Goal: Task Accomplishment & Management: Manage account settings

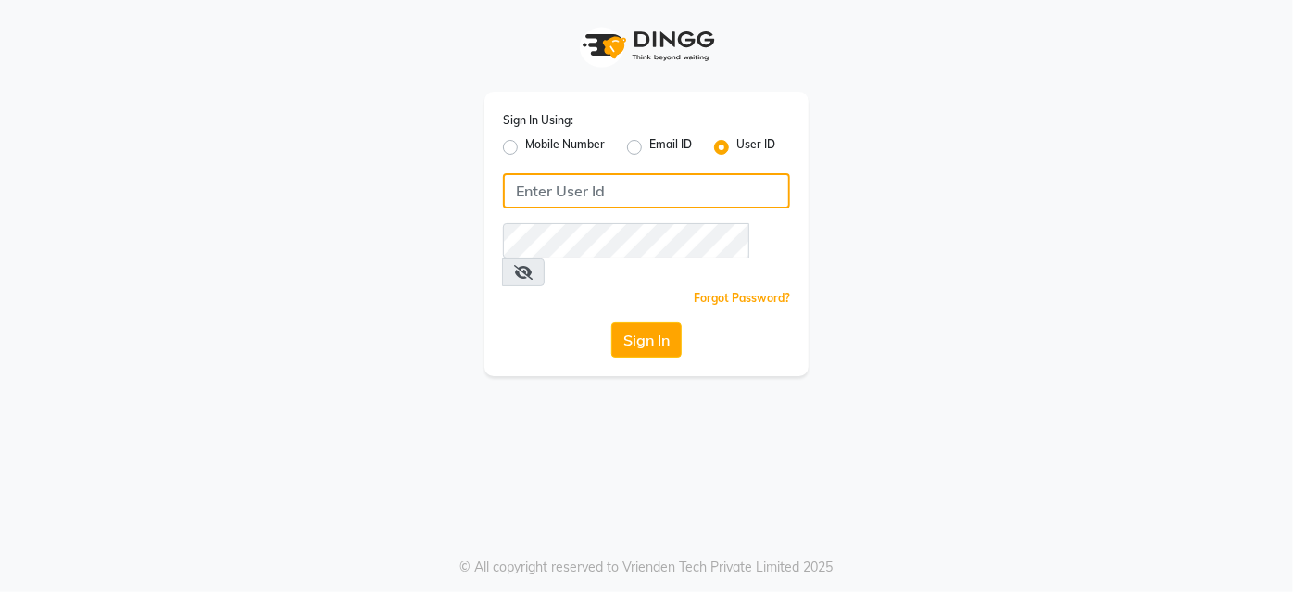
type input "Glome"
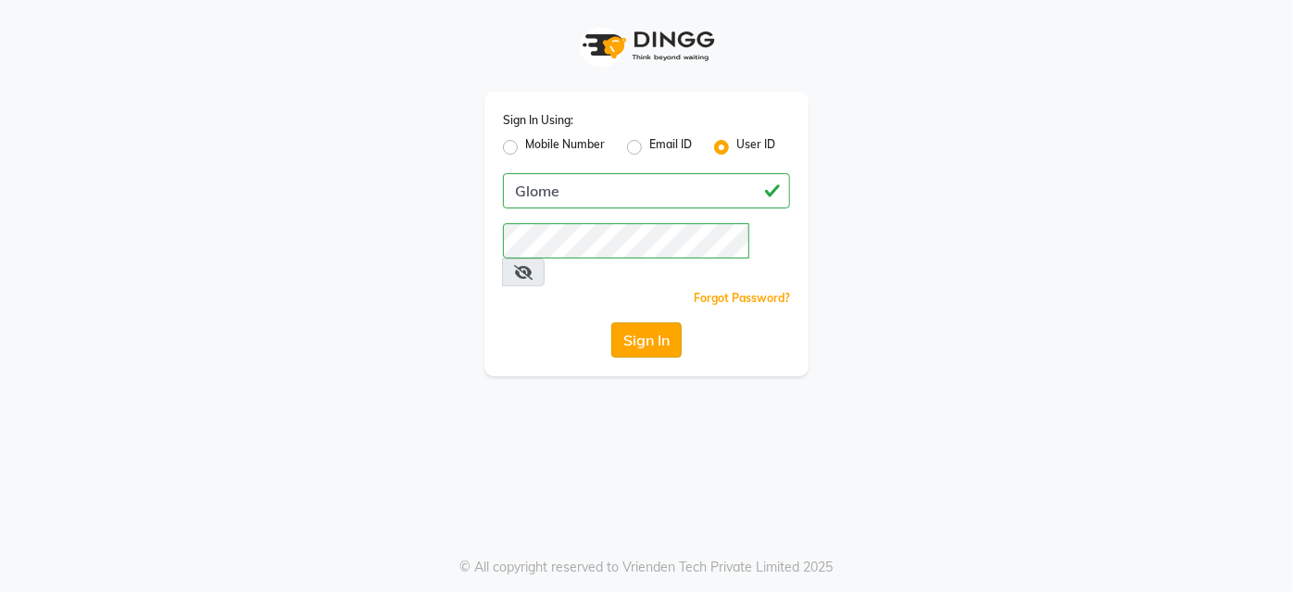
click at [645, 322] on button "Sign In" at bounding box center [646, 339] width 70 height 35
click at [650, 322] on div "Sign In" at bounding box center [646, 339] width 287 height 35
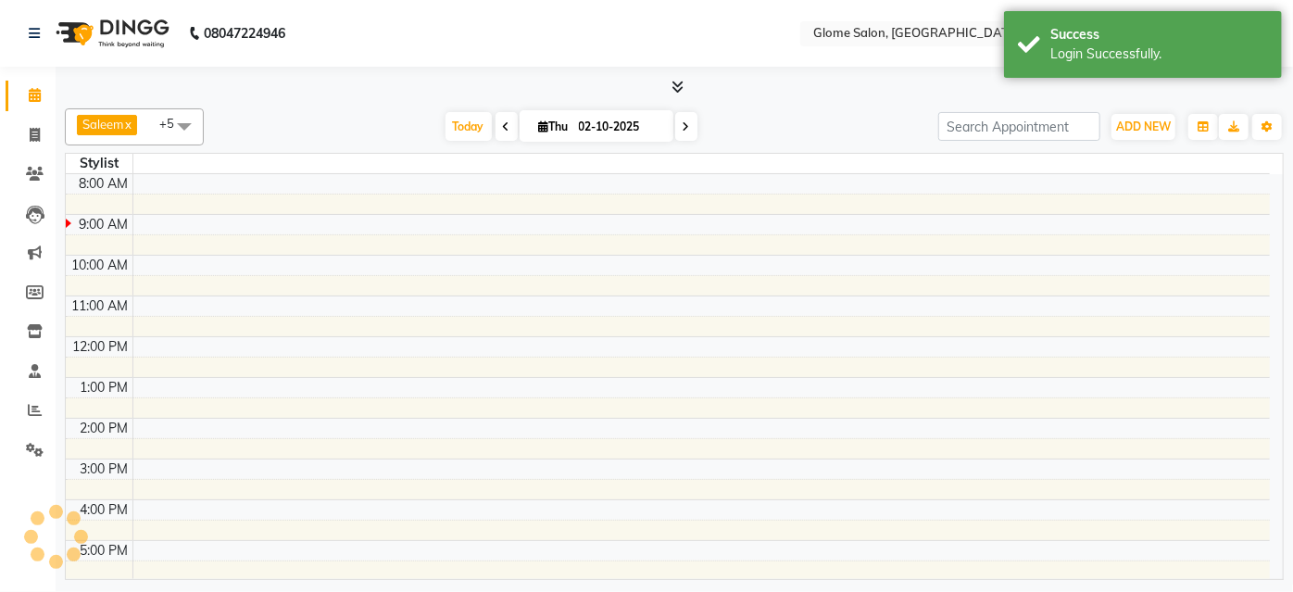
select select "en"
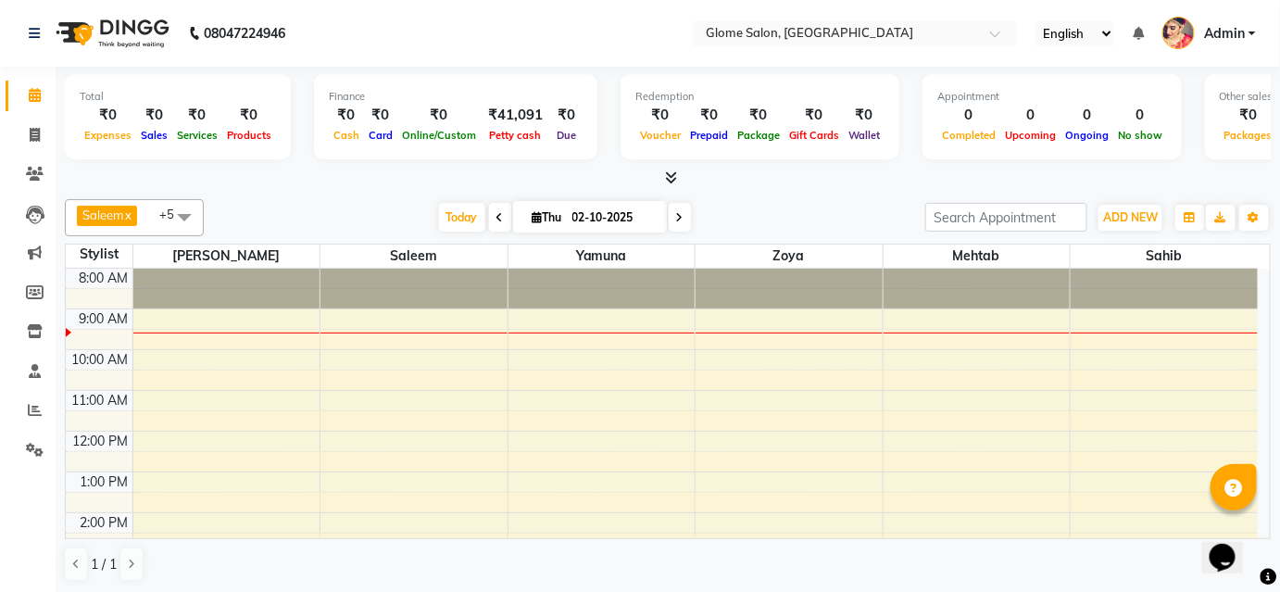
click at [496, 216] on icon at bounding box center [499, 217] width 7 height 11
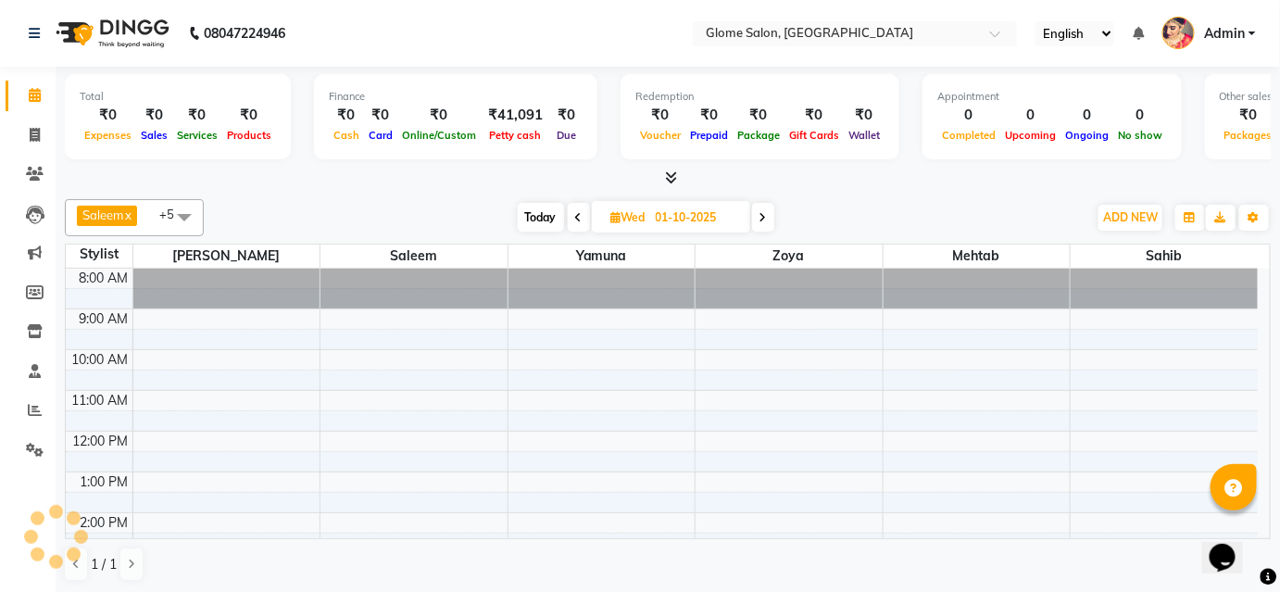
scroll to position [42, 0]
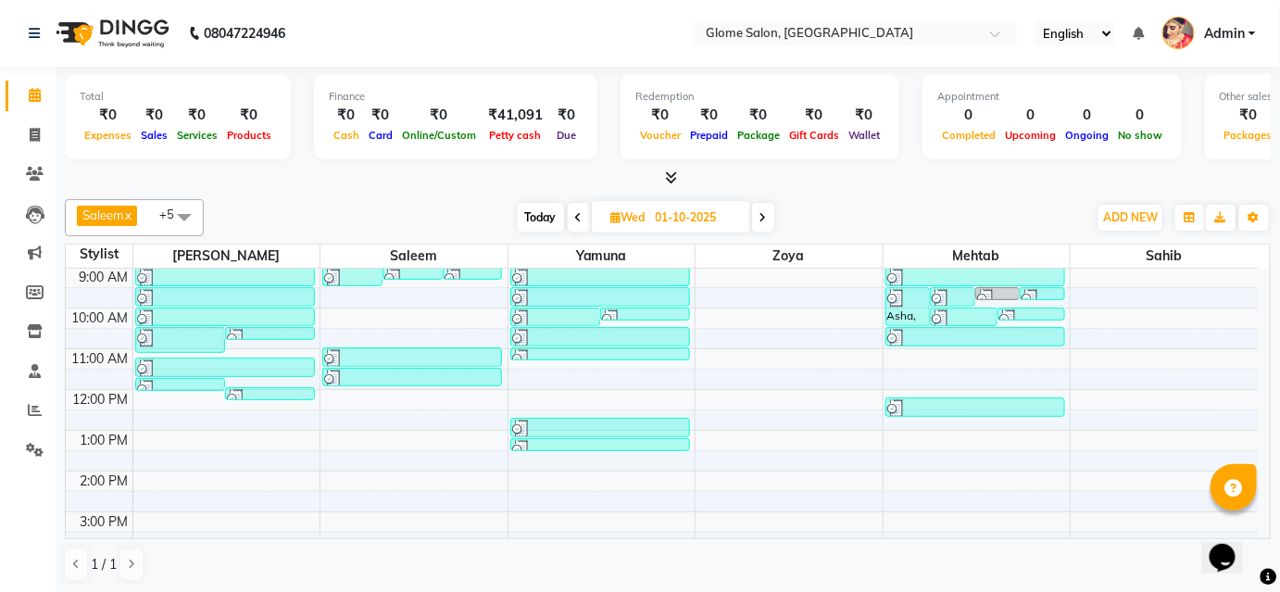
click at [765, 214] on icon at bounding box center [762, 217] width 7 height 11
type input "02-10-2025"
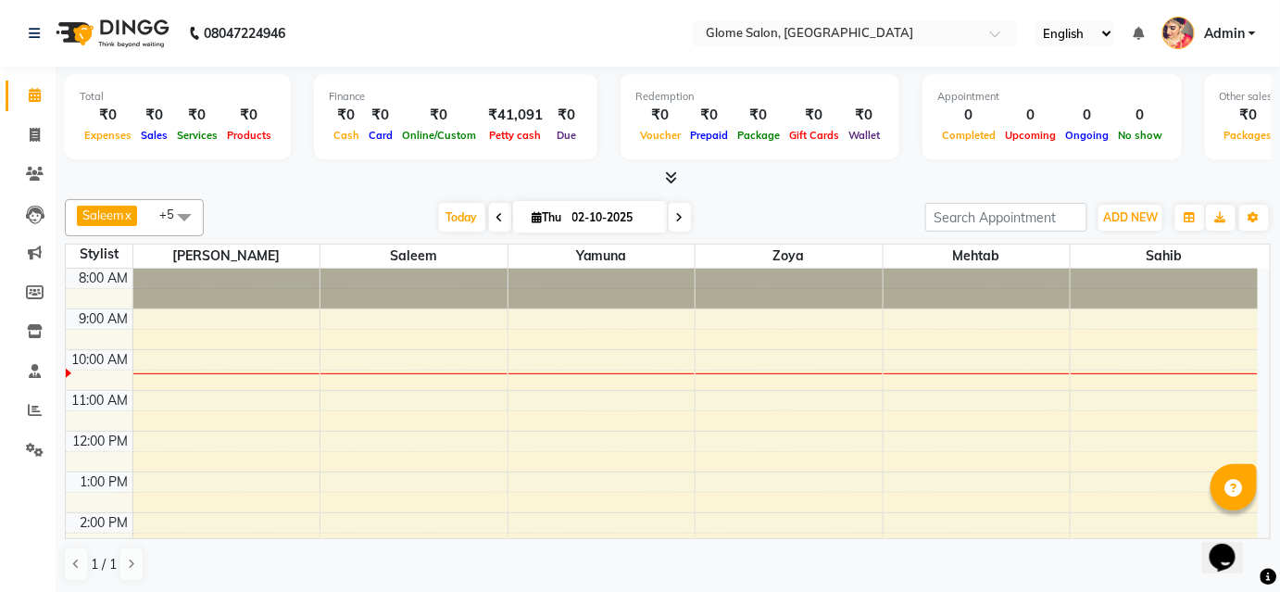
click at [1118, 320] on div "8:00 AM 9:00 AM 10:00 AM 11:00 AM 12:00 PM 1:00 PM 2:00 PM 3:00 PM 4:00 PM 5:00…" at bounding box center [662, 533] width 1192 height 529
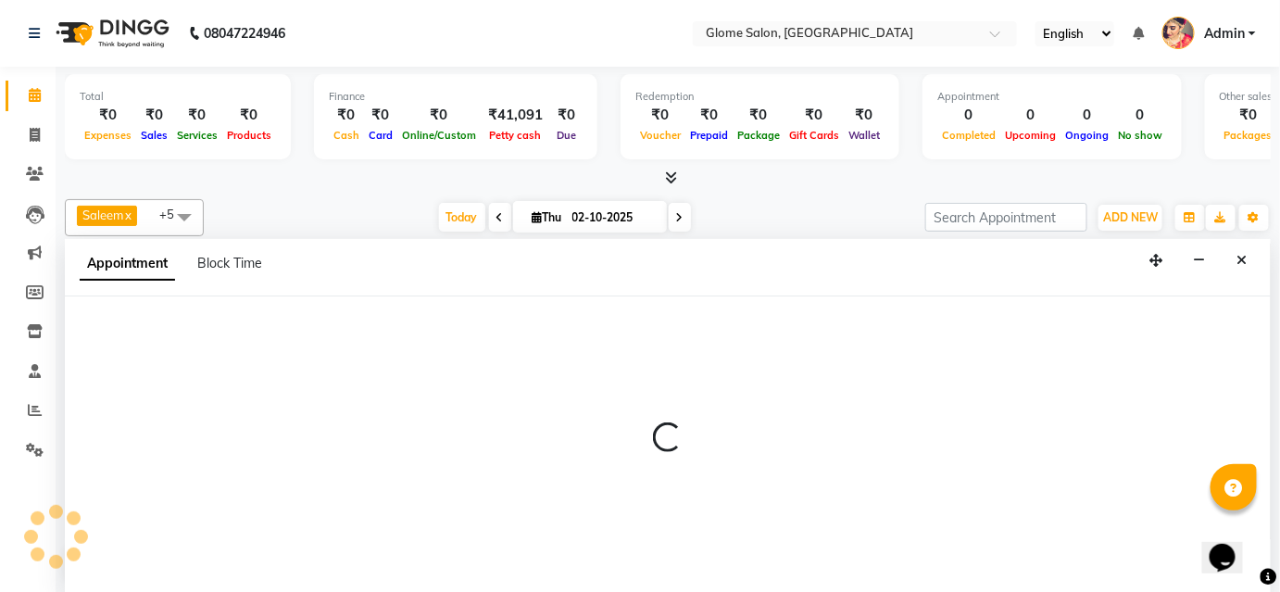
select select "92820"
select select "540"
select select "tentative"
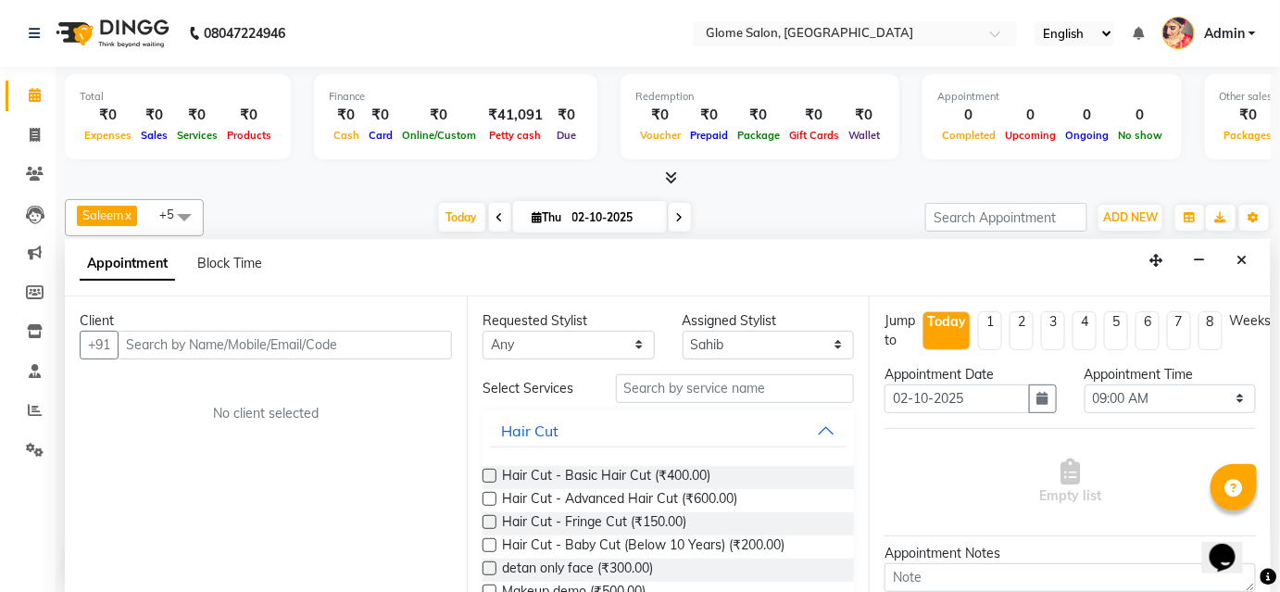
click at [312, 340] on input "text" at bounding box center [285, 345] width 334 height 29
type input "8"
type input "8095139999"
click at [389, 336] on span "Add Client" at bounding box center [414, 344] width 62 height 17
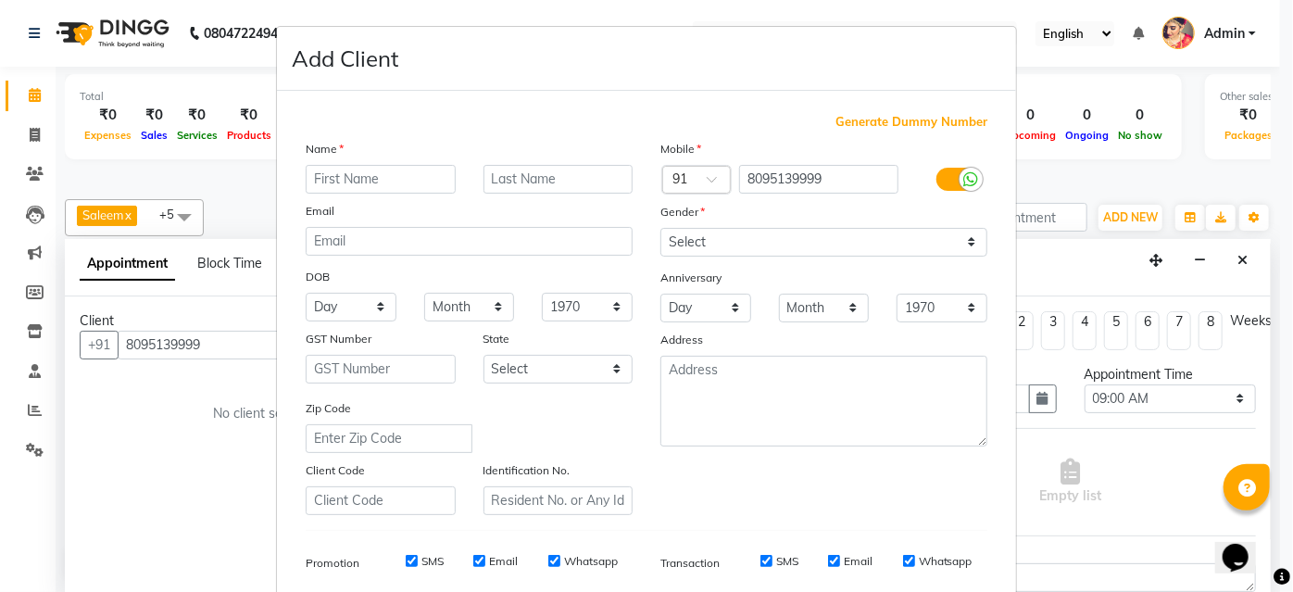
click at [332, 180] on input "text" at bounding box center [381, 179] width 150 height 29
click at [313, 179] on input "nagarjun" at bounding box center [381, 179] width 150 height 29
type input "Nagarjun"
click at [690, 248] on select "Select Male Female Other Prefer Not To Say" at bounding box center [823, 242] width 327 height 29
select select "male"
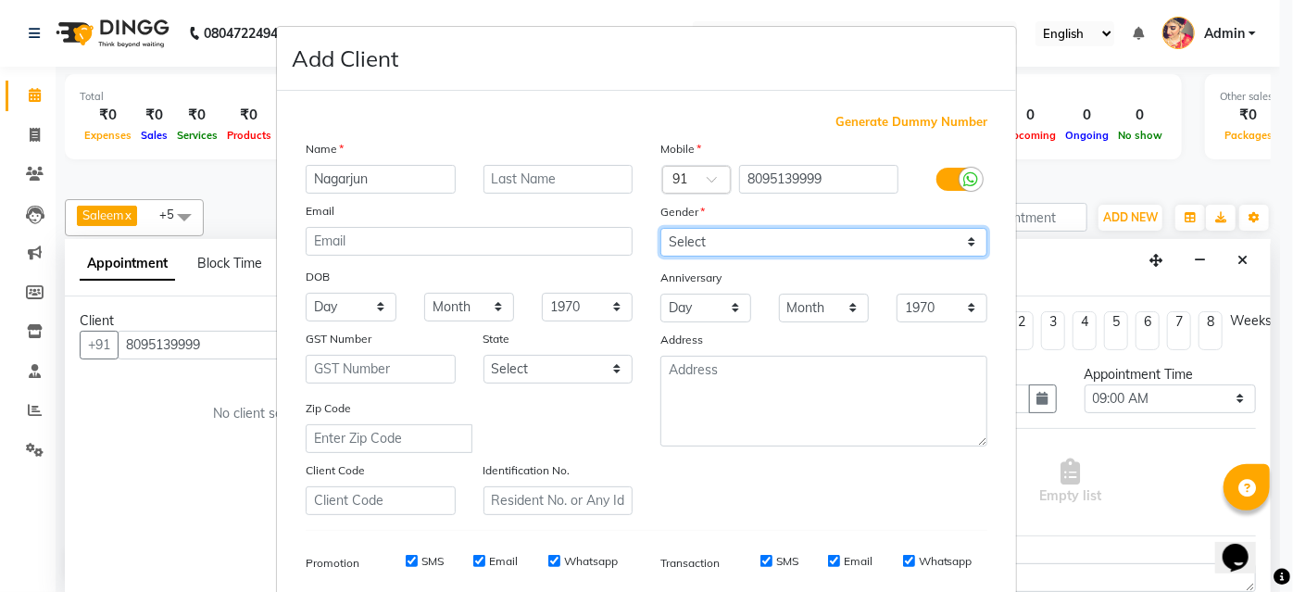
click at [660, 228] on select "Select Male Female Other Prefer Not To Say" at bounding box center [823, 242] width 327 height 29
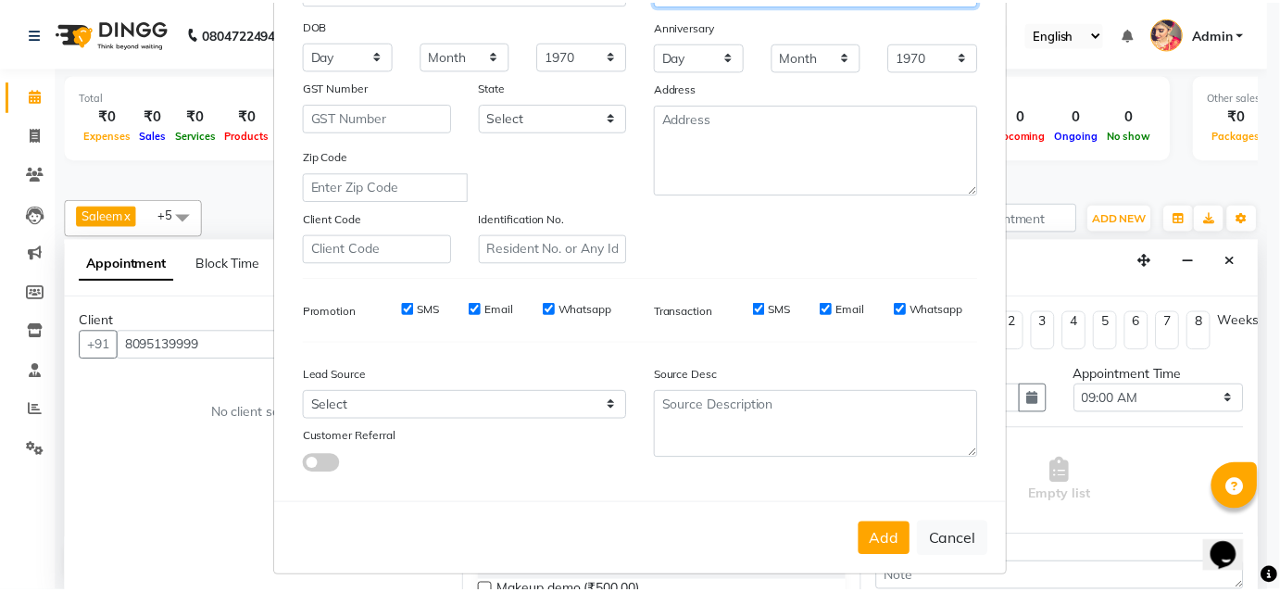
scroll to position [261, 0]
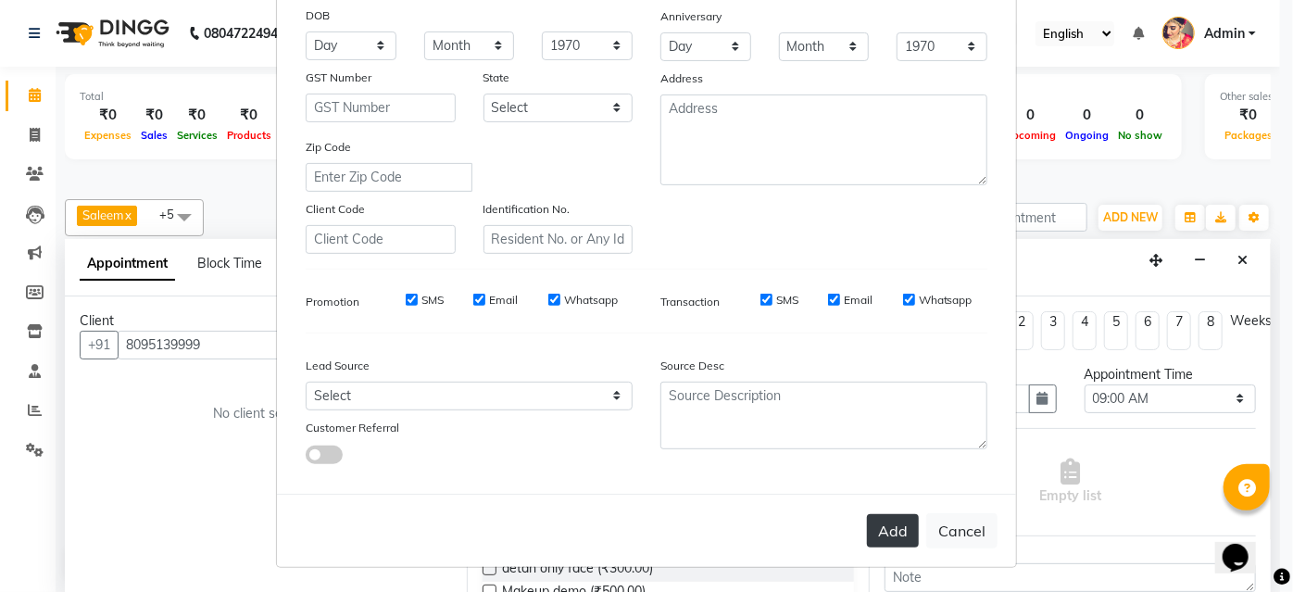
click at [878, 533] on button "Add" at bounding box center [893, 530] width 52 height 33
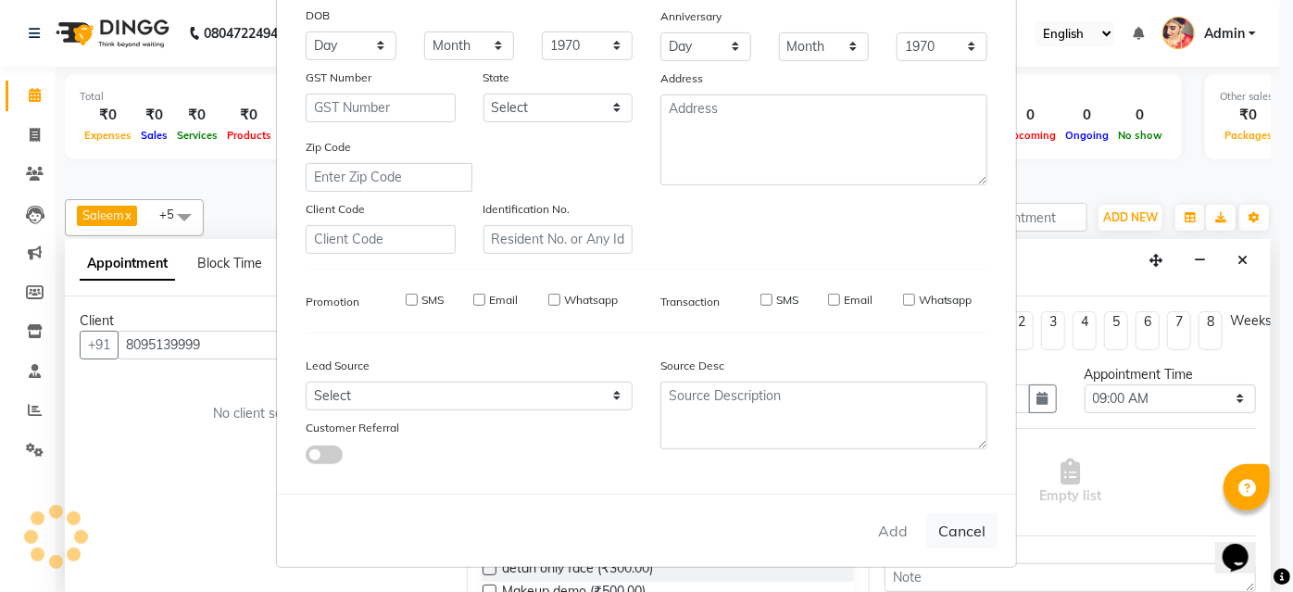
select select
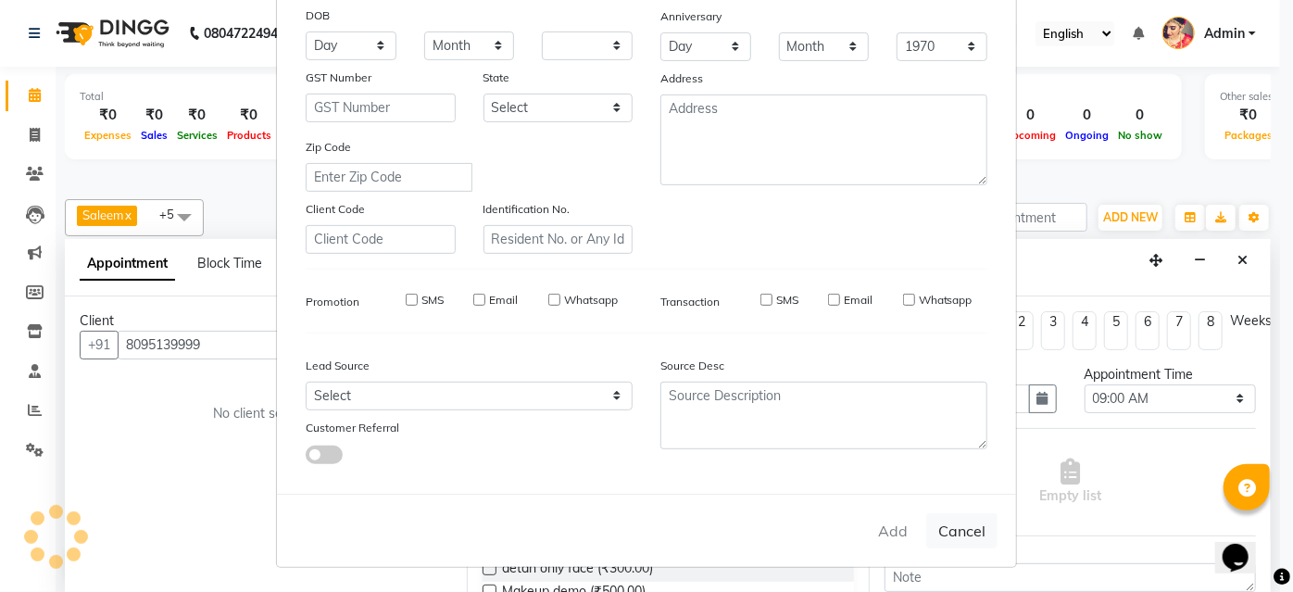
select select
checkbox input "false"
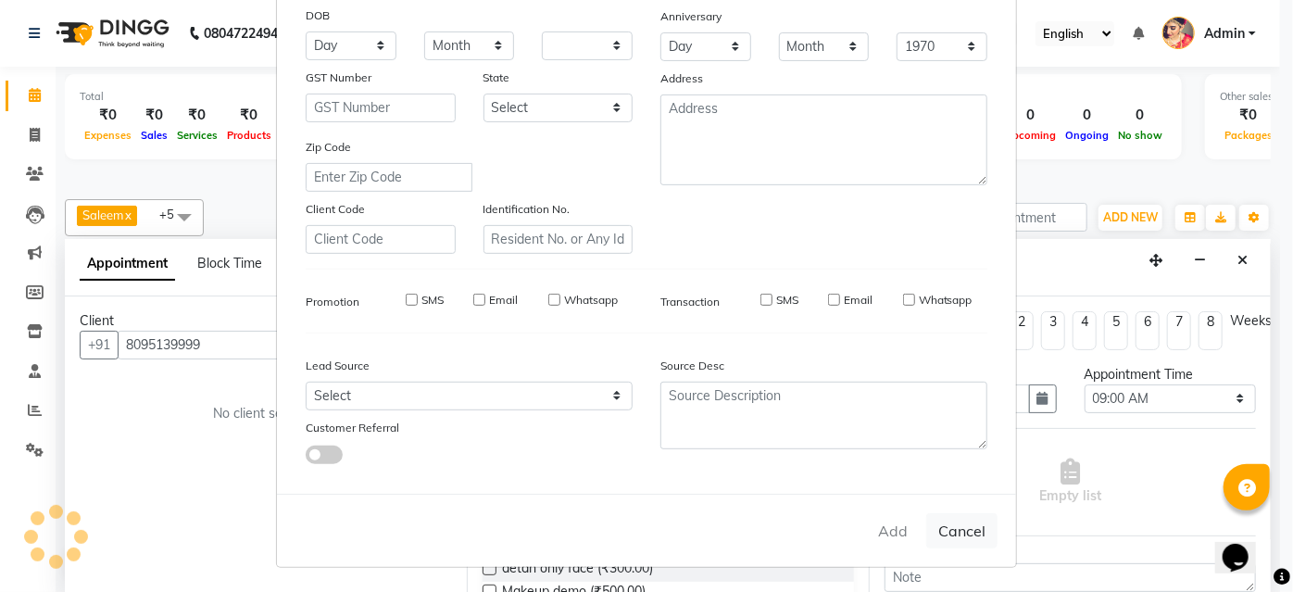
checkbox input "false"
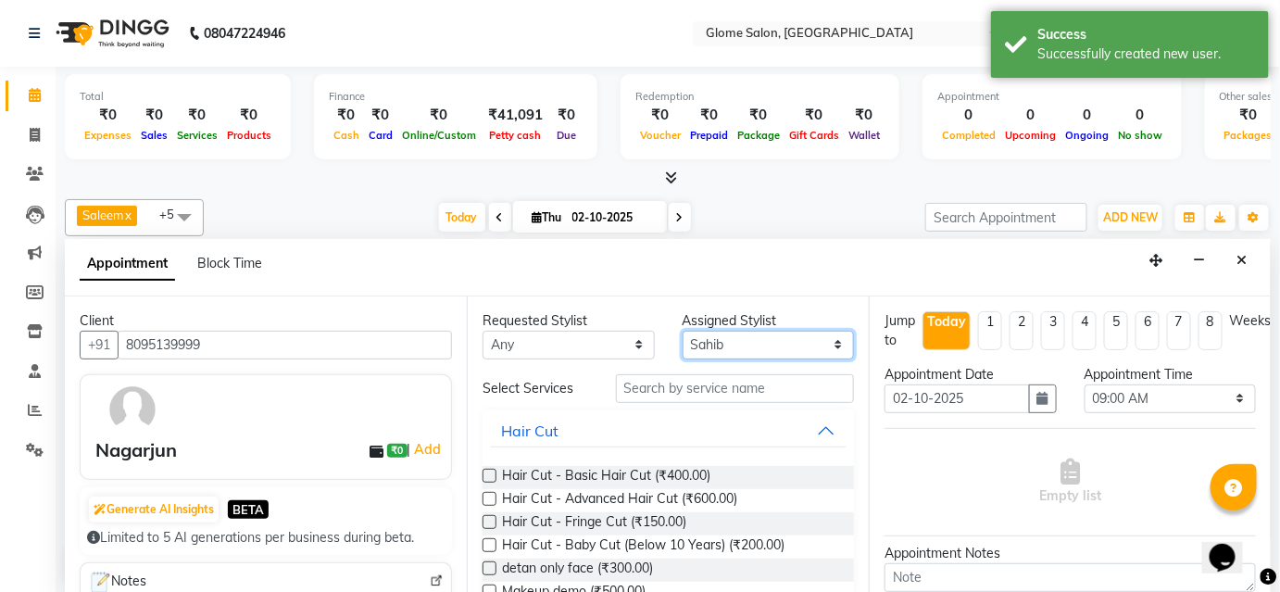
click at [761, 342] on select "Select Farha Tabassum Mehtab Sahib Saleem Yamuna Zoya" at bounding box center [769, 345] width 172 height 29
select select "40075"
click at [683, 331] on select "Select Farha Tabassum Mehtab Sahib Saleem Yamuna Zoya" at bounding box center [769, 345] width 172 height 29
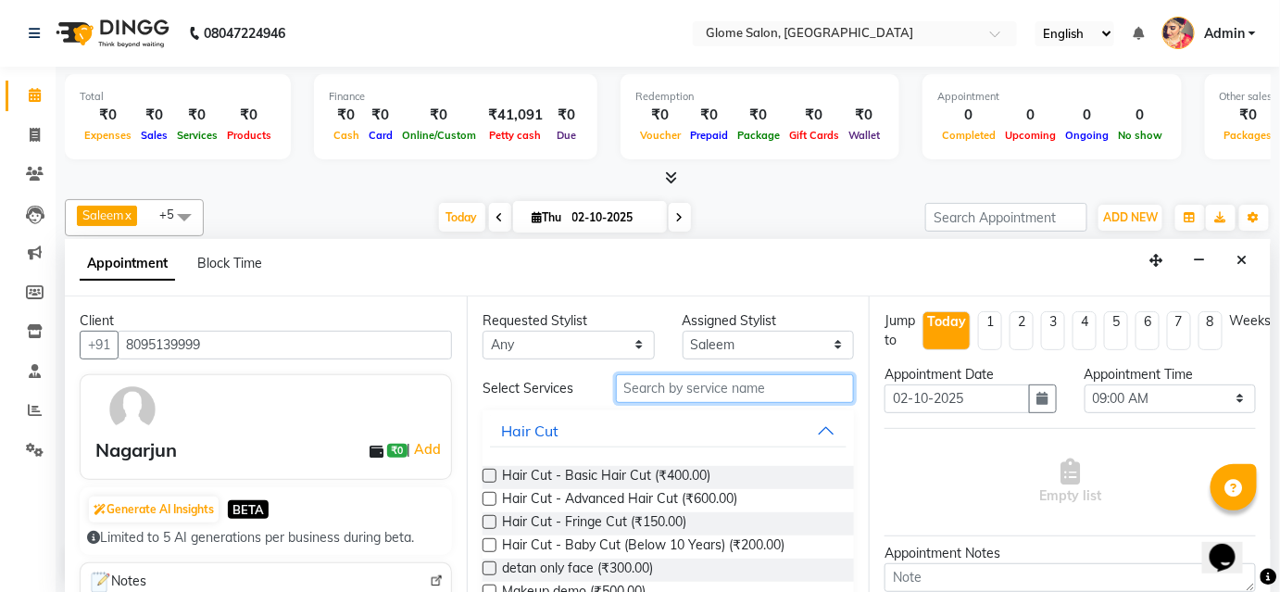
click at [646, 389] on input "text" at bounding box center [735, 388] width 238 height 29
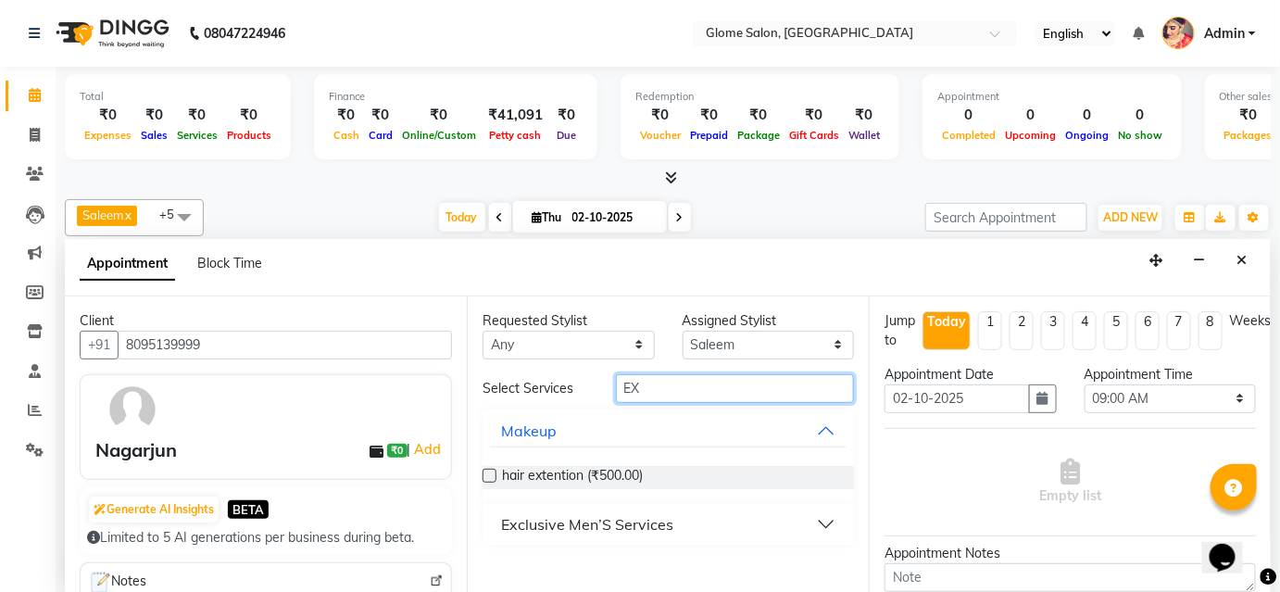
type input "EX"
click at [622, 522] on div "Exclusive Men’S Services" at bounding box center [587, 524] width 172 height 22
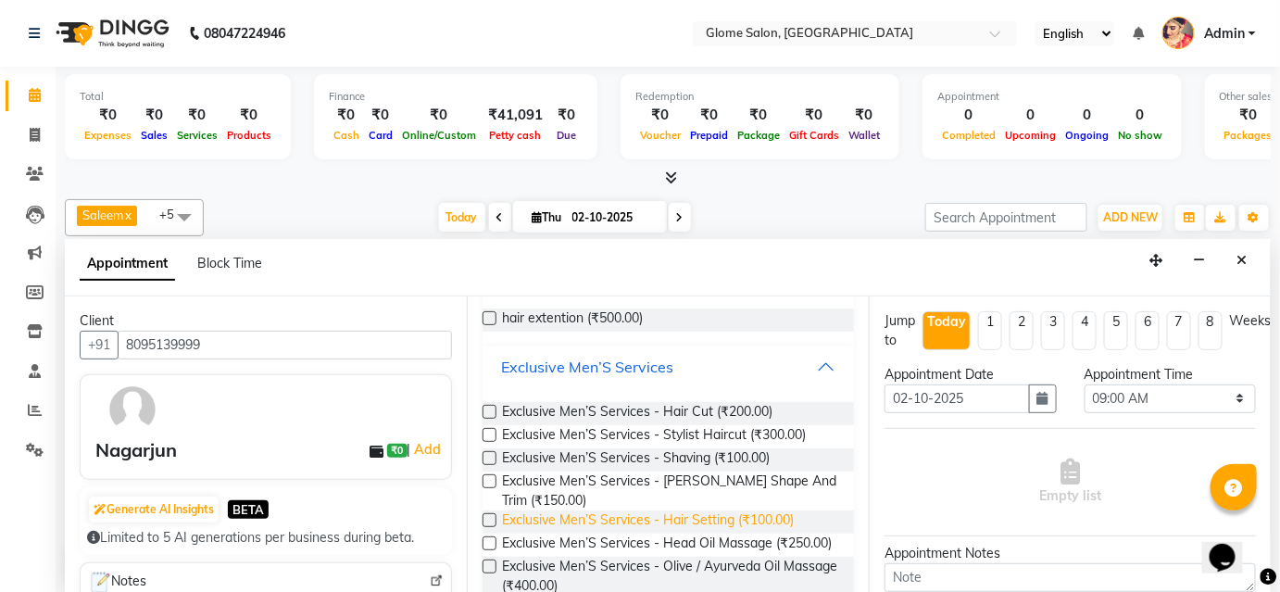
scroll to position [168, 0]
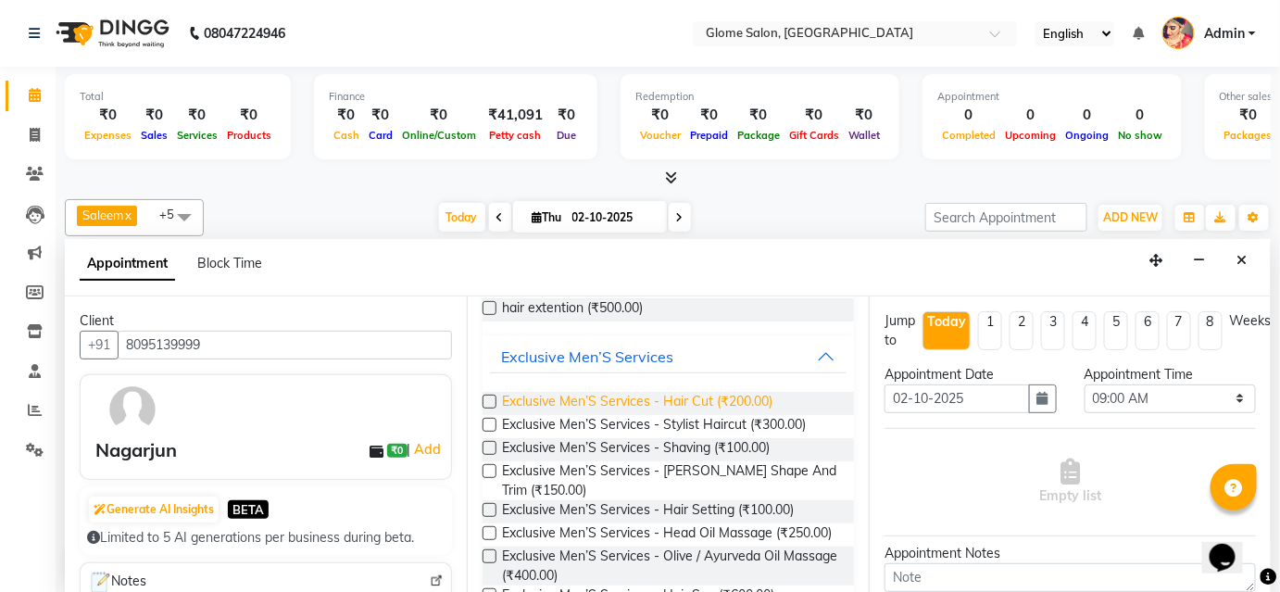
click at [614, 407] on span "Exclusive Men’S Services - Hair Cut (₹200.00)" at bounding box center [637, 403] width 270 height 23
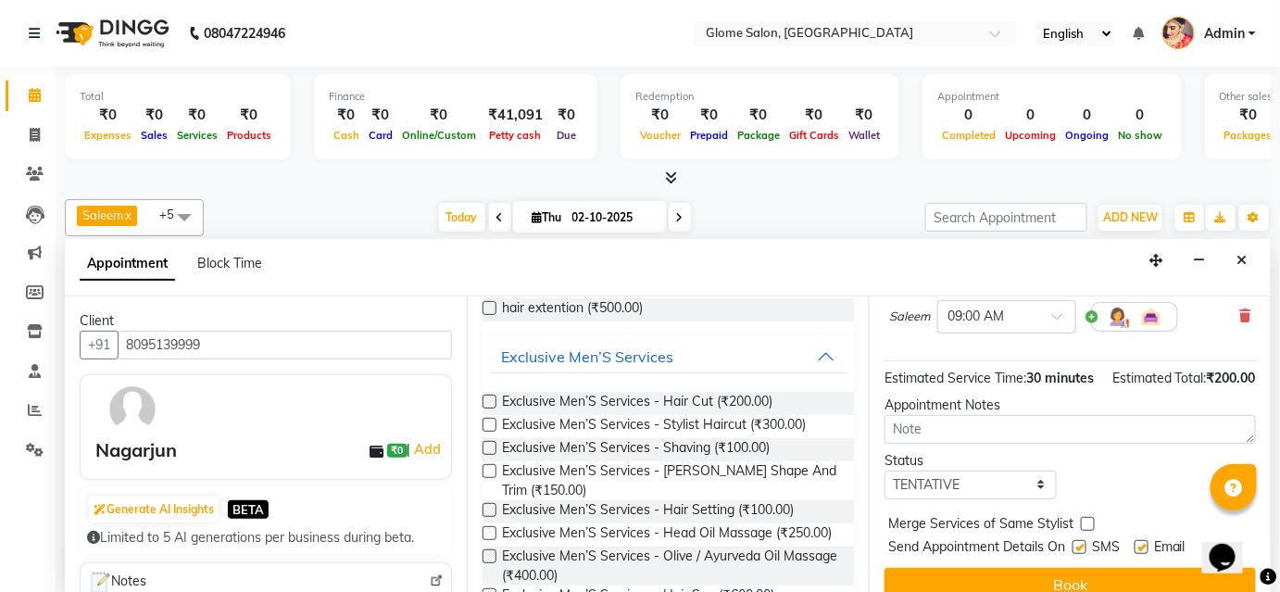
scroll to position [207, 0]
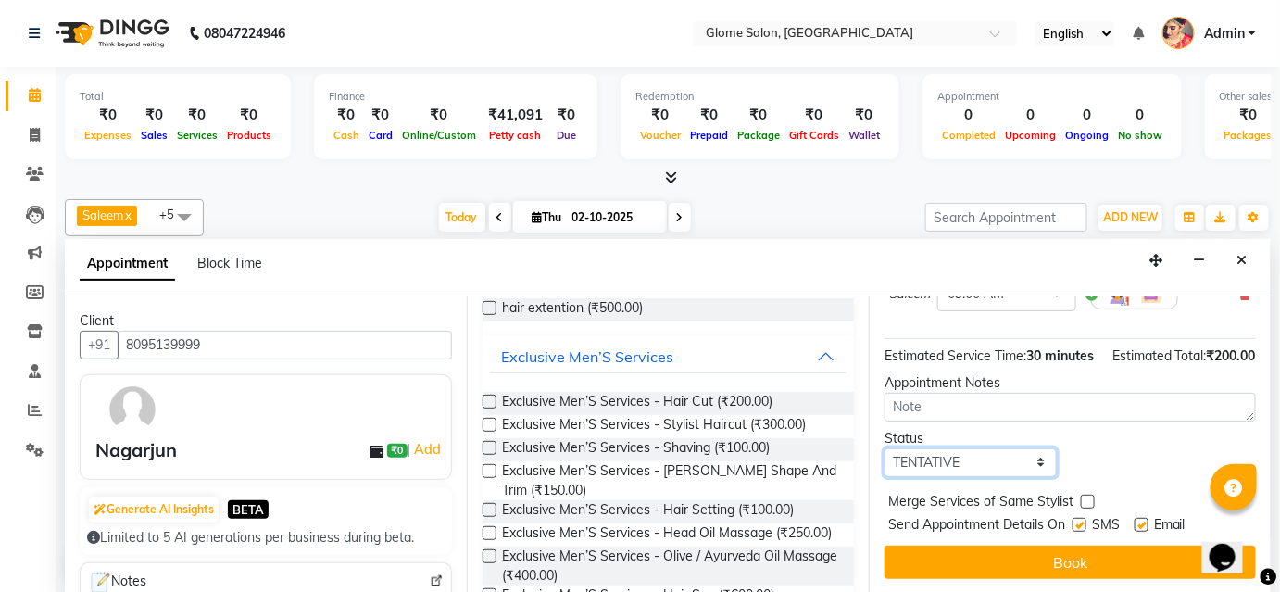
click at [953, 470] on select "Select TENTATIVE CONFIRM CHECK-IN UPCOMING" at bounding box center [970, 462] width 172 height 29
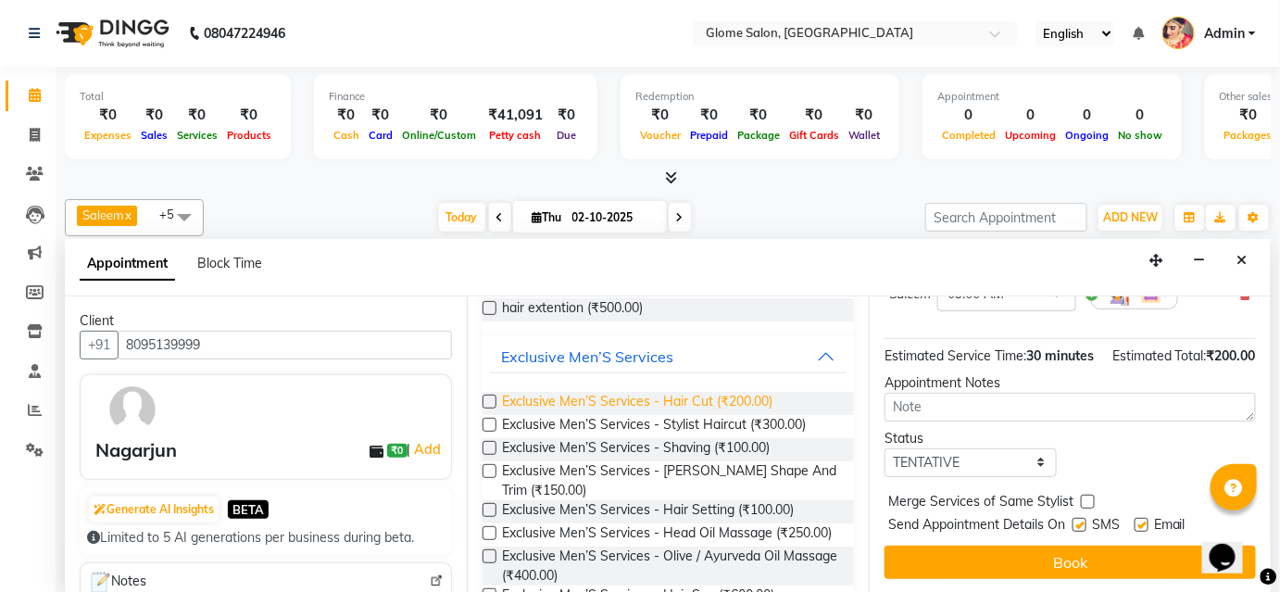
click at [646, 401] on span "Exclusive Men’S Services - Hair Cut (₹200.00)" at bounding box center [637, 403] width 270 height 23
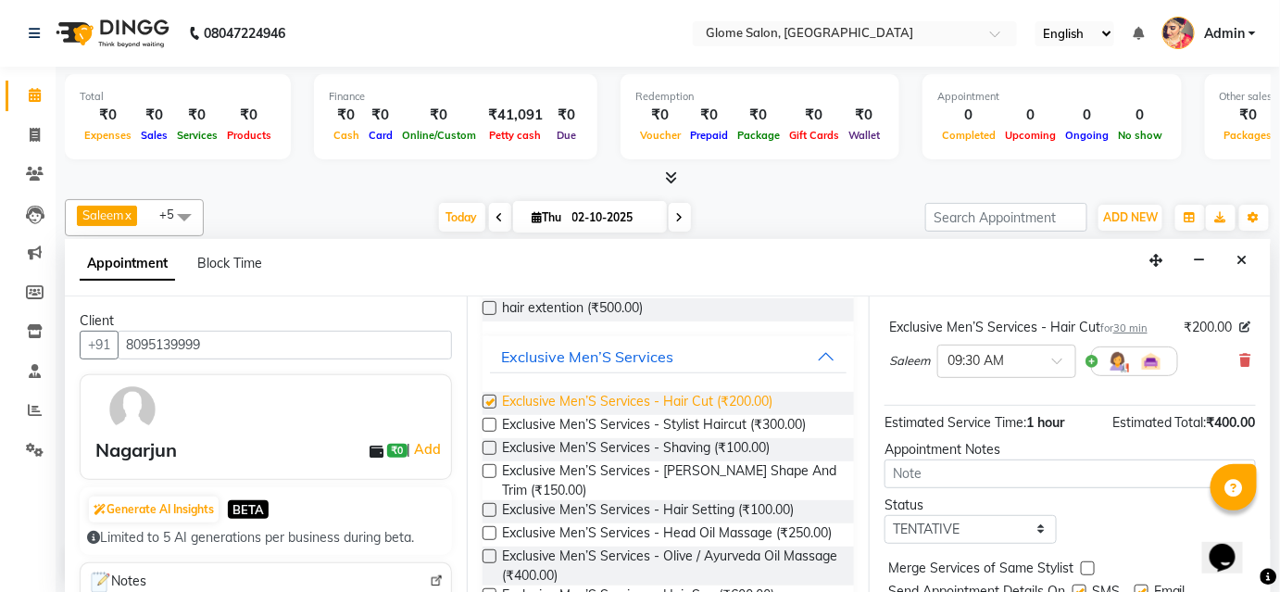
checkbox input "false"
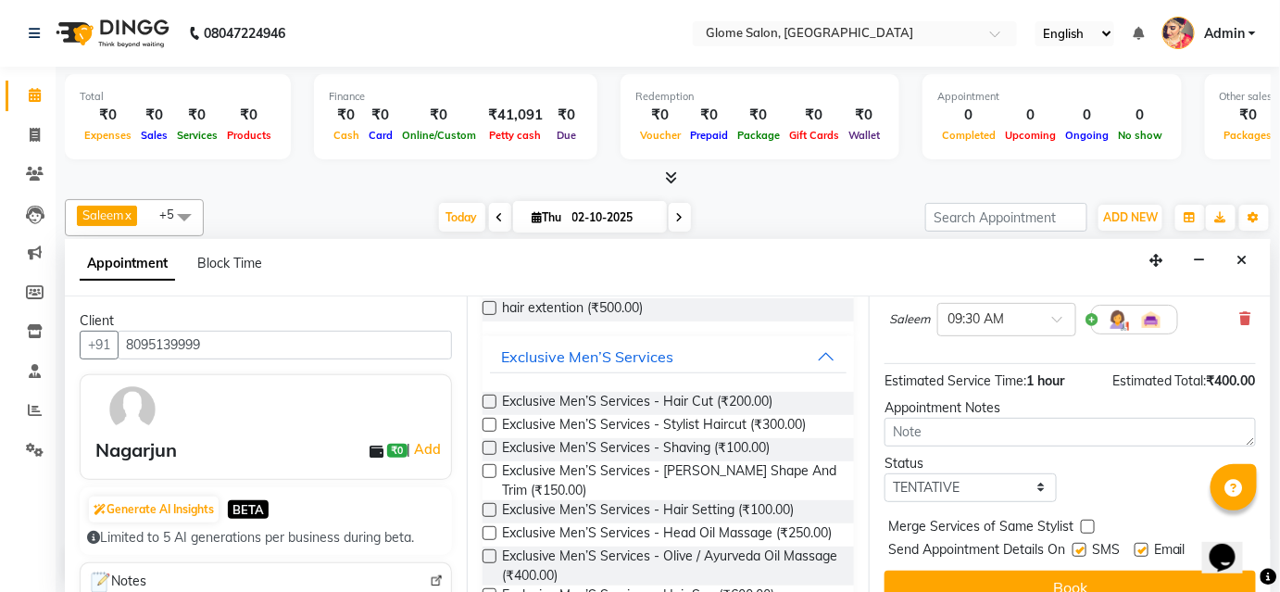
scroll to position [272, 0]
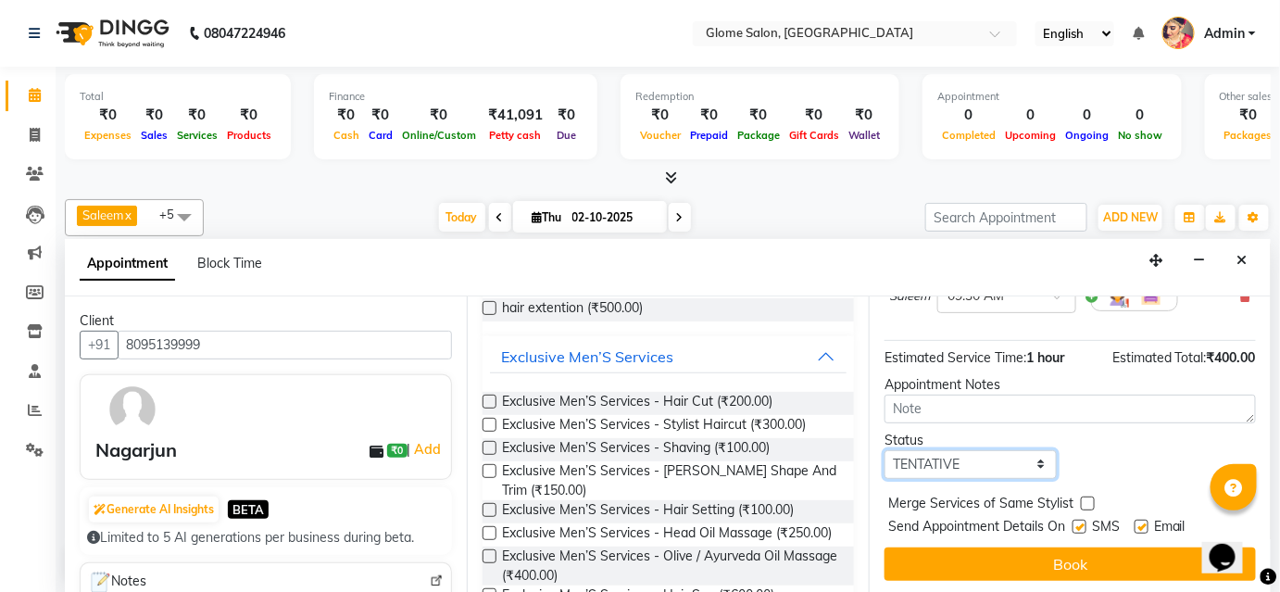
click at [997, 458] on select "Select TENTATIVE CONFIRM CHECK-IN UPCOMING" at bounding box center [970, 464] width 172 height 29
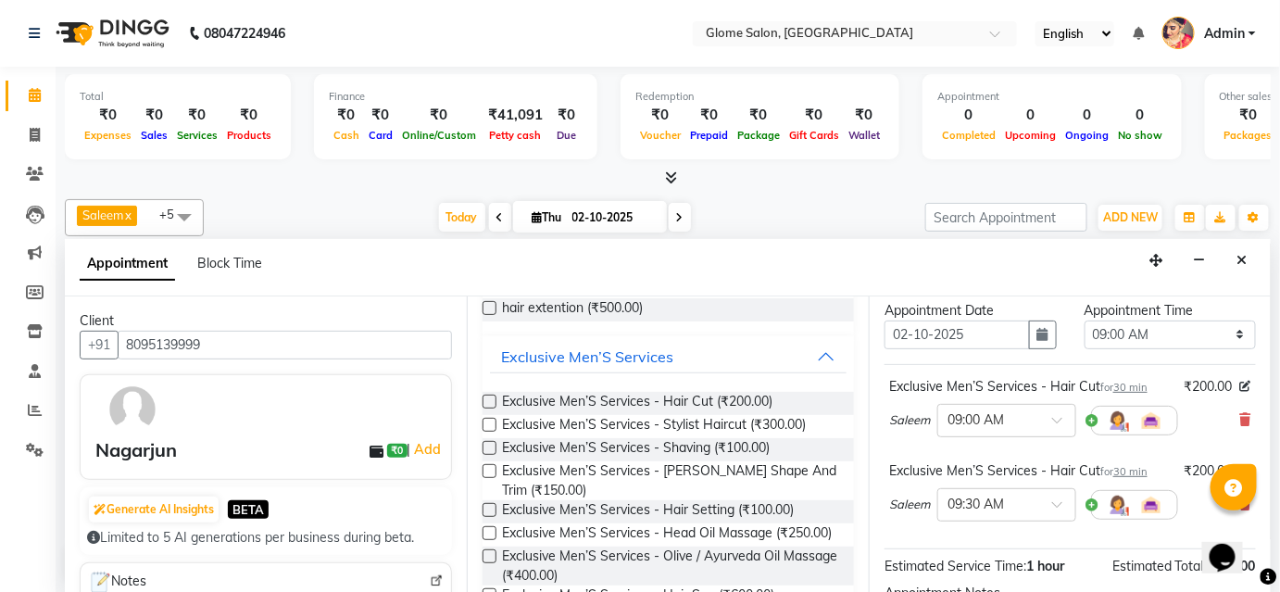
scroll to position [104, 0]
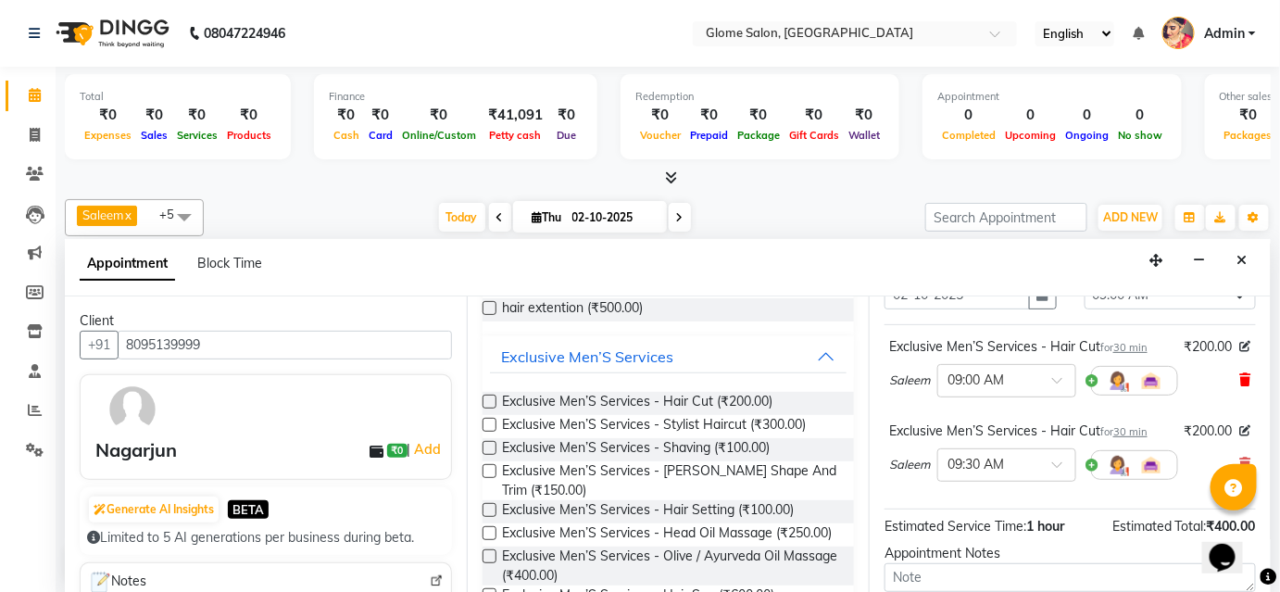
click at [1240, 375] on icon at bounding box center [1245, 379] width 11 height 13
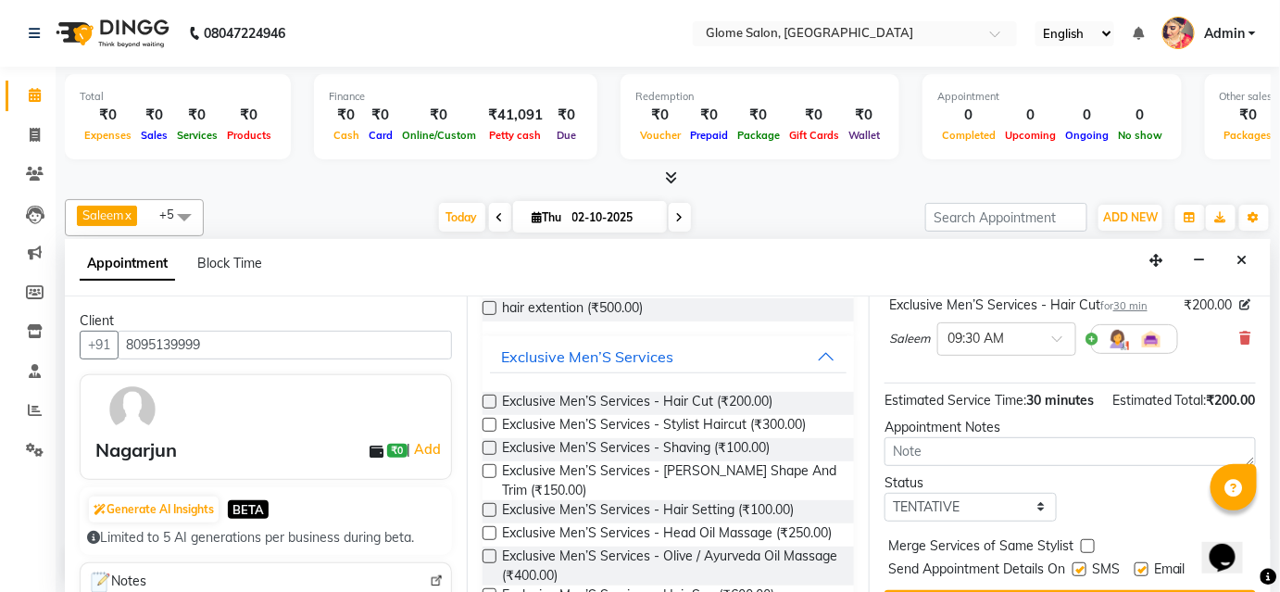
scroll to position [207, 0]
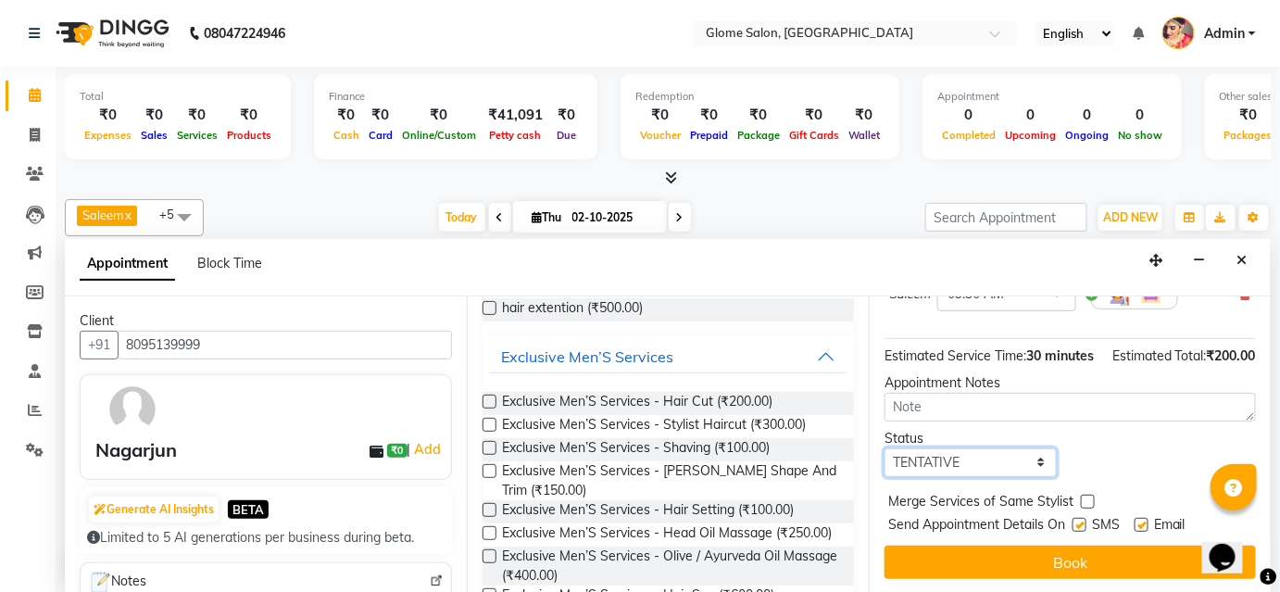
click at [960, 459] on select "Select TENTATIVE CONFIRM CHECK-IN UPCOMING" at bounding box center [970, 462] width 172 height 29
select select "confirm booking"
click at [884, 448] on select "Select TENTATIVE CONFIRM CHECK-IN UPCOMING" at bounding box center [970, 462] width 172 height 29
click at [1027, 568] on button "Book" at bounding box center [1069, 562] width 371 height 33
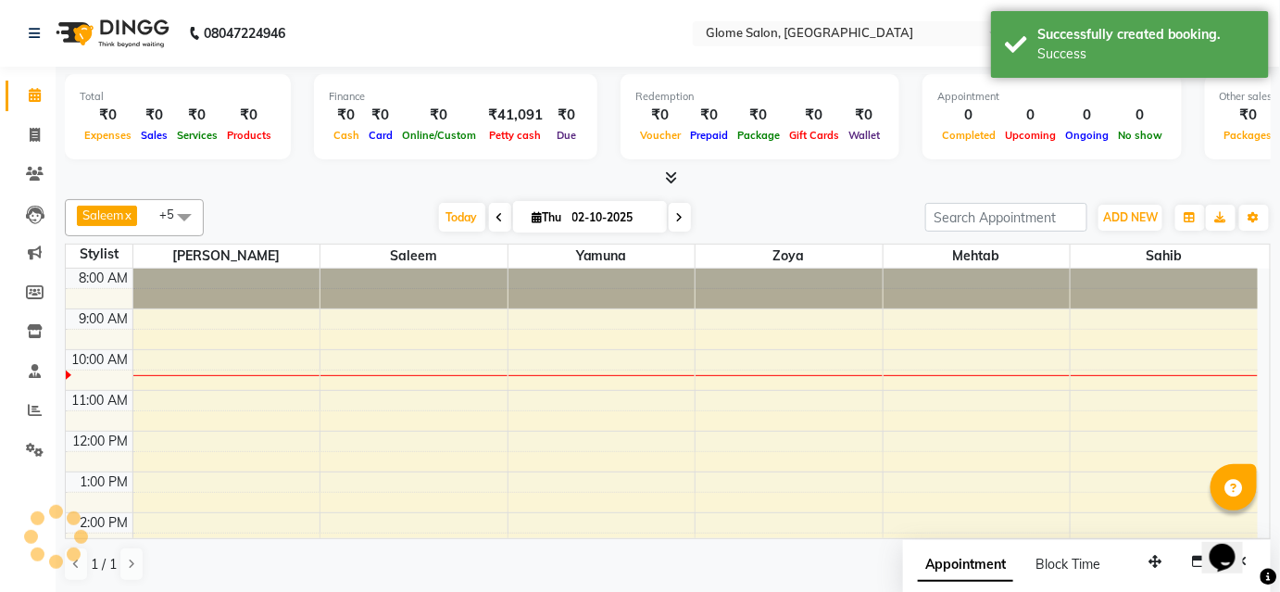
scroll to position [0, 0]
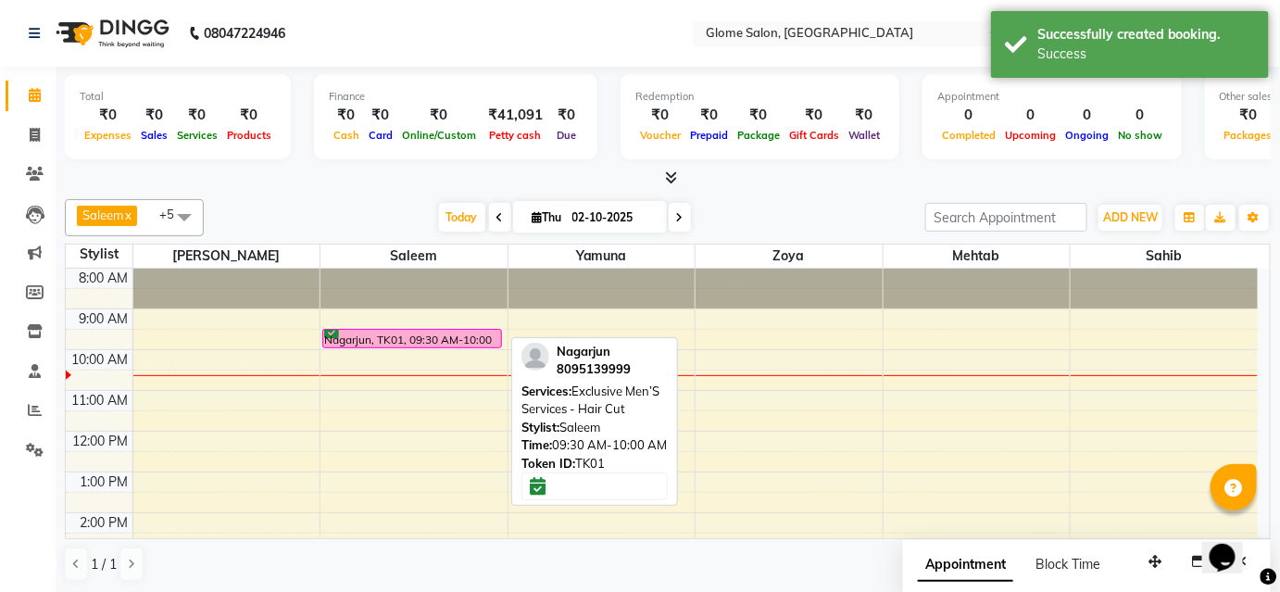
click at [363, 332] on div "Nagarjun, TK01, 09:30 AM-10:00 AM, Exclusive Men’S Services - Hair Cut" at bounding box center [412, 339] width 178 height 18
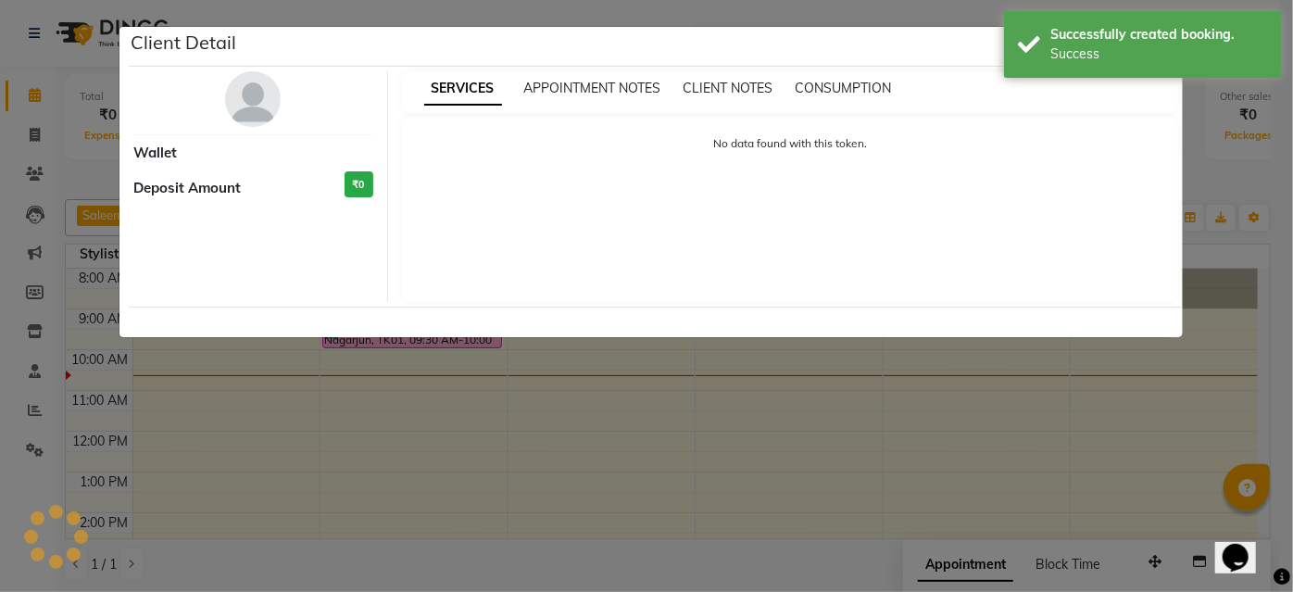
select select "6"
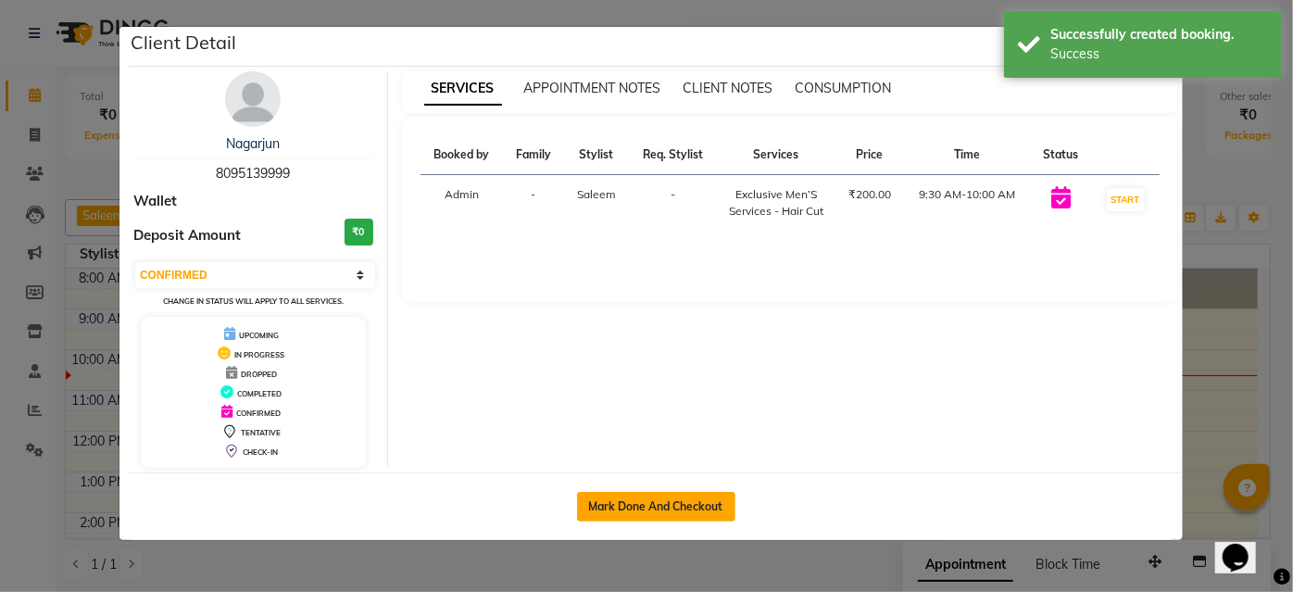
click at [624, 495] on button "Mark Done And Checkout" at bounding box center [656, 507] width 158 height 30
select select "service"
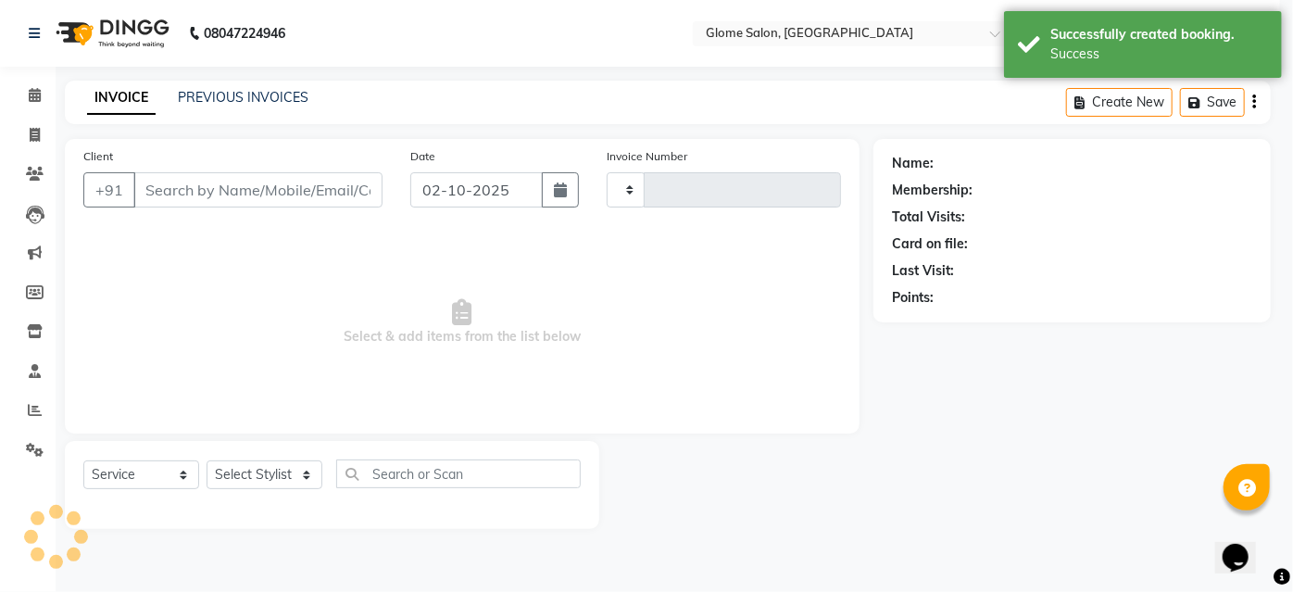
type input "2553"
select select "3"
select select "5199"
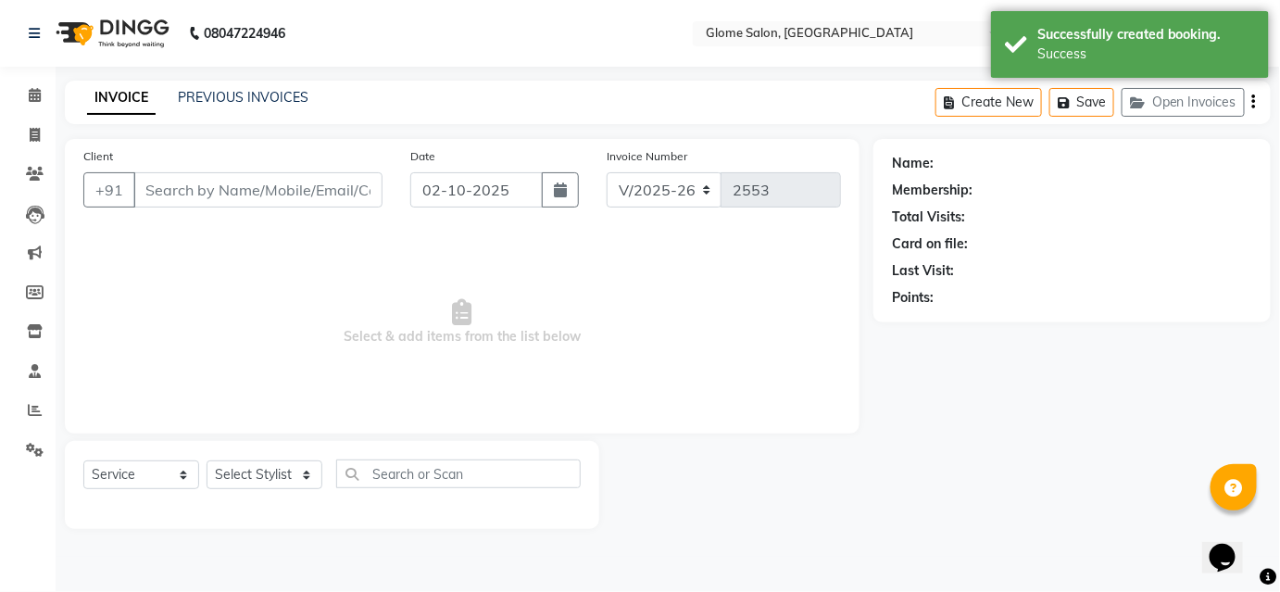
type input "8095139999"
select select "40075"
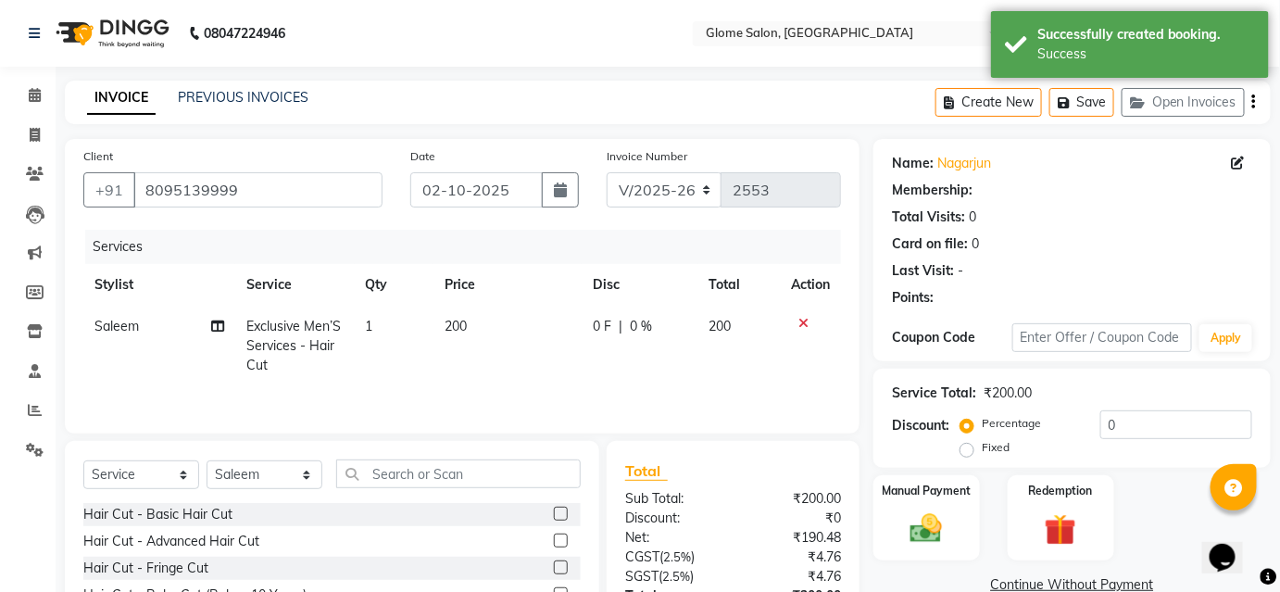
select select "1: Object"
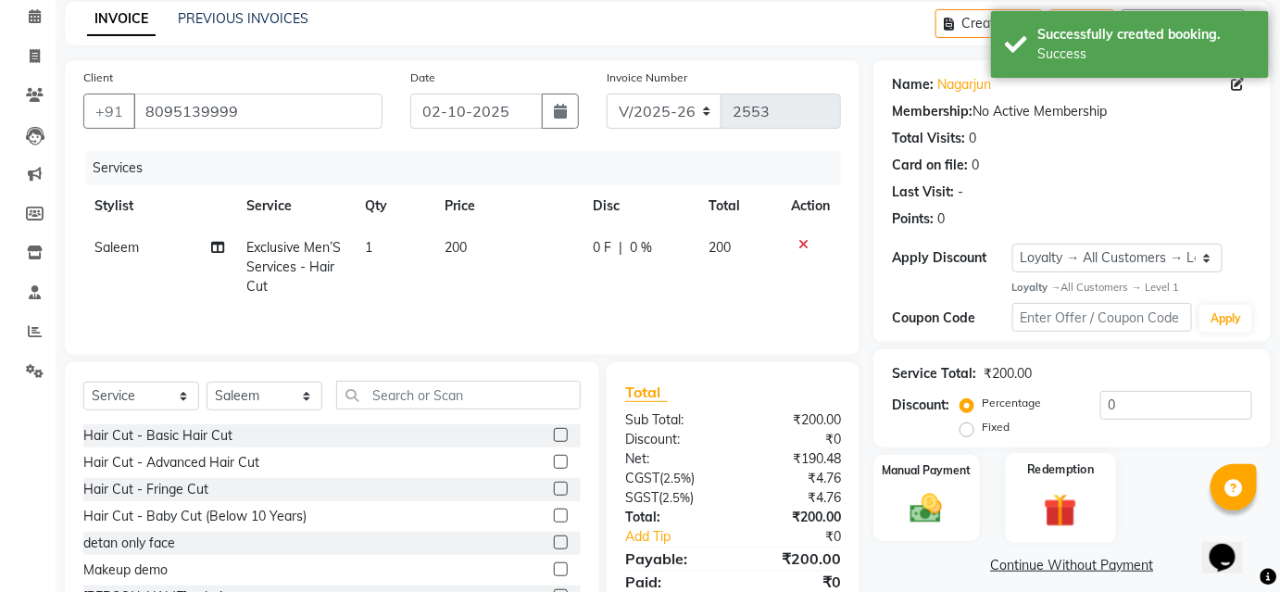
scroll to position [149, 0]
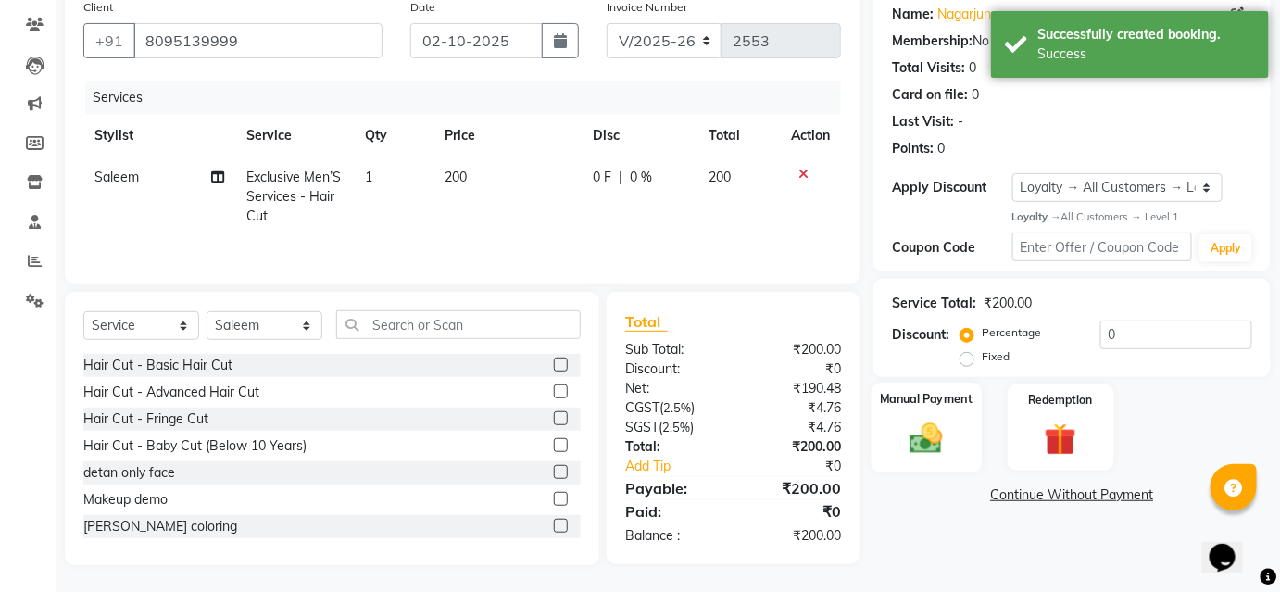
click at [901, 434] on img at bounding box center [926, 439] width 54 height 38
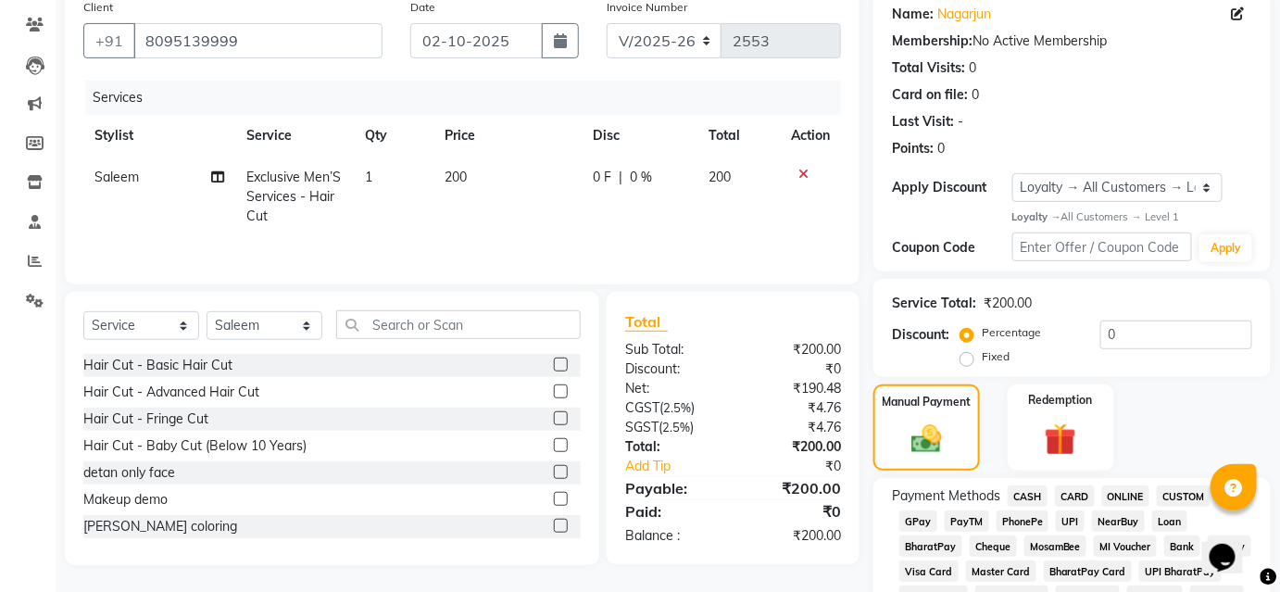
scroll to position [233, 0]
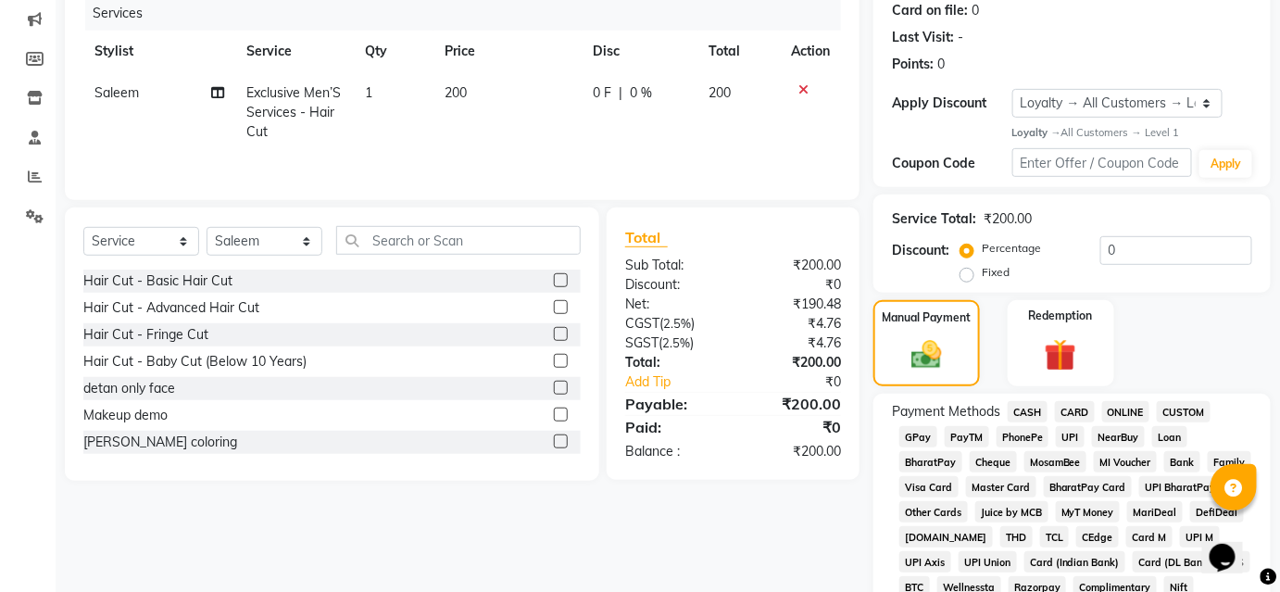
click at [1072, 436] on span "UPI" at bounding box center [1070, 436] width 29 height 21
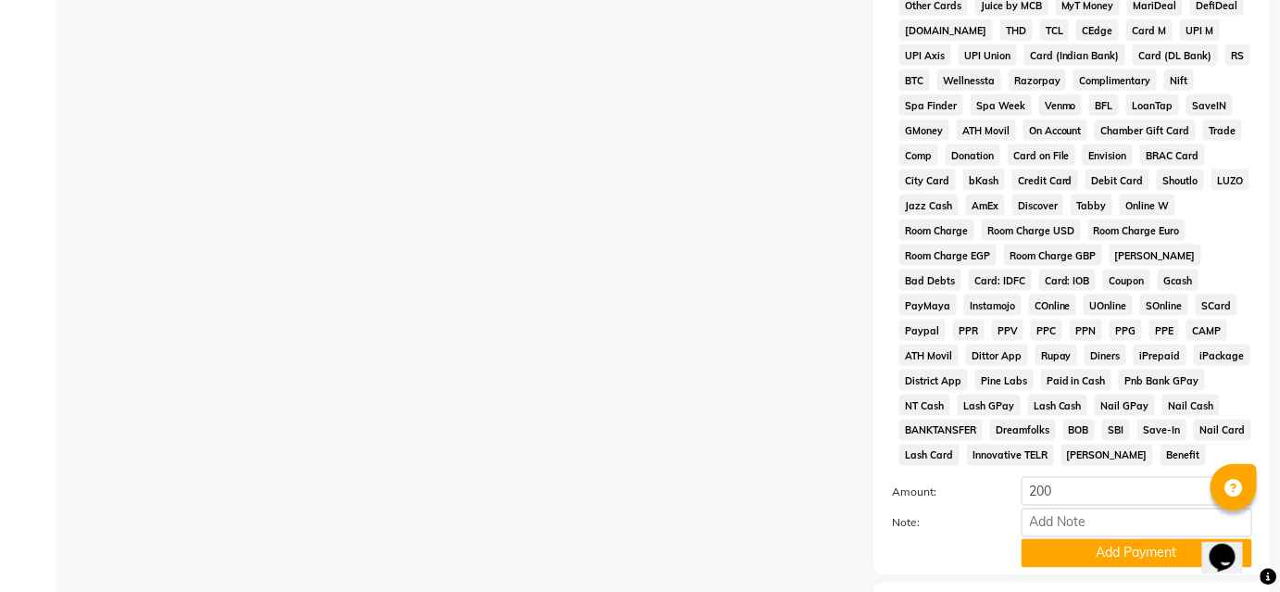
scroll to position [861, 0]
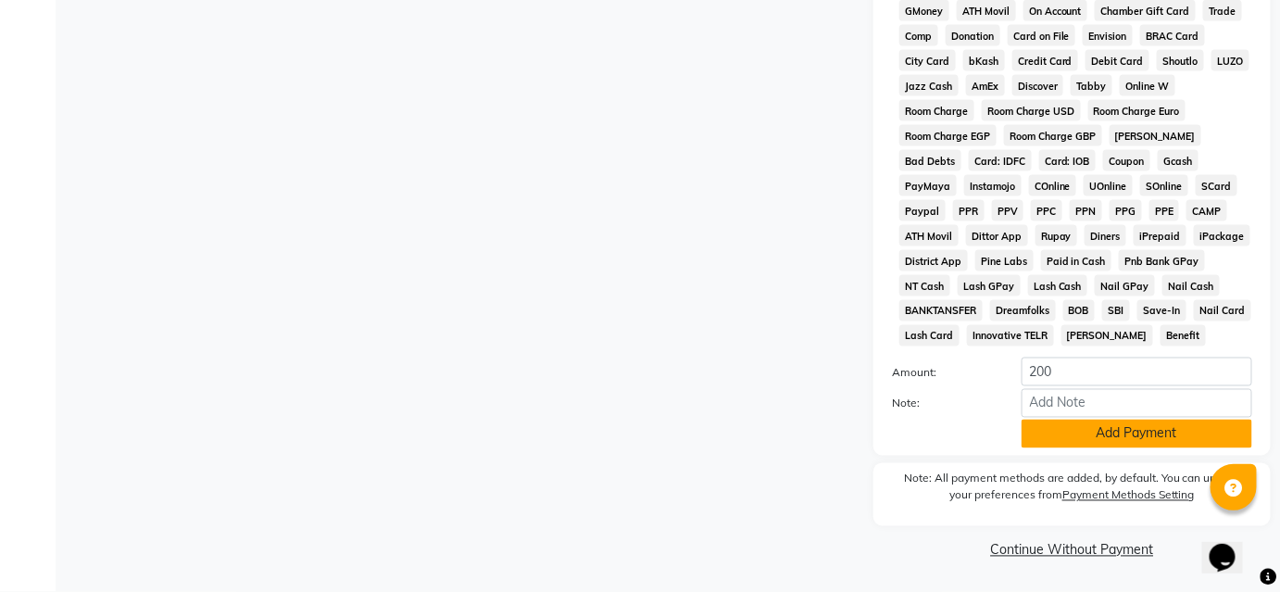
click at [1056, 439] on button "Add Payment" at bounding box center [1137, 434] width 231 height 29
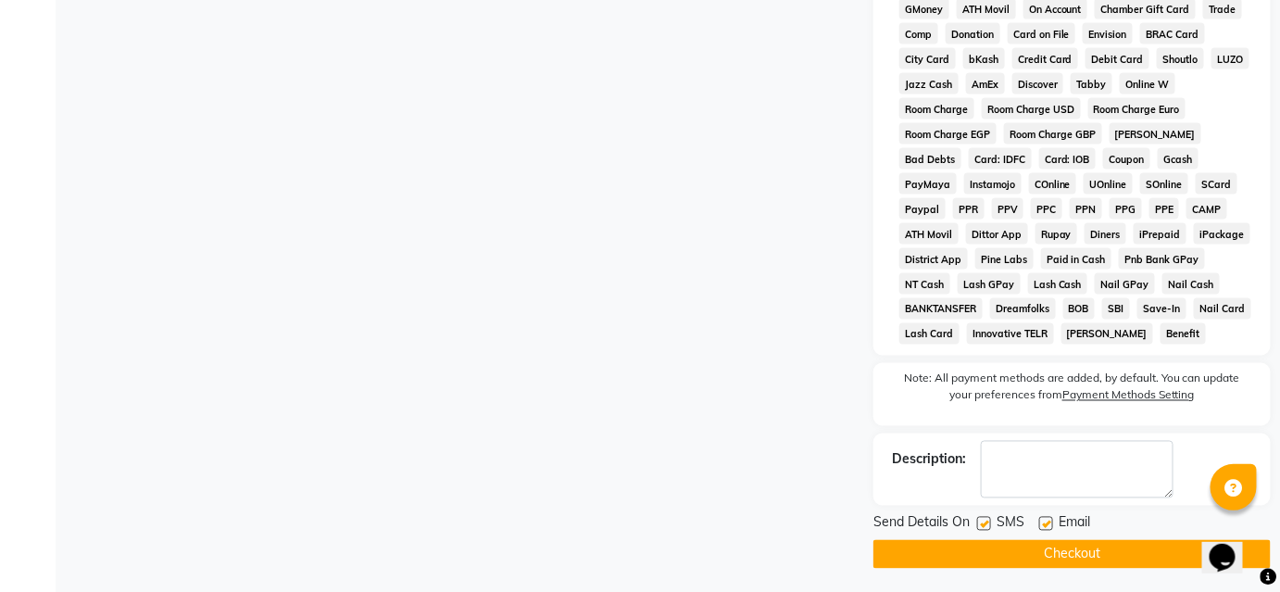
click at [989, 556] on button "Checkout" at bounding box center [1071, 554] width 397 height 29
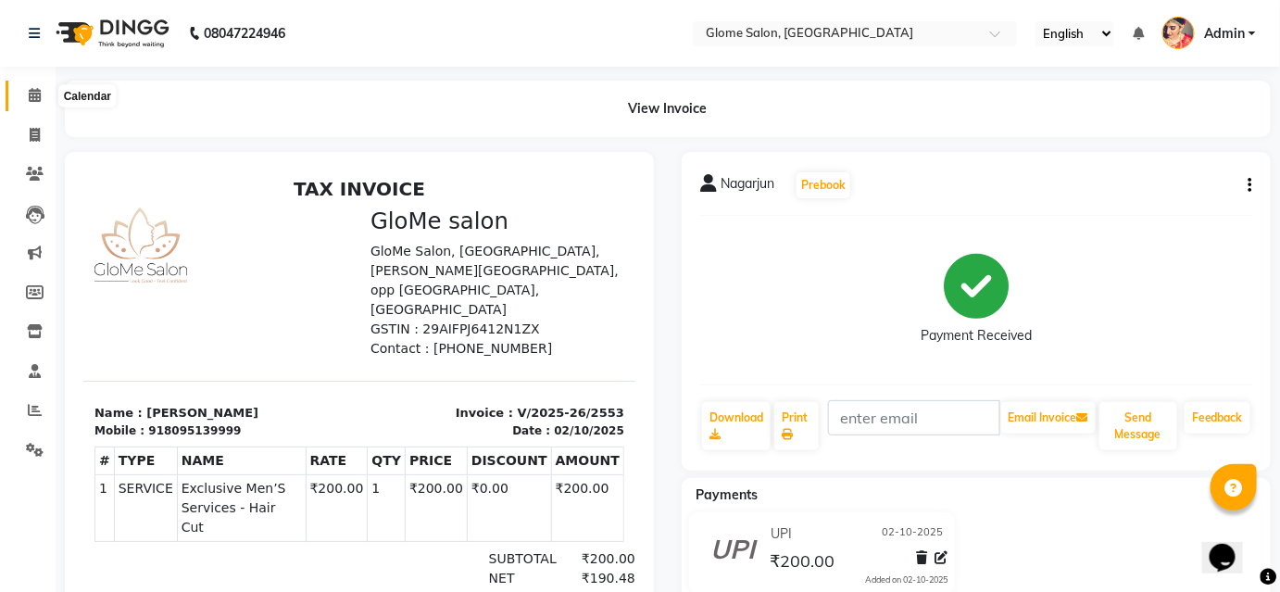
click at [29, 99] on icon at bounding box center [35, 95] width 12 height 14
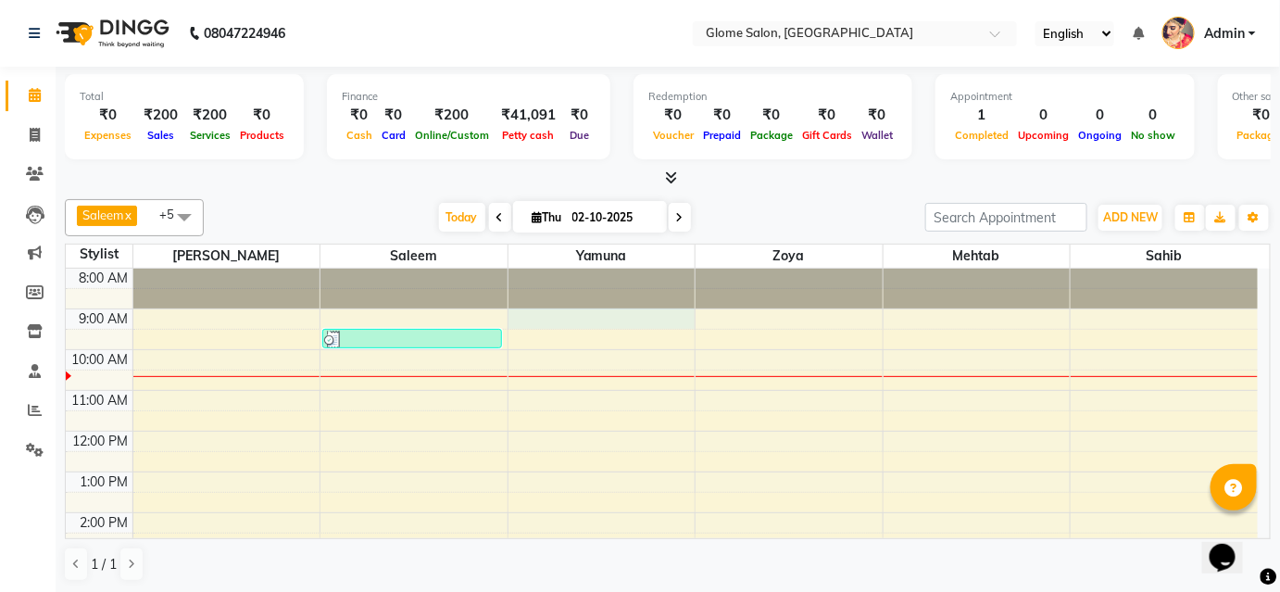
click at [563, 313] on div "8:00 AM 9:00 AM 10:00 AM 11:00 AM 12:00 PM 1:00 PM 2:00 PM 3:00 PM 4:00 PM 5:00…" at bounding box center [662, 533] width 1192 height 529
select select "34178"
select select "tentative"
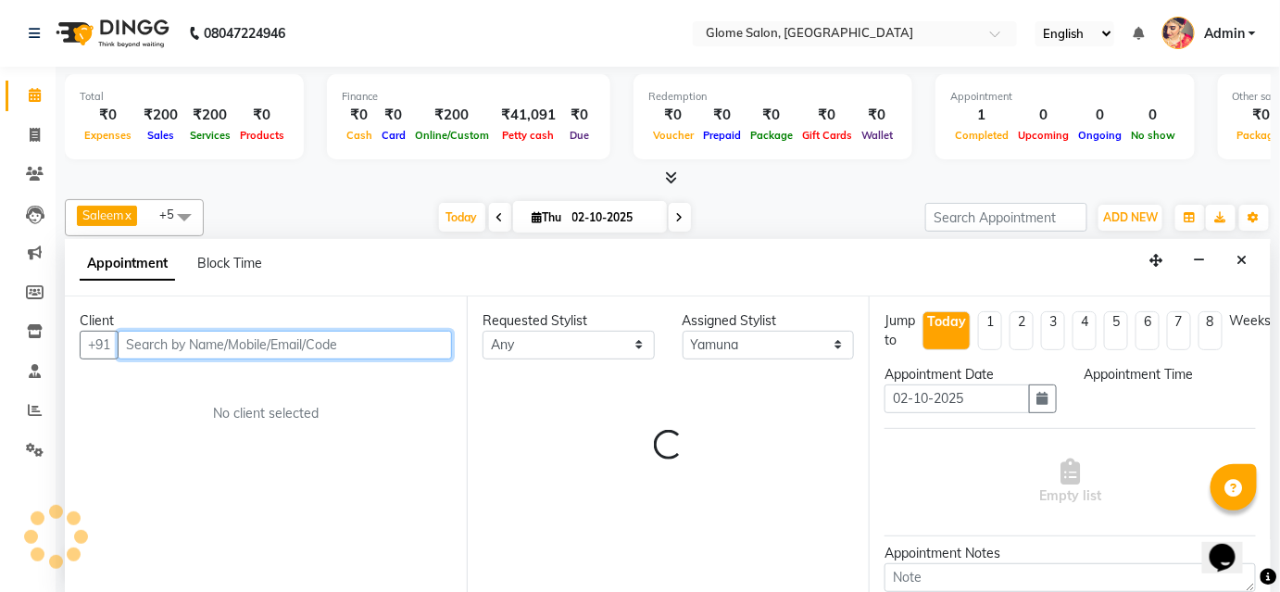
select select "540"
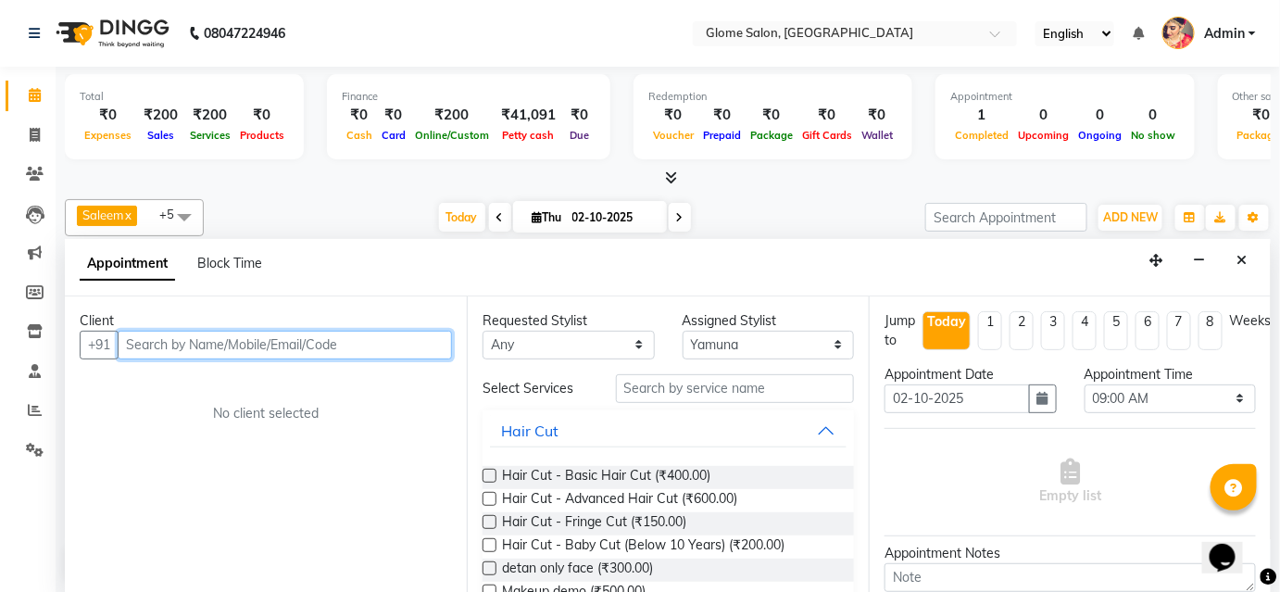
click at [420, 343] on input "text" at bounding box center [285, 345] width 334 height 29
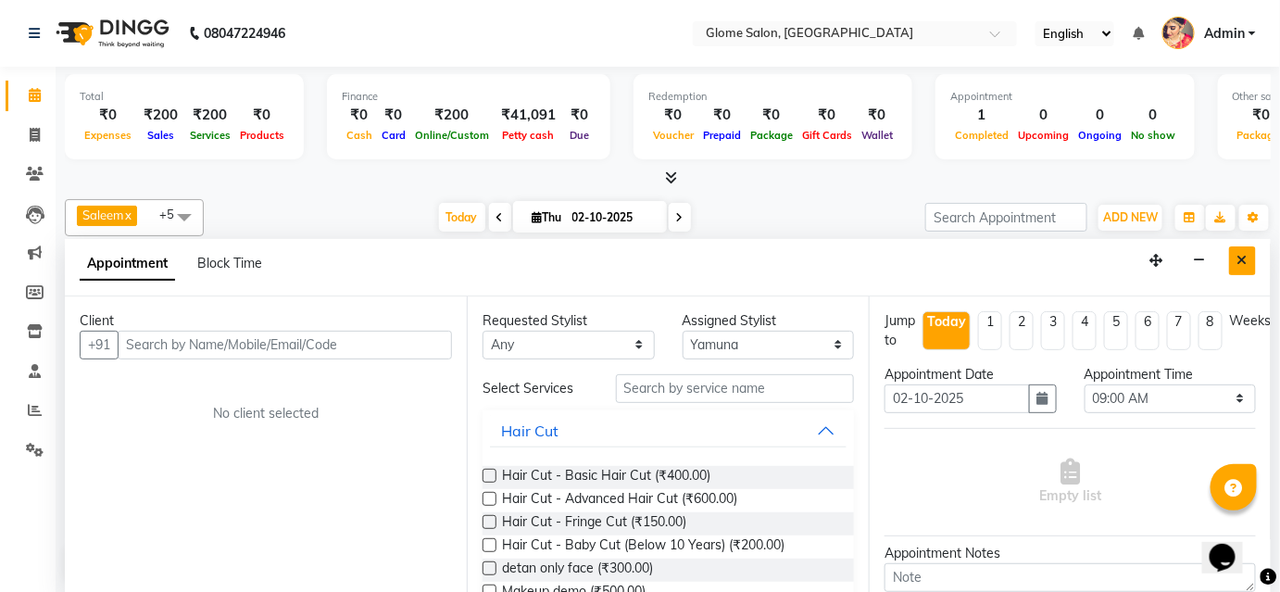
click at [1238, 261] on icon "Close" at bounding box center [1242, 260] width 10 height 13
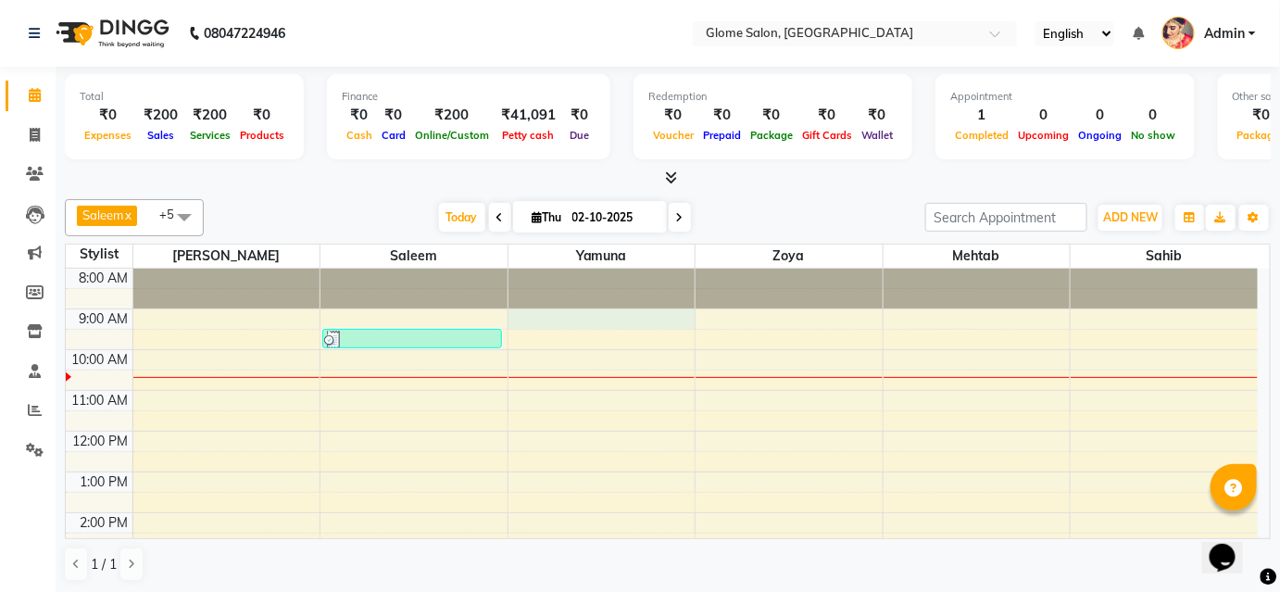
click at [525, 317] on div "8:00 AM 9:00 AM 10:00 AM 11:00 AM 12:00 PM 1:00 PM 2:00 PM 3:00 PM 4:00 PM 5:00…" at bounding box center [662, 533] width 1192 height 529
select select "34178"
select select "540"
select select "tentative"
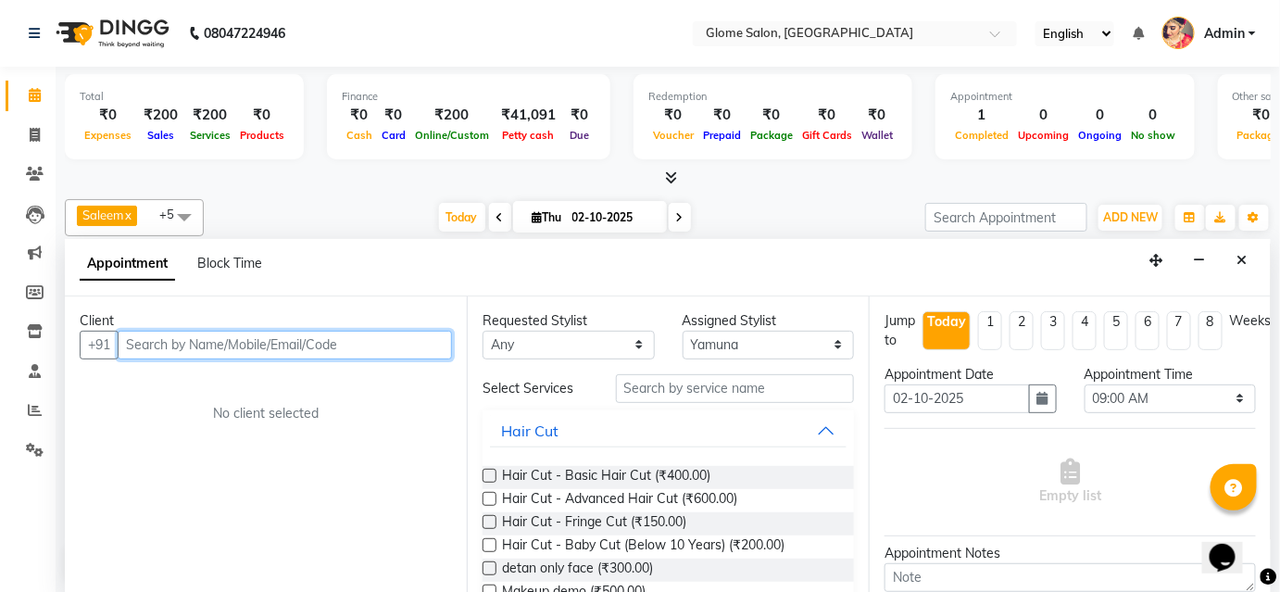
click at [415, 341] on input "text" at bounding box center [285, 345] width 334 height 29
type input "8792563331"
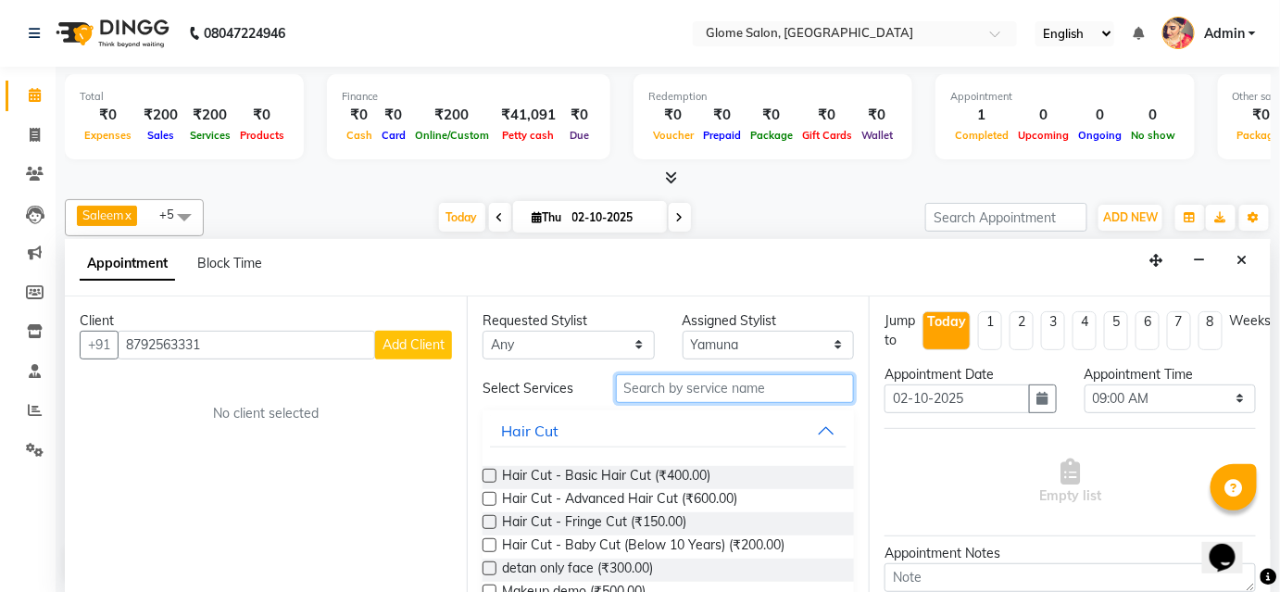
click at [696, 384] on input "text" at bounding box center [735, 388] width 238 height 29
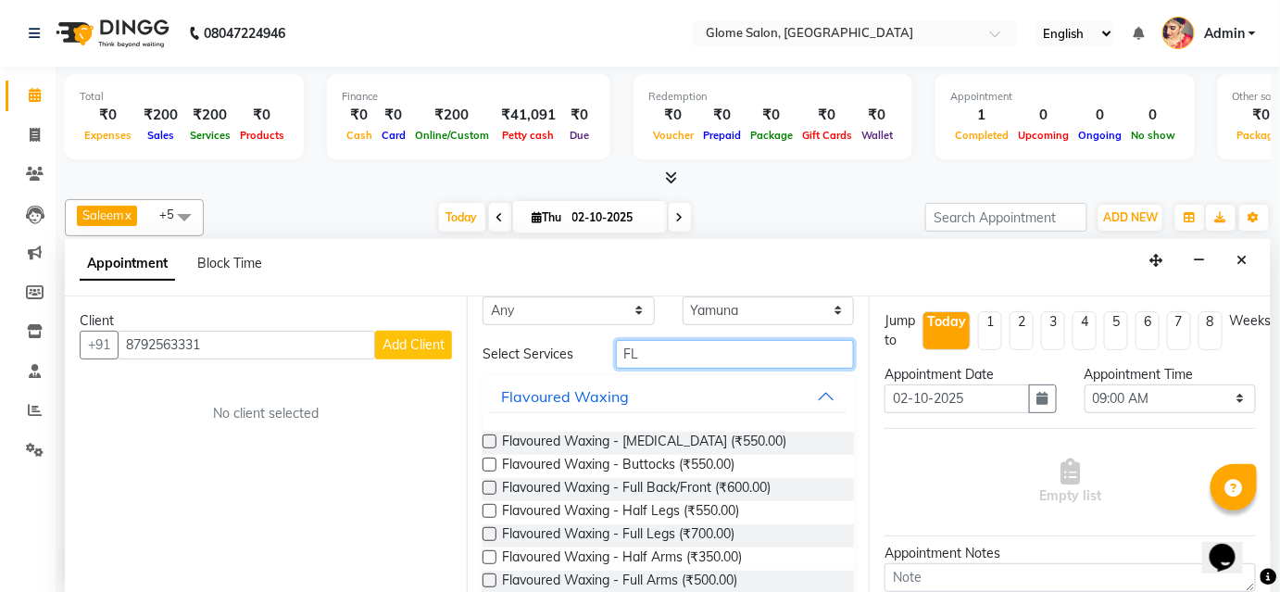
scroll to position [83, 0]
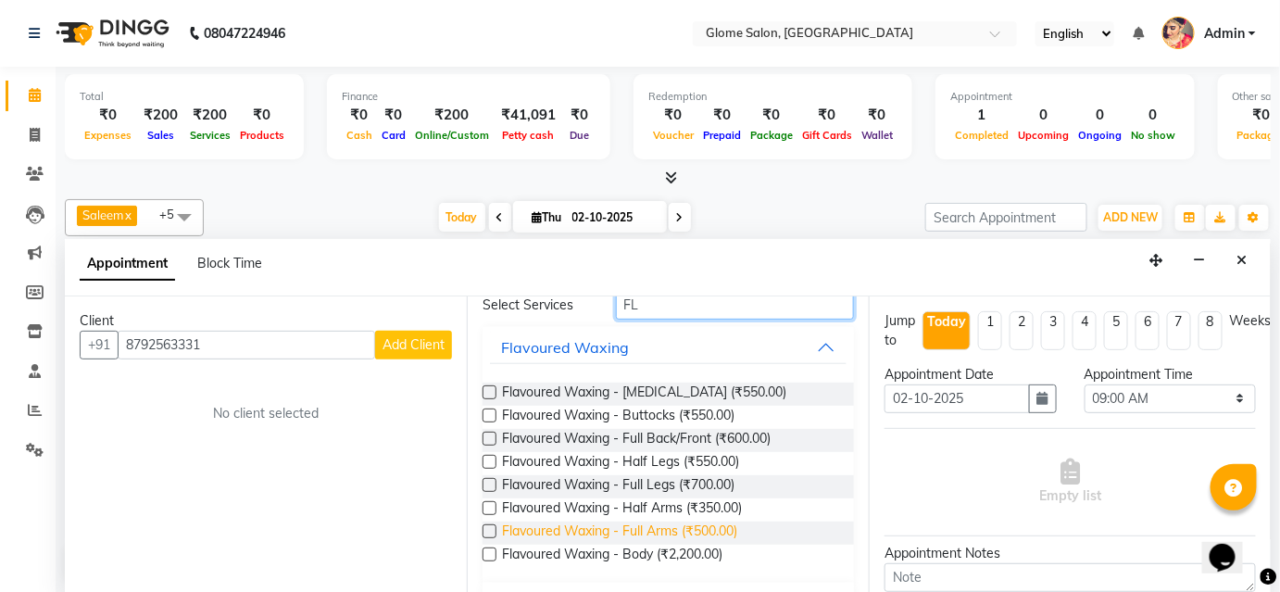
type input "FL"
click at [629, 525] on span "Flavoured Waxing - Full Arms (₹500.00)" at bounding box center [619, 532] width 235 height 23
checkbox input "false"
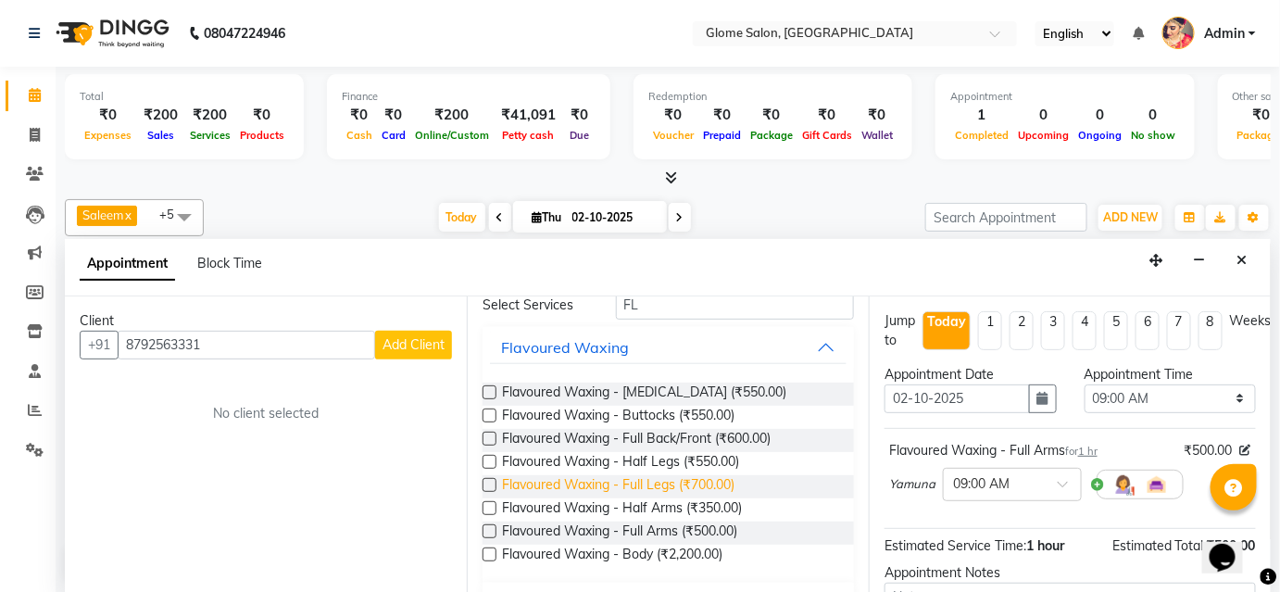
click at [642, 482] on span "Flavoured Waxing - Full Legs (₹700.00)" at bounding box center [618, 486] width 232 height 23
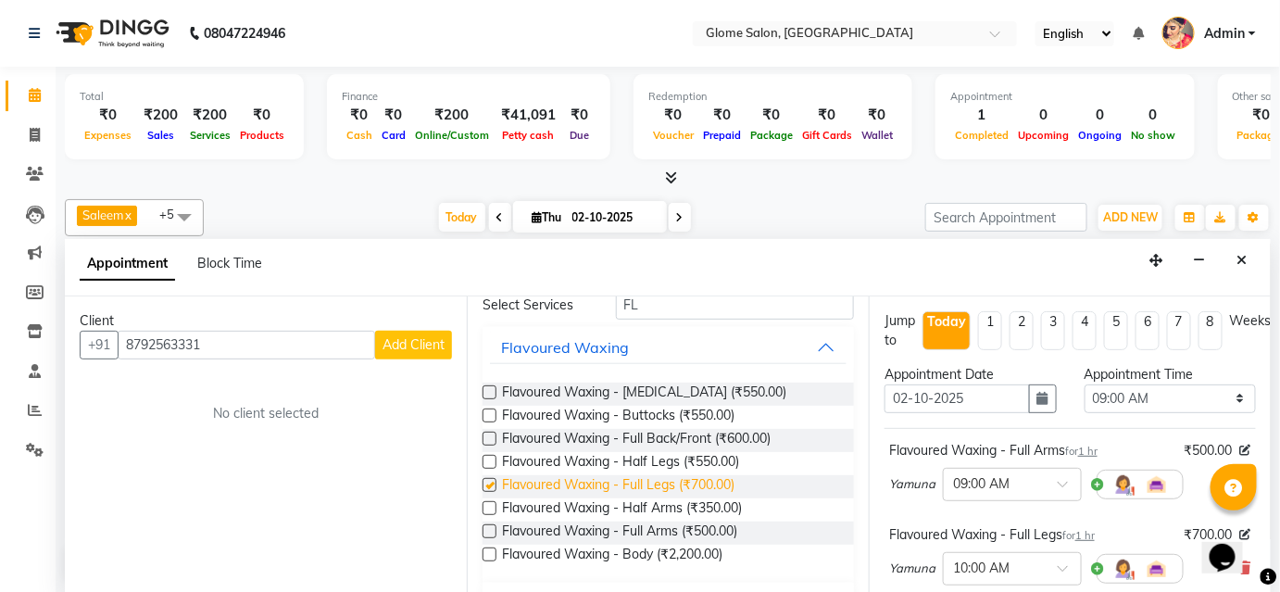
checkbox input "false"
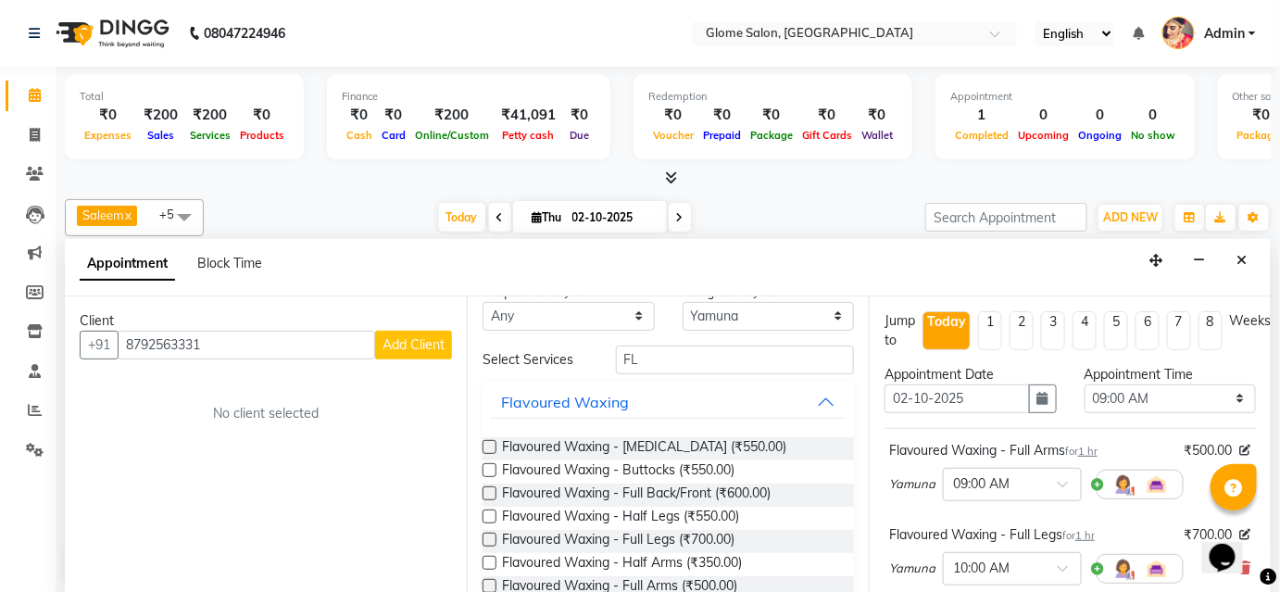
scroll to position [0, 0]
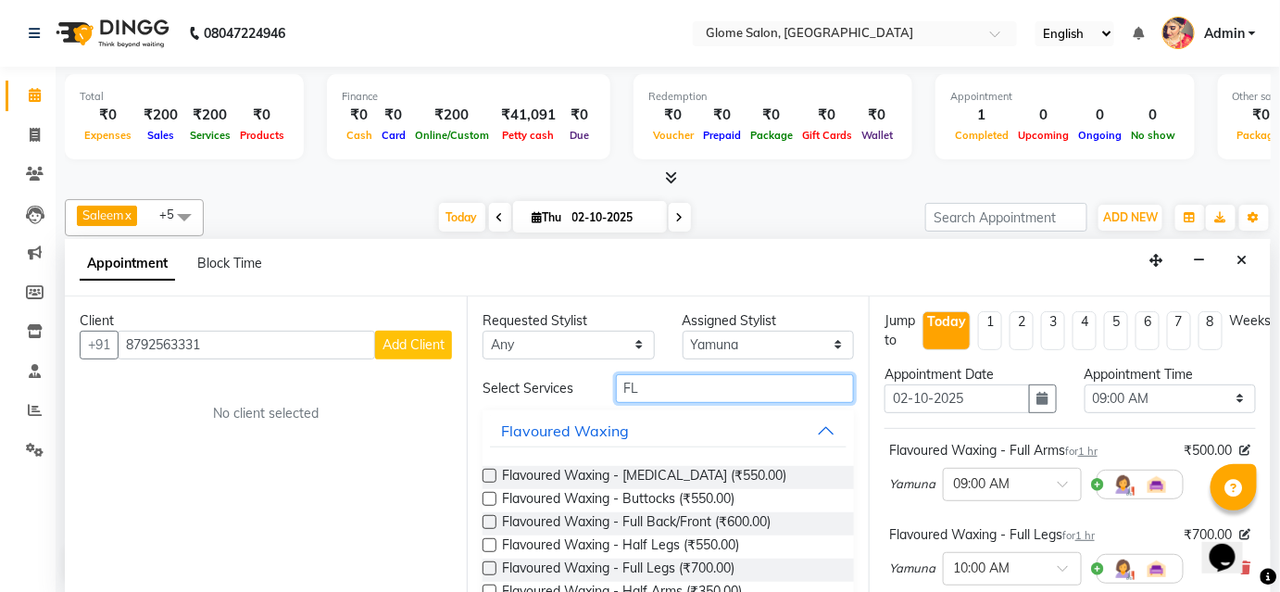
click at [633, 389] on input "FL" at bounding box center [735, 388] width 238 height 29
type input "F"
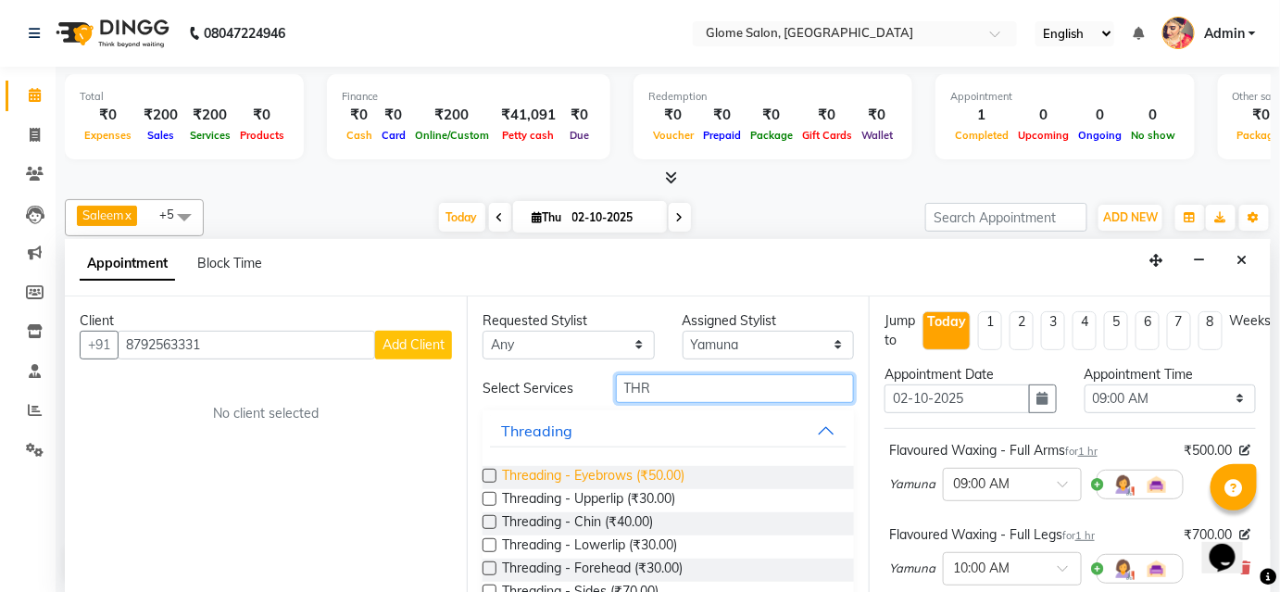
type input "THR"
click at [602, 472] on span "Threading - Eyebrows (₹50.00)" at bounding box center [593, 477] width 182 height 23
checkbox input "false"
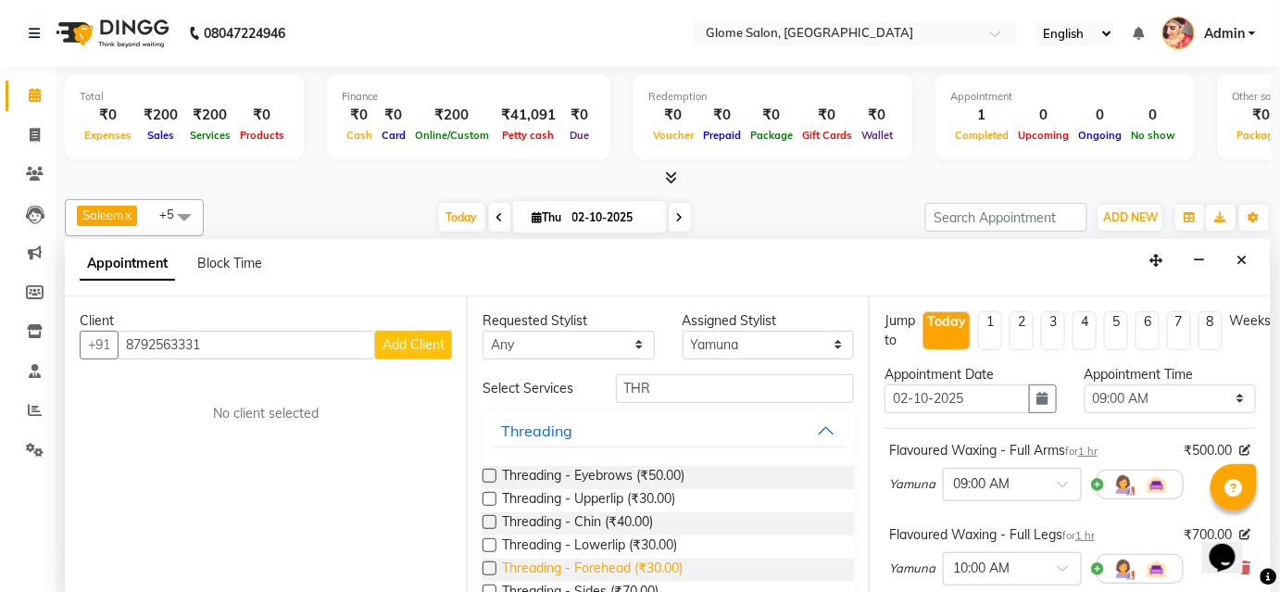
click at [568, 564] on span "Threading - Forehead (₹30.00)" at bounding box center [592, 569] width 181 height 23
checkbox input "false"
click at [572, 543] on span "Threading - Lowerlip (₹30.00)" at bounding box center [589, 546] width 175 height 23
checkbox input "false"
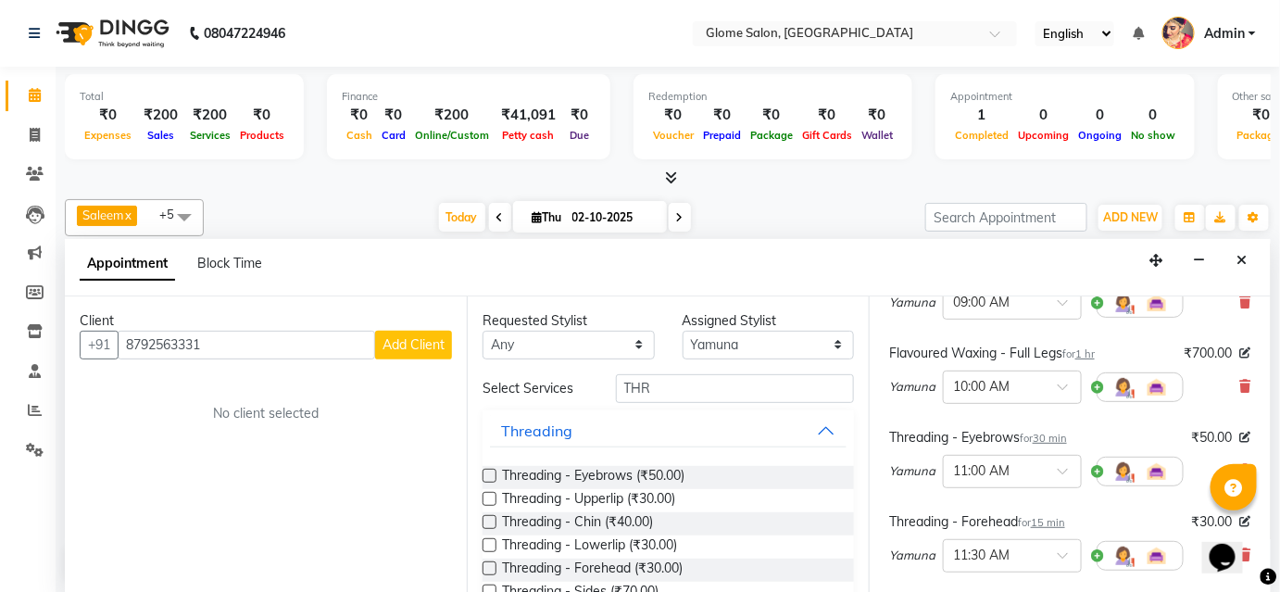
scroll to position [168, 0]
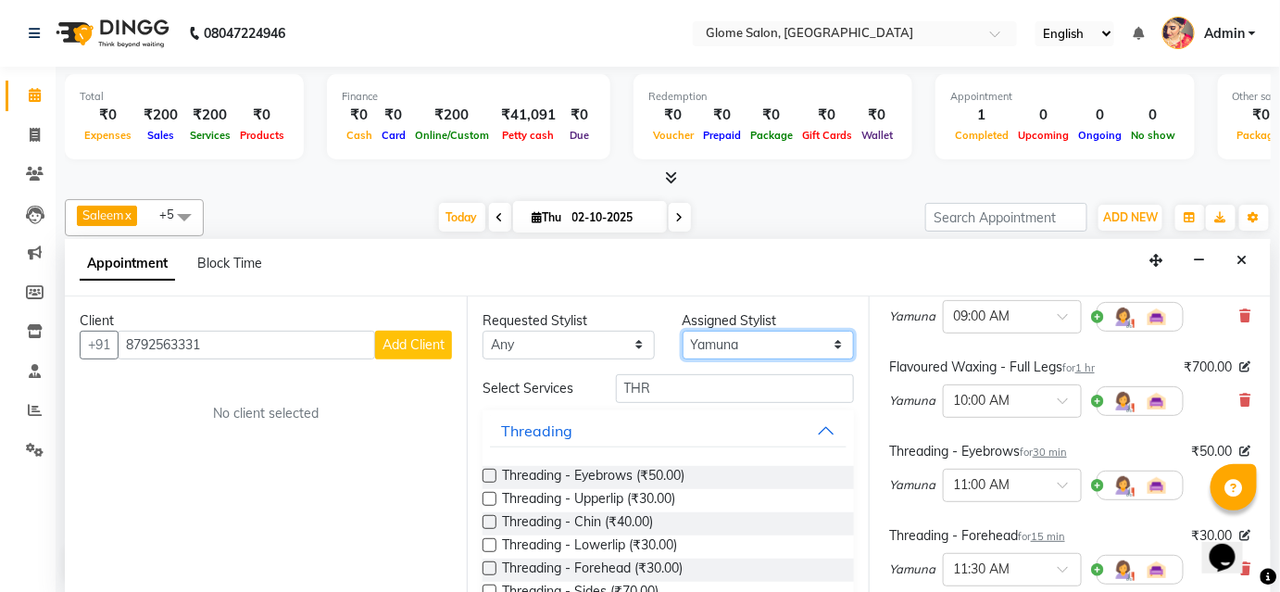
click at [734, 345] on select "Select Farha Tabassum Mehtab Sahib Saleem Yamuna Zoya" at bounding box center [769, 345] width 172 height 29
select select "87909"
click at [683, 331] on select "Select Farha Tabassum Mehtab Sahib Saleem Yamuna Zoya" at bounding box center [769, 345] width 172 height 29
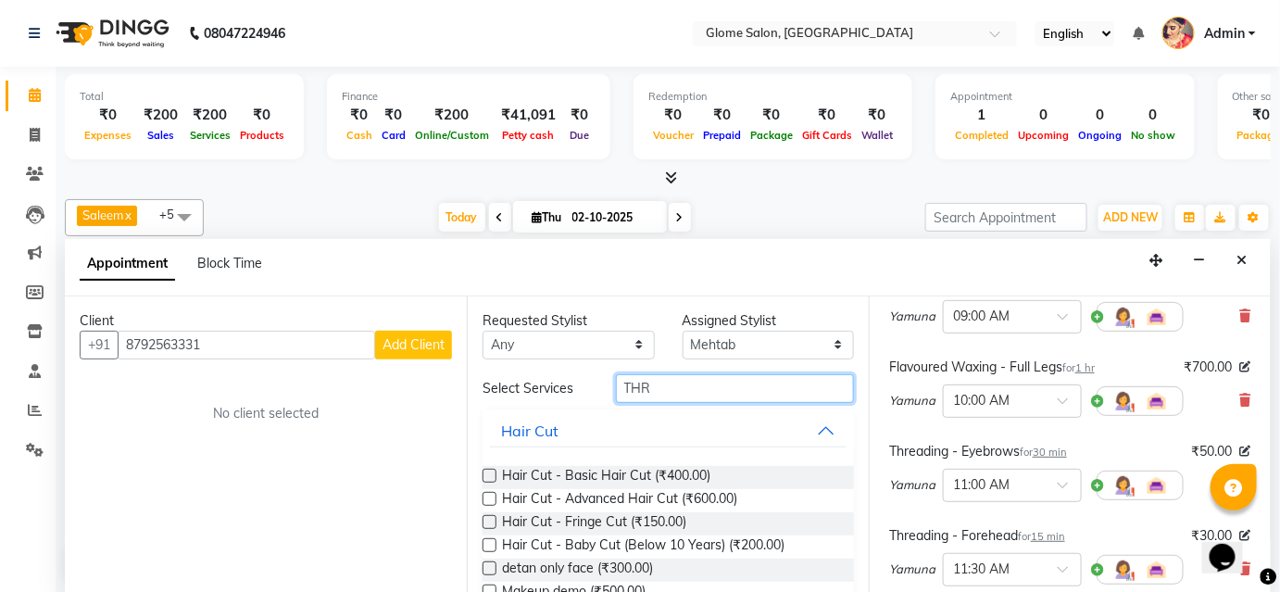
click at [654, 385] on input "THR" at bounding box center [735, 388] width 238 height 29
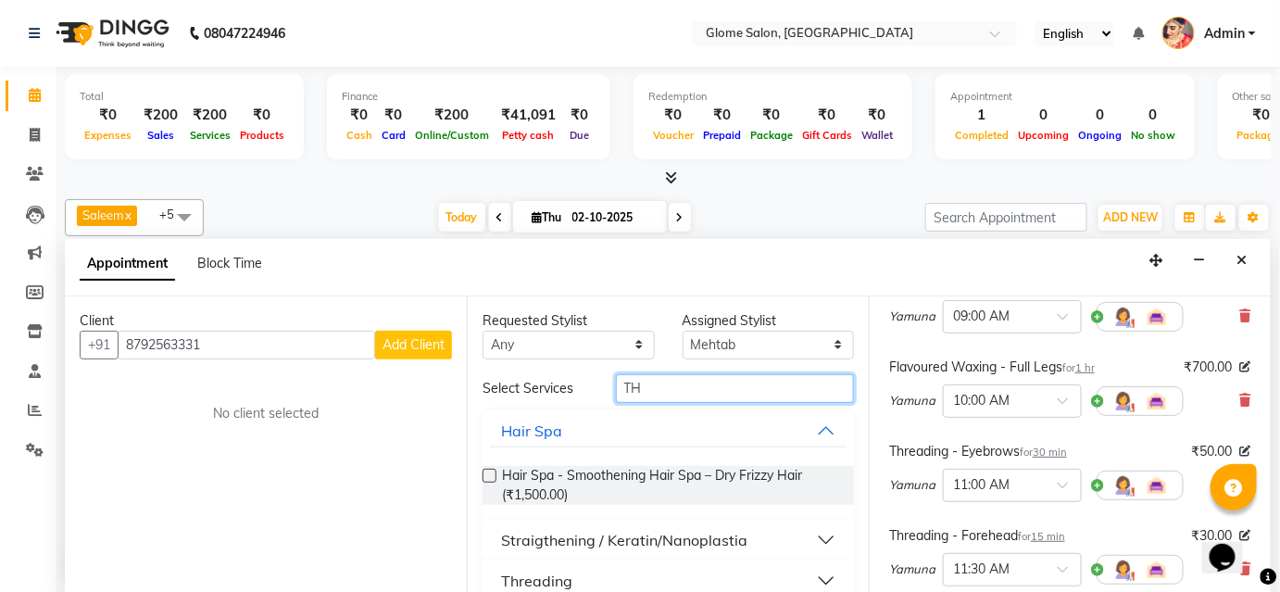
type input "T"
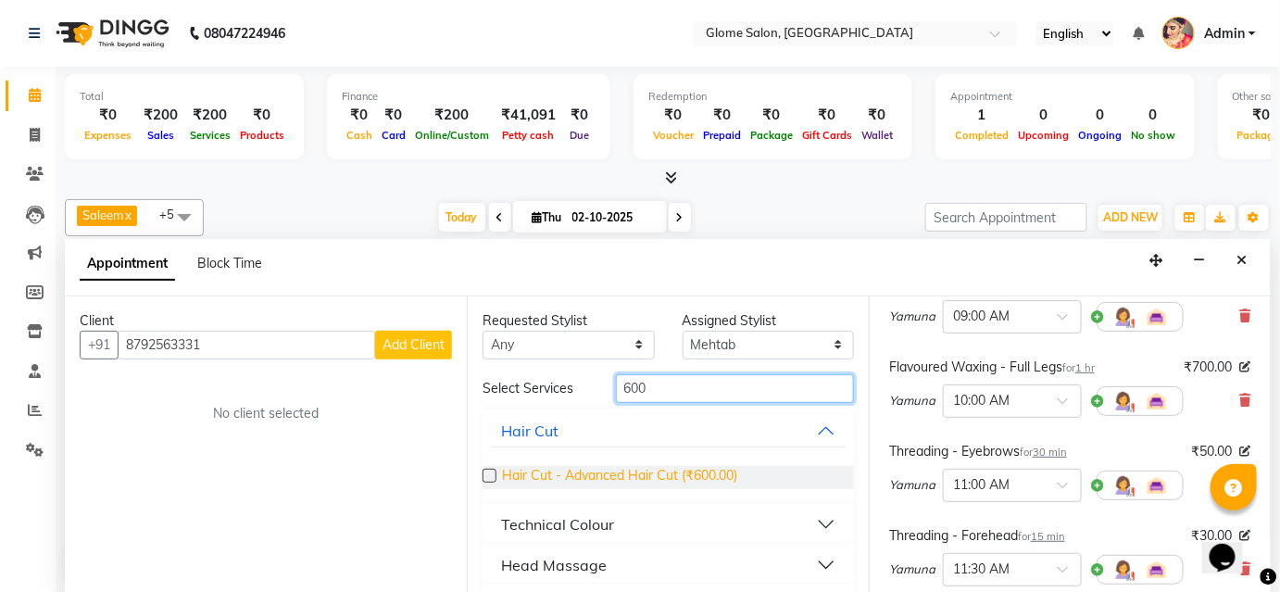
type input "600"
click at [648, 476] on span "Hair Cut - Advanced Hair Cut (₹600.00)" at bounding box center [619, 477] width 235 height 23
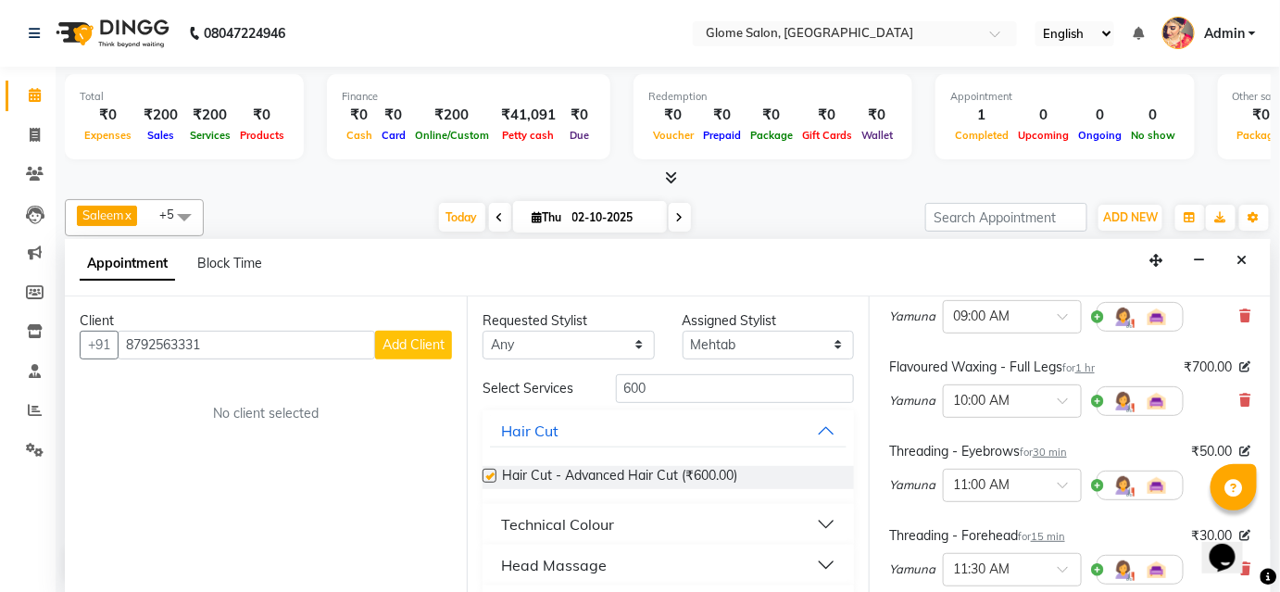
checkbox input "false"
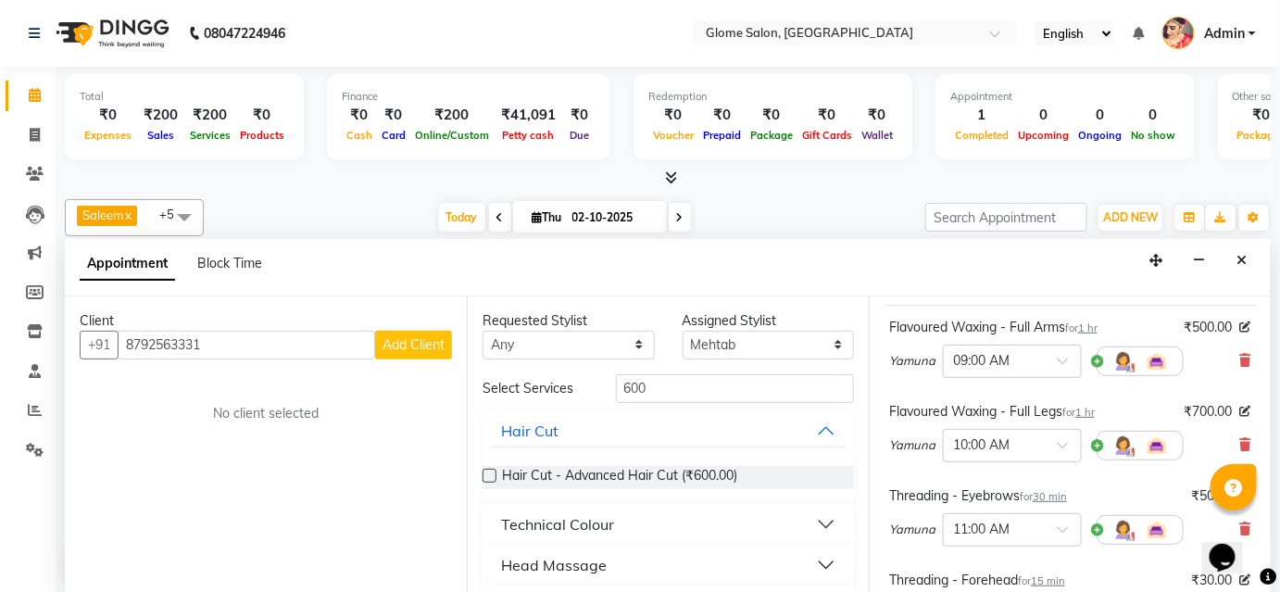
scroll to position [83, 0]
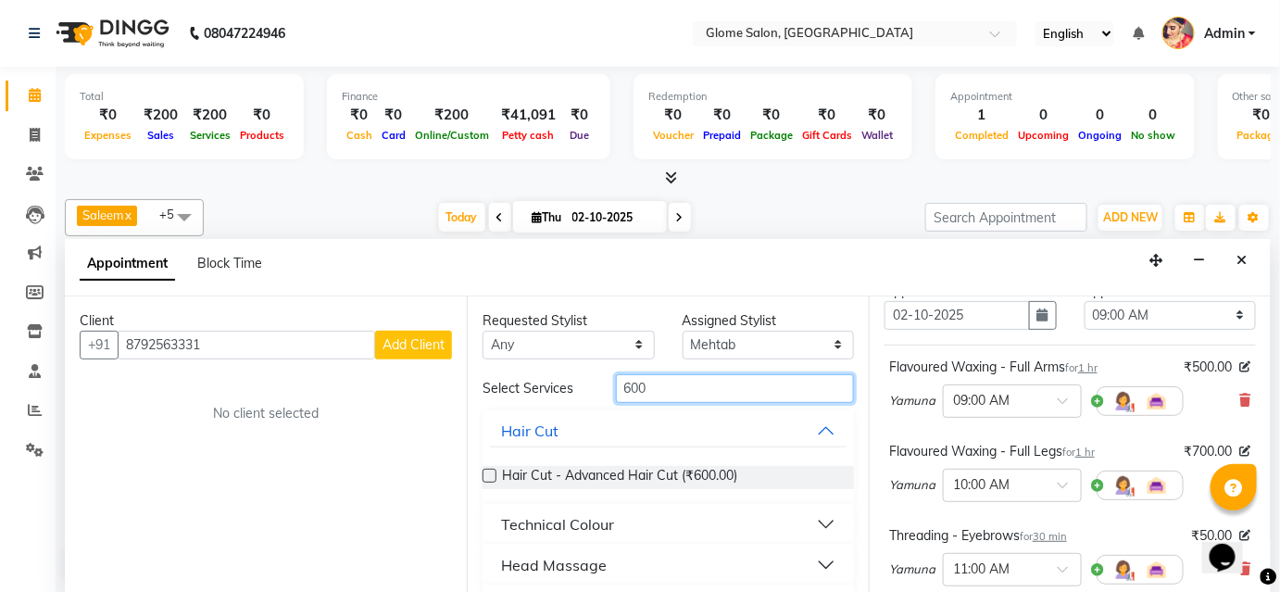
click at [655, 383] on input "600" at bounding box center [735, 388] width 238 height 29
type input "6"
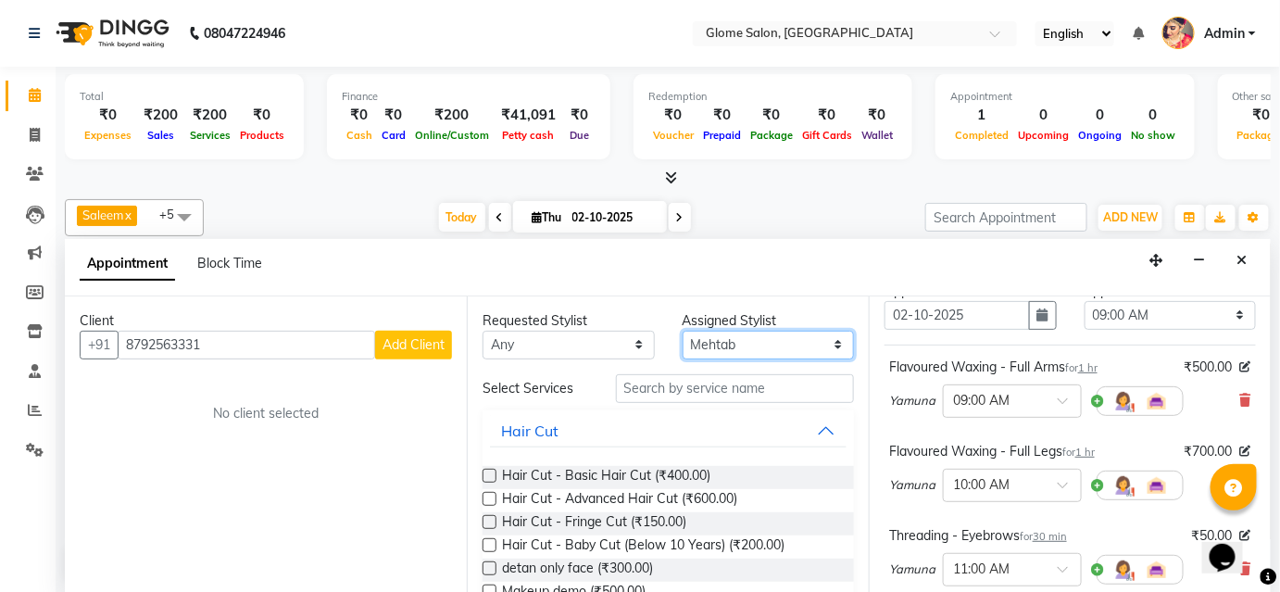
click at [730, 343] on select "Select Farha Tabassum Mehtab Sahib Saleem Yamuna Zoya" at bounding box center [769, 345] width 172 height 29
click at [683, 331] on select "Select Farha Tabassum Mehtab Sahib Saleem Yamuna Zoya" at bounding box center [769, 345] width 172 height 29
select select "34176"
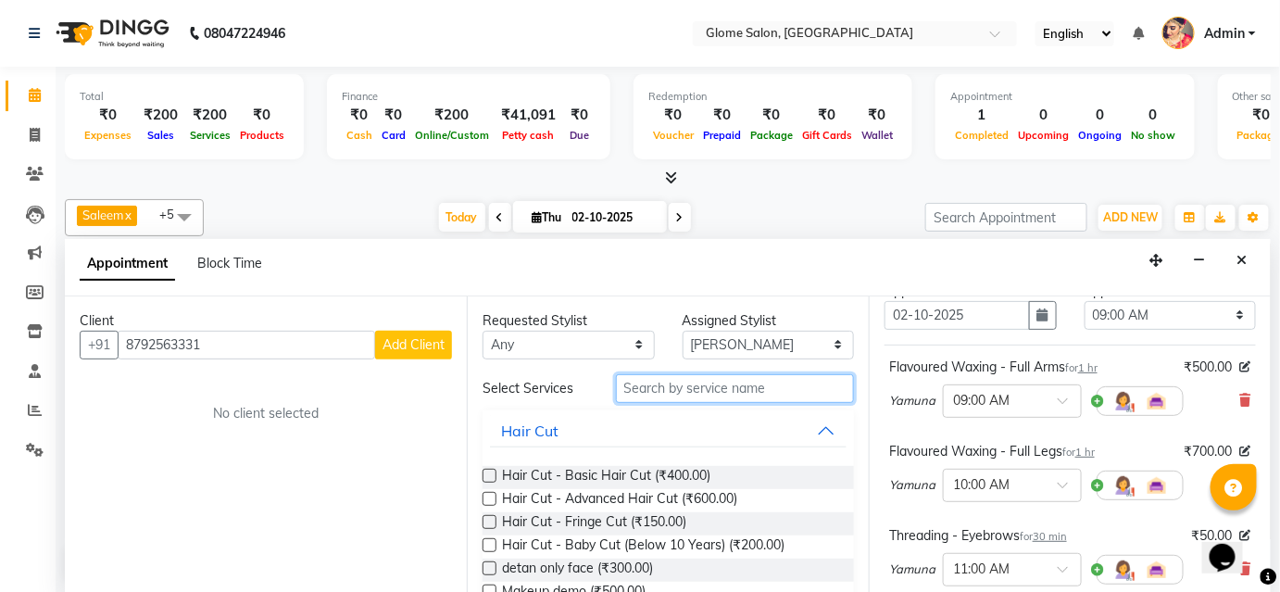
click at [670, 392] on input "text" at bounding box center [735, 388] width 238 height 29
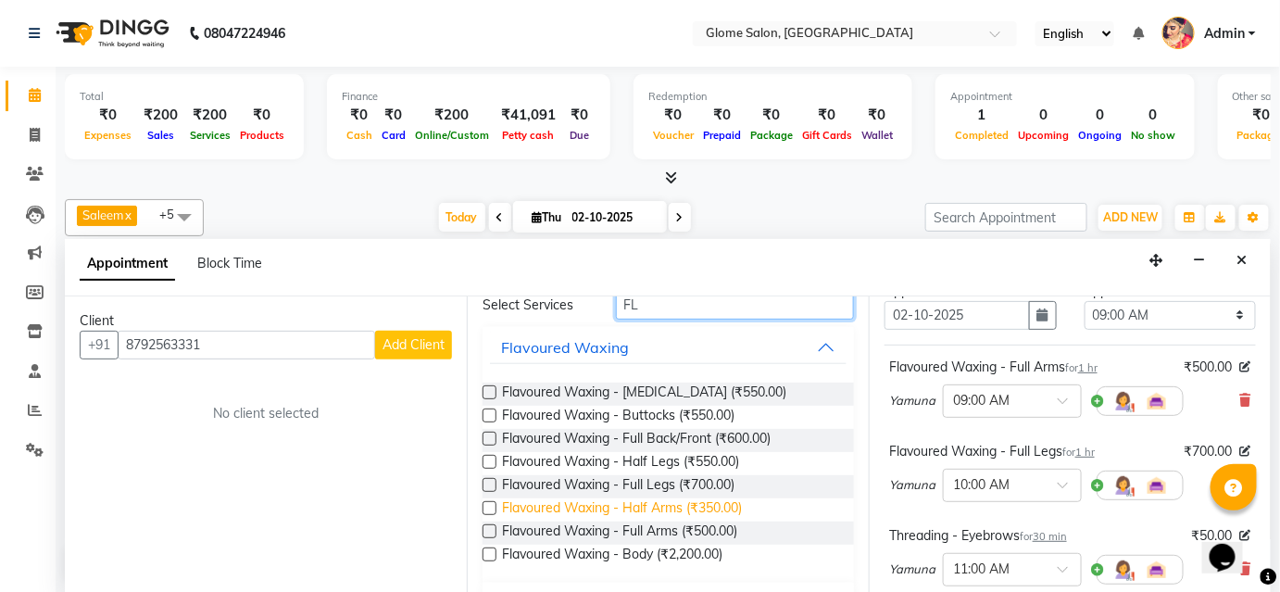
scroll to position [0, 0]
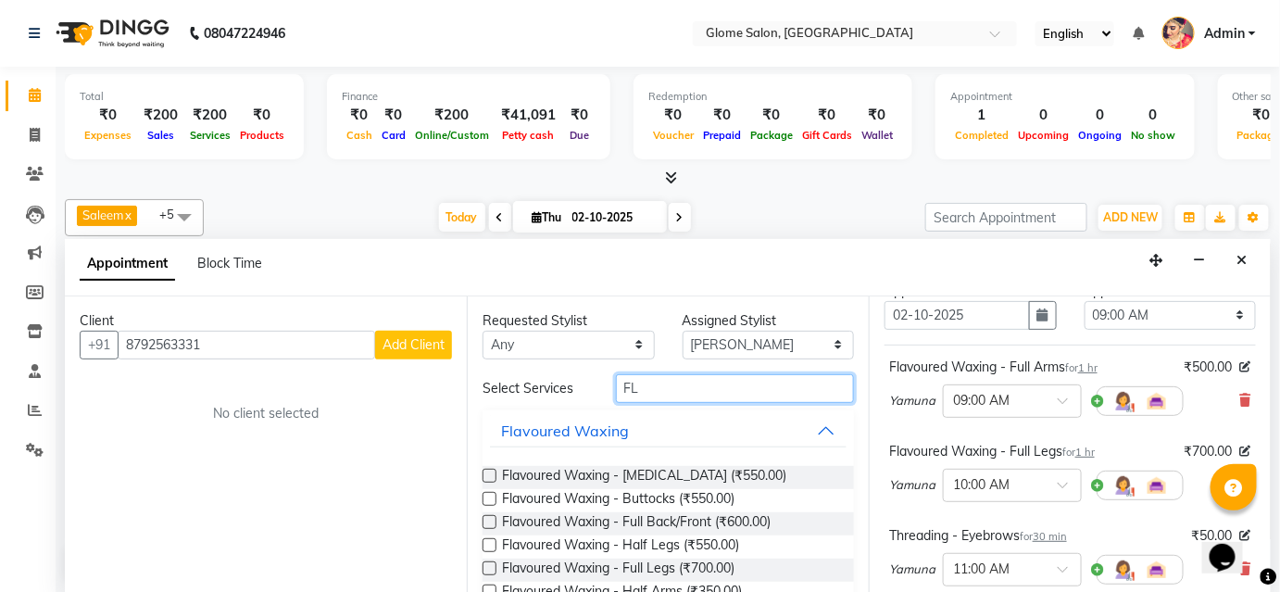
click at [648, 386] on input "FL" at bounding box center [735, 388] width 238 height 29
type input "F"
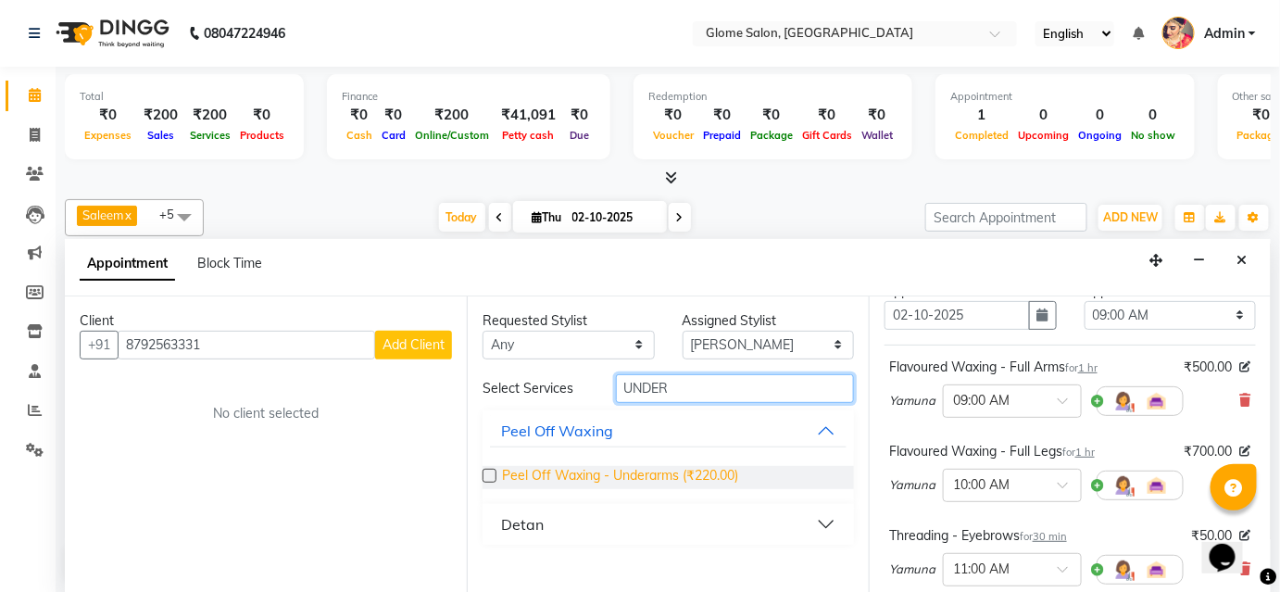
type input "UNDER"
click at [608, 469] on span "Peel Off Waxing - Underarms (₹220.00)" at bounding box center [620, 477] width 236 height 23
checkbox input "false"
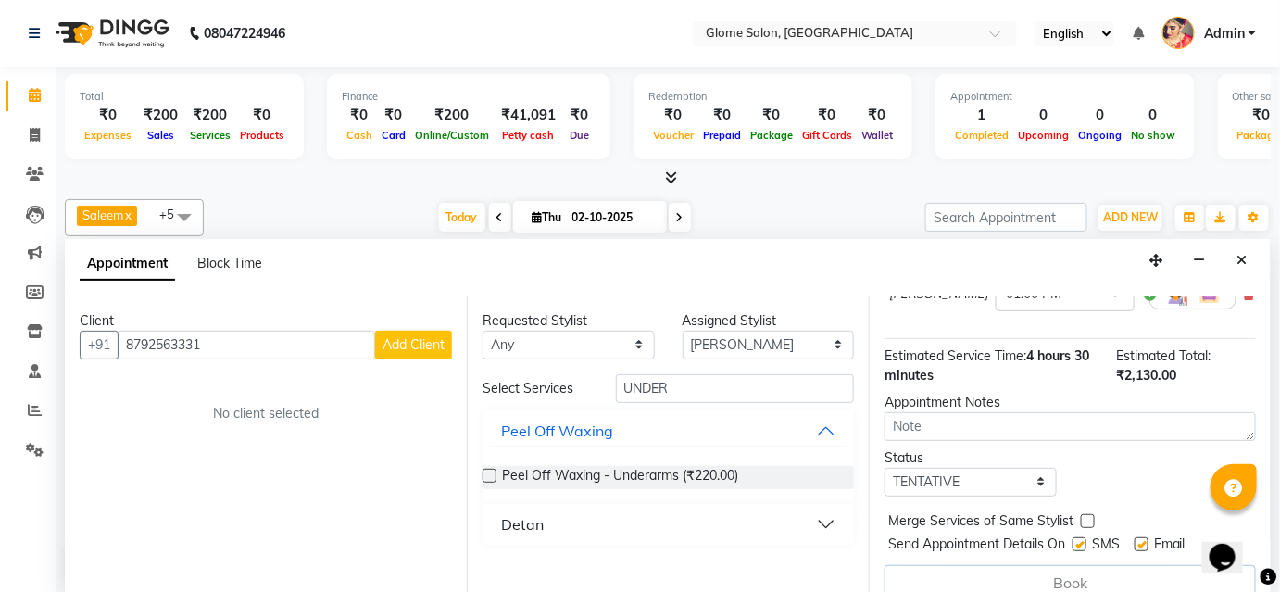
scroll to position [717, 0]
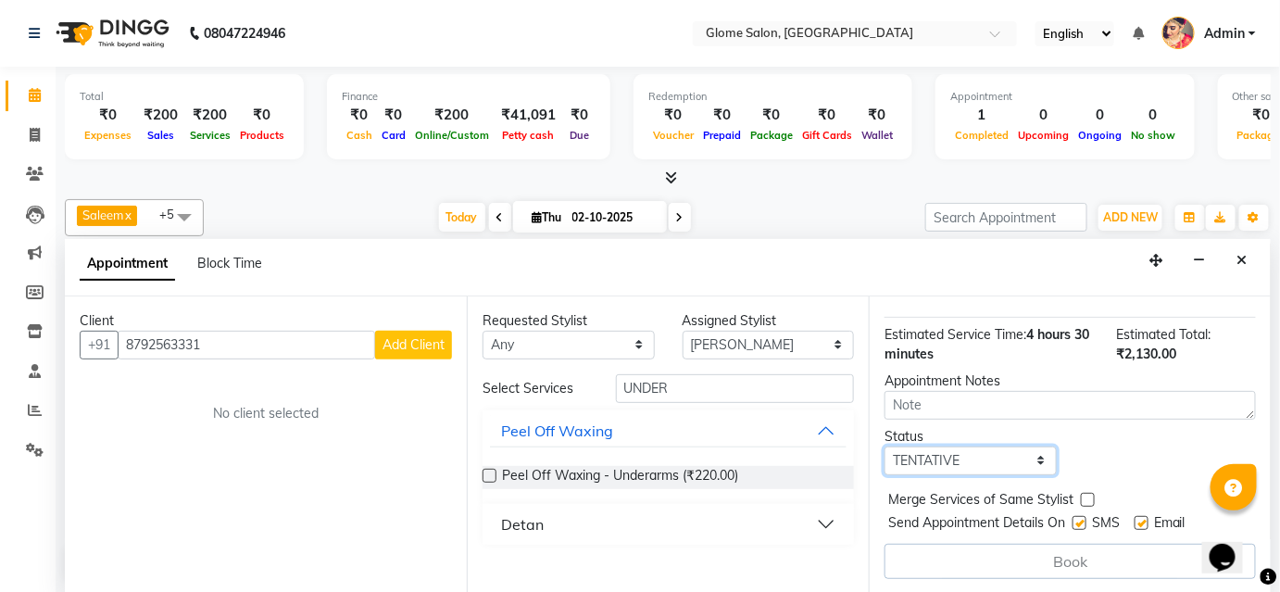
click at [965, 458] on select "Select TENTATIVE CONFIRM CHECK-IN UPCOMING" at bounding box center [970, 460] width 172 height 29
select select "confirm booking"
click at [884, 446] on select "Select TENTATIVE CONFIRM CHECK-IN UPCOMING" at bounding box center [970, 460] width 172 height 29
click at [959, 453] on select "Select TENTATIVE CONFIRM CHECK-IN UPCOMING" at bounding box center [970, 460] width 172 height 29
click at [884, 446] on select "Select TENTATIVE CONFIRM CHECK-IN UPCOMING" at bounding box center [970, 460] width 172 height 29
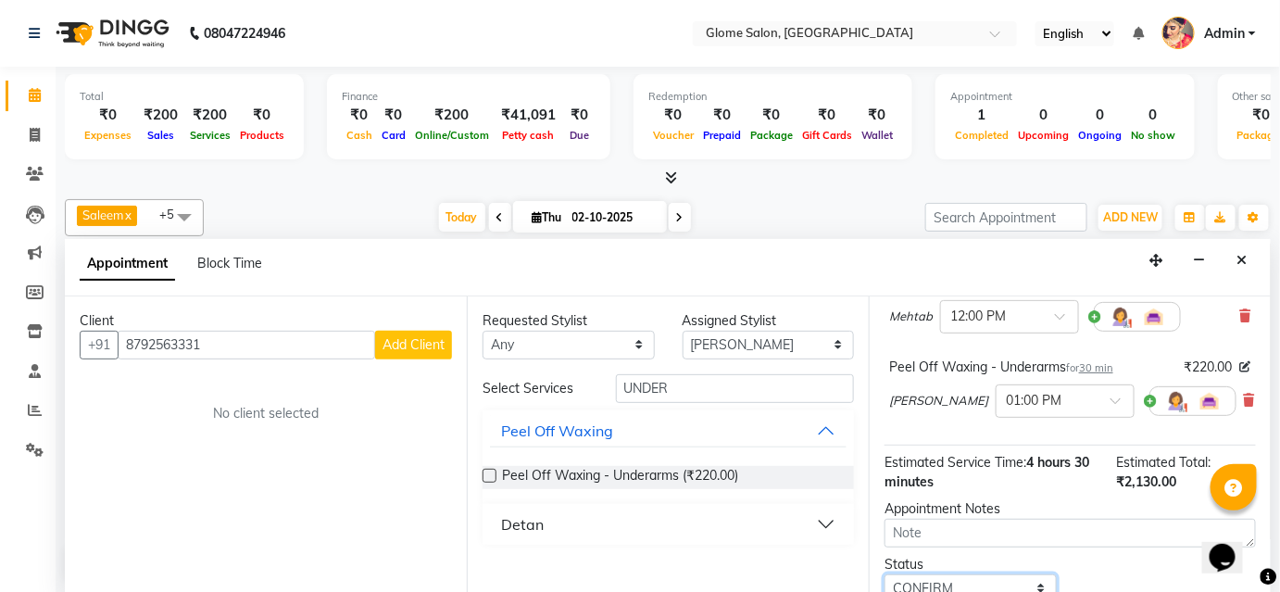
scroll to position [673, 0]
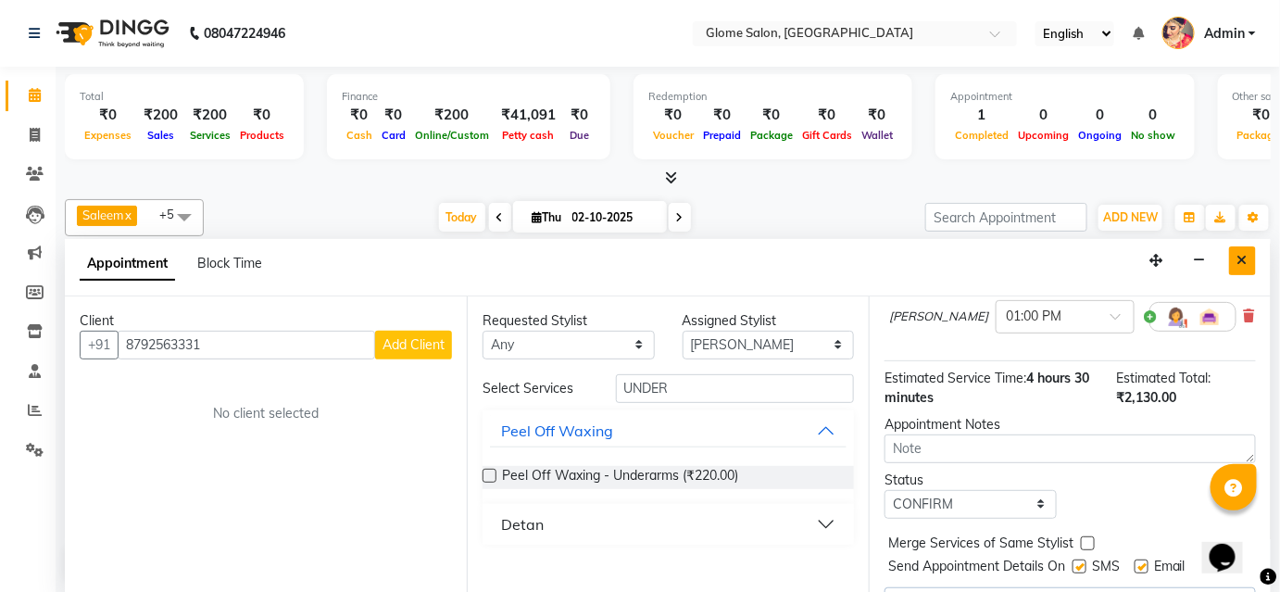
click at [1247, 259] on icon "Close" at bounding box center [1242, 260] width 10 height 13
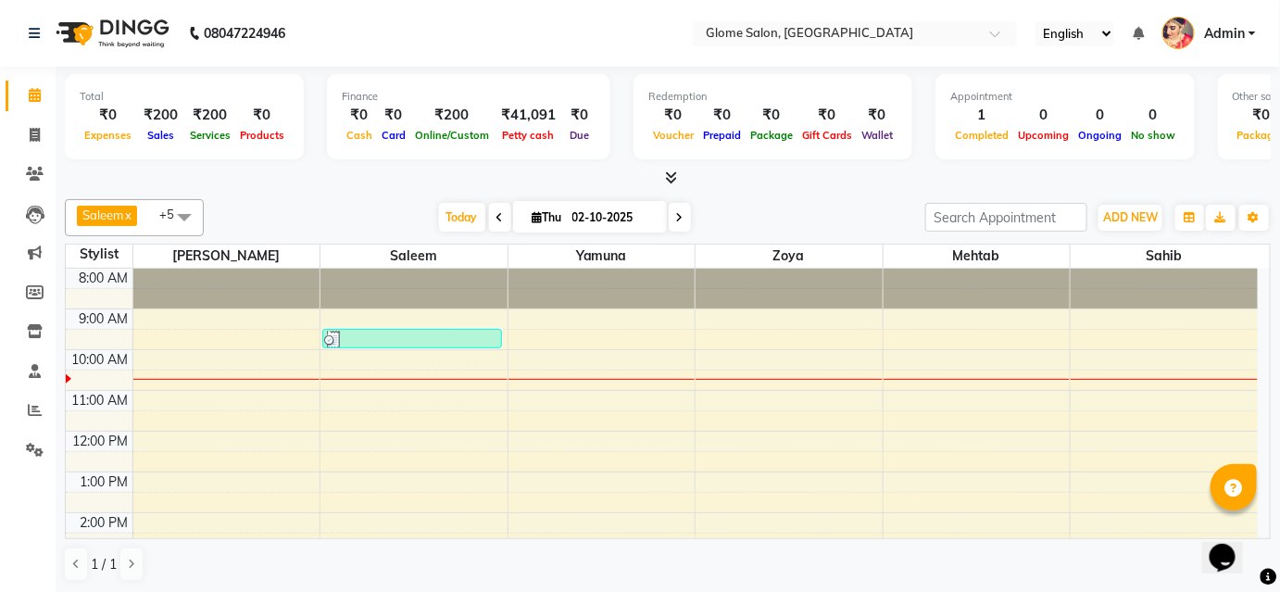
click at [561, 357] on div "8:00 AM 9:00 AM 10:00 AM 11:00 AM 12:00 PM 1:00 PM 2:00 PM 3:00 PM 4:00 PM 5:00…" at bounding box center [662, 533] width 1192 height 529
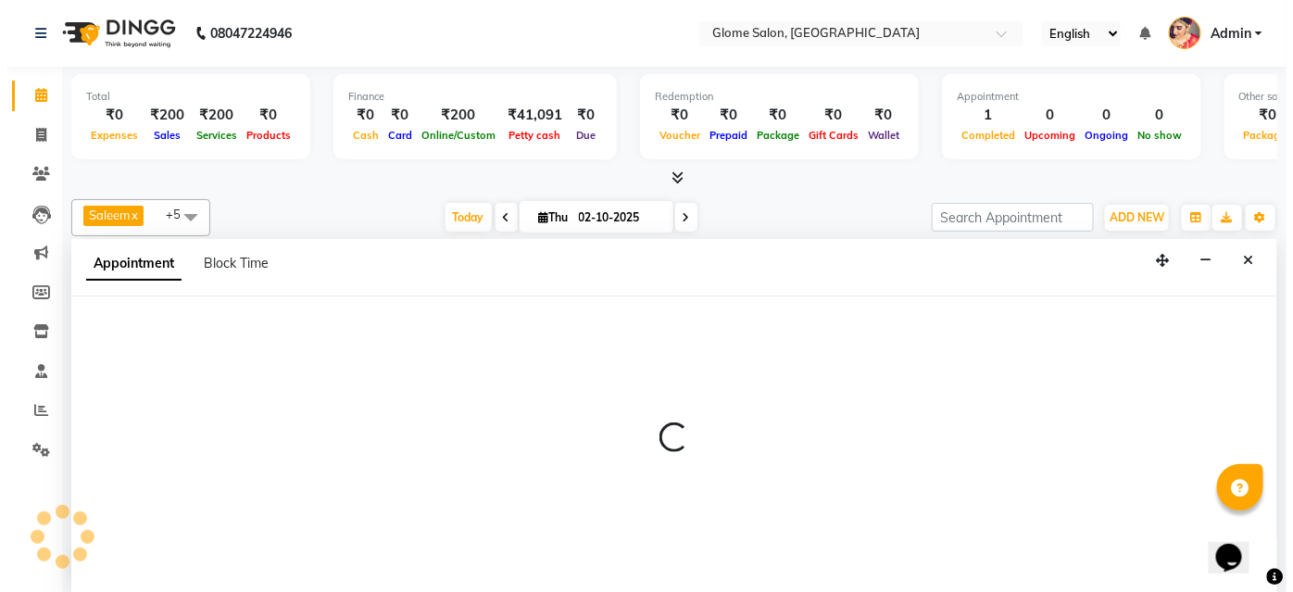
scroll to position [0, 0]
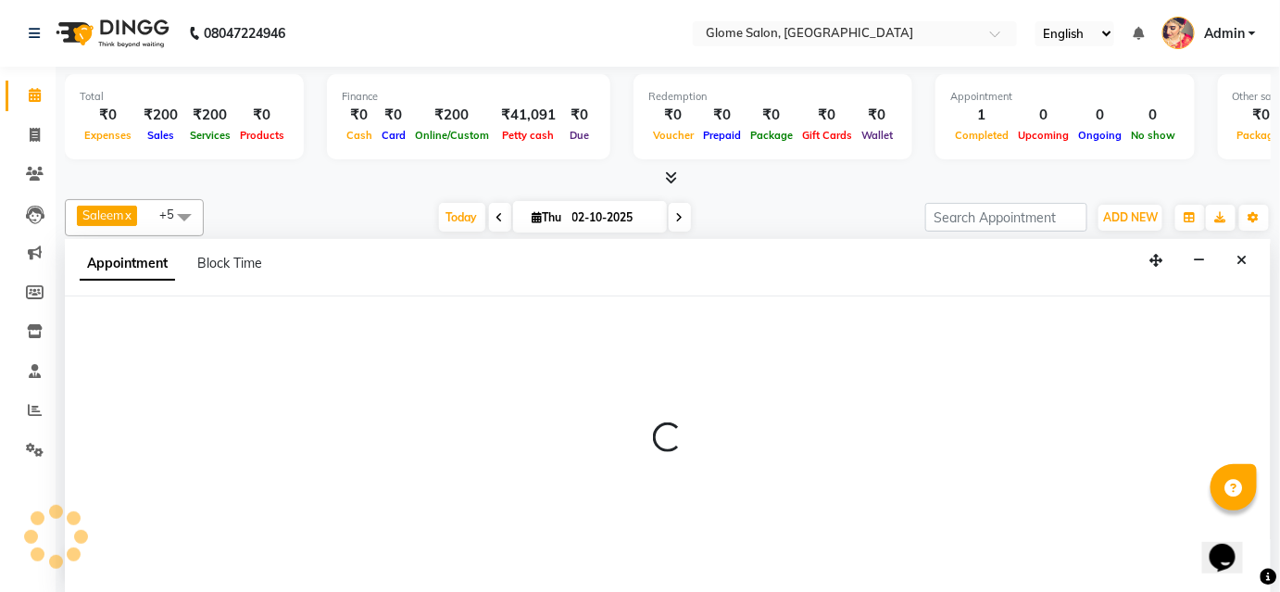
select select "34178"
select select "600"
select select "tentative"
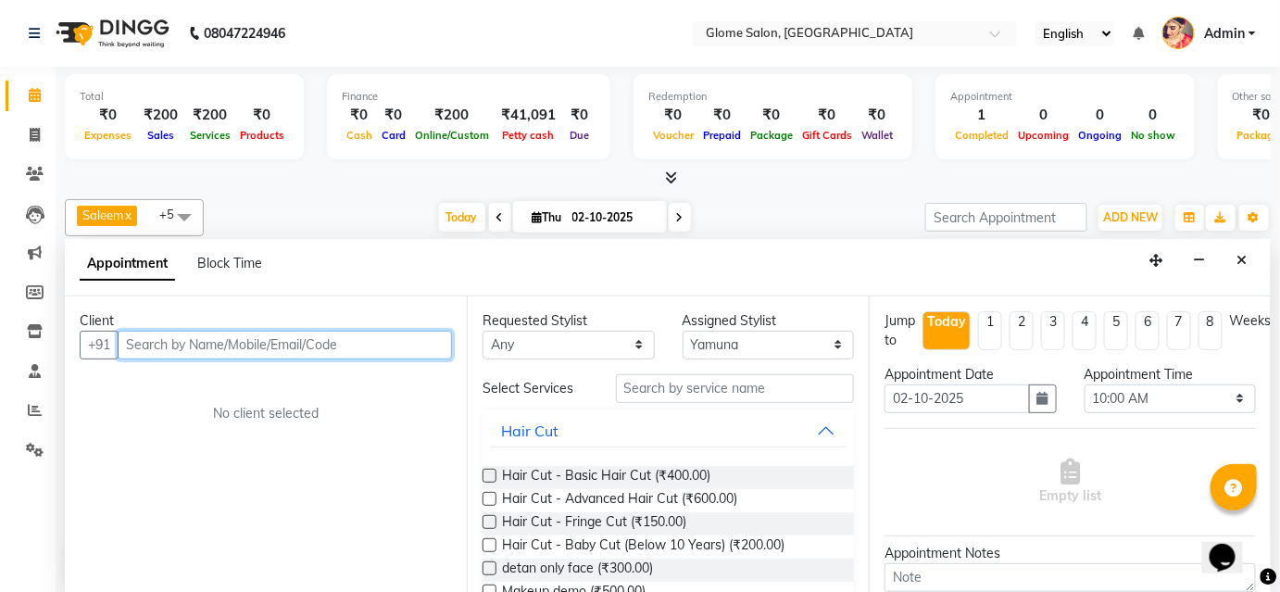
click at [231, 332] on input "text" at bounding box center [285, 345] width 334 height 29
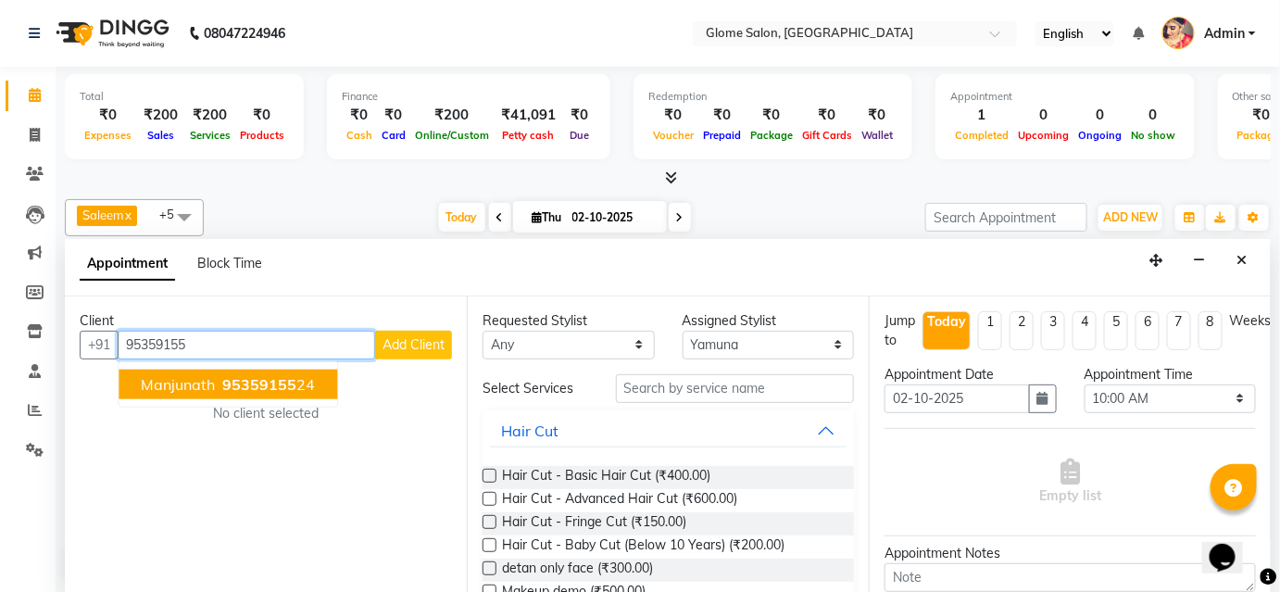
click at [302, 380] on ngb-highlight "95359155 24" at bounding box center [267, 384] width 96 height 19
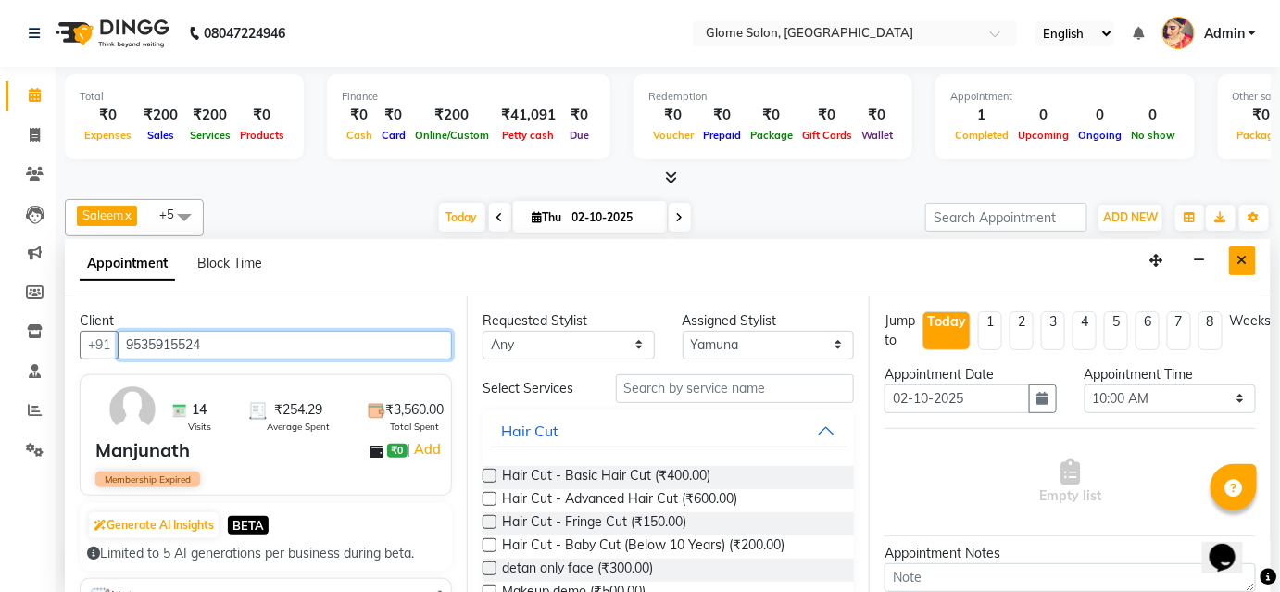
type input "9535915524"
click at [1238, 262] on icon "Close" at bounding box center [1242, 260] width 10 height 13
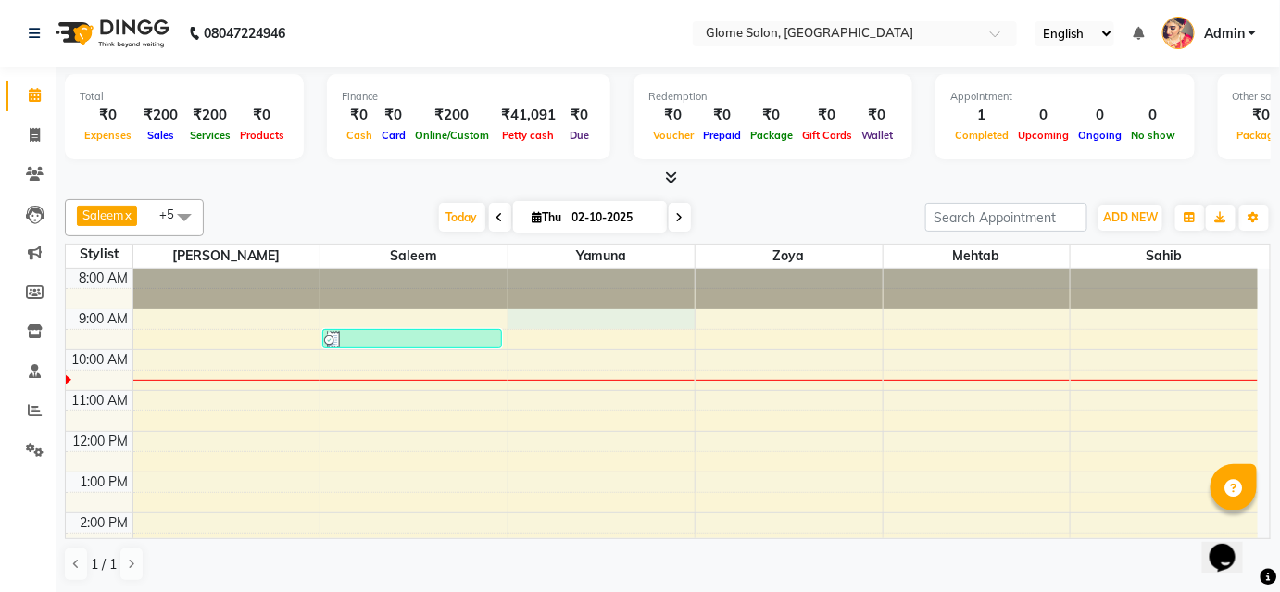
click at [530, 317] on div "8:00 AM 9:00 AM 10:00 AM 11:00 AM 12:00 PM 1:00 PM 2:00 PM 3:00 PM 4:00 PM 5:00…" at bounding box center [662, 533] width 1192 height 529
select select "34178"
select select "tentative"
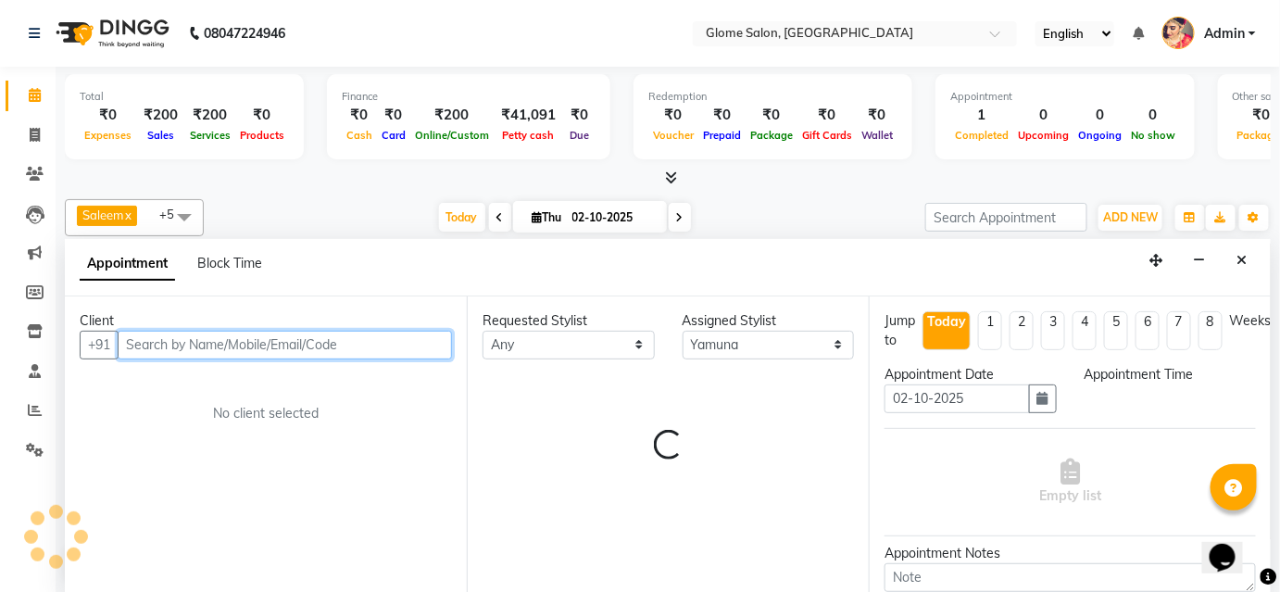
select select "540"
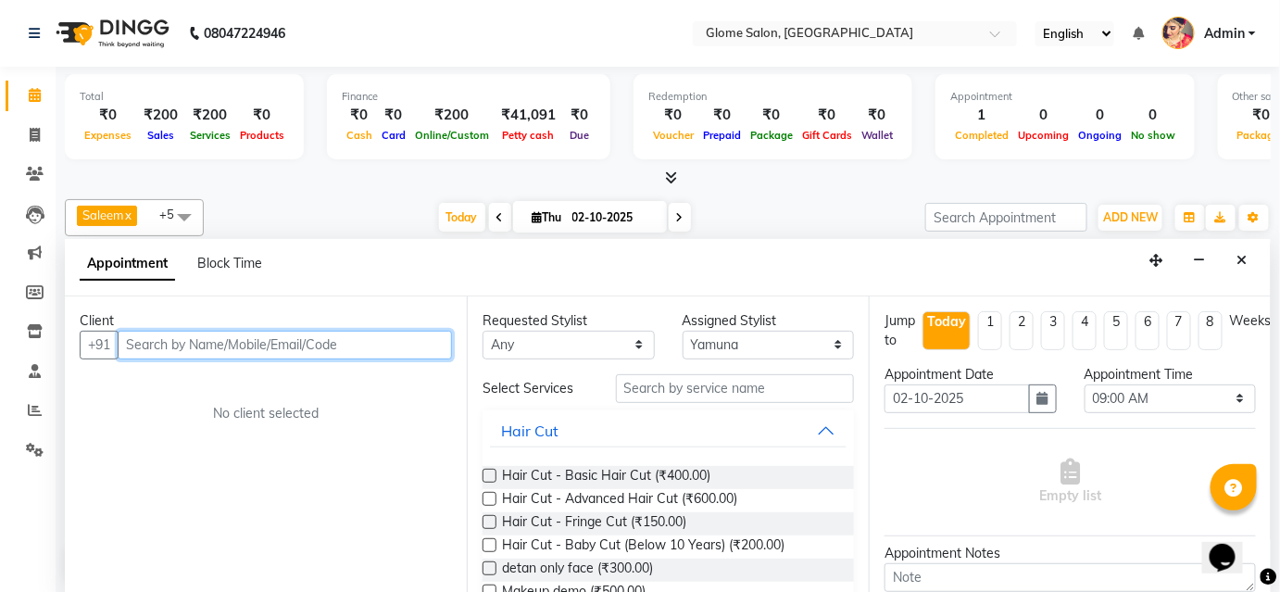
click at [248, 338] on input "text" at bounding box center [285, 345] width 334 height 29
type input "8792563331"
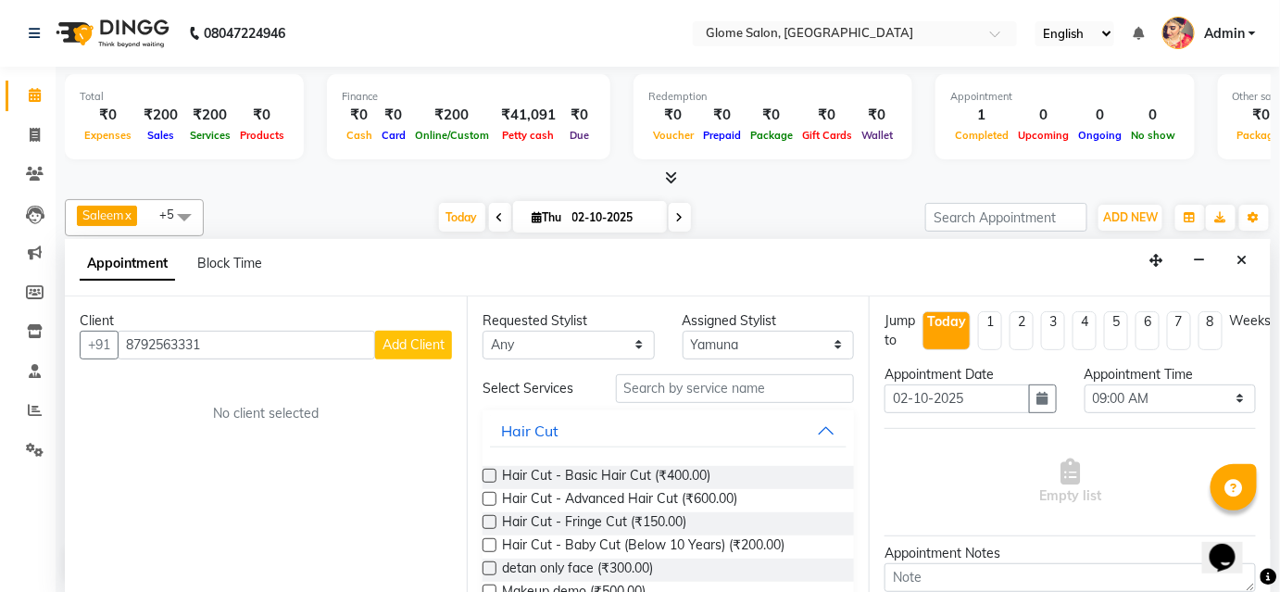
click at [398, 340] on span "Add Client" at bounding box center [414, 344] width 62 height 17
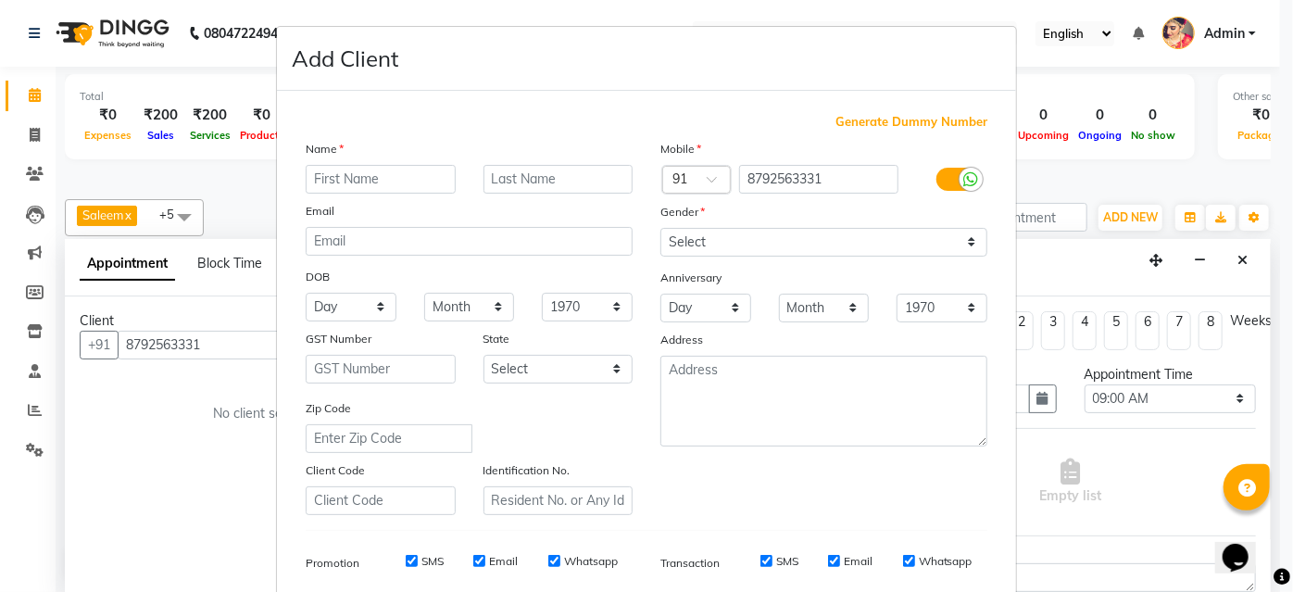
click at [377, 177] on input "text" at bounding box center [381, 179] width 150 height 29
type input "F"
type input "c"
click at [397, 184] on input "Farana" at bounding box center [381, 179] width 150 height 29
type input "F"
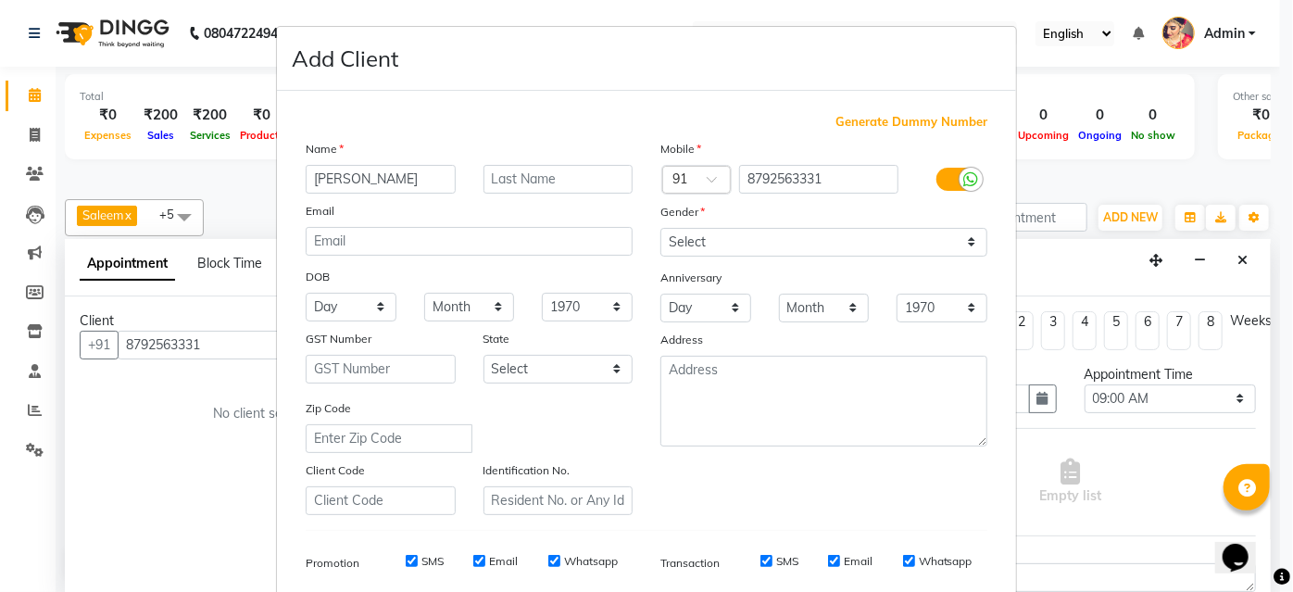
click at [313, 174] on input "clint" at bounding box center [381, 179] width 150 height 29
type input "[PERSON_NAME]"
click at [710, 240] on select "Select Male Female Other Prefer Not To Say" at bounding box center [823, 242] width 327 height 29
select select "[DEMOGRAPHIC_DATA]"
click at [660, 228] on select "Select Male Female Other Prefer Not To Say" at bounding box center [823, 242] width 327 height 29
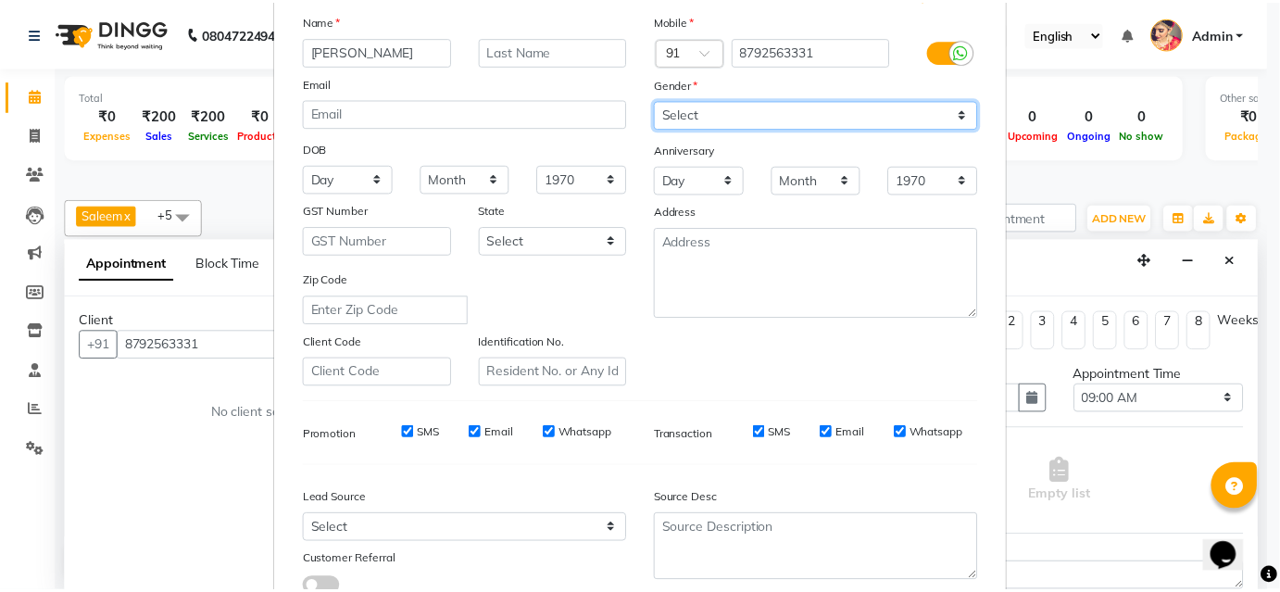
scroll to position [261, 0]
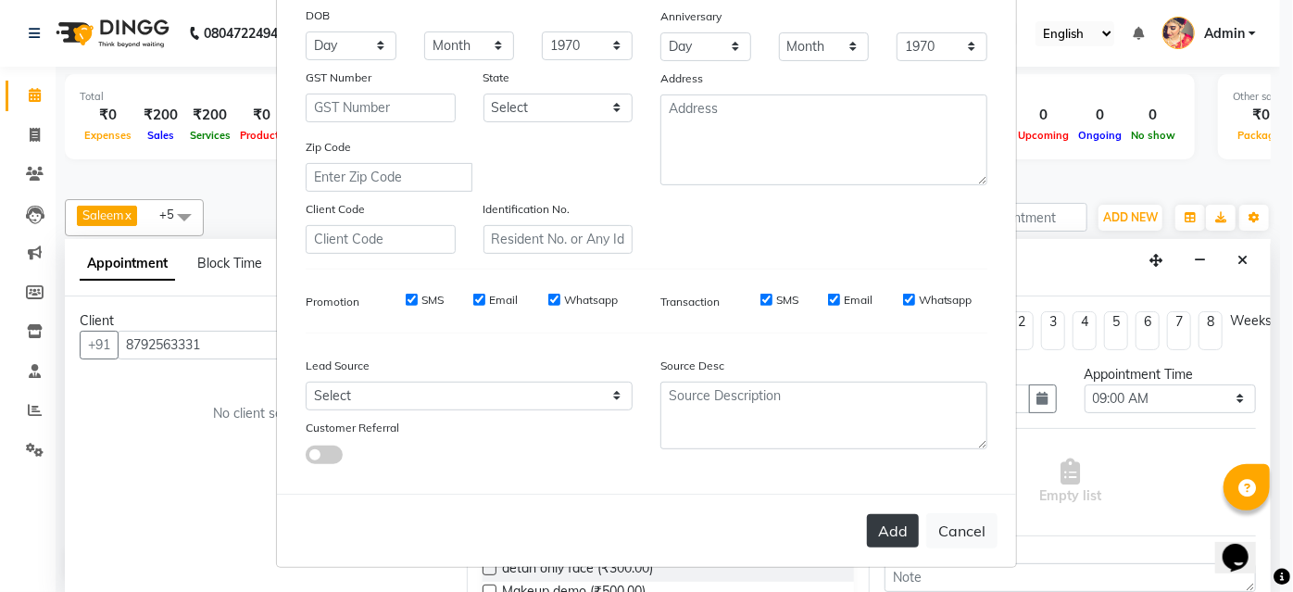
click at [886, 526] on button "Add" at bounding box center [893, 530] width 52 height 33
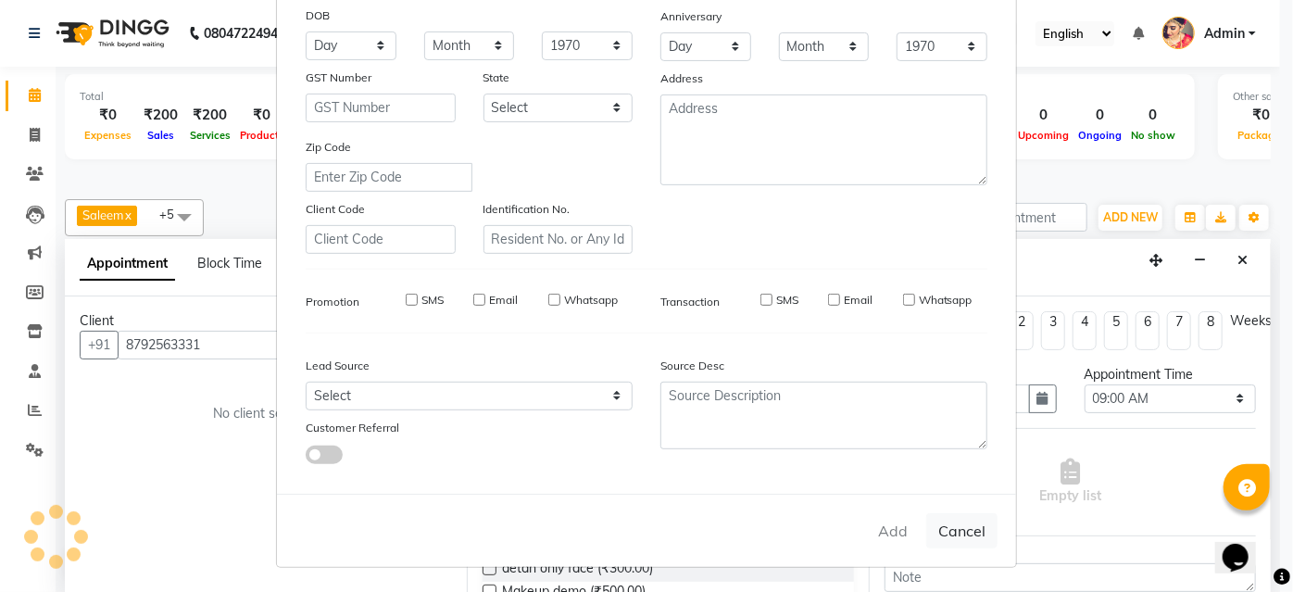
select select
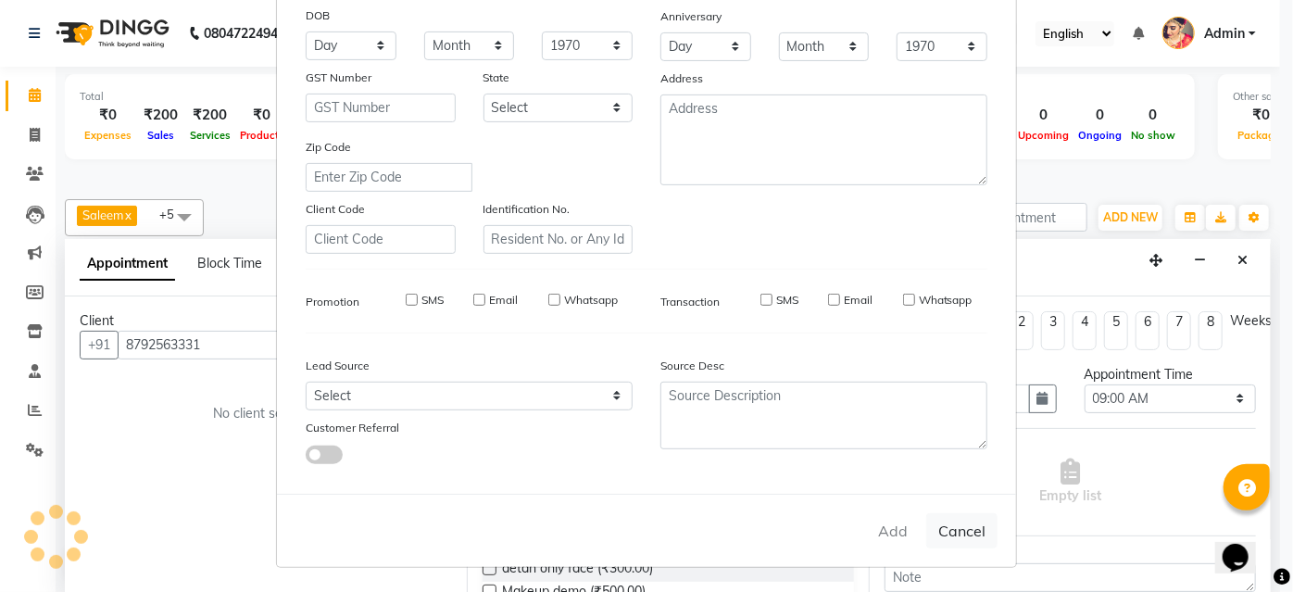
select select
checkbox input "false"
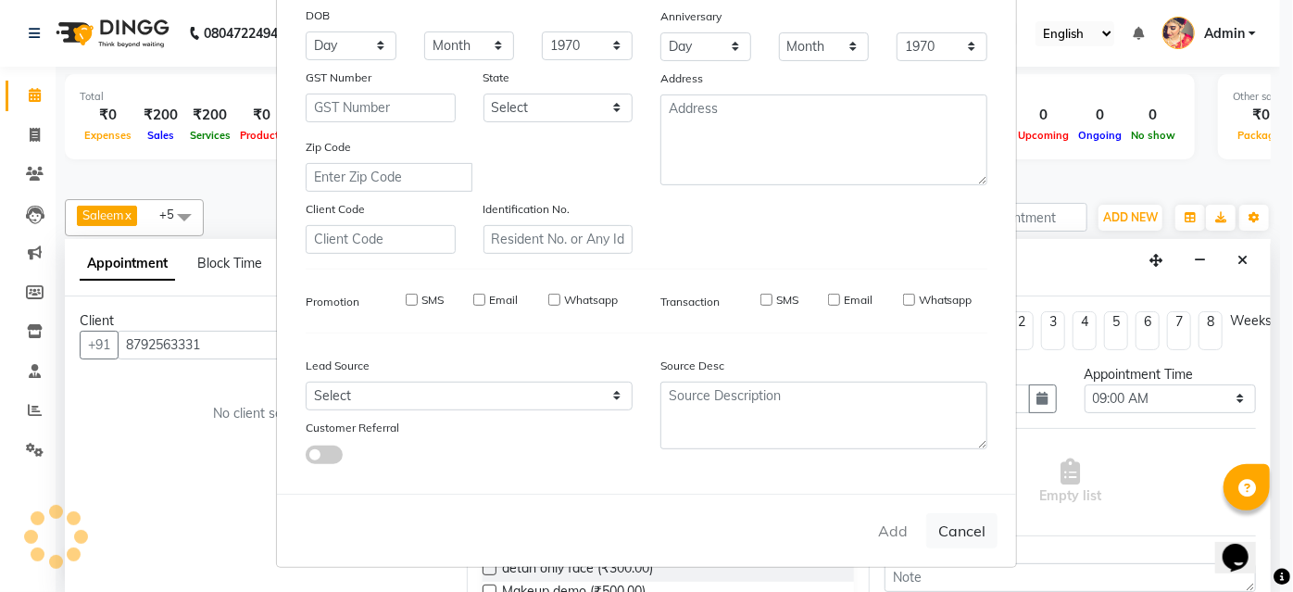
checkbox input "false"
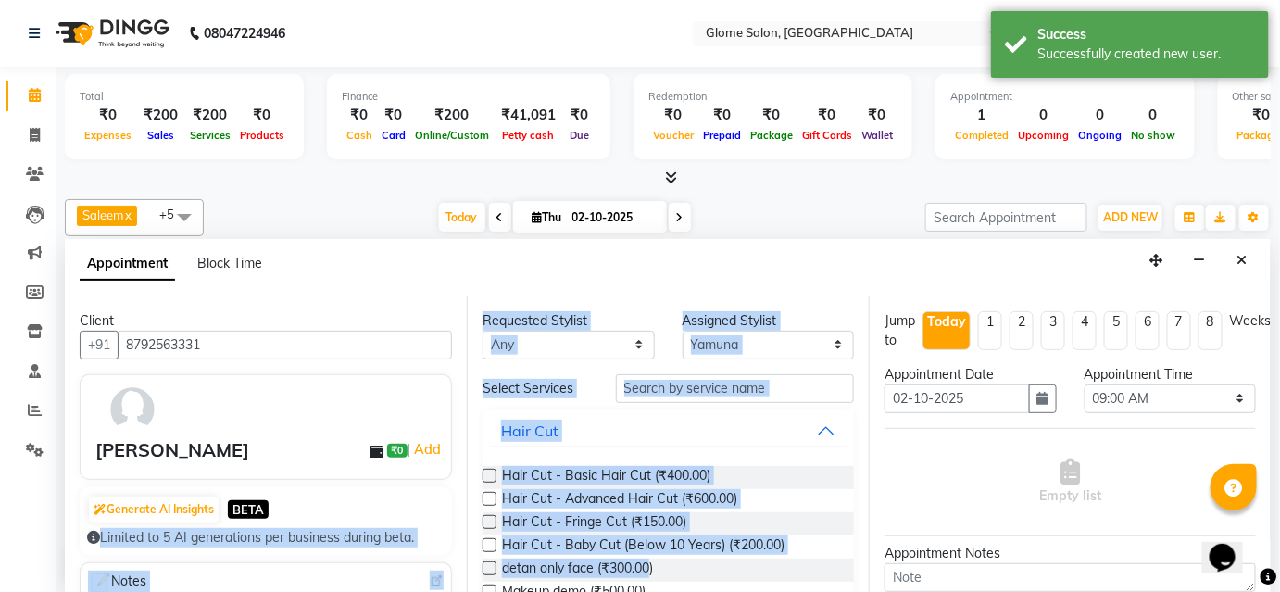
drag, startPoint x: 546, startPoint y: 540, endPoint x: 802, endPoint y: 548, distance: 256.7
click at [734, 568] on div "Client +91 8792563331 Clint ₹0 | Add Generate AI Insights BETA Limited to 5 AI …" at bounding box center [668, 444] width 1206 height 297
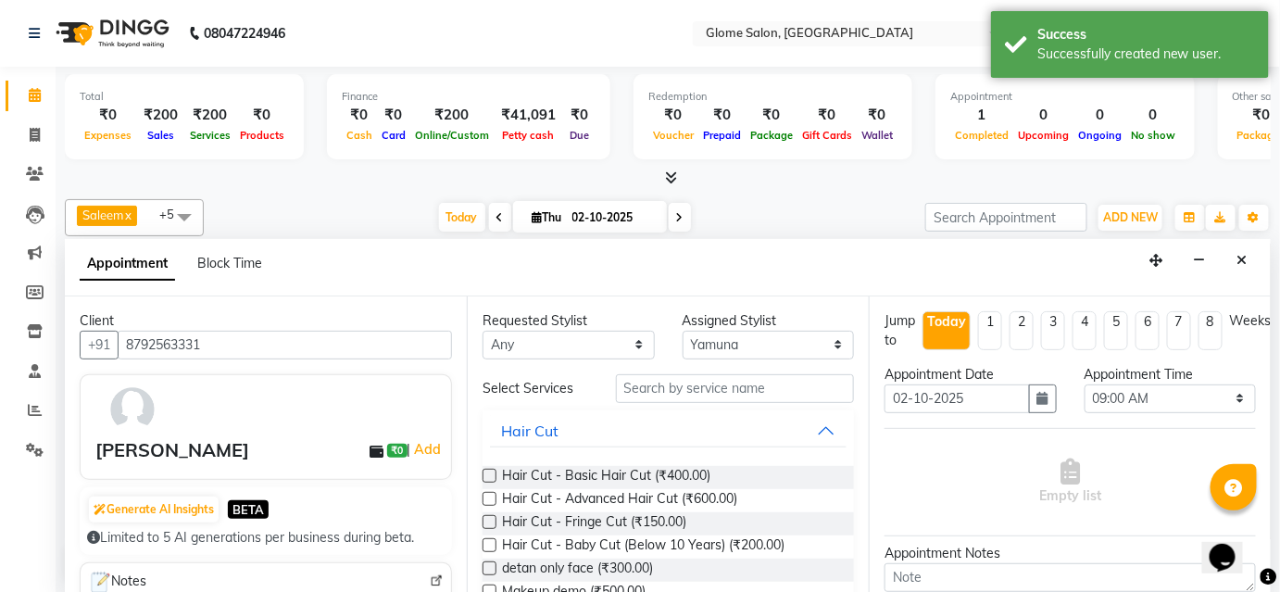
click at [840, 195] on div "Saleem x Yamuna x Zoya x Mehtab x Farha Tabassum x Sahib x +5 UnSelect All Farh…" at bounding box center [668, 390] width 1206 height 397
click at [657, 387] on input "text" at bounding box center [735, 388] width 238 height 29
type input "E"
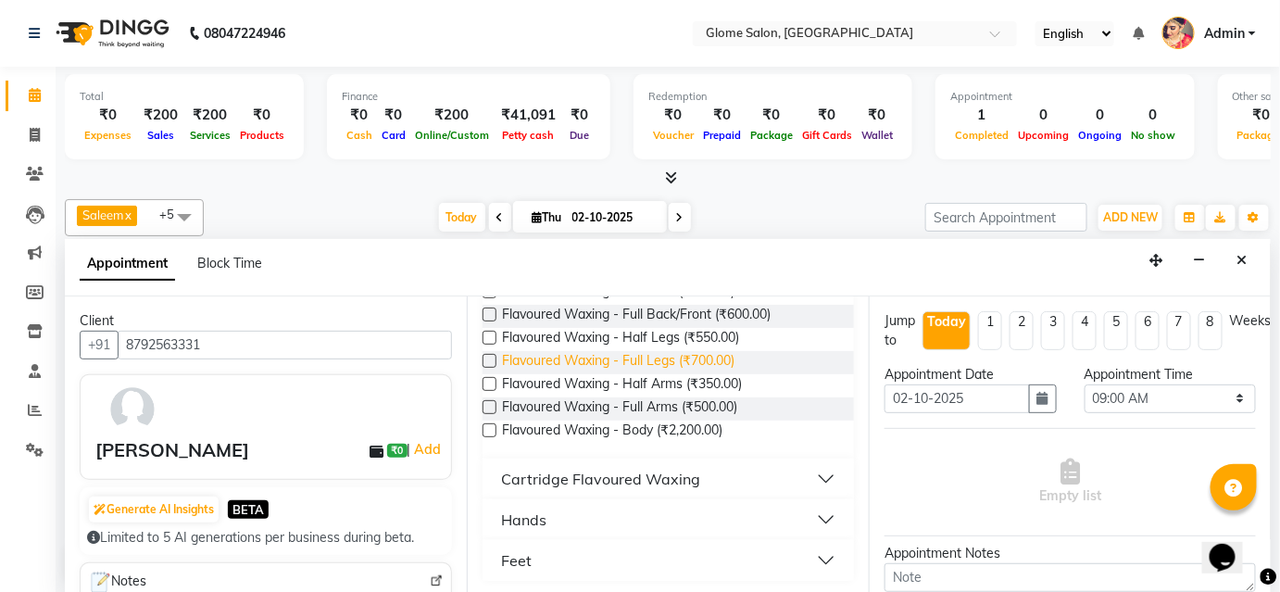
scroll to position [123, 0]
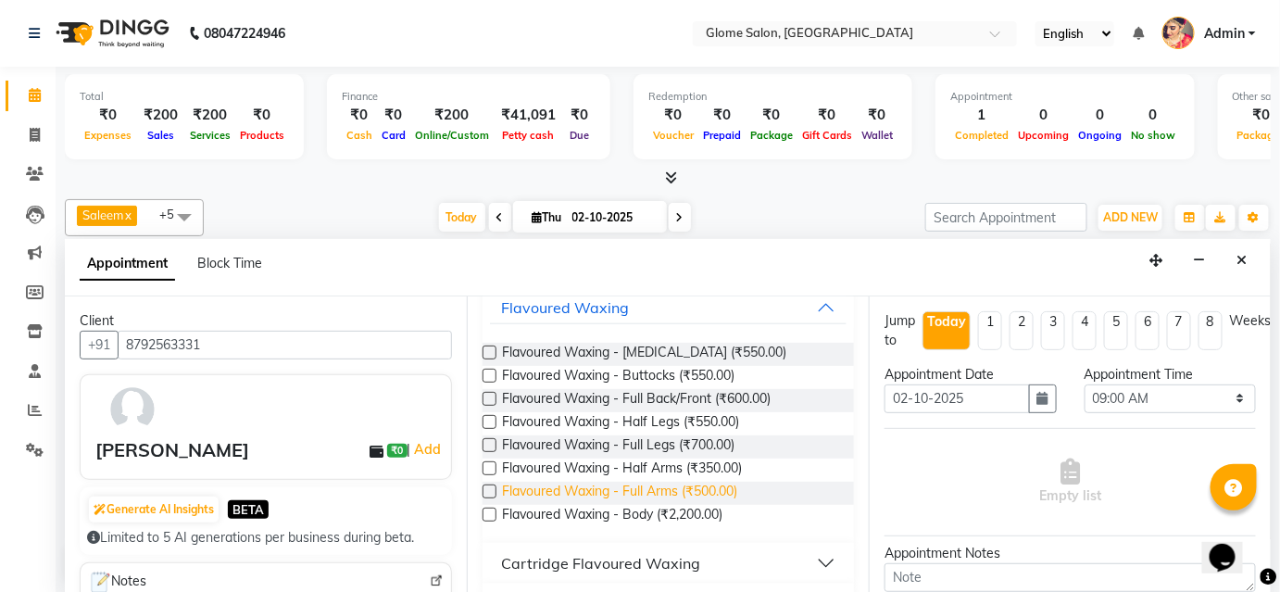
type input "FL"
click at [646, 488] on span "Flavoured Waxing - Full Arms (₹500.00)" at bounding box center [619, 493] width 235 height 23
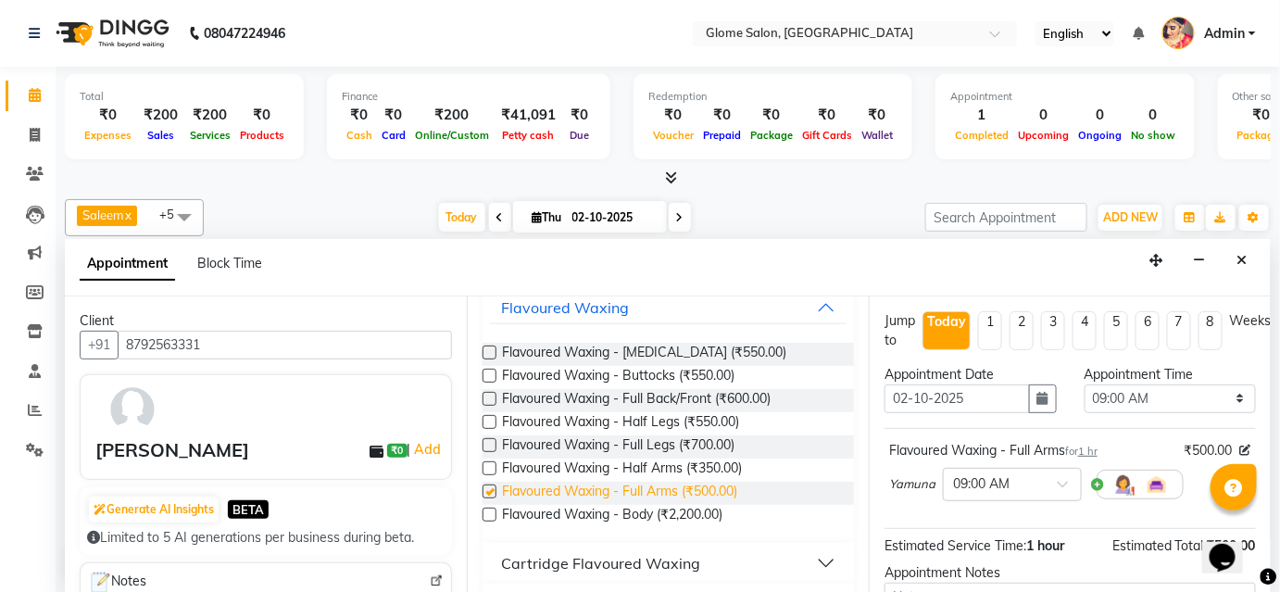
checkbox input "false"
click at [615, 439] on span "Flavoured Waxing - Full Legs (₹700.00)" at bounding box center [618, 446] width 232 height 23
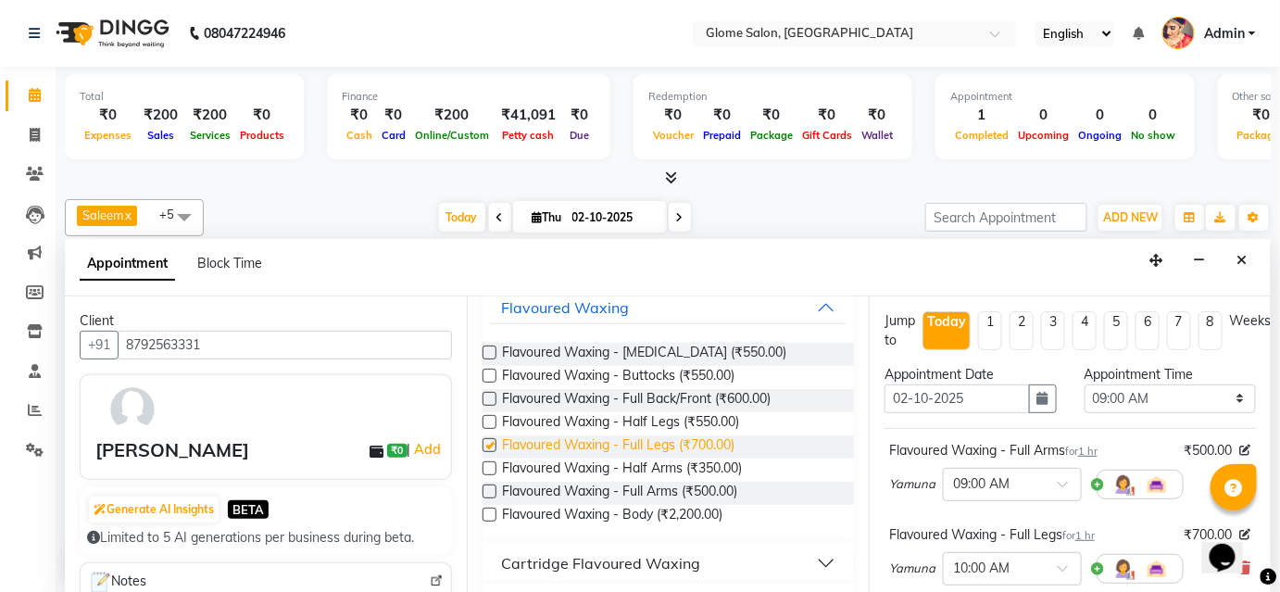
checkbox input "false"
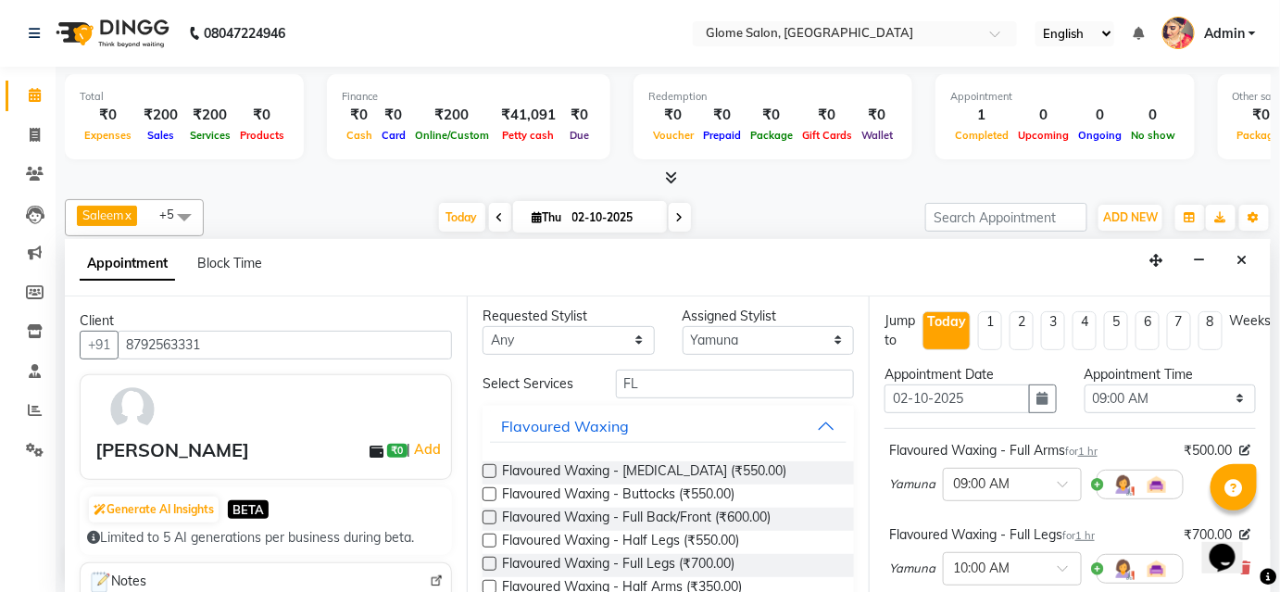
scroll to position [0, 0]
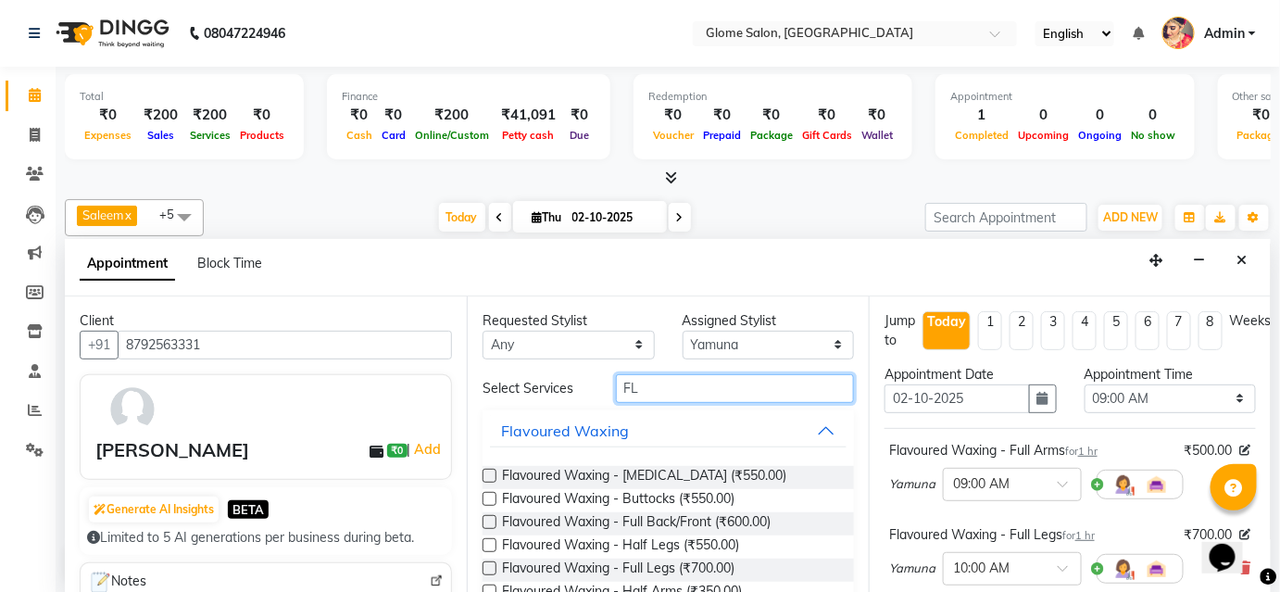
click at [643, 386] on input "FL" at bounding box center [735, 388] width 238 height 29
type input "F"
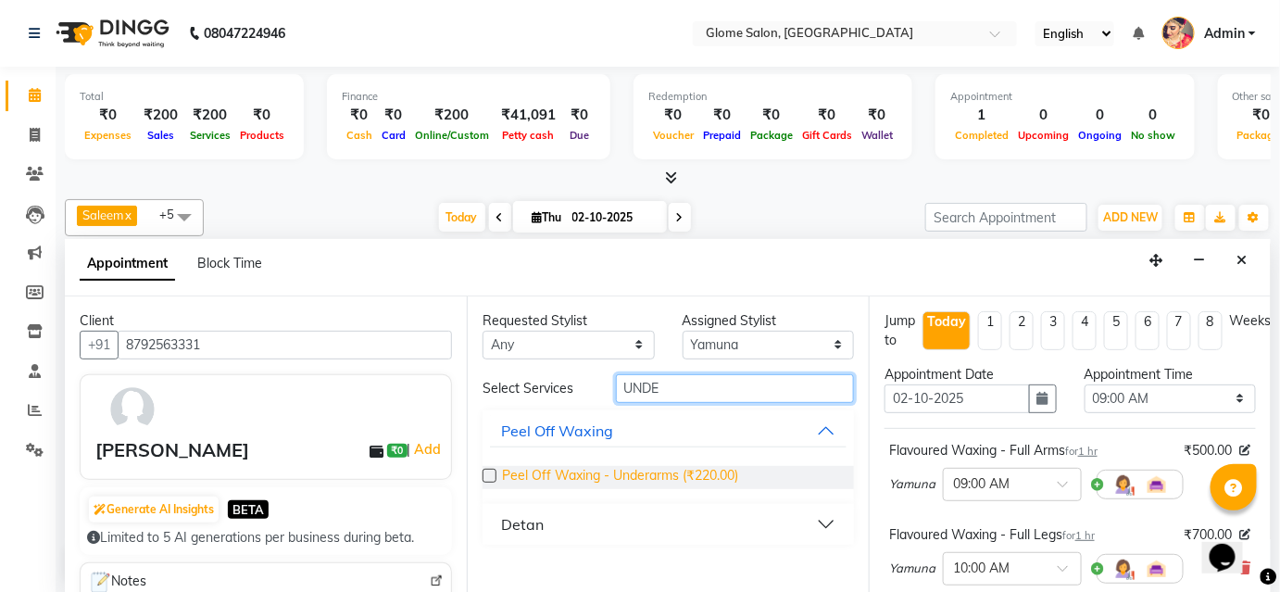
type input "UNDE"
click at [623, 472] on span "Peel Off Waxing - Underarms (₹220.00)" at bounding box center [620, 477] width 236 height 23
checkbox input "false"
click at [683, 391] on input "UNDE" at bounding box center [735, 388] width 238 height 29
type input "U"
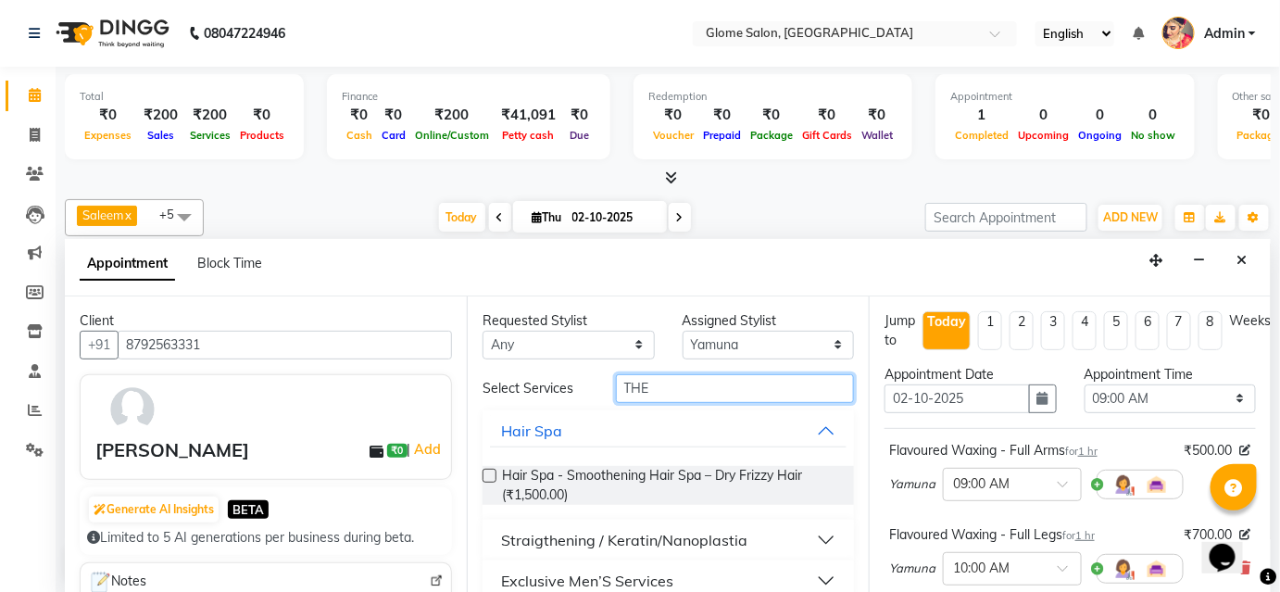
click at [658, 389] on input "THE" at bounding box center [735, 388] width 238 height 29
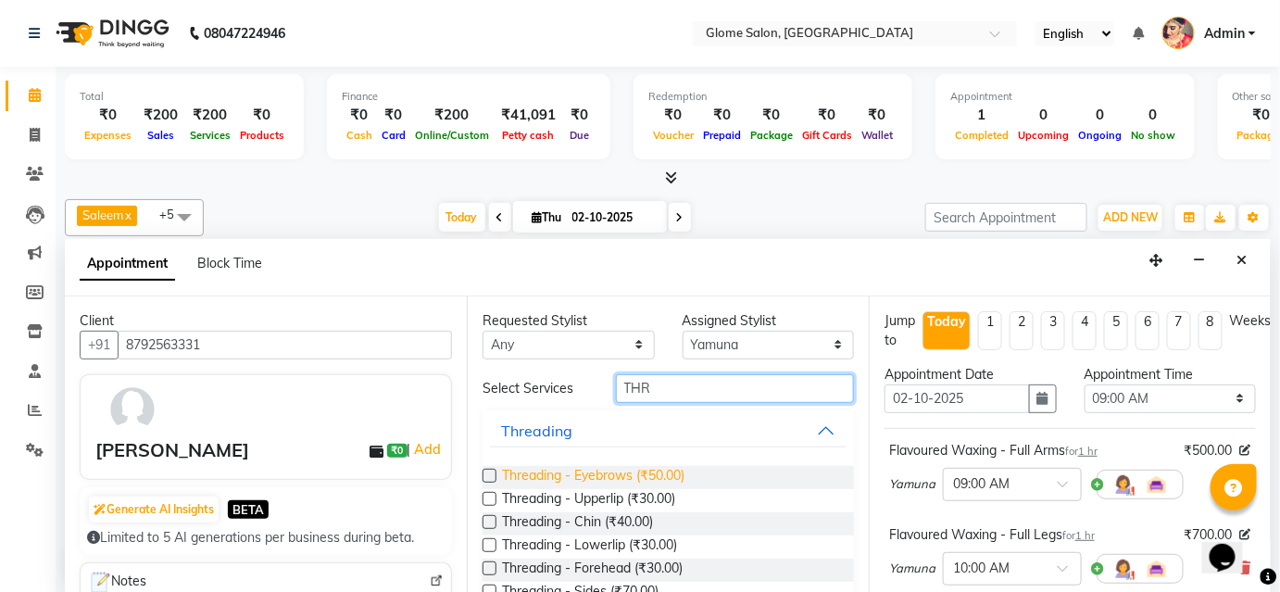
type input "THR"
click at [568, 477] on span "Threading - Eyebrows (₹50.00)" at bounding box center [593, 477] width 182 height 23
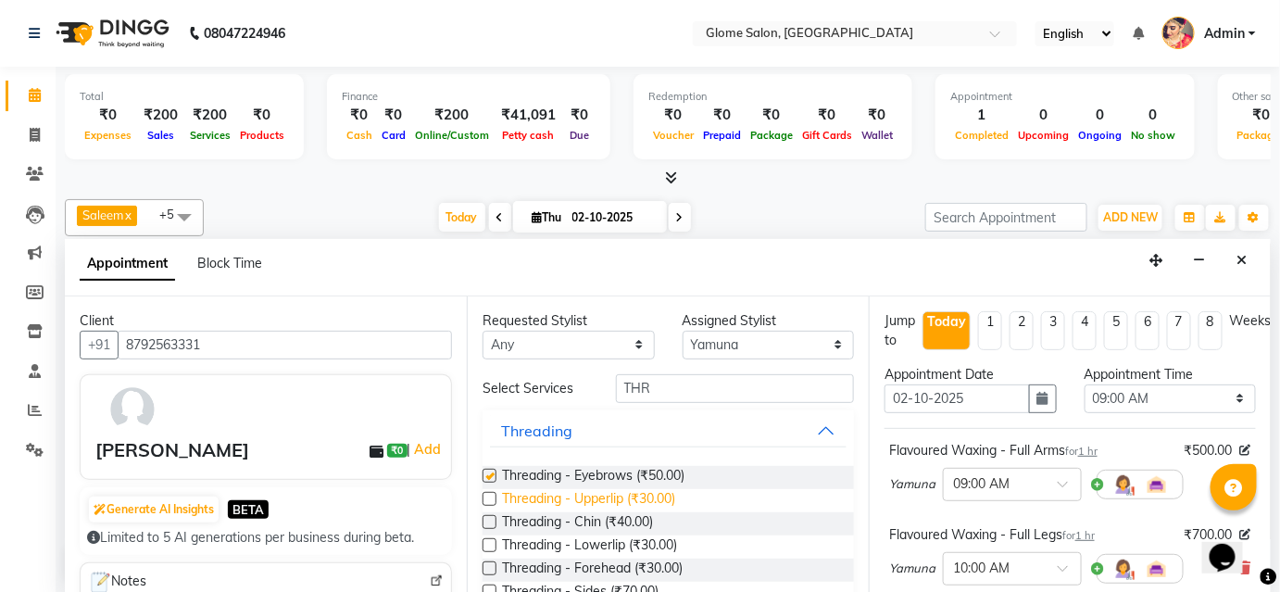
checkbox input "false"
click at [566, 565] on span "Threading - Forehead (₹30.00)" at bounding box center [592, 569] width 181 height 23
checkbox input "false"
click at [571, 495] on span "Threading - Upperlip (₹30.00)" at bounding box center [588, 500] width 173 height 23
checkbox input "false"
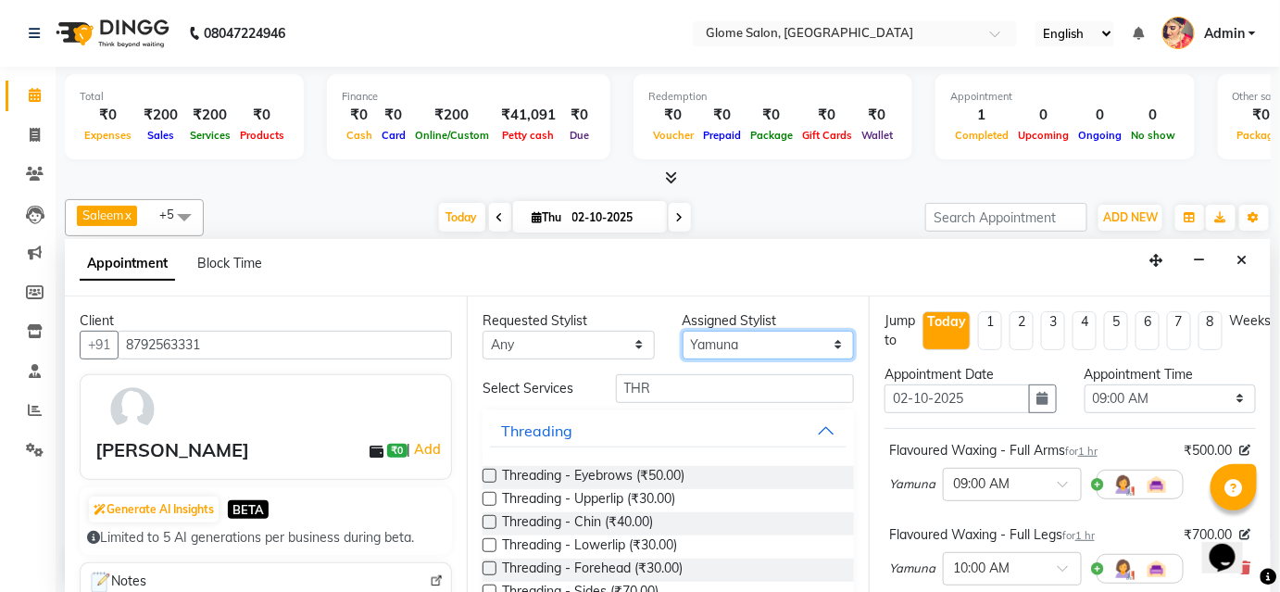
click at [741, 335] on select "Select Farha Tabassum Mehtab Sahib Saleem Yamuna Zoya" at bounding box center [769, 345] width 172 height 29
select select "87909"
click at [683, 331] on select "Select Farha Tabassum Mehtab Sahib Saleem Yamuna Zoya" at bounding box center [769, 345] width 172 height 29
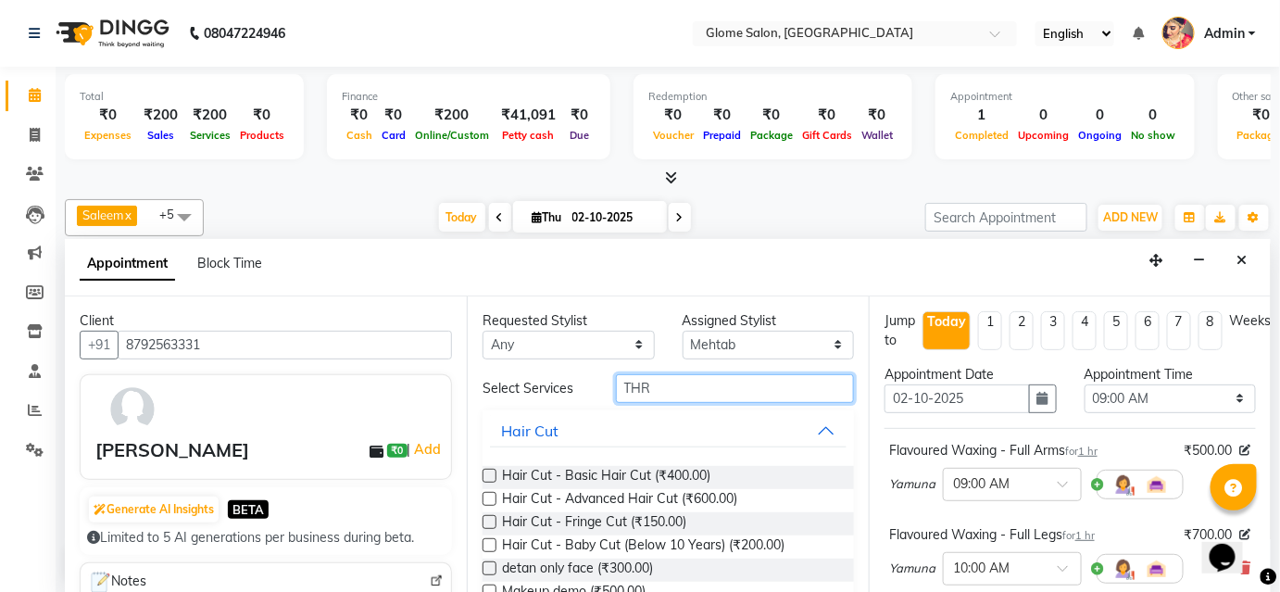
click at [650, 385] on input "THR" at bounding box center [735, 388] width 238 height 29
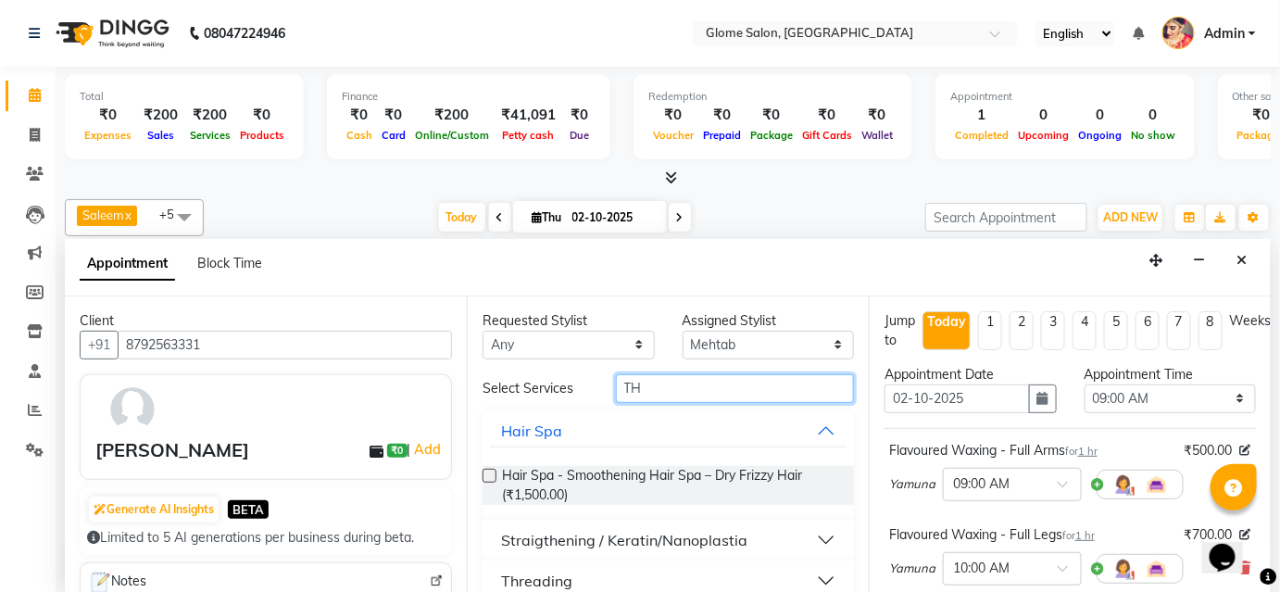
type input "T"
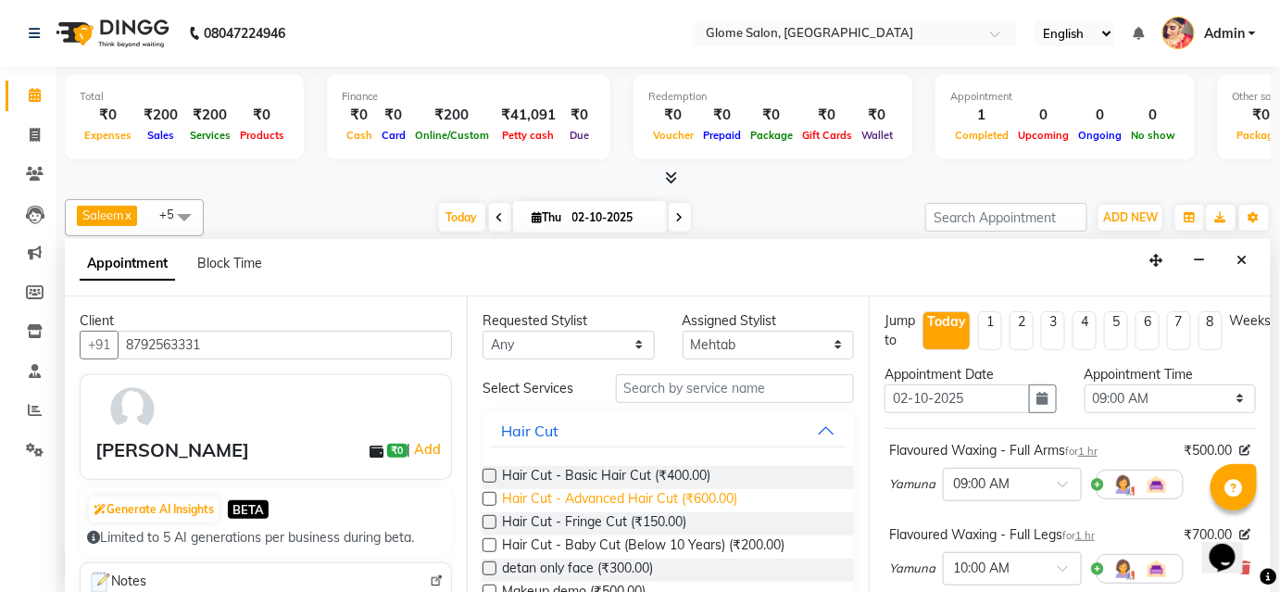
click at [560, 490] on span "Hair Cut - Advanced Hair Cut (₹600.00)" at bounding box center [619, 500] width 235 height 23
checkbox input "false"
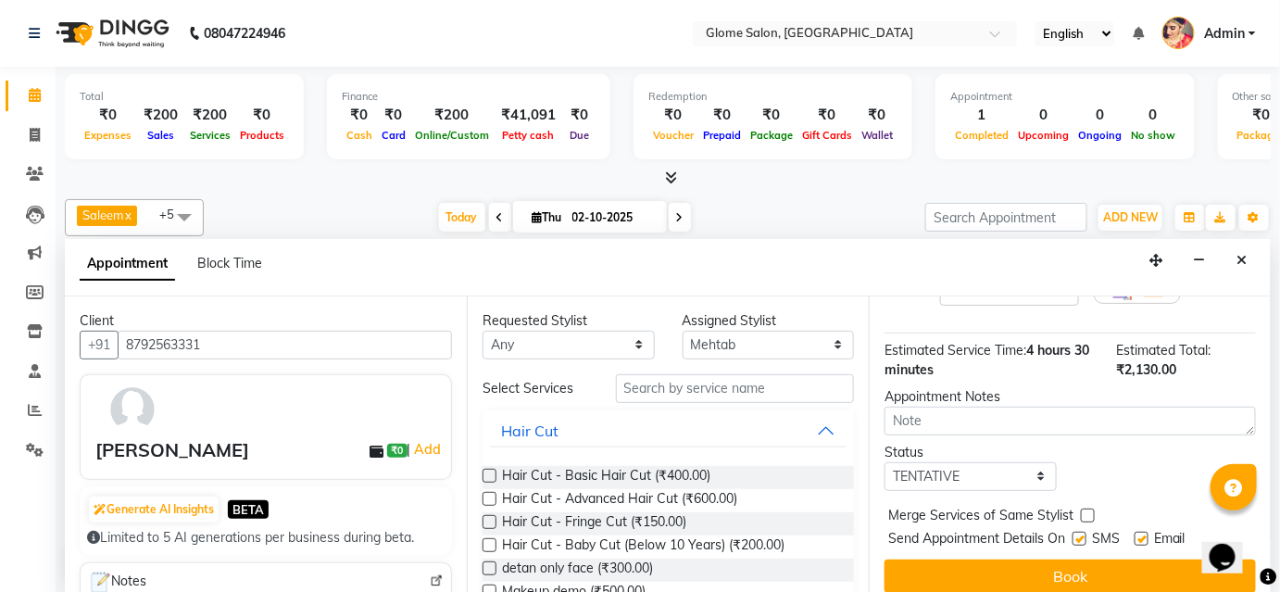
scroll to position [713, 0]
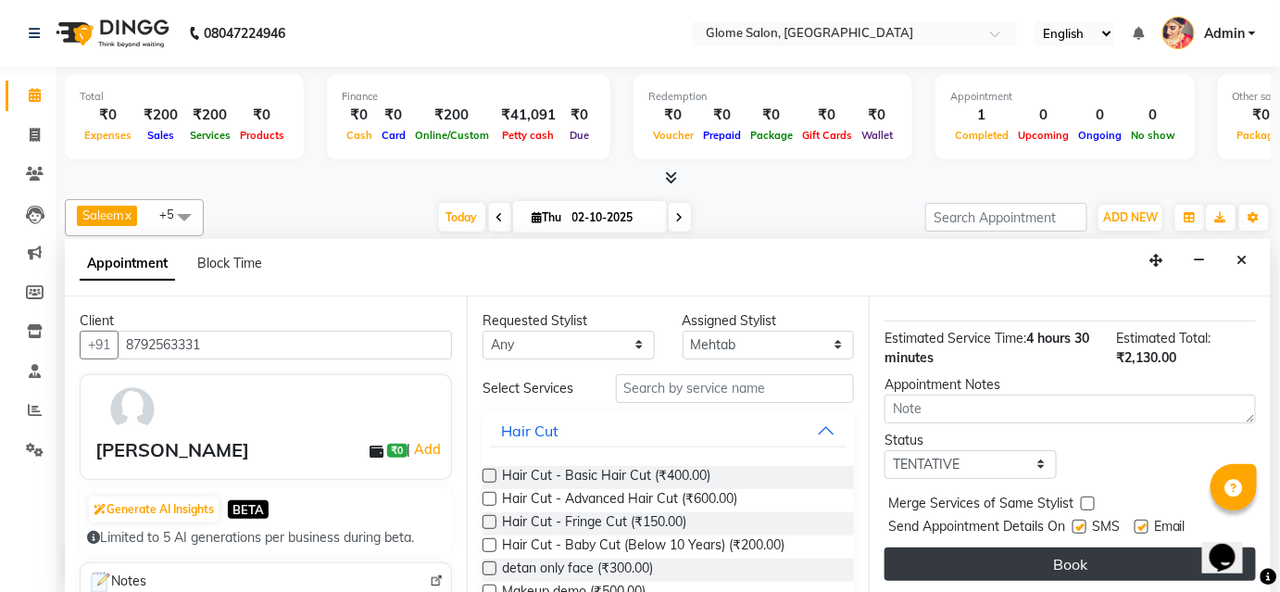
click at [1000, 566] on button "Book" at bounding box center [1069, 563] width 371 height 33
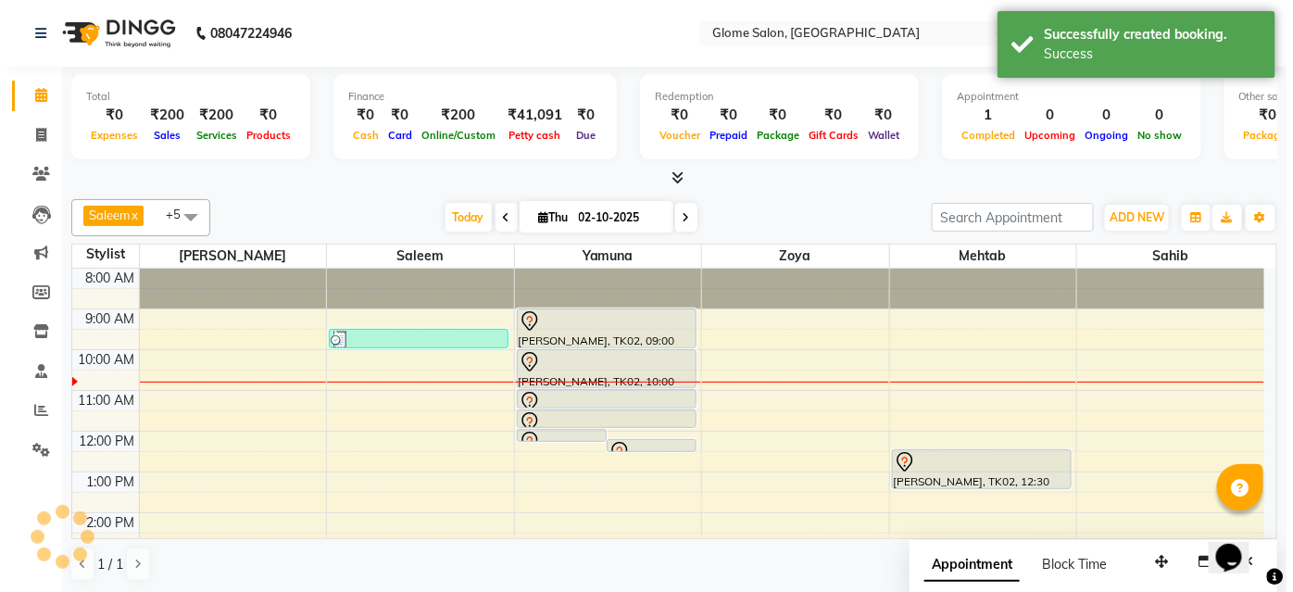
scroll to position [0, 0]
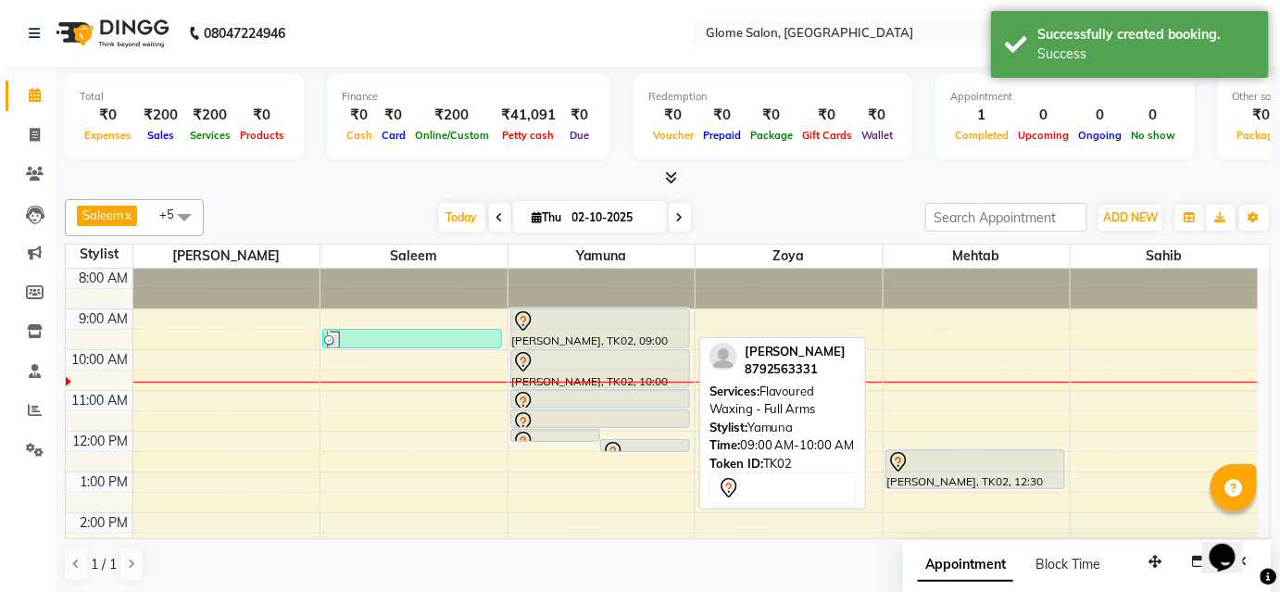
click at [605, 335] on div "[PERSON_NAME], TK02, 09:00 AM-10:00 AM, Flavoured Waxing - Full Arms" at bounding box center [600, 328] width 178 height 38
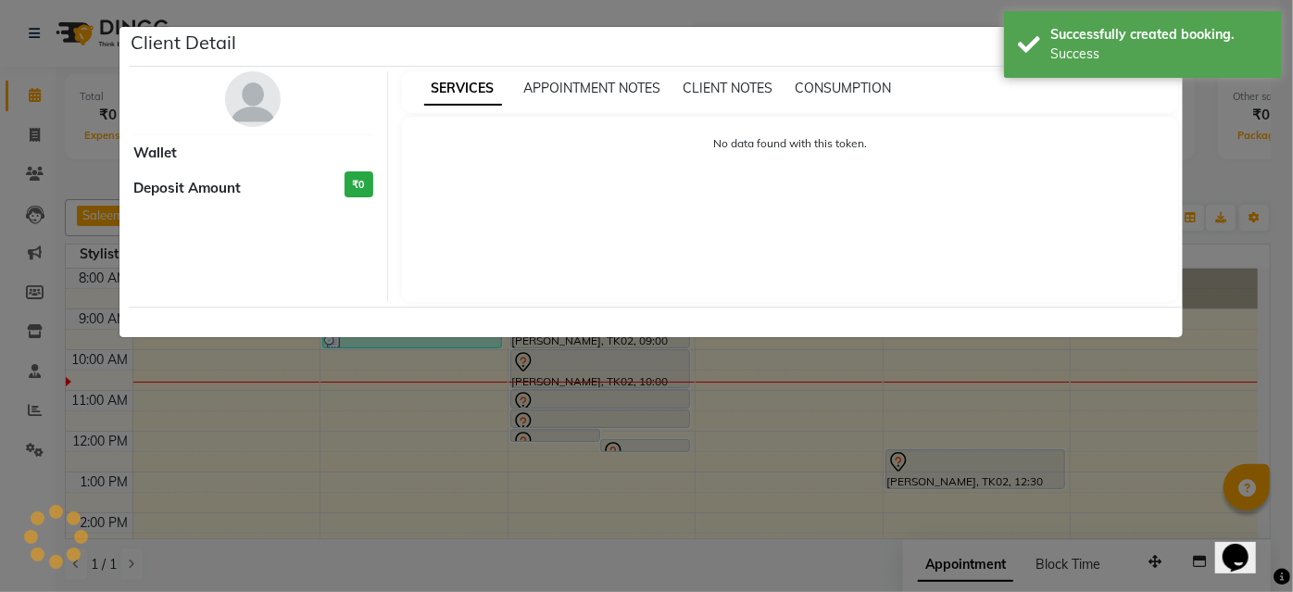
select select "7"
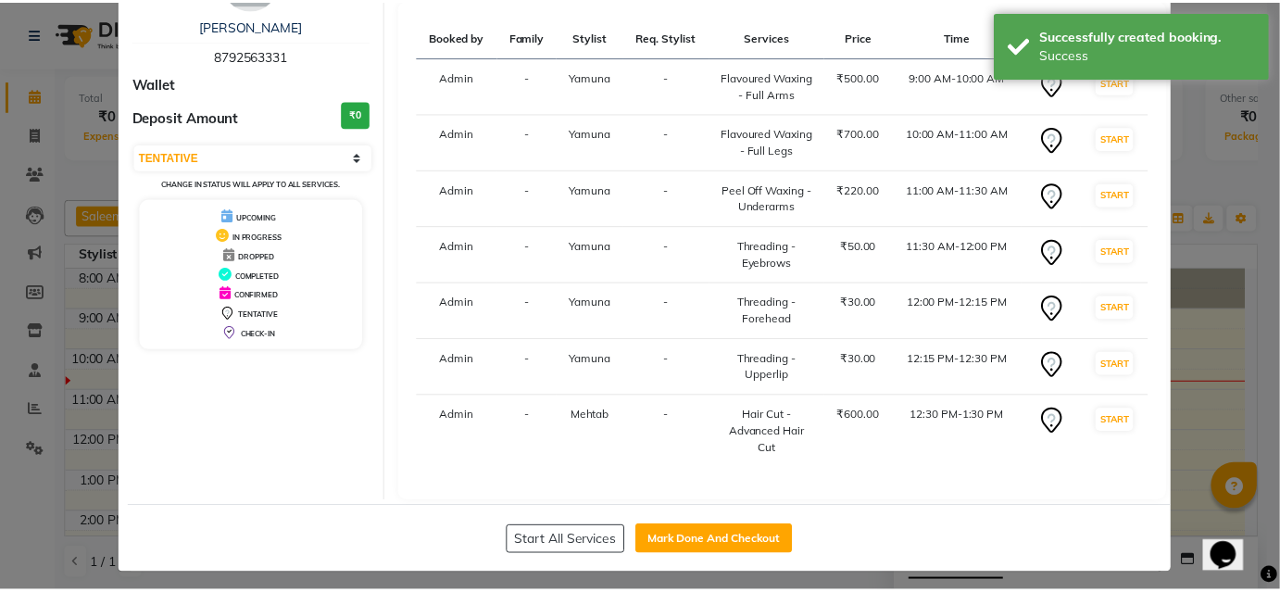
scroll to position [122, 0]
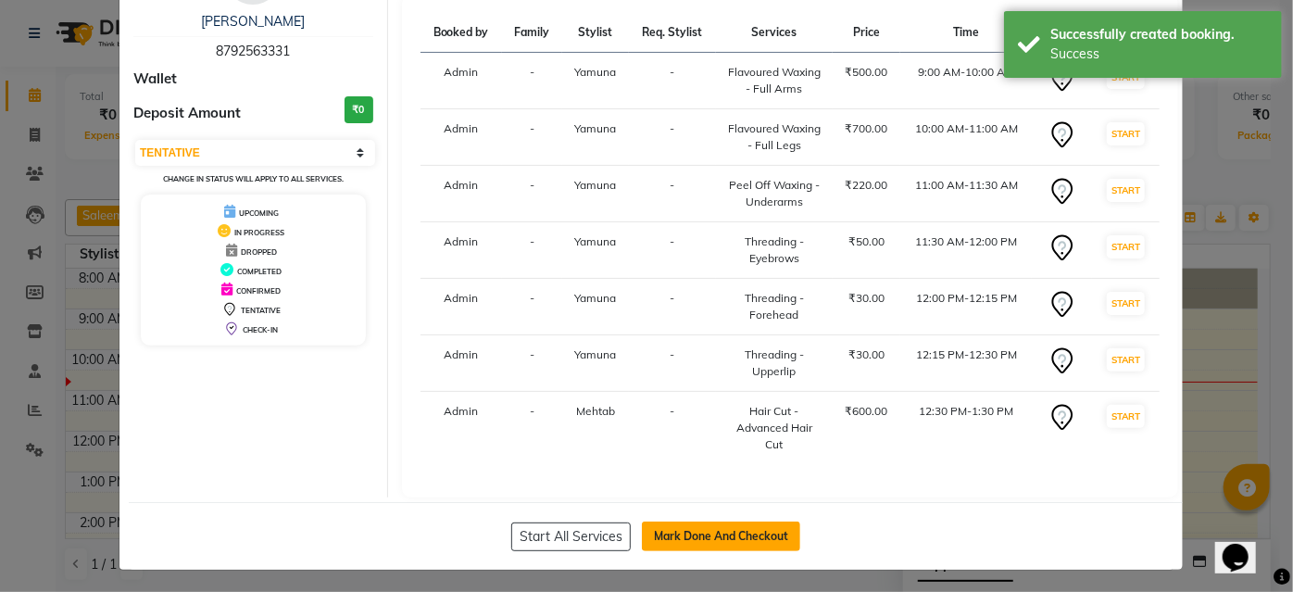
click at [764, 533] on button "Mark Done And Checkout" at bounding box center [721, 536] width 158 height 30
select select "5199"
select select "service"
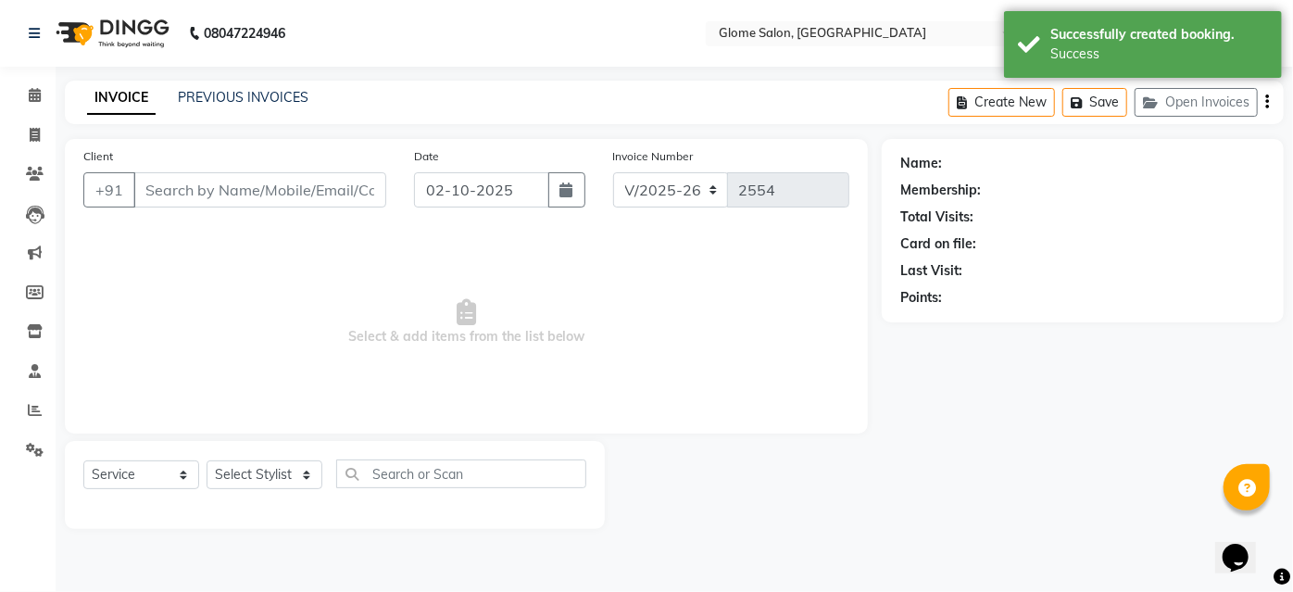
type input "8792563331"
select select "87909"
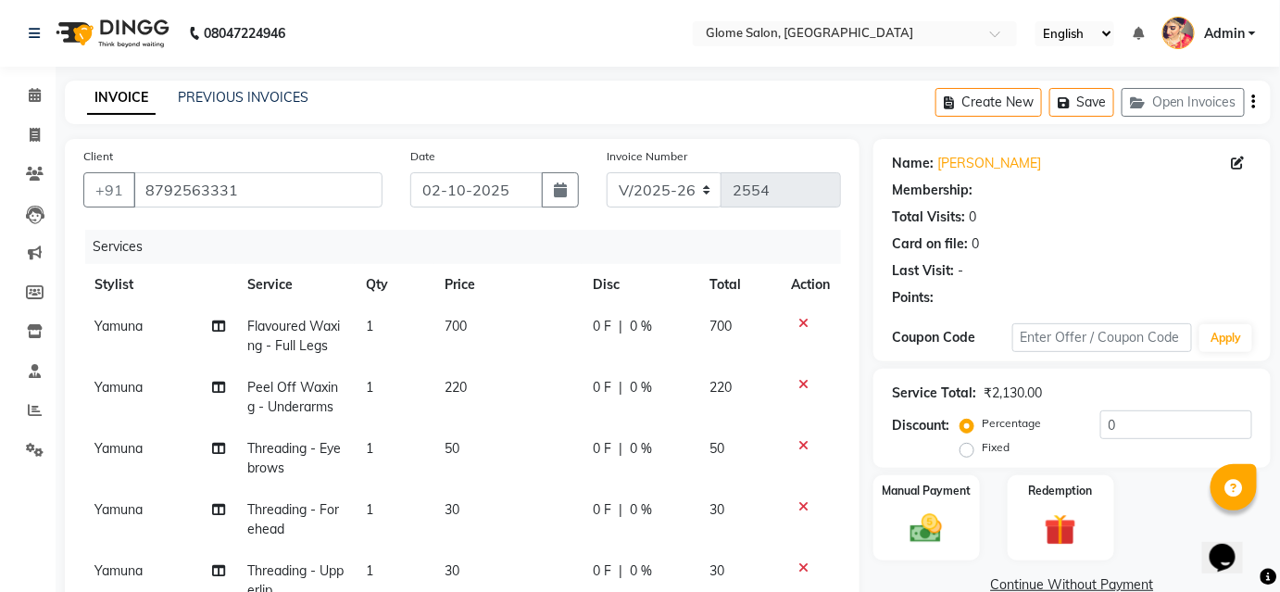
select select "1: Object"
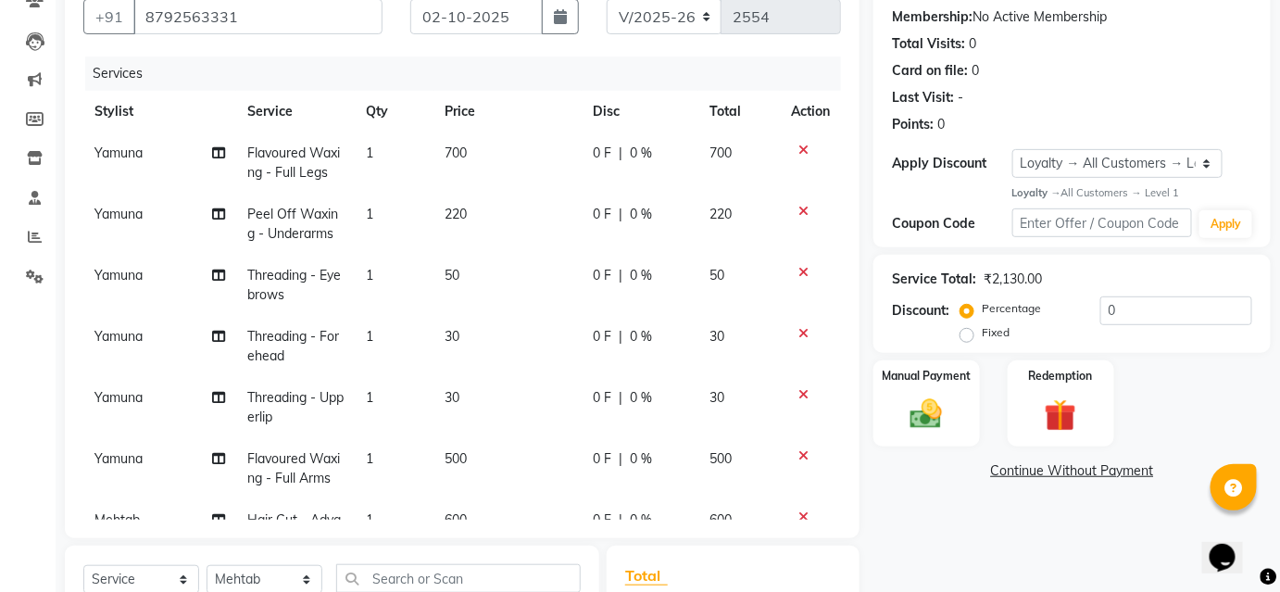
scroll to position [252, 0]
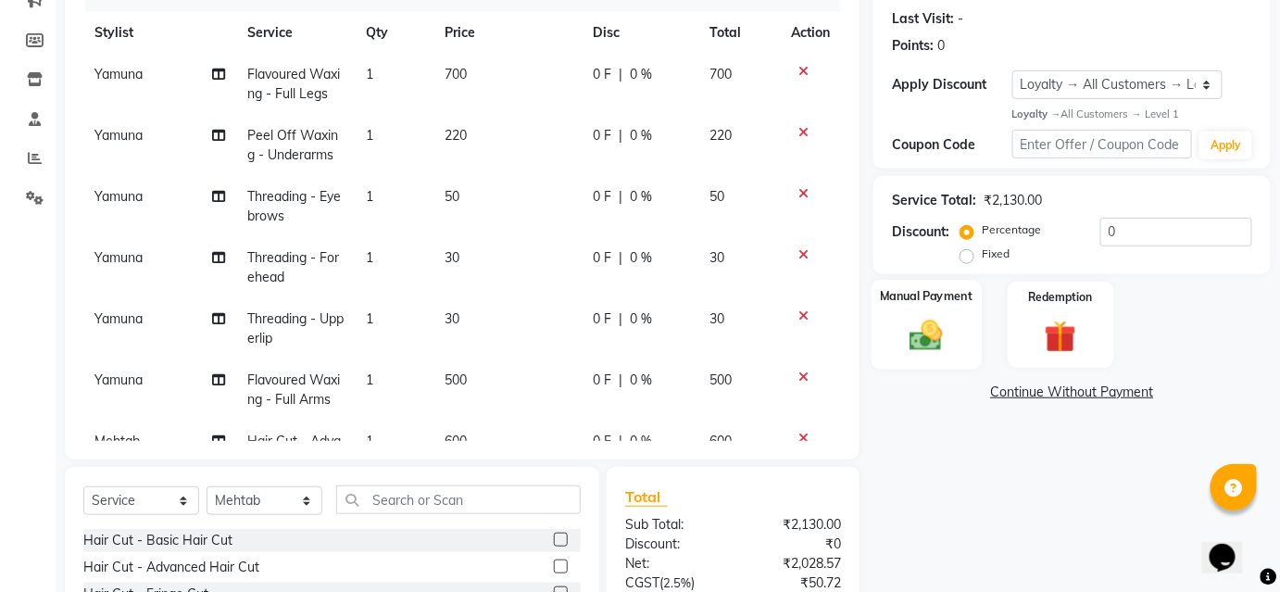
click at [922, 332] on img at bounding box center [926, 336] width 54 height 38
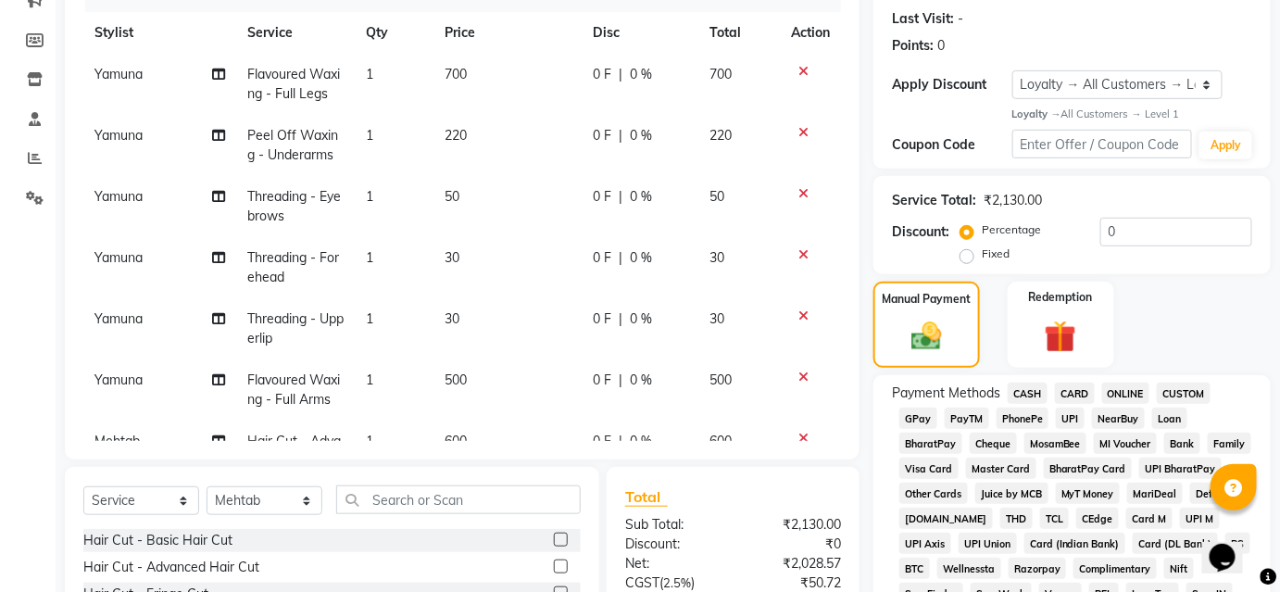
click at [1069, 418] on span "UPI" at bounding box center [1070, 418] width 29 height 21
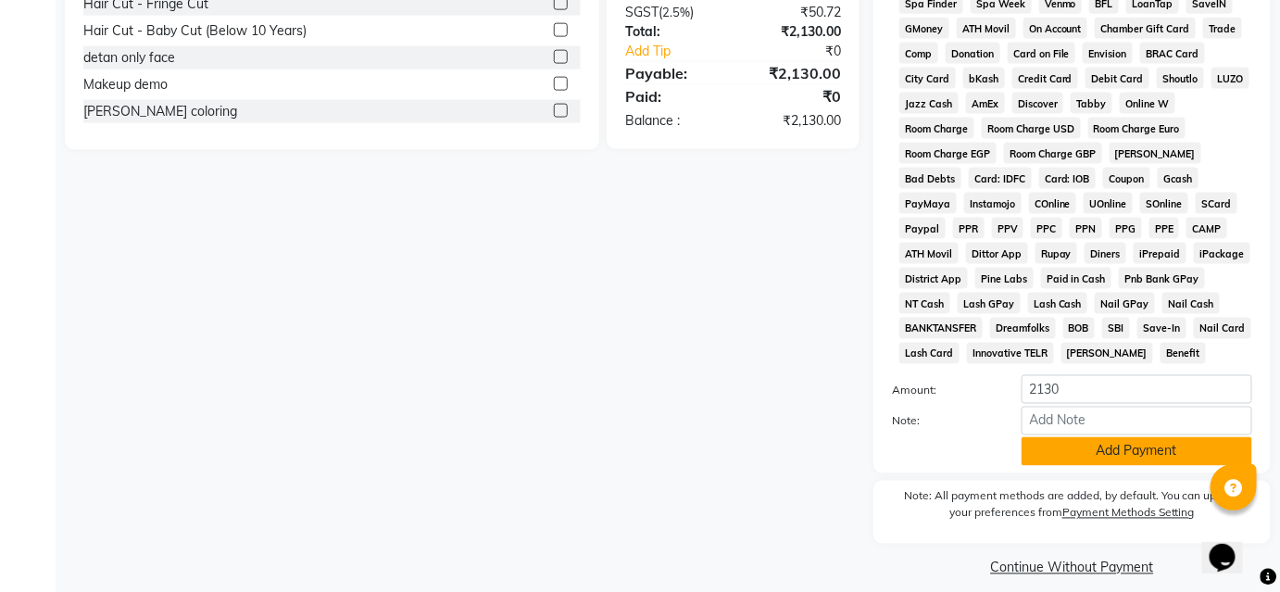
scroll to position [861, 0]
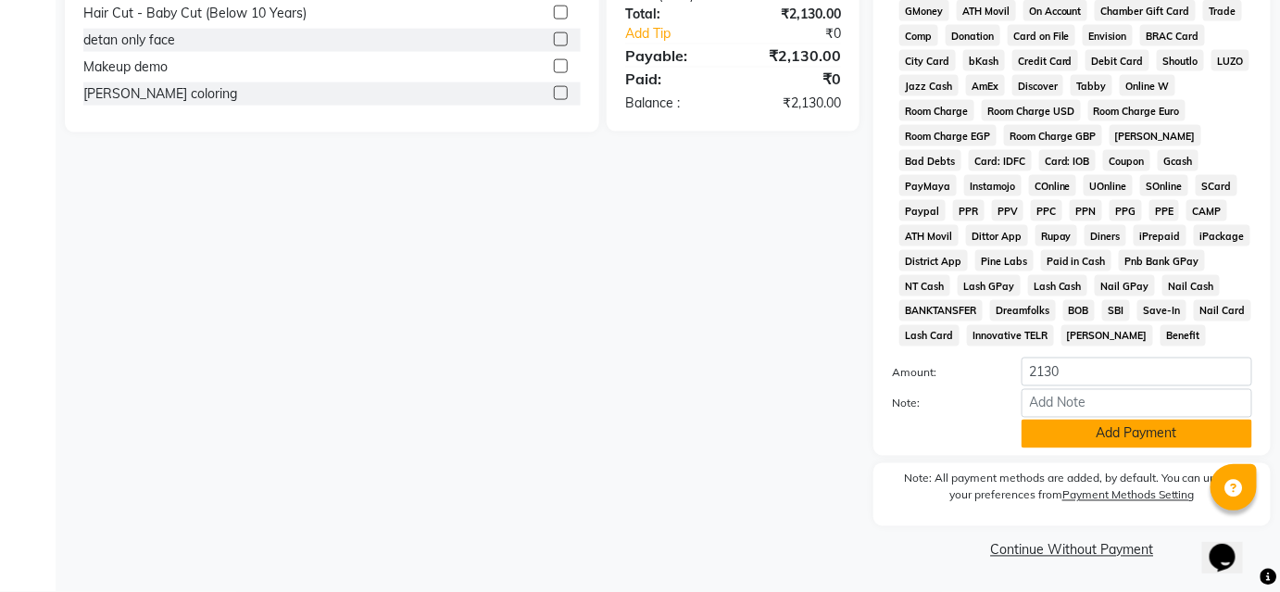
click at [1064, 433] on button "Add Payment" at bounding box center [1137, 434] width 231 height 29
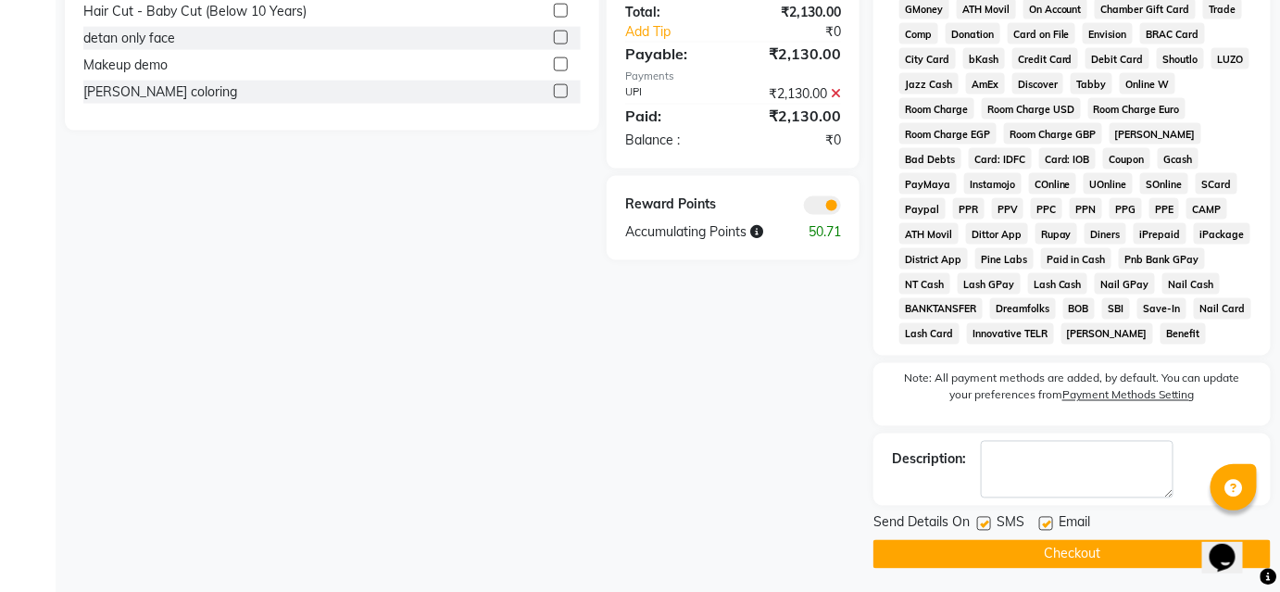
click at [1033, 553] on button "Checkout" at bounding box center [1071, 554] width 397 height 29
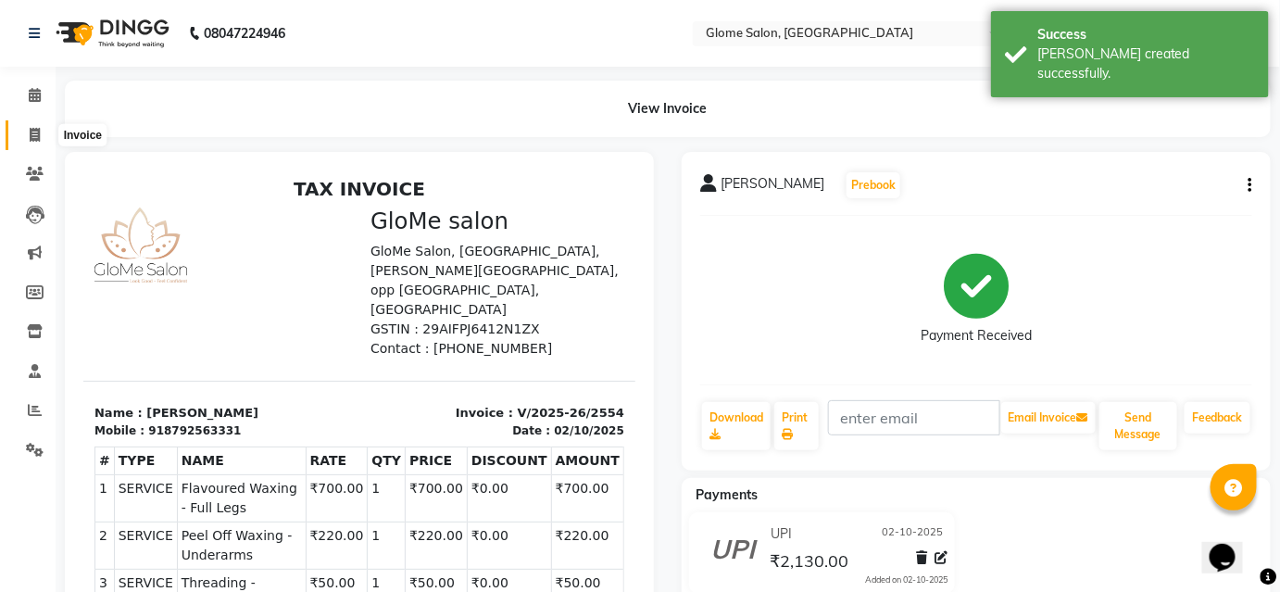
click at [35, 132] on icon at bounding box center [35, 135] width 10 height 14
select select "service"
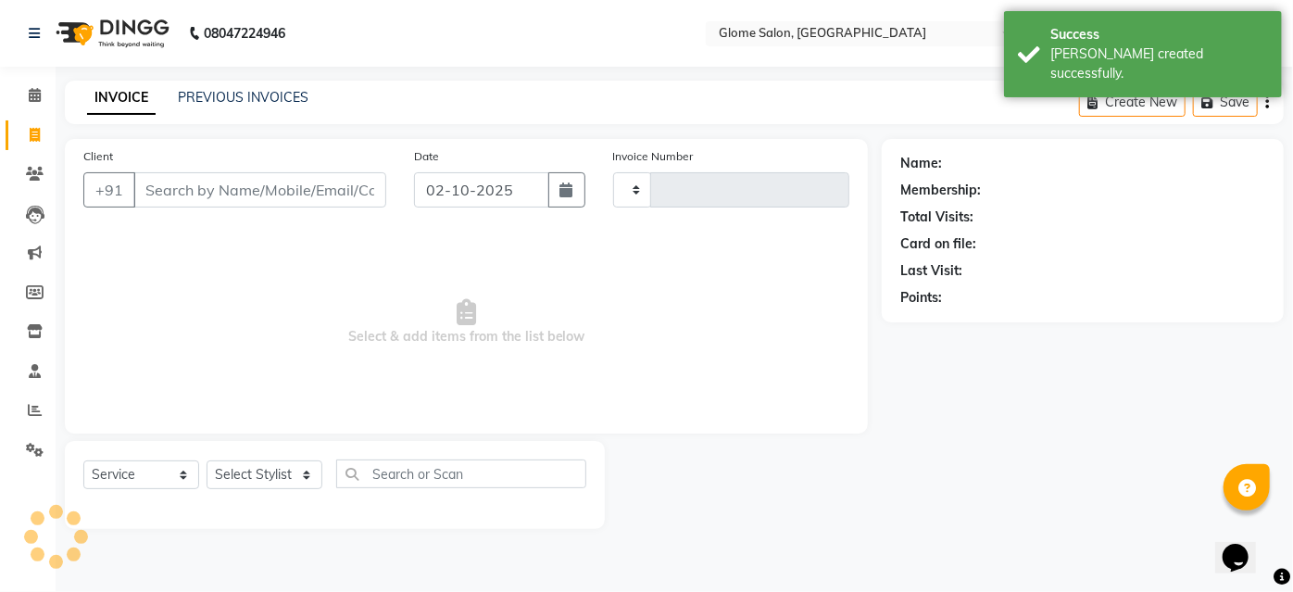
type input "2555"
select select "5199"
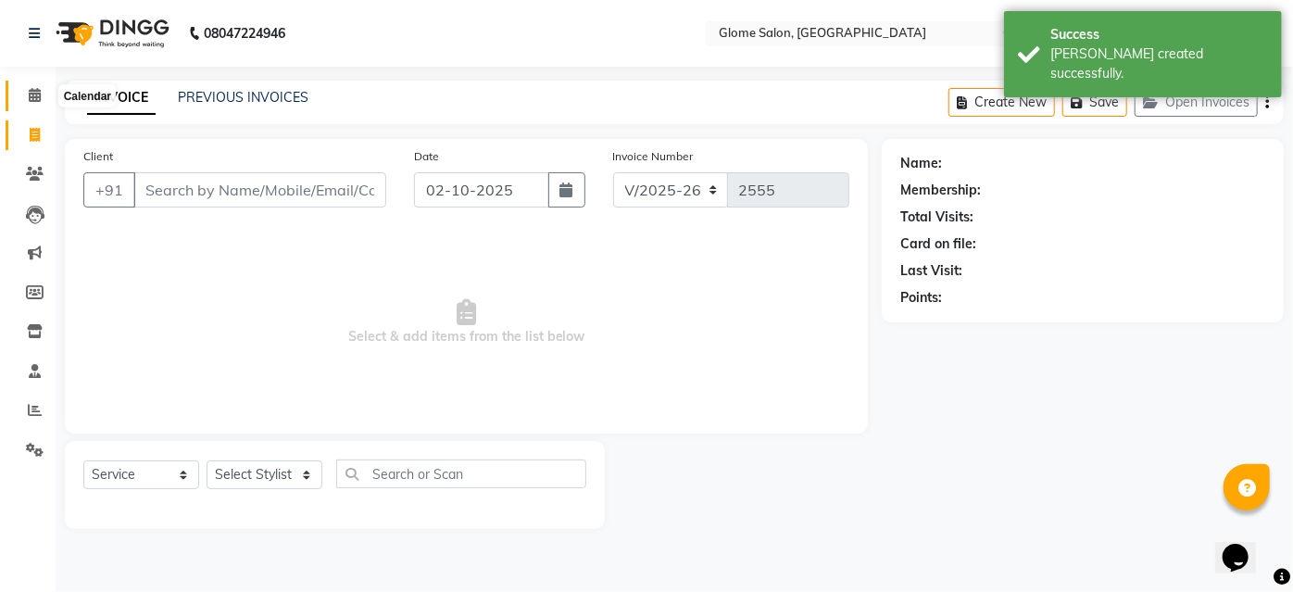
click at [31, 94] on icon at bounding box center [35, 95] width 12 height 14
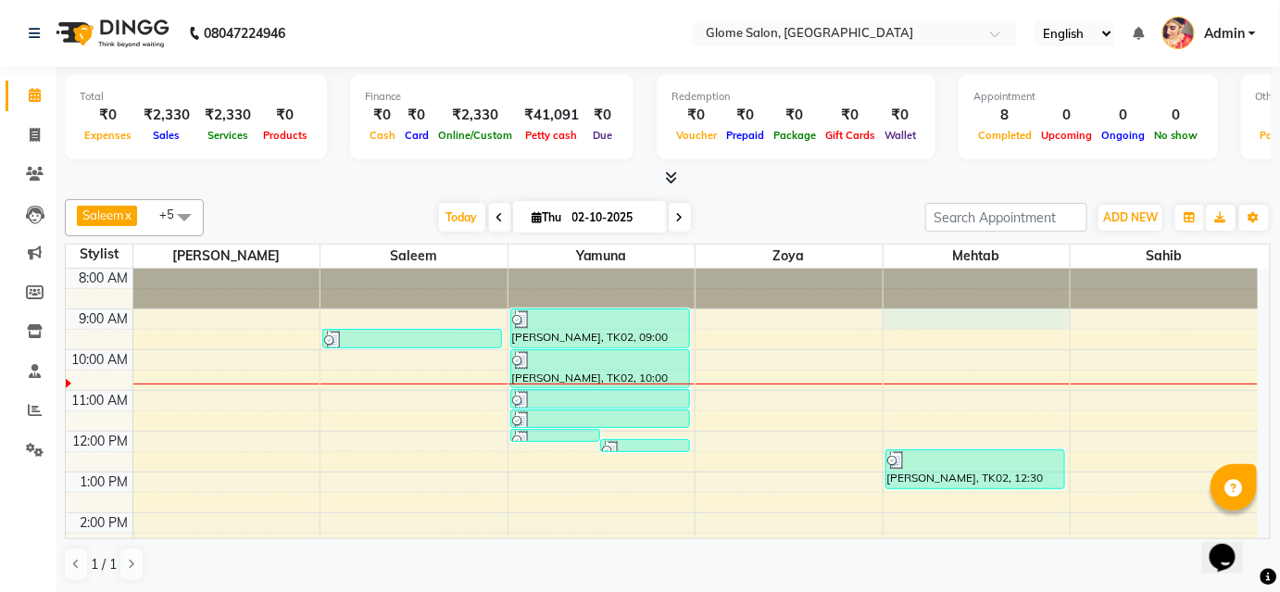
click at [915, 314] on div "8:00 AM 9:00 AM 10:00 AM 11:00 AM 12:00 PM 1:00 PM 2:00 PM 3:00 PM 4:00 PM 5:00…" at bounding box center [662, 533] width 1192 height 529
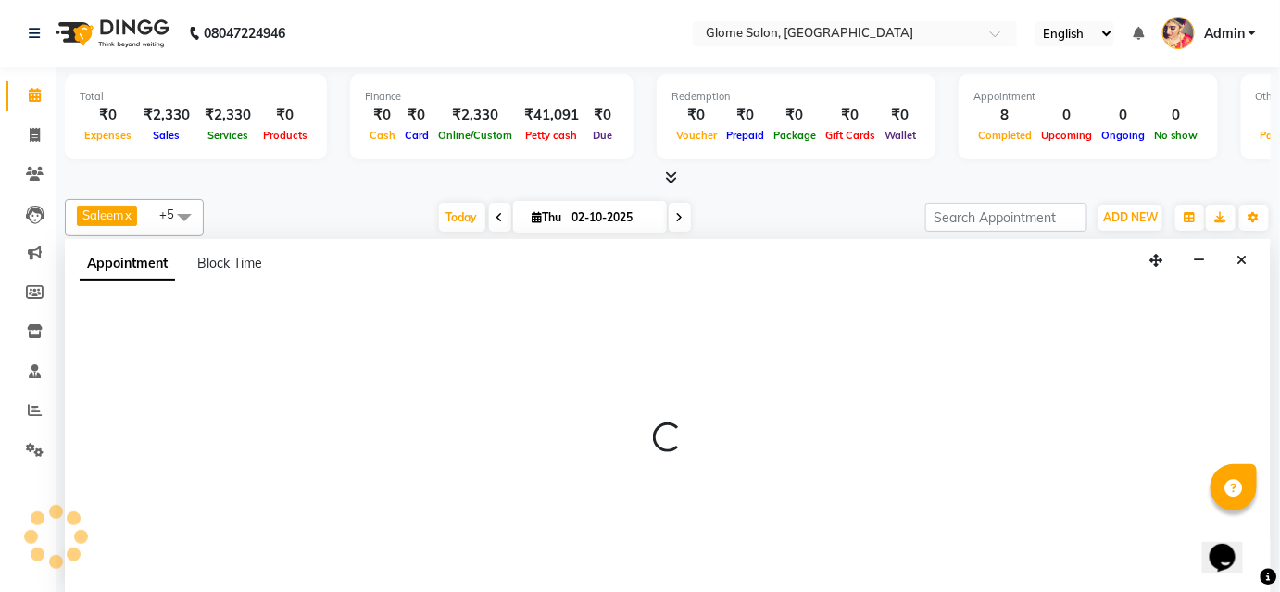
select select "87909"
select select "tentative"
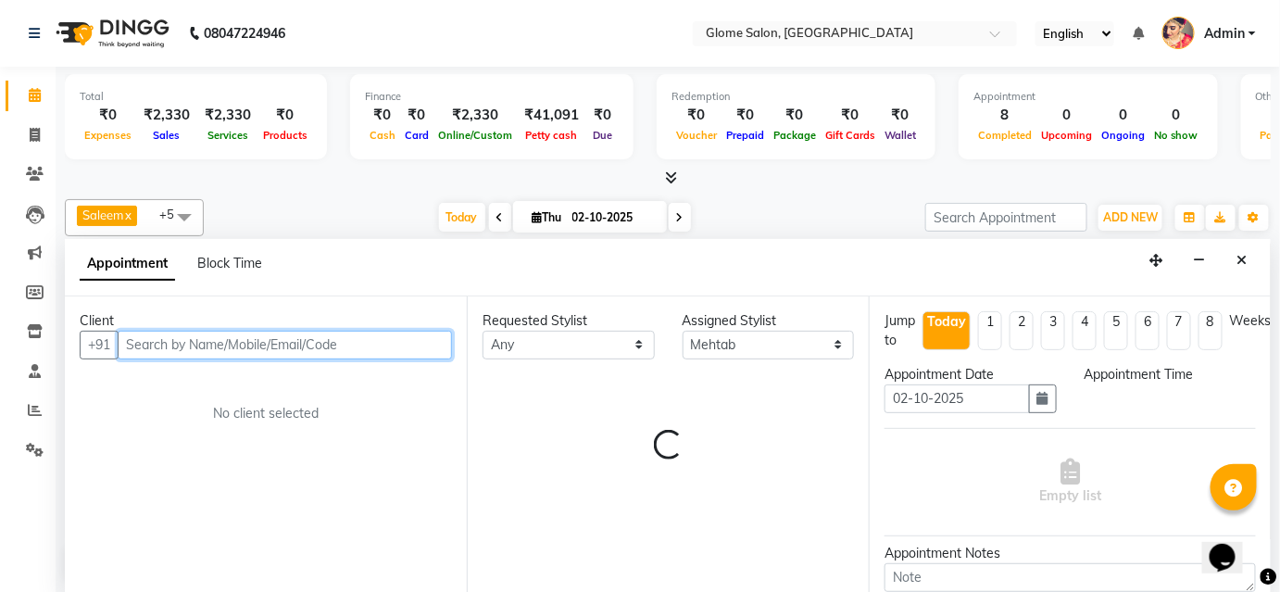
select select "540"
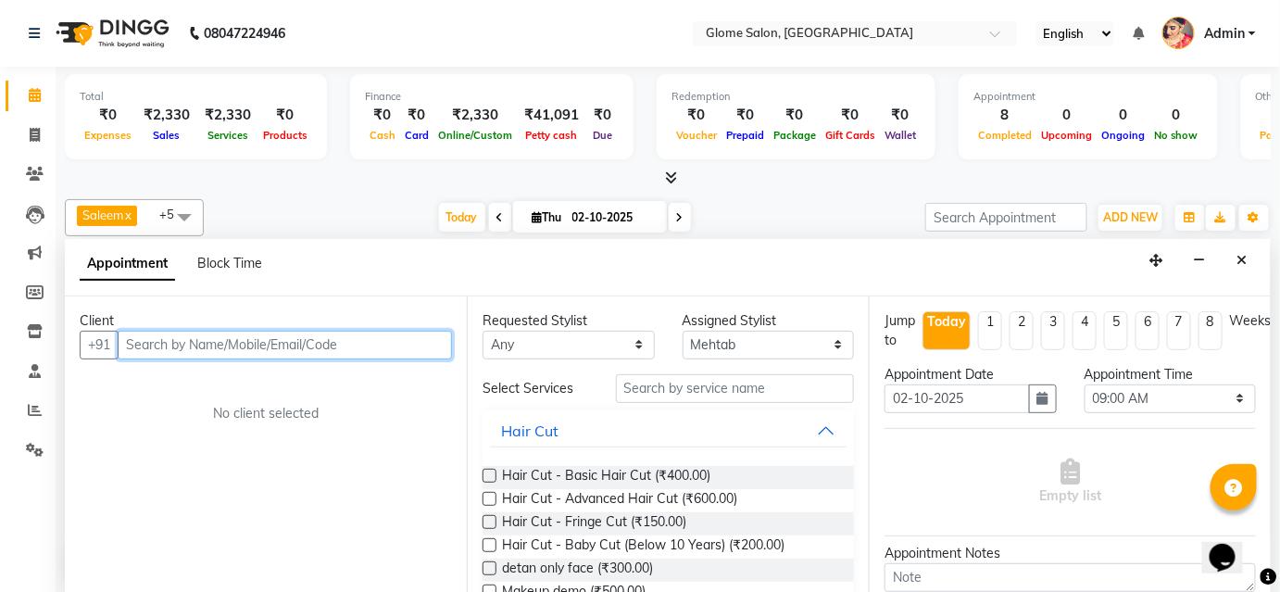
click at [202, 336] on input "text" at bounding box center [285, 345] width 334 height 29
type input "6"
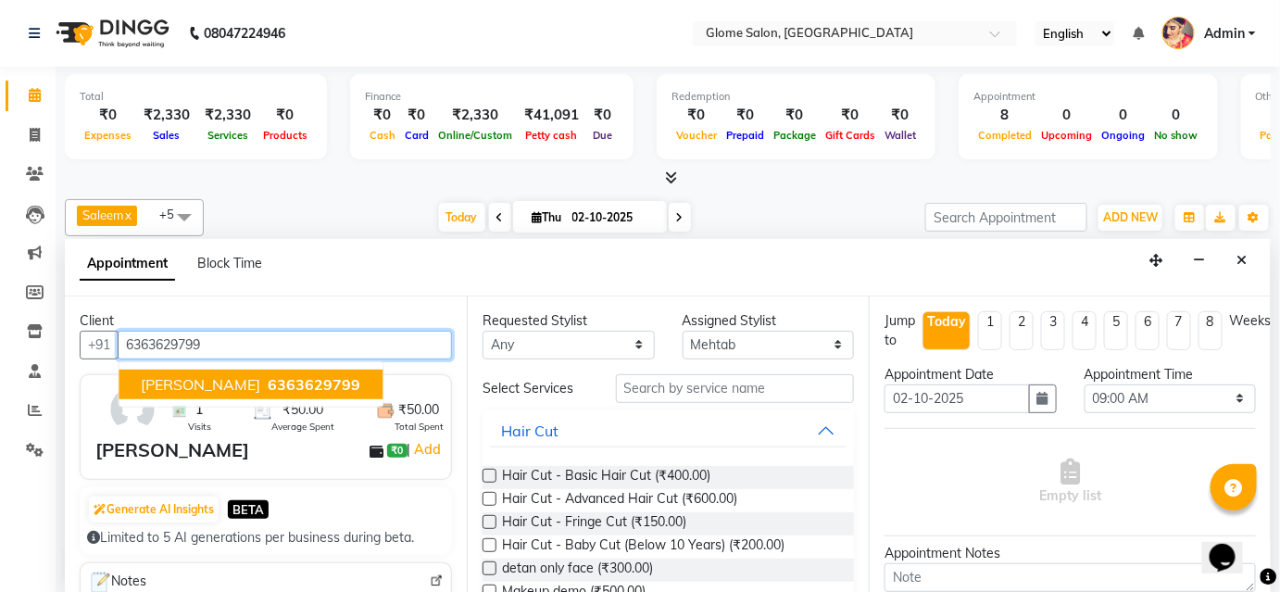
click at [268, 384] on span "6363629799" at bounding box center [314, 384] width 93 height 19
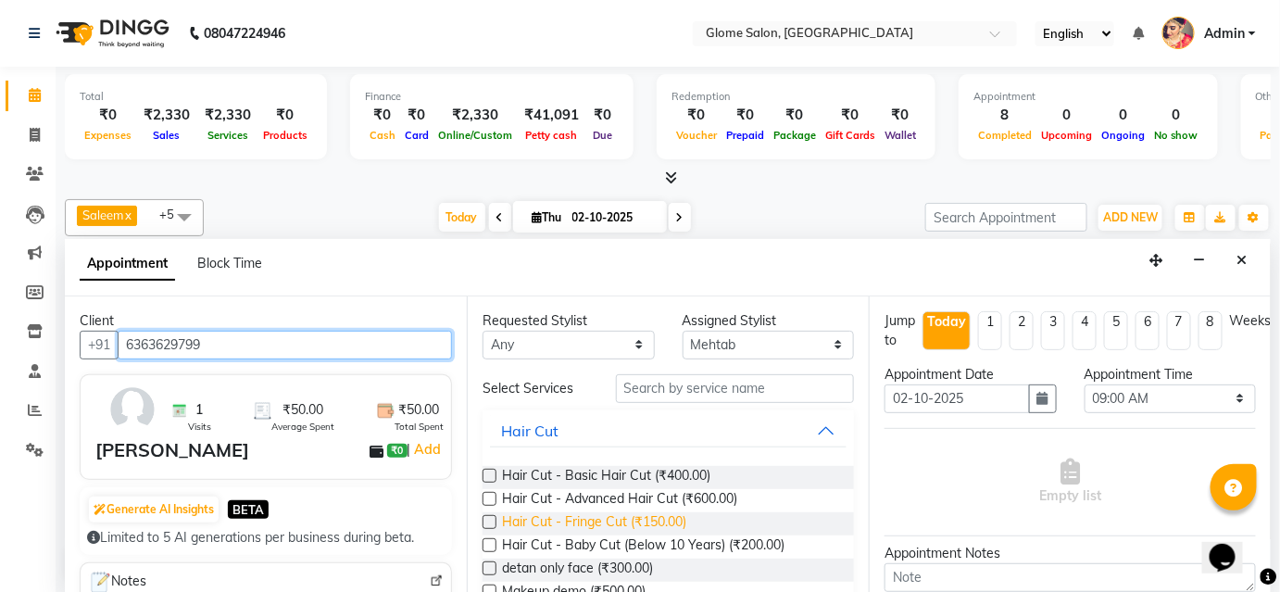
type input "6363629799"
click at [554, 517] on span "Hair Cut - Fringe Cut (₹150.00)" at bounding box center [594, 523] width 184 height 23
checkbox input "false"
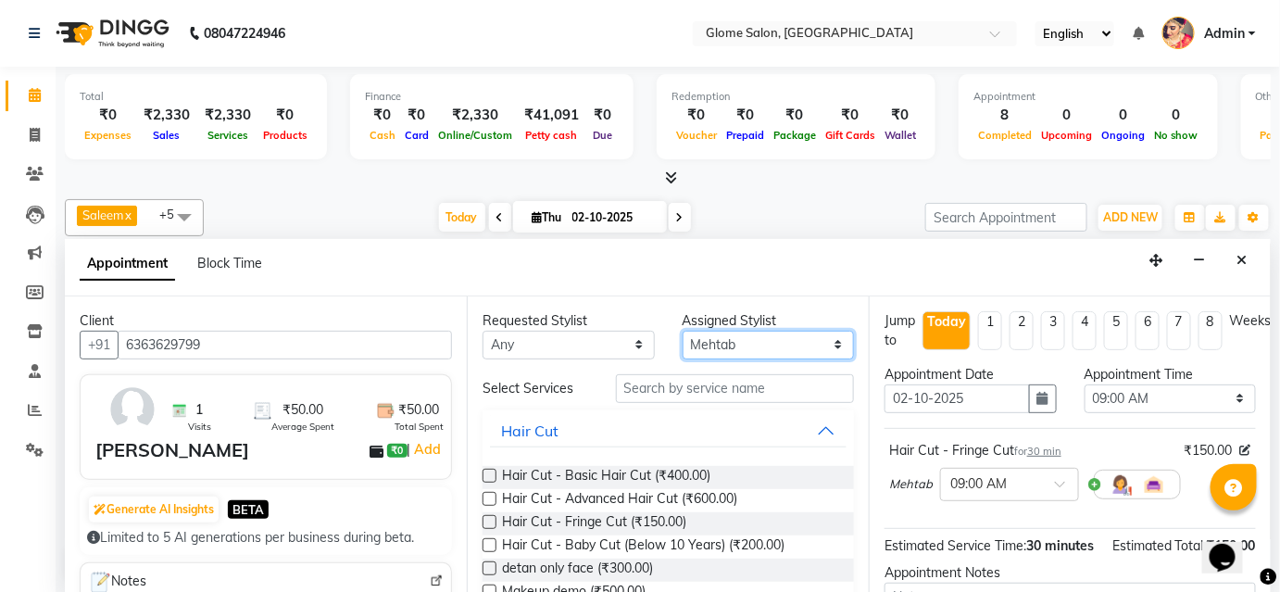
click at [741, 336] on select "Select Farha Tabassum Mehtab Sahib Saleem Yamuna Zoya" at bounding box center [769, 345] width 172 height 29
select select "34176"
click at [683, 331] on select "Select Farha Tabassum Mehtab Sahib Saleem Yamuna Zoya" at bounding box center [769, 345] width 172 height 29
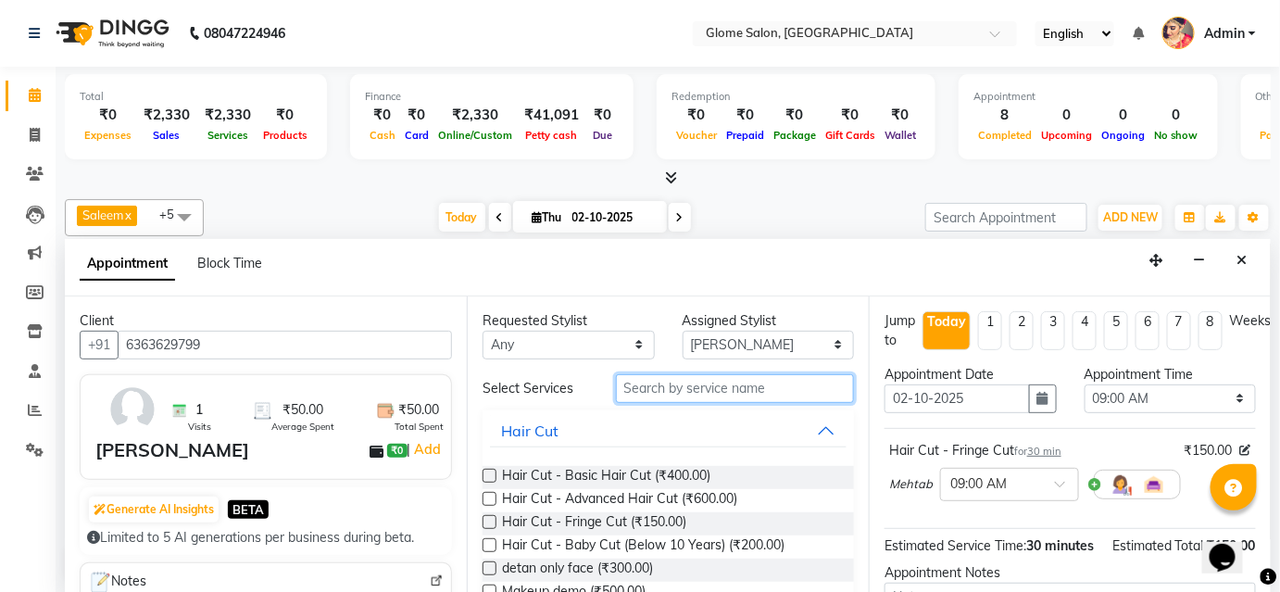
click at [644, 391] on input "text" at bounding box center [735, 388] width 238 height 29
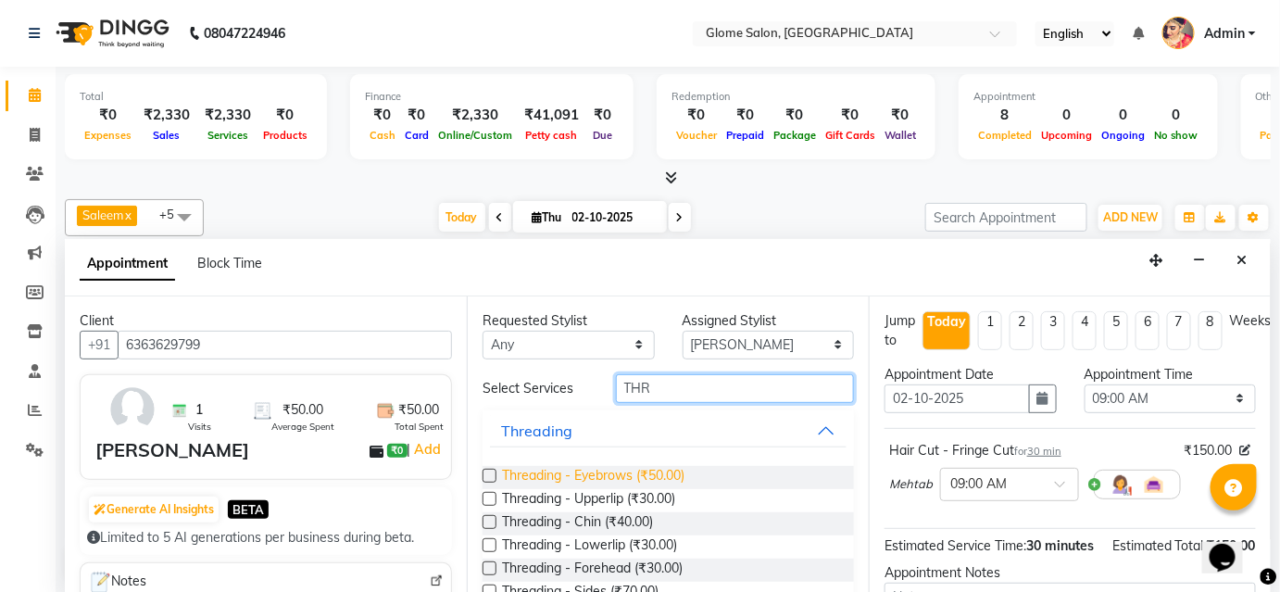
type input "THR"
click at [624, 466] on span "Threading - Eyebrows (₹50.00)" at bounding box center [593, 477] width 182 height 23
checkbox input "false"
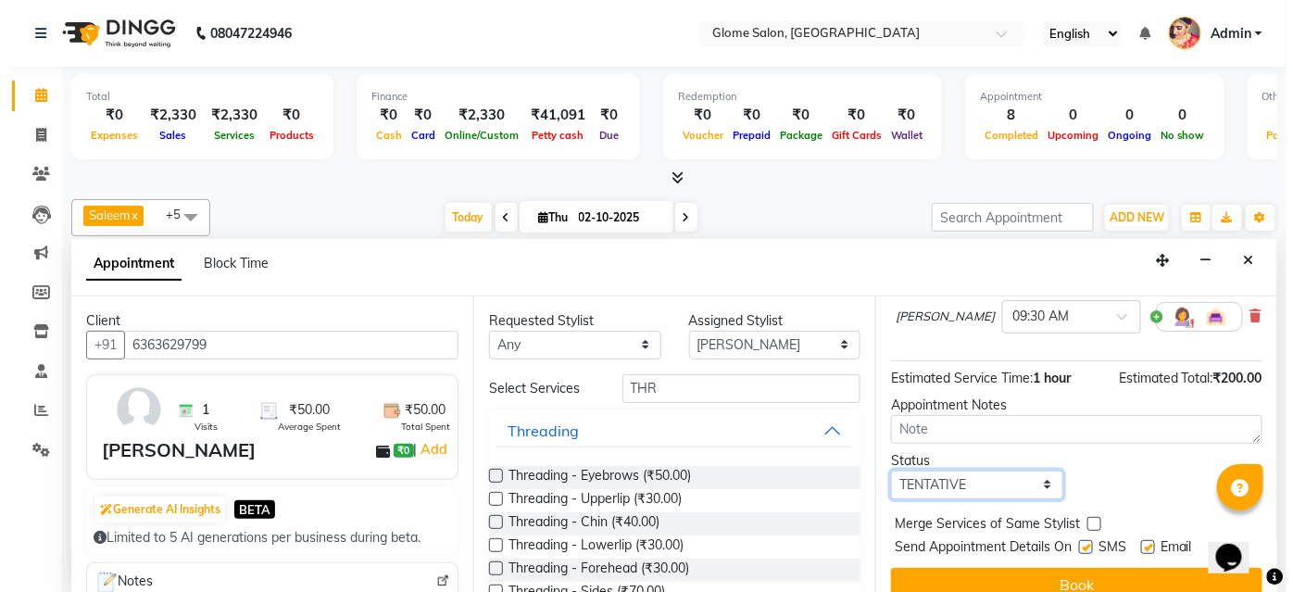
scroll to position [275, 0]
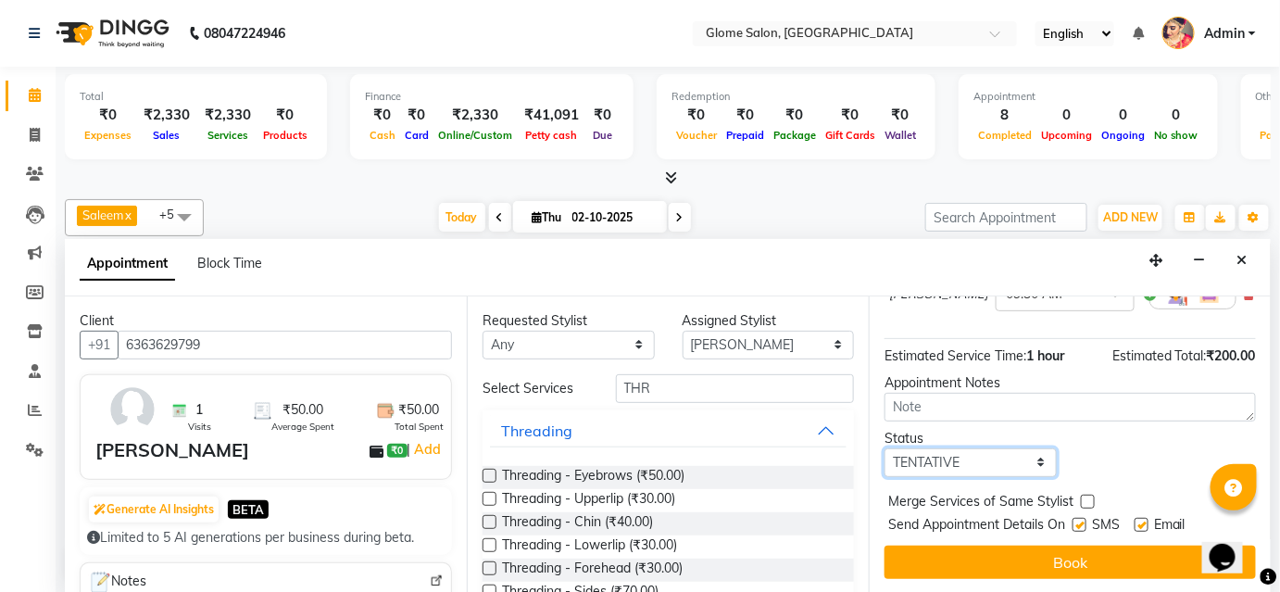
click at [938, 478] on div "Jump to Today 1 2 3 4 5 6 7 8 Weeks Appointment Date 02-10-2025 Appointment Tim…" at bounding box center [1070, 444] width 402 height 297
click at [1022, 458] on select "Select TENTATIVE CONFIRM CHECK-IN UPCOMING" at bounding box center [970, 462] width 172 height 29
select select "confirm booking"
click at [884, 448] on select "Select TENTATIVE CONFIRM CHECK-IN UPCOMING" at bounding box center [970, 462] width 172 height 29
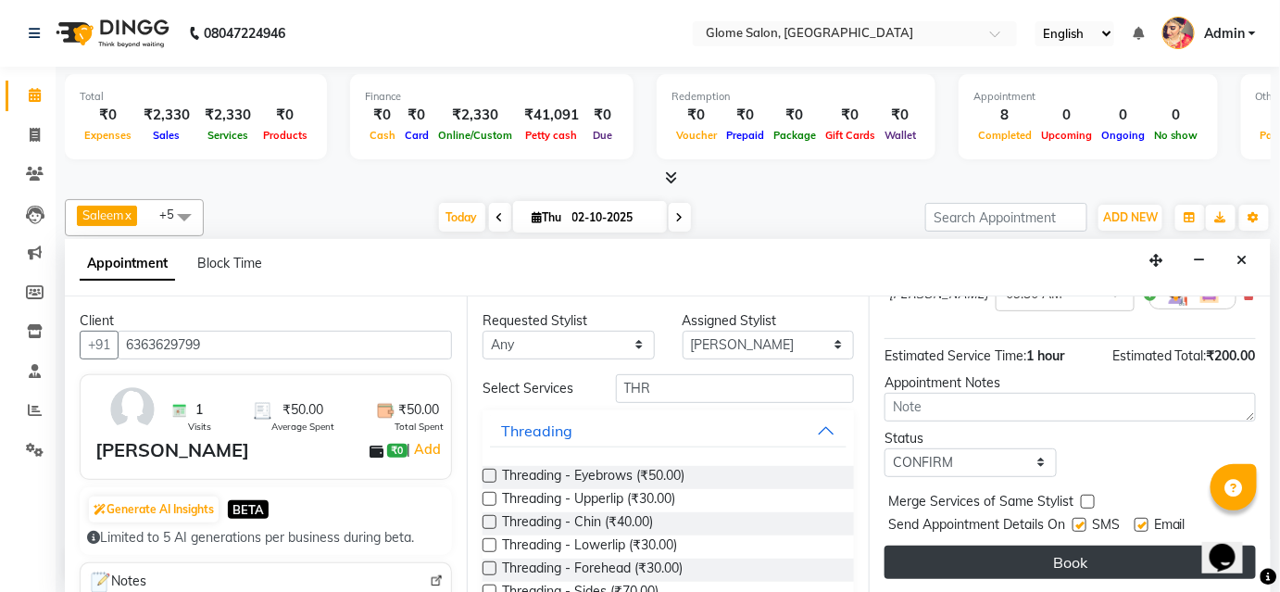
click at [972, 565] on button "Book" at bounding box center [1069, 562] width 371 height 33
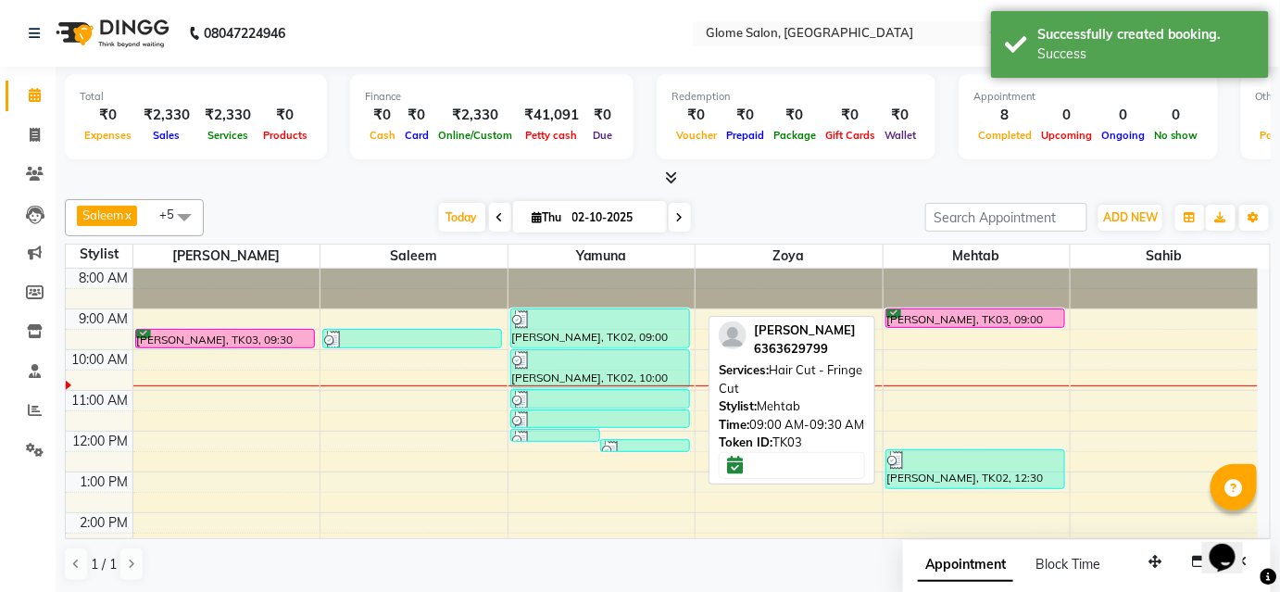
click at [935, 310] on div "[PERSON_NAME], TK03, 09:00 AM-09:30 AM, Hair Cut - Fringe Cut" at bounding box center [975, 318] width 178 height 18
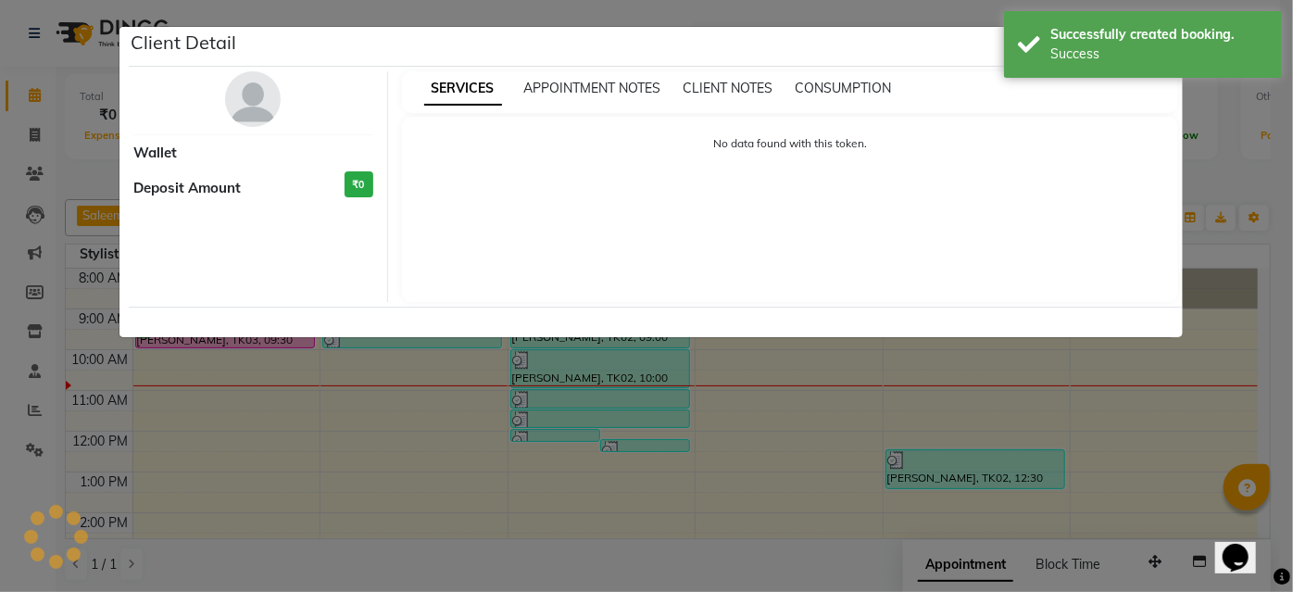
select select "6"
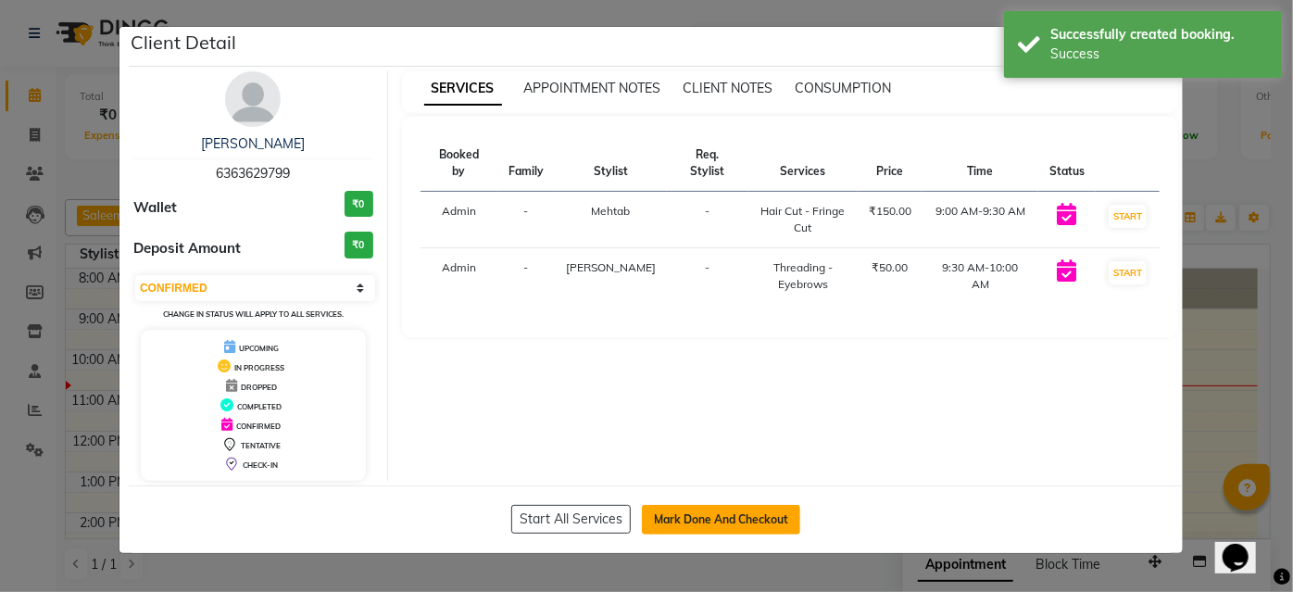
click at [753, 508] on button "Mark Done And Checkout" at bounding box center [721, 520] width 158 height 30
select select "service"
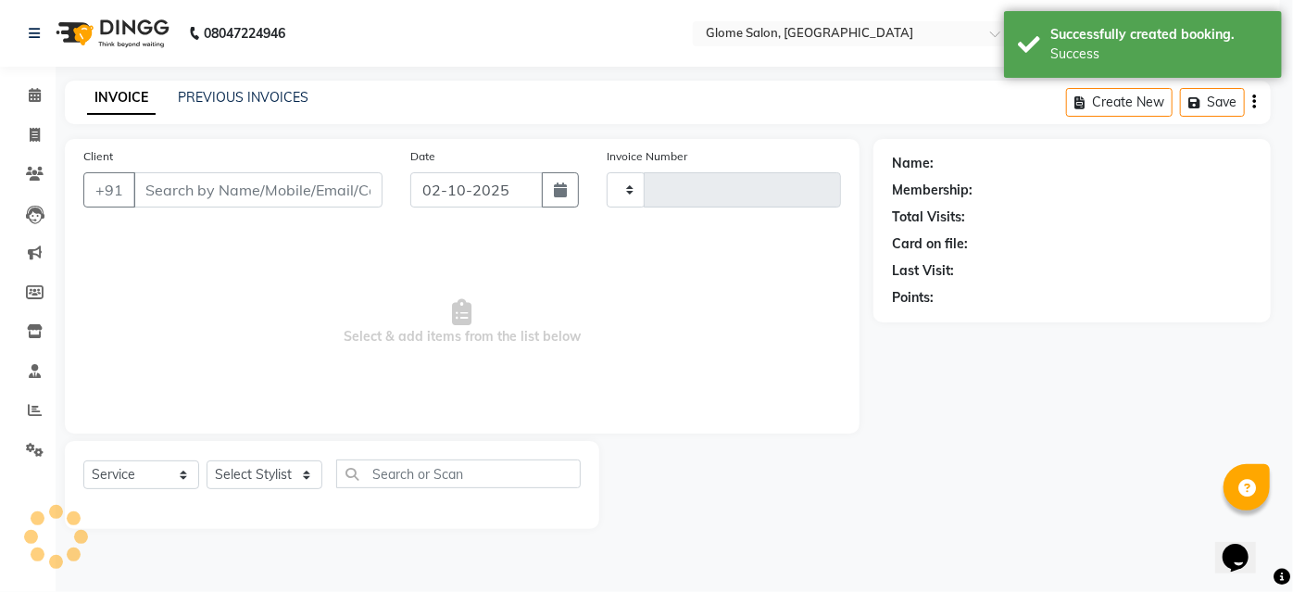
type input "2555"
select select "5199"
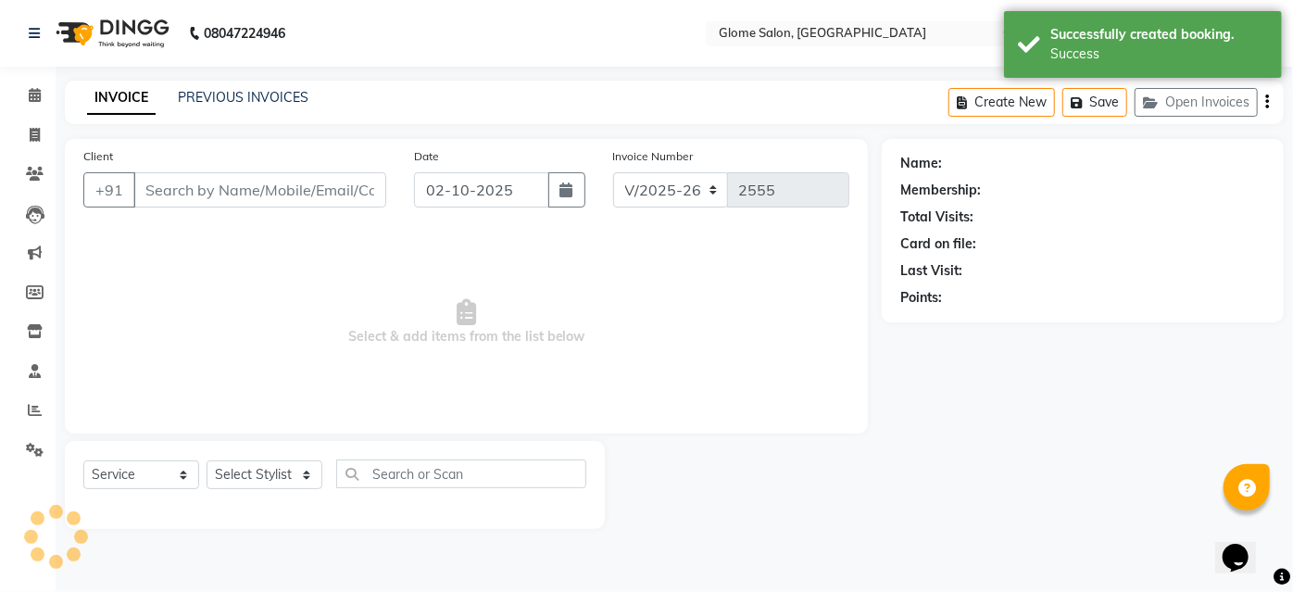
type input "6363629799"
select select "87909"
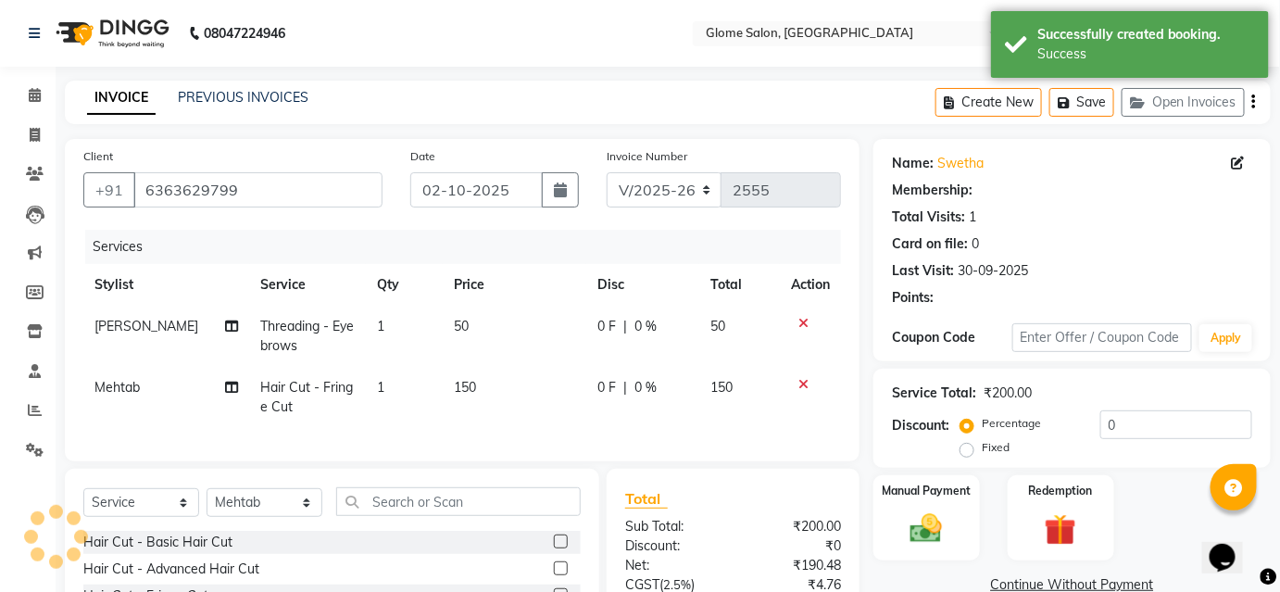
select select "1: Object"
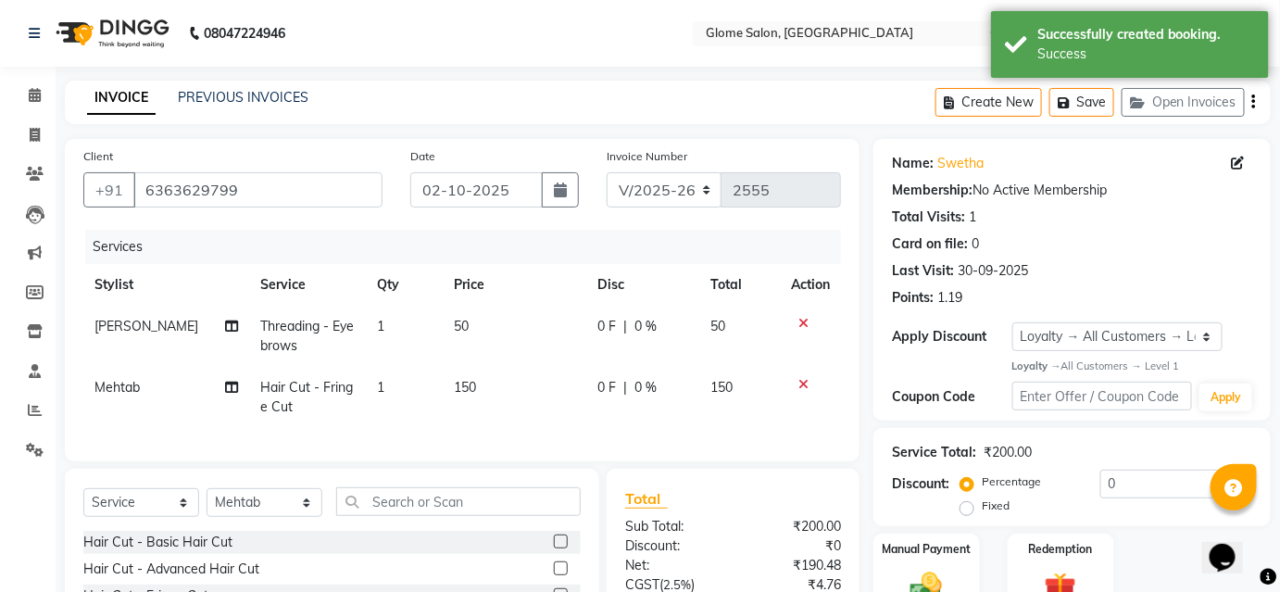
scroll to position [168, 0]
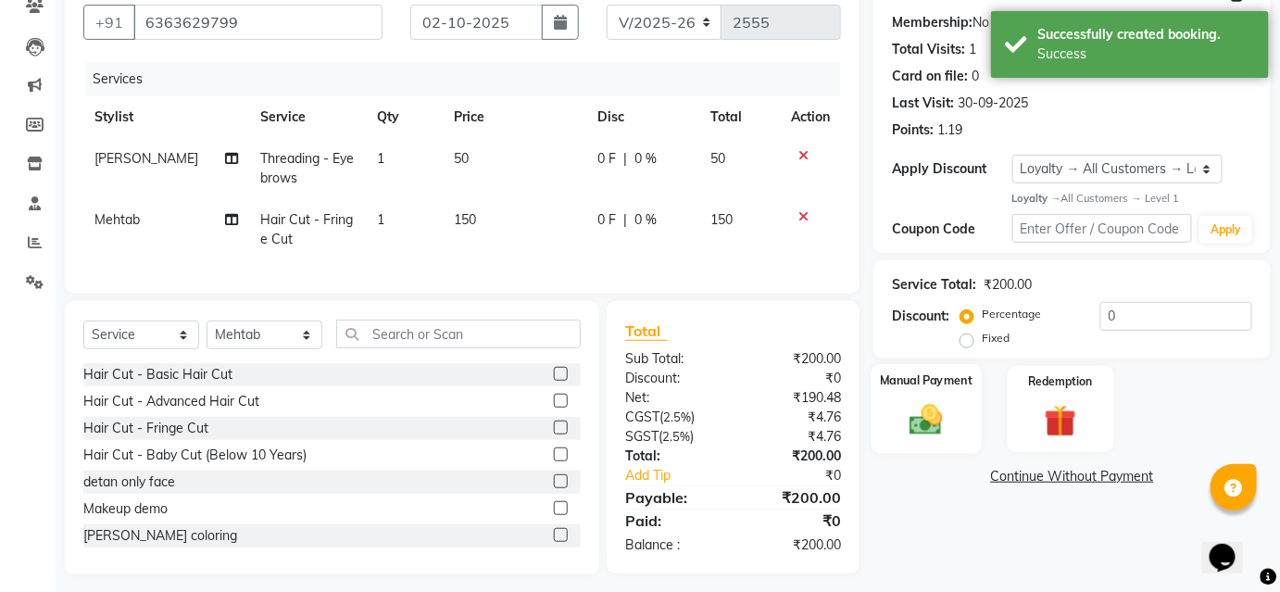
click at [909, 404] on img at bounding box center [926, 420] width 54 height 38
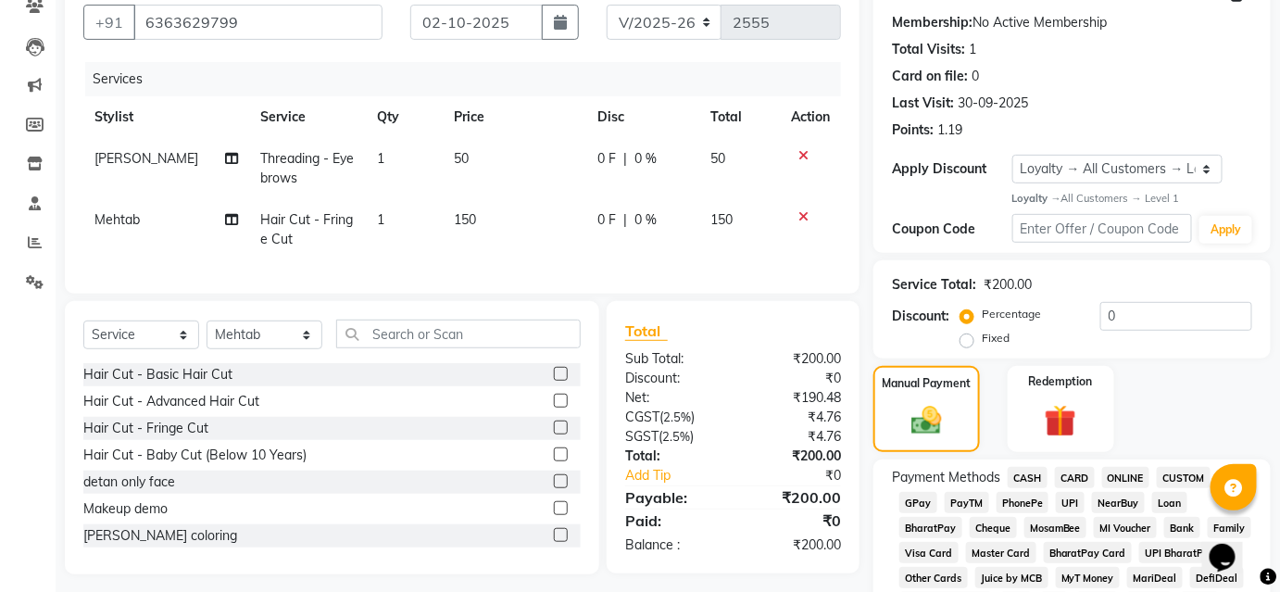
click at [1027, 478] on span "CASH" at bounding box center [1028, 477] width 40 height 21
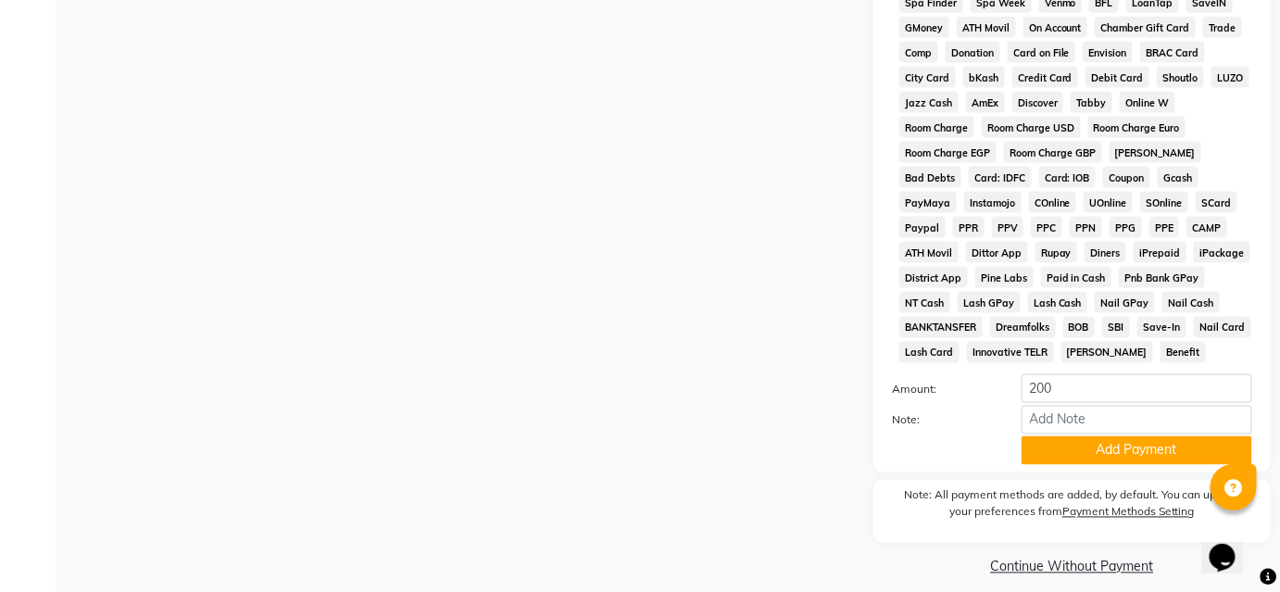
scroll to position [861, 0]
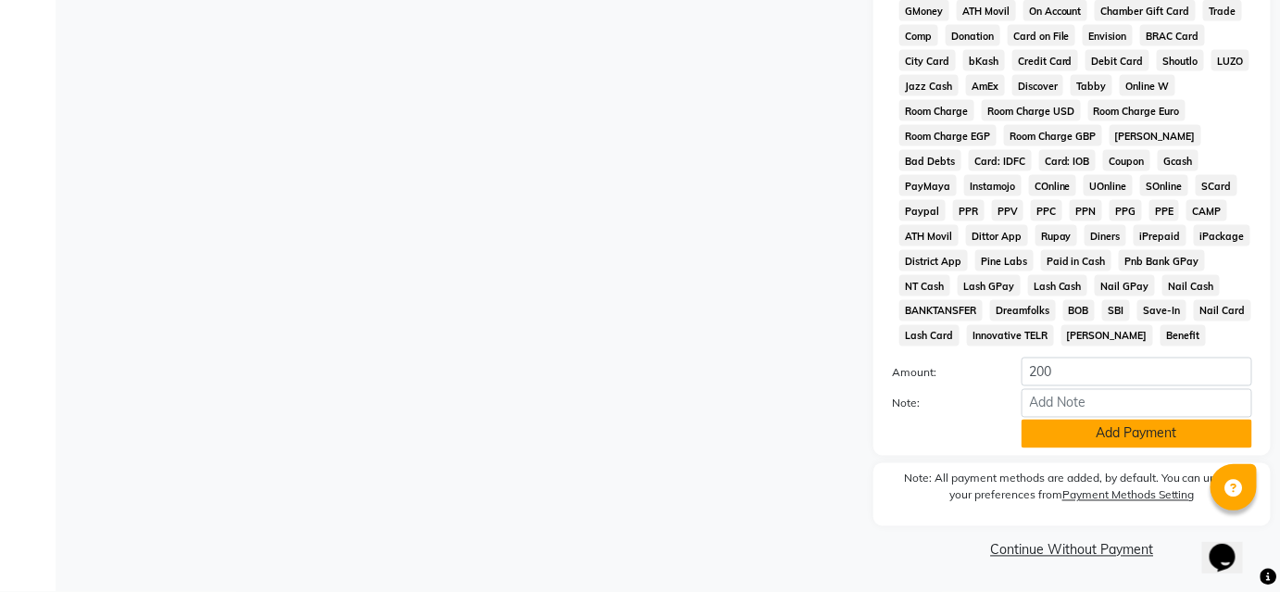
click at [1075, 427] on button "Add Payment" at bounding box center [1137, 434] width 231 height 29
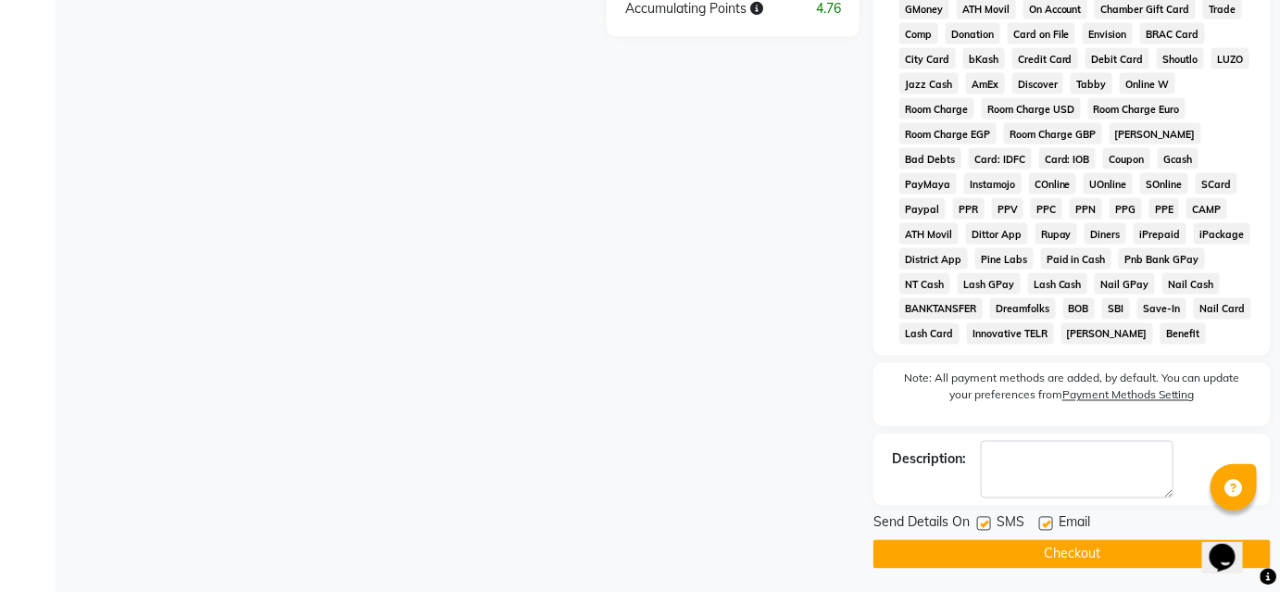
click at [1017, 559] on button "Checkout" at bounding box center [1071, 554] width 397 height 29
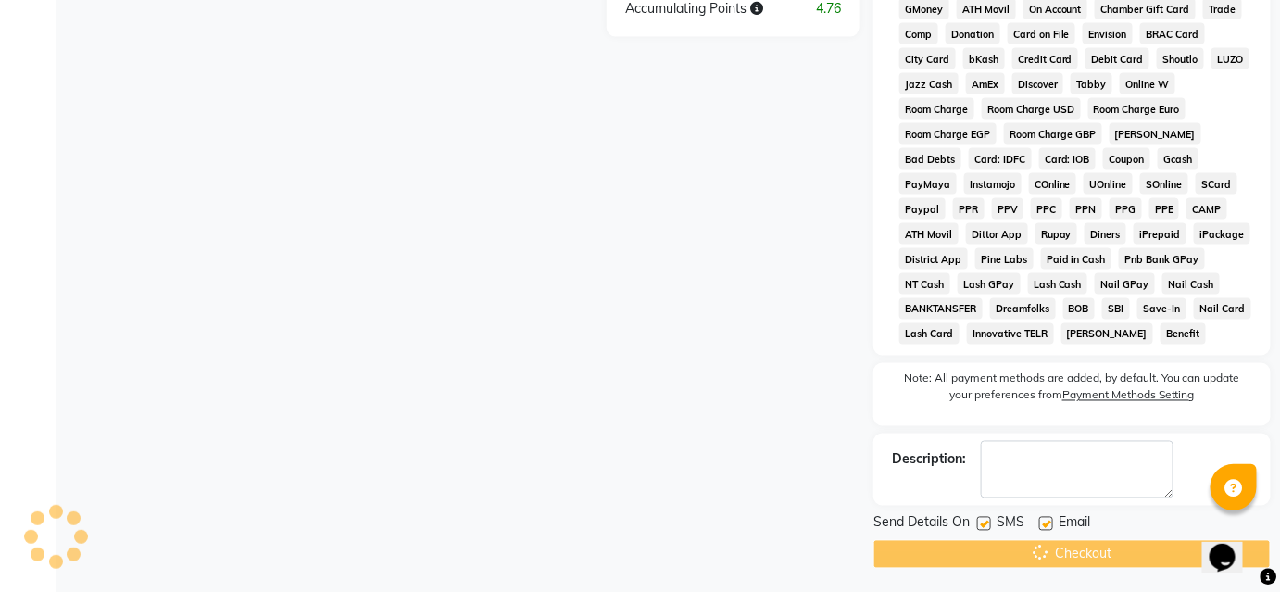
click at [1008, 547] on div "Checkout" at bounding box center [1071, 554] width 397 height 29
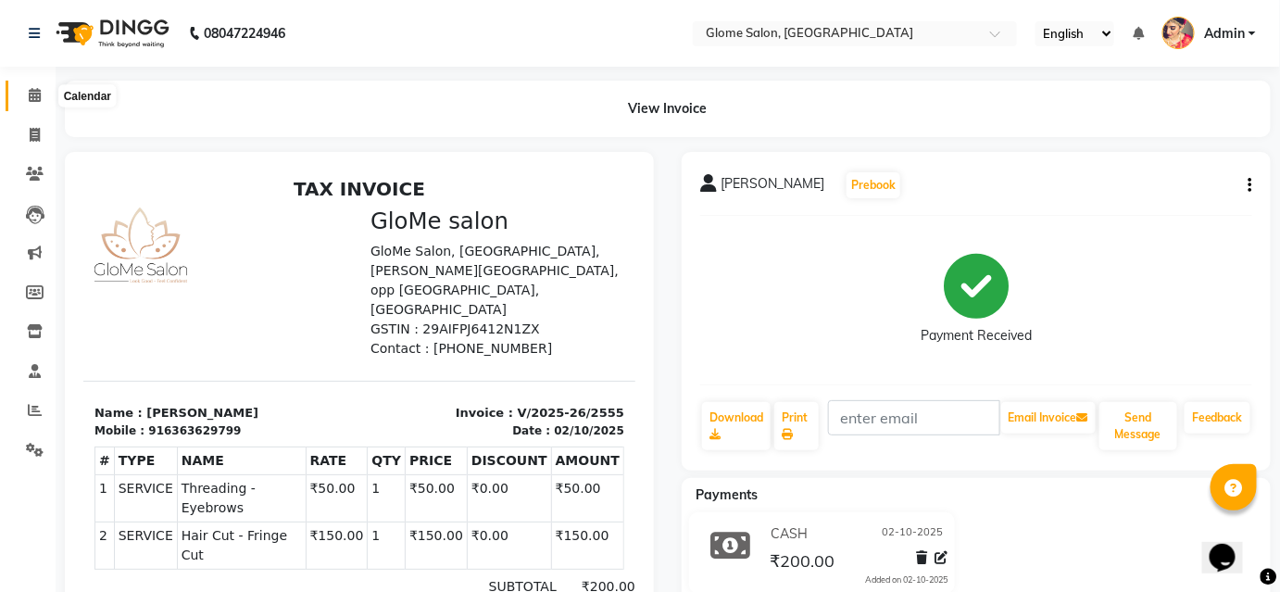
click at [39, 103] on span at bounding box center [35, 95] width 32 height 21
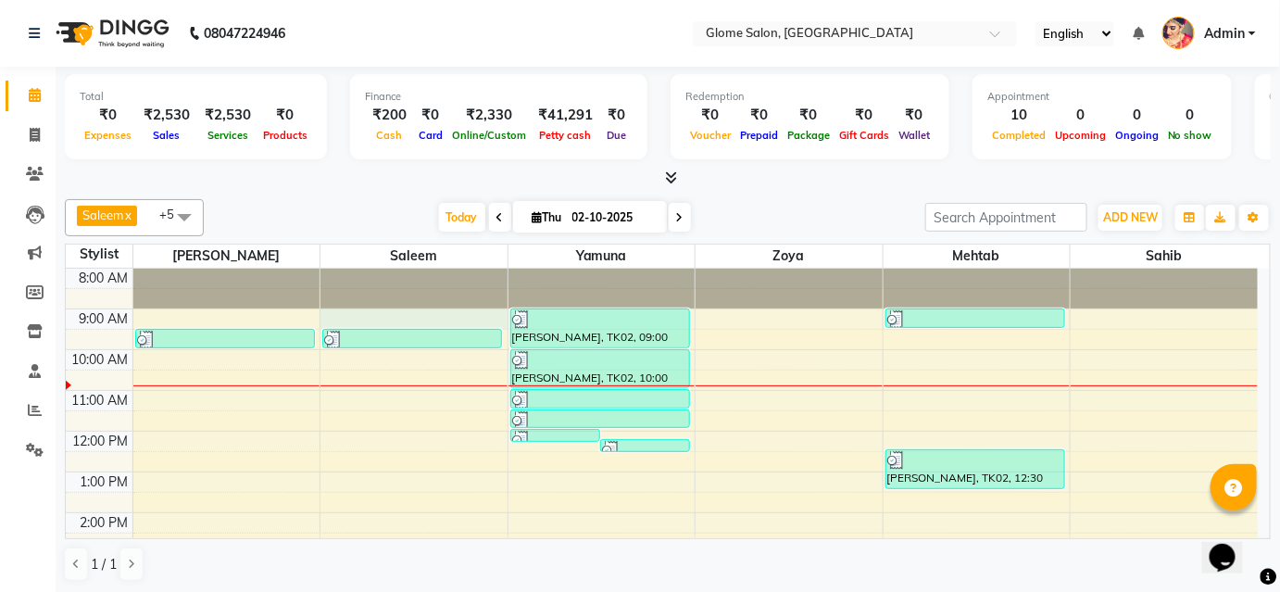
click at [333, 313] on div "8:00 AM 9:00 AM 10:00 AM 11:00 AM 12:00 PM 1:00 PM 2:00 PM 3:00 PM 4:00 PM 5:00…" at bounding box center [662, 533] width 1192 height 529
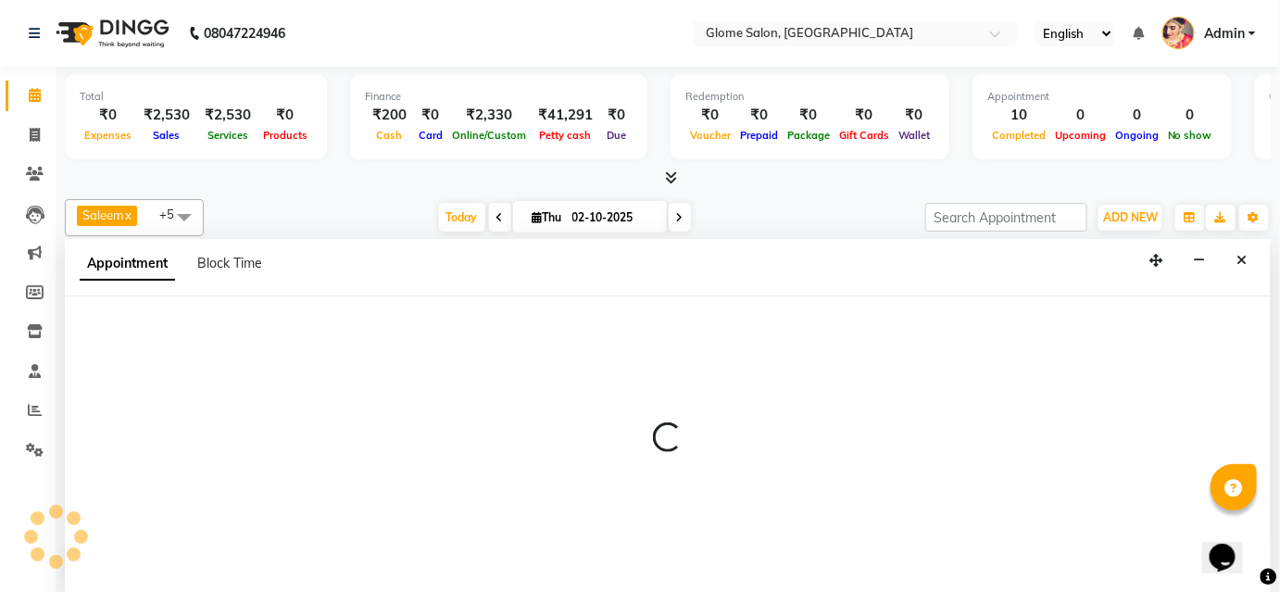
select select "40075"
select select "540"
select select "tentative"
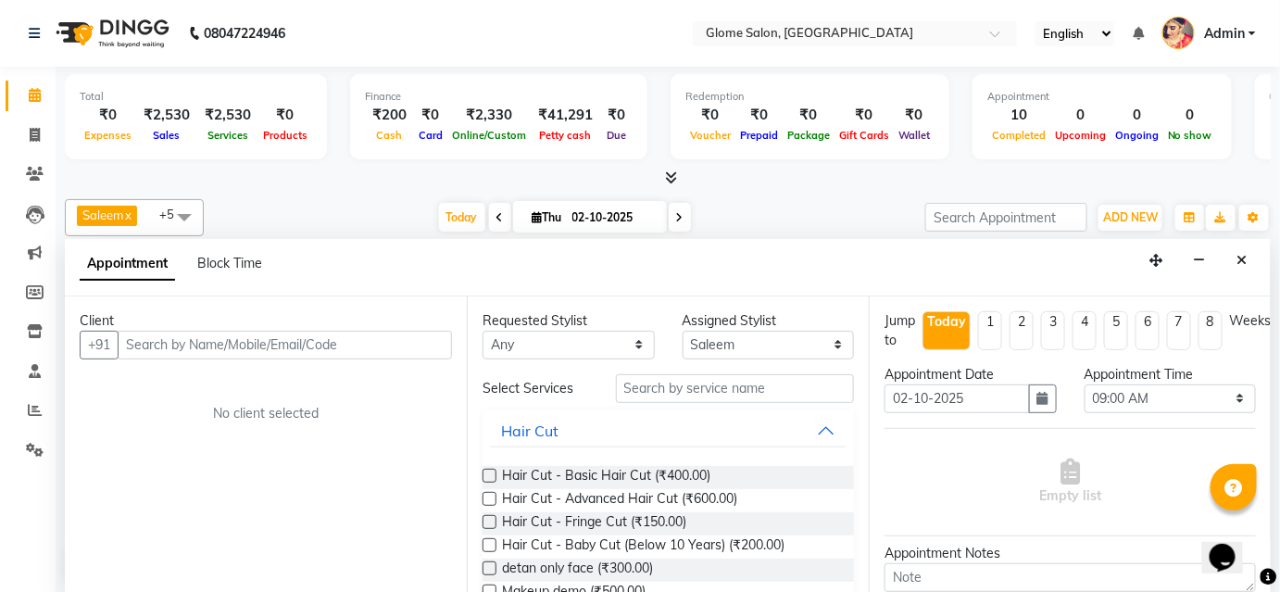
click at [320, 332] on input "text" at bounding box center [285, 345] width 334 height 29
type input "8793932839"
click at [421, 350] on span "Add Client" at bounding box center [414, 344] width 62 height 17
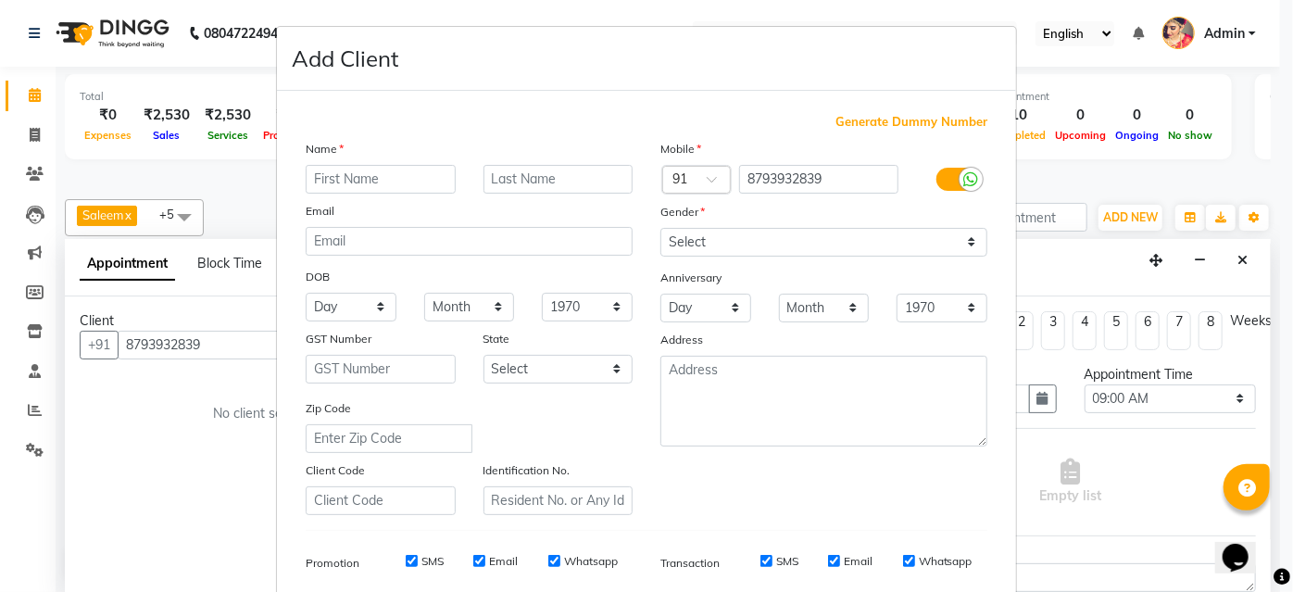
click at [368, 177] on input "text" at bounding box center [381, 179] width 150 height 29
type input "[PERSON_NAME]"
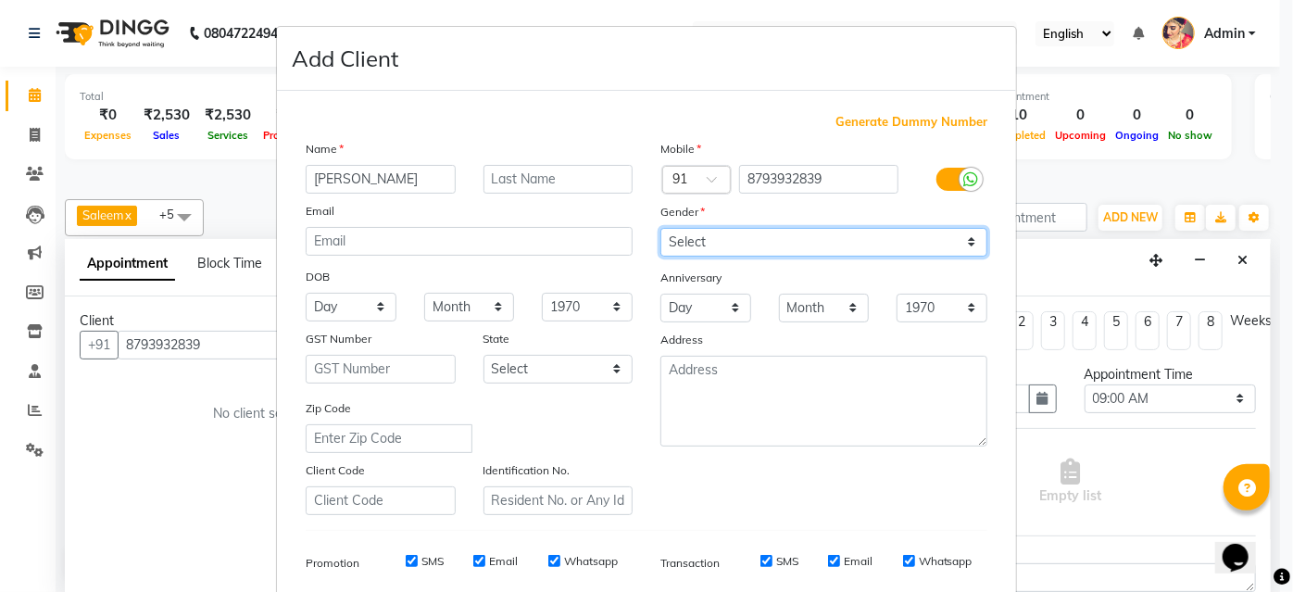
click at [667, 240] on select "Select Male Female Other Prefer Not To Say" at bounding box center [823, 242] width 327 height 29
select select "male"
click at [660, 228] on select "Select Male Female Other Prefer Not To Say" at bounding box center [823, 242] width 327 height 29
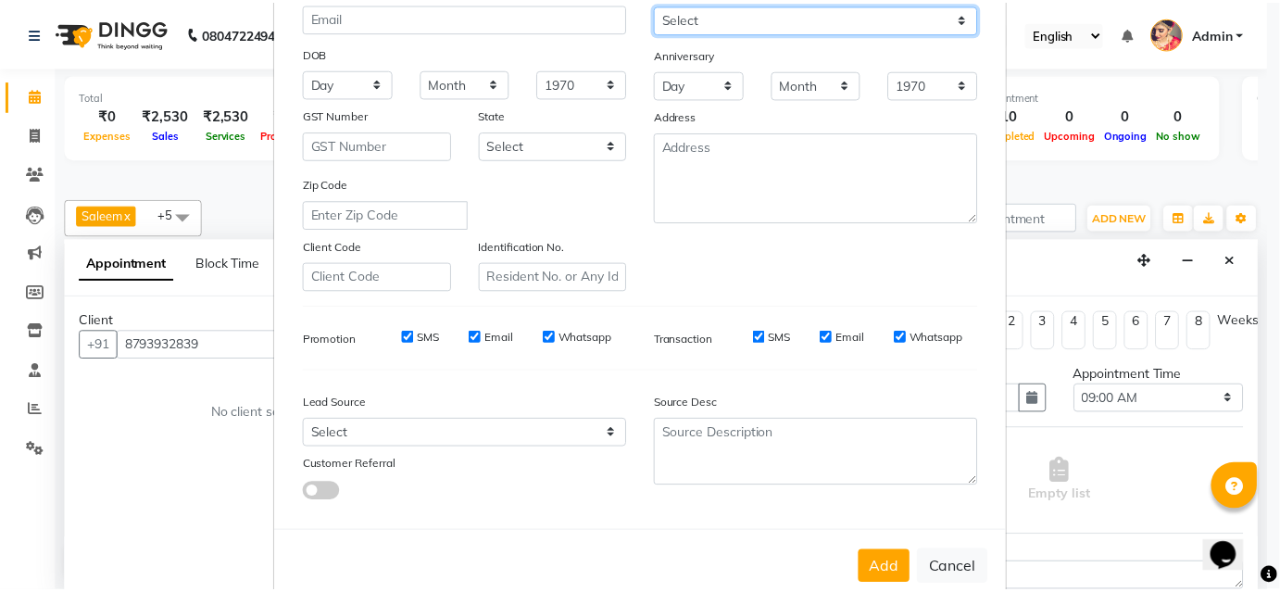
scroll to position [261, 0]
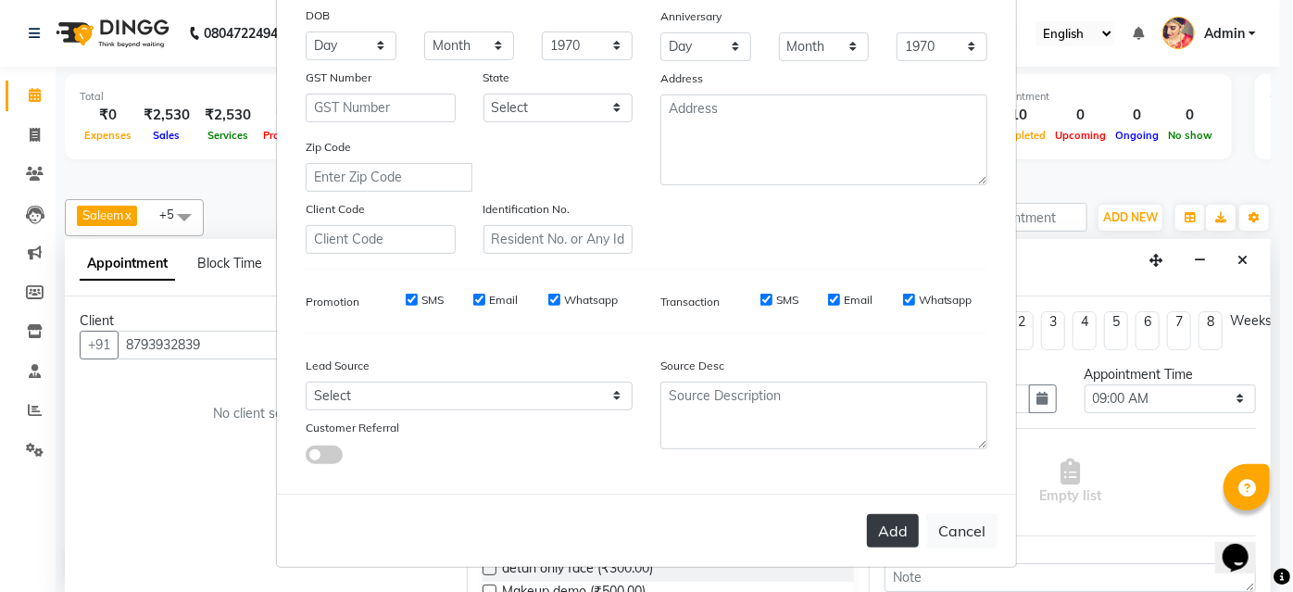
click at [894, 537] on button "Add" at bounding box center [893, 530] width 52 height 33
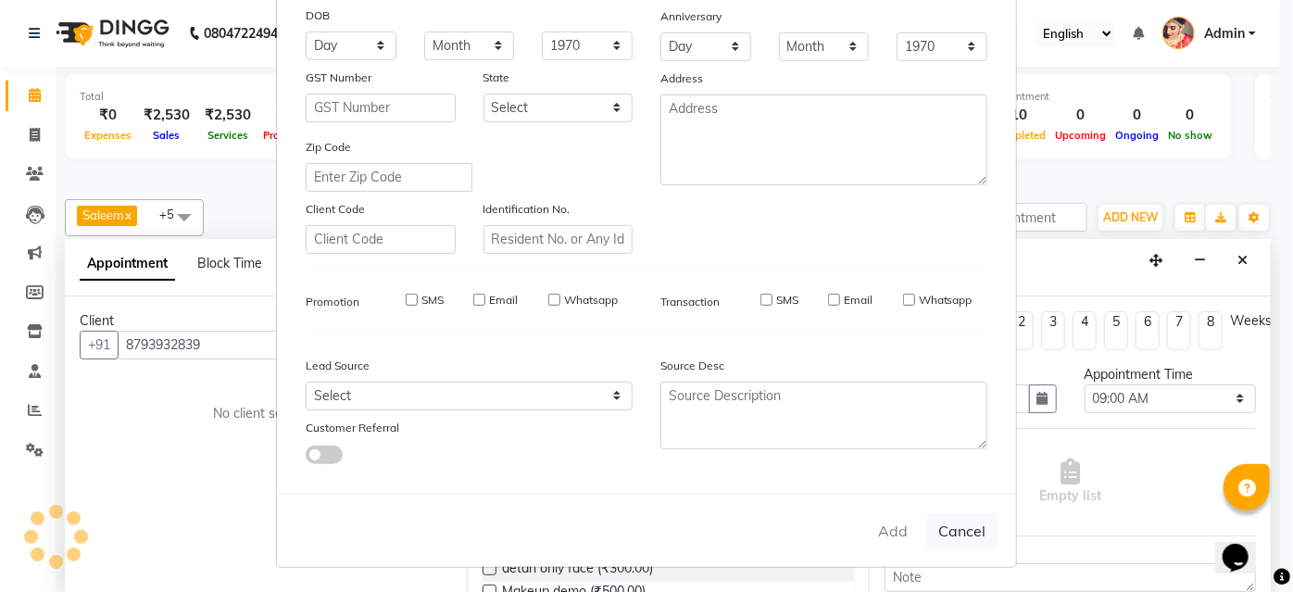
select select
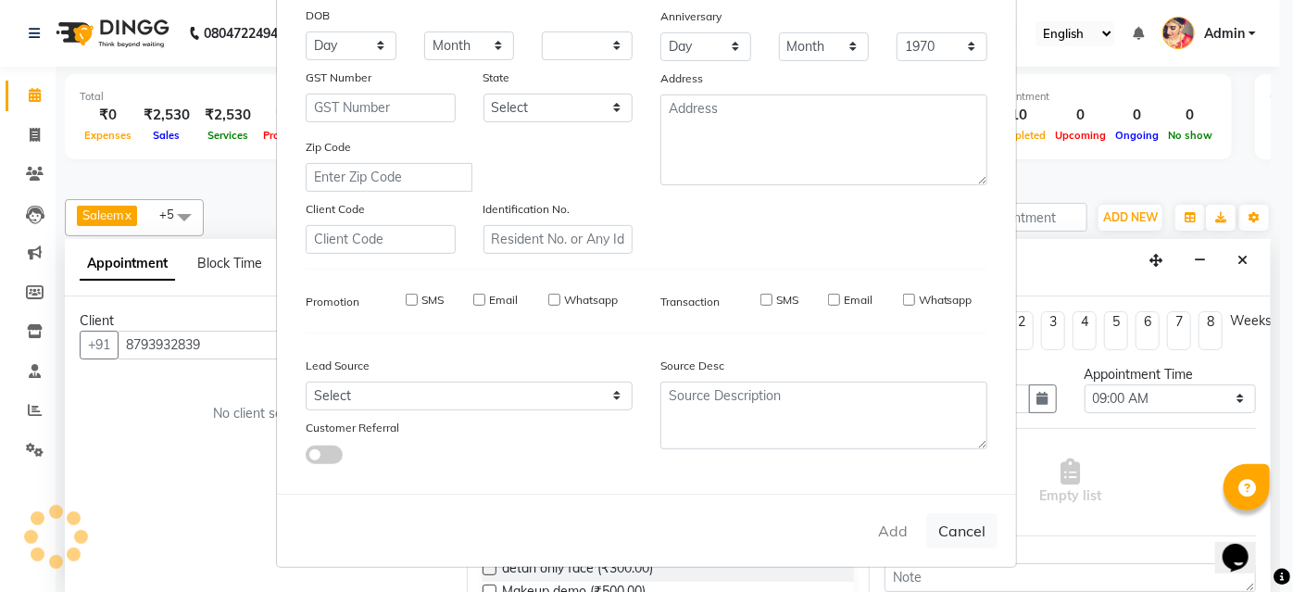
select select
checkbox input "false"
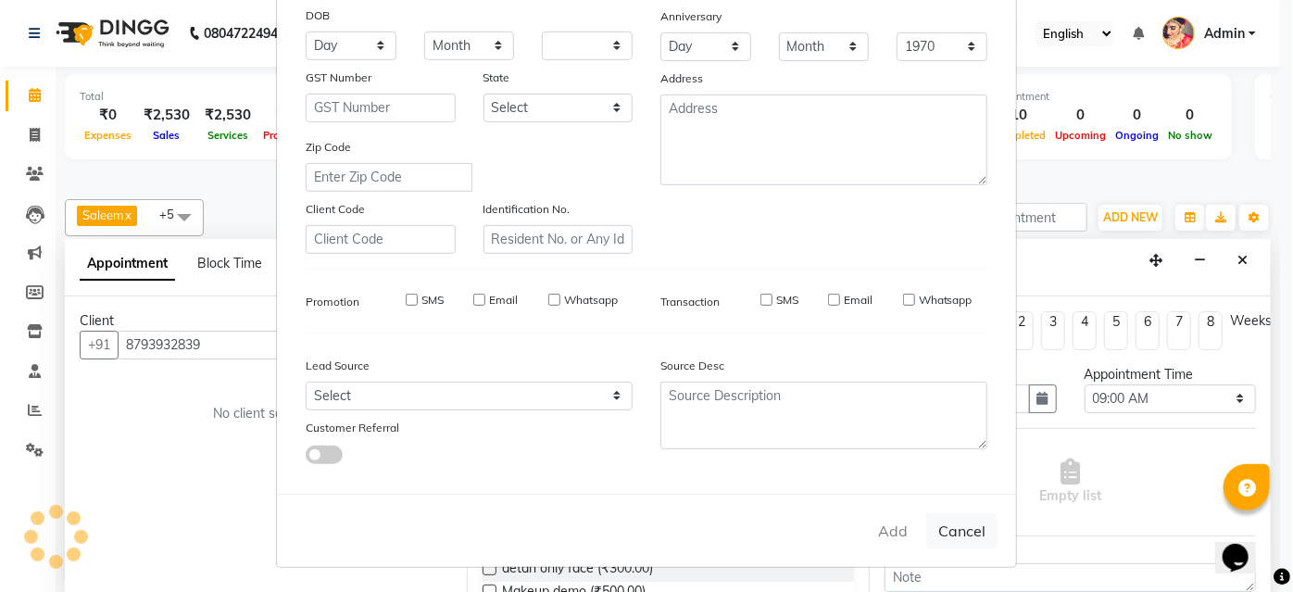
checkbox input "false"
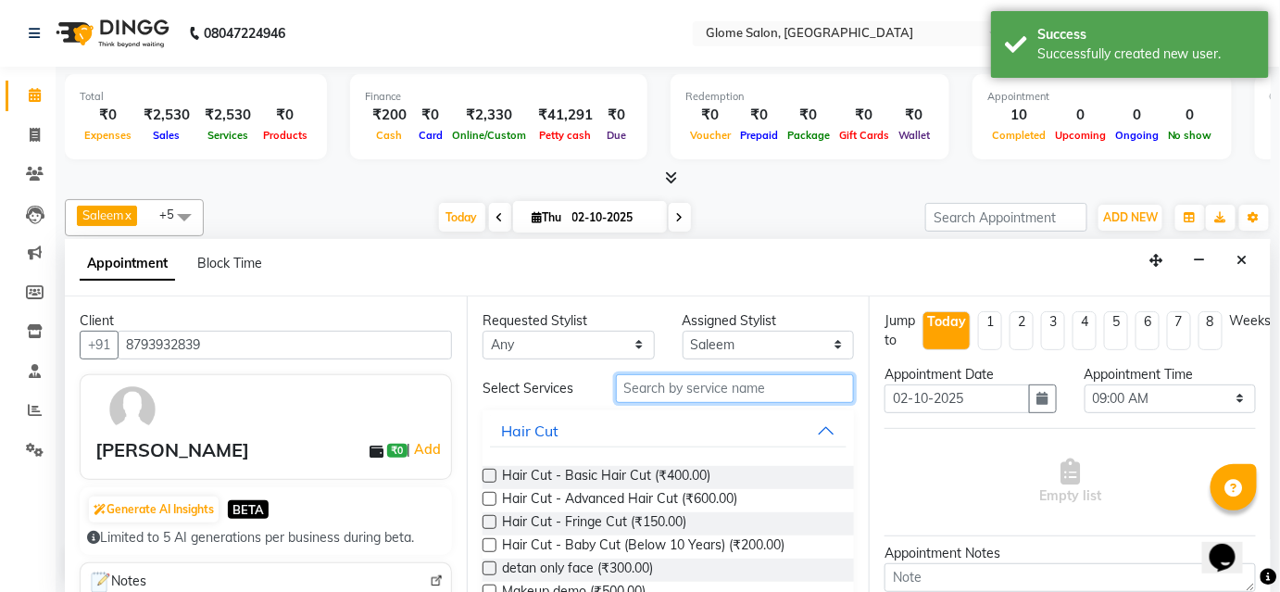
click at [624, 392] on input "text" at bounding box center [735, 388] width 238 height 29
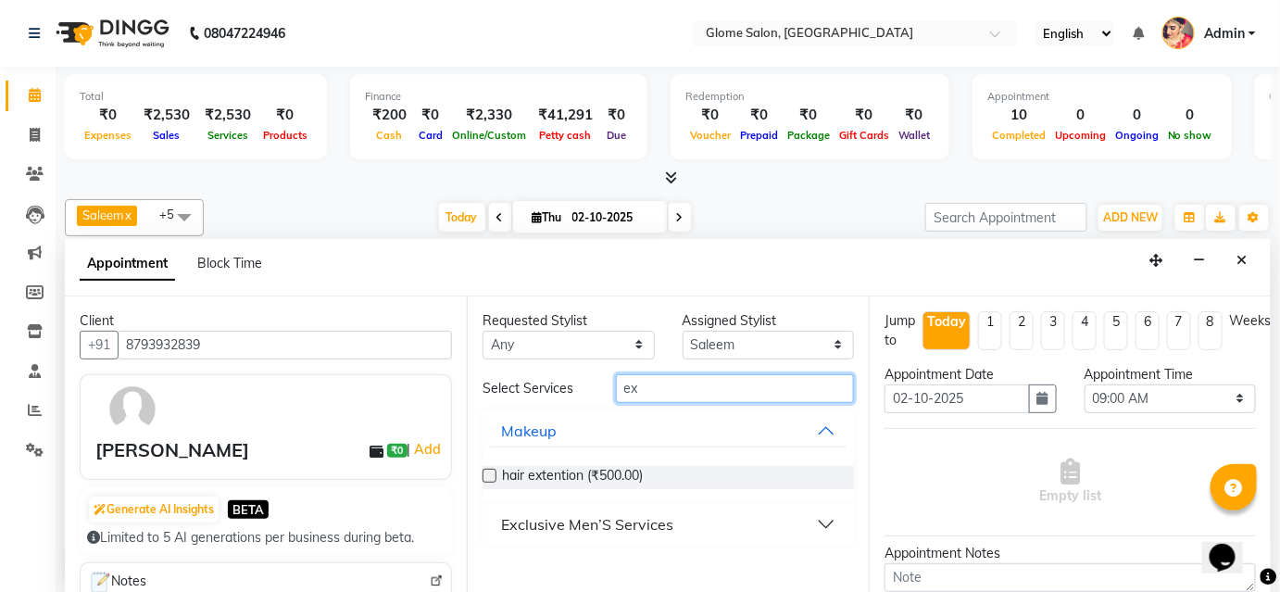
type input "ex"
click at [601, 527] on div "Exclusive Men’S Services" at bounding box center [587, 524] width 172 height 22
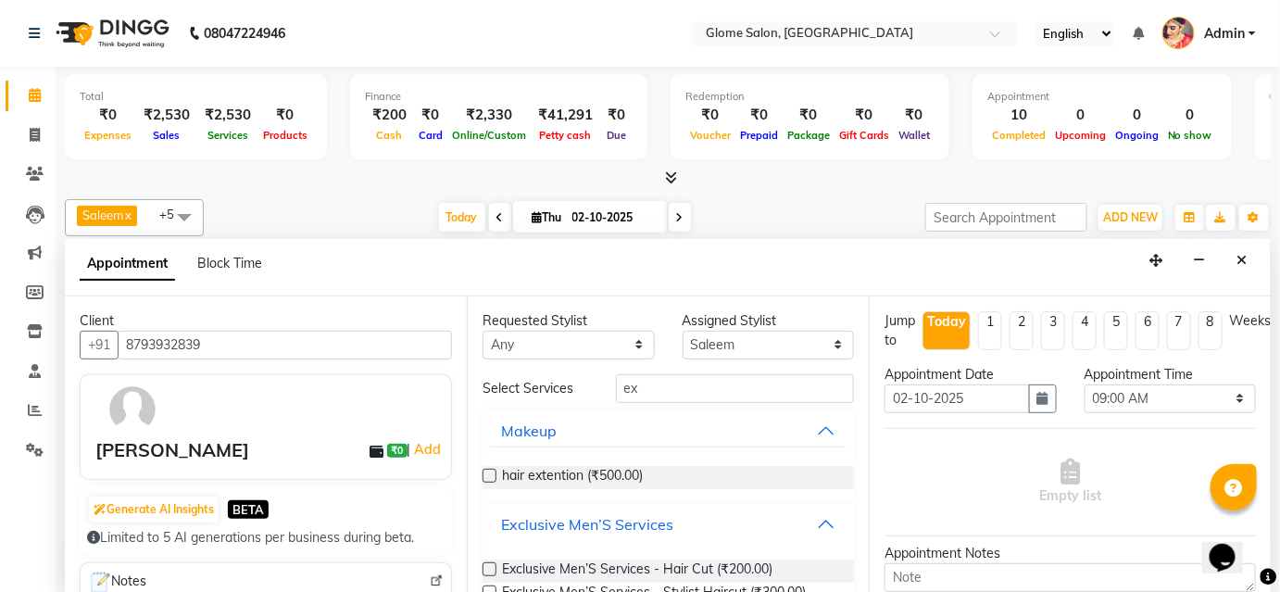
scroll to position [168, 0]
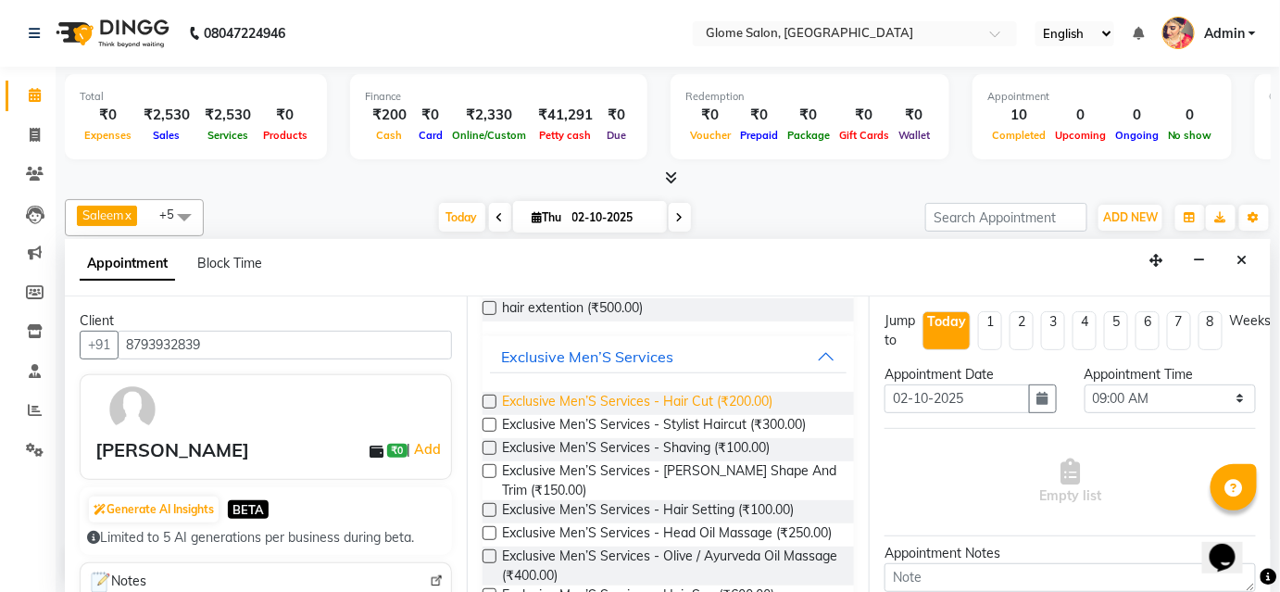
click at [646, 398] on span "Exclusive Men’S Services - Hair Cut (₹200.00)" at bounding box center [637, 403] width 270 height 23
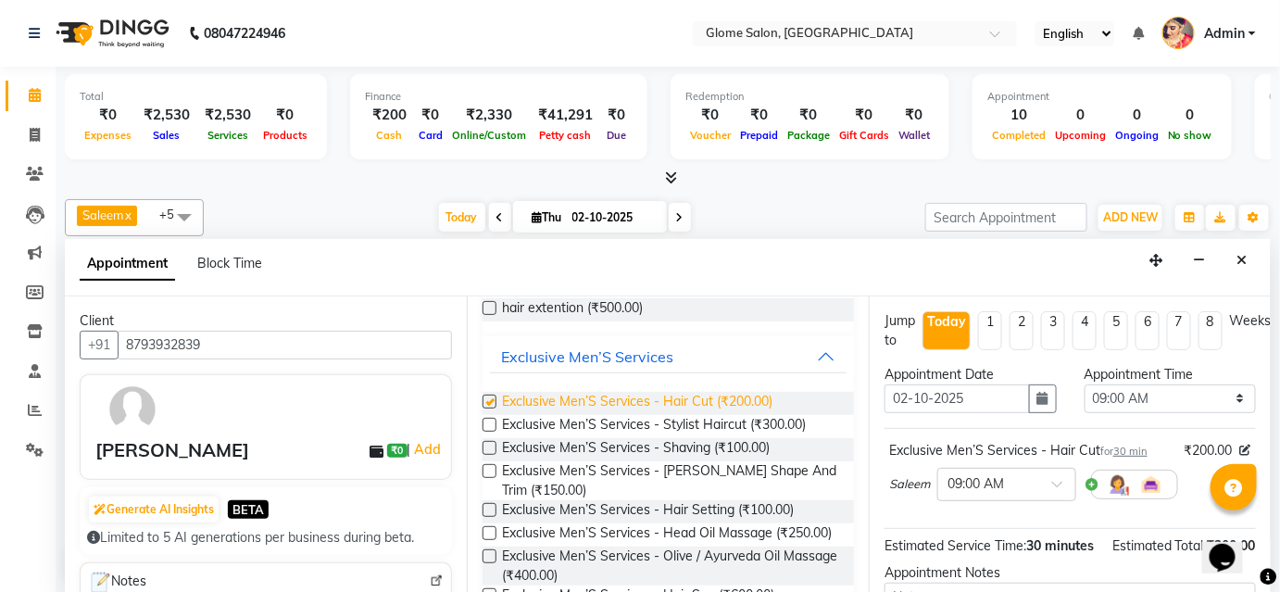
checkbox input "false"
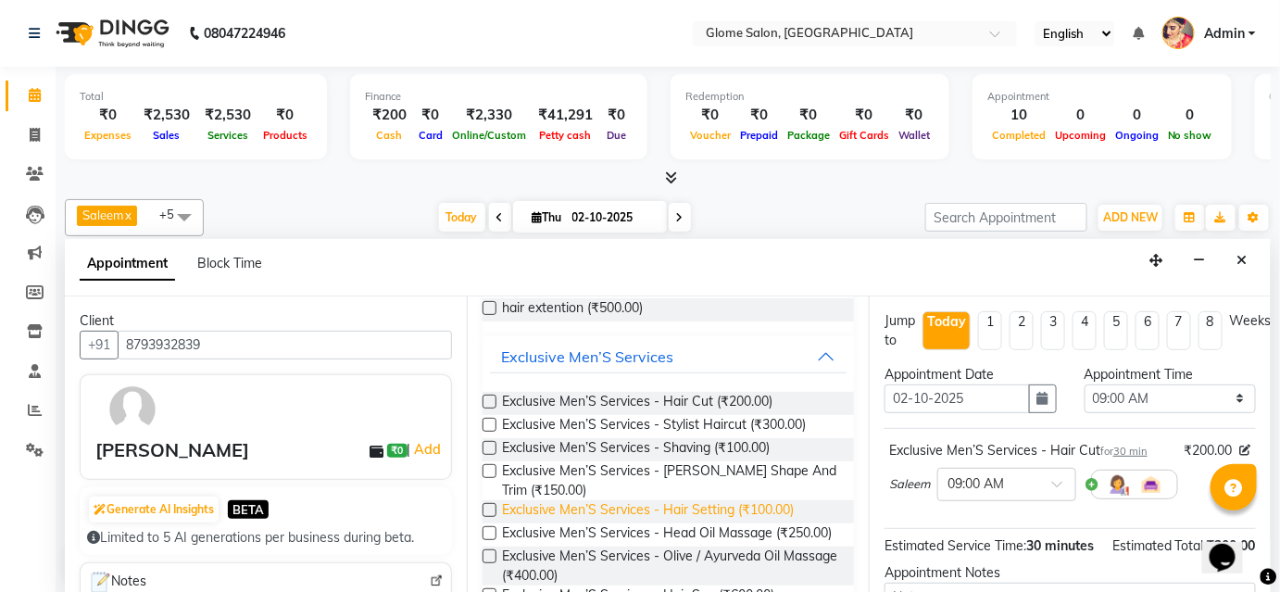
scroll to position [252, 0]
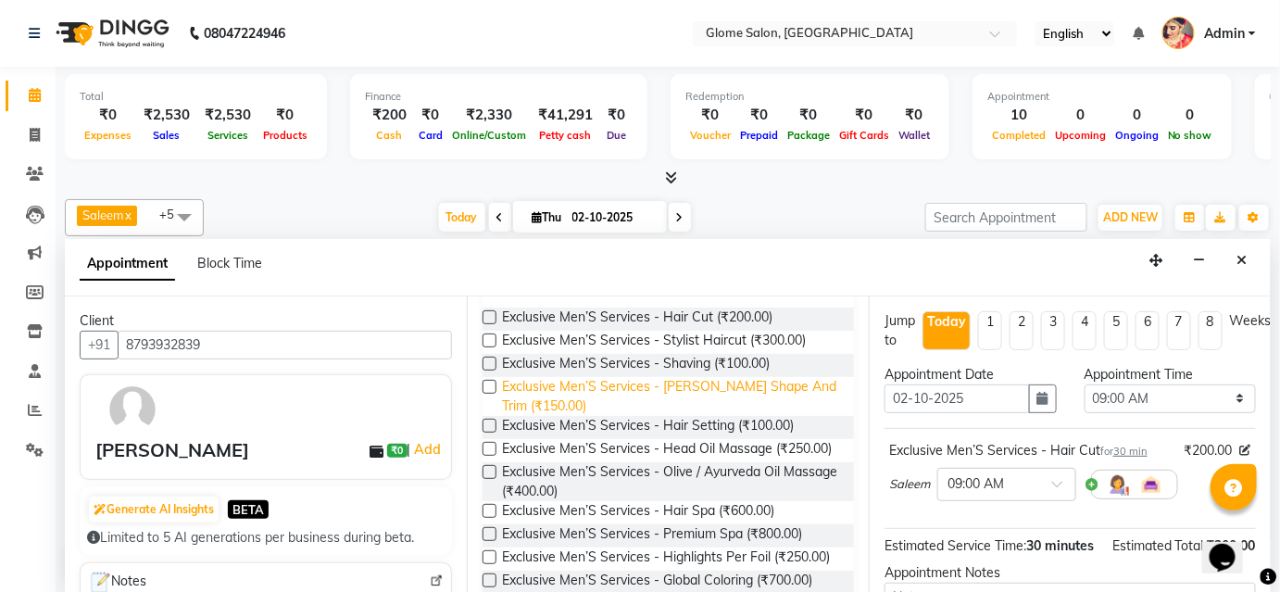
click at [601, 389] on span "Exclusive Men’S Services - [PERSON_NAME] Shape And Trim (₹150.00)" at bounding box center [670, 396] width 337 height 39
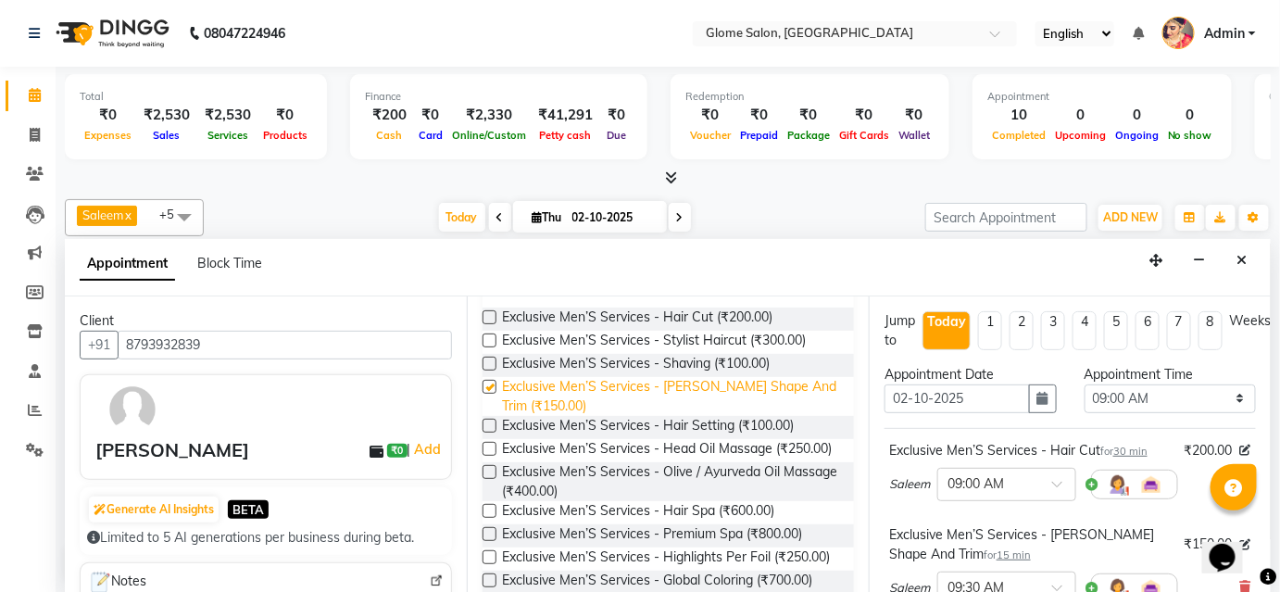
checkbox input "false"
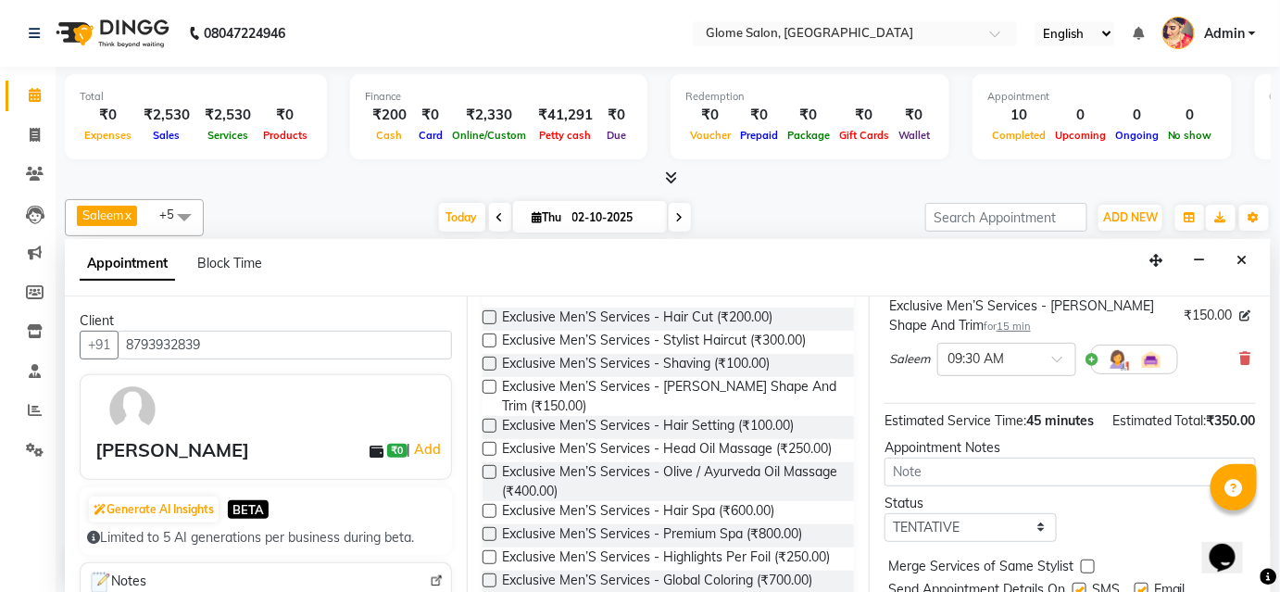
scroll to position [311, 0]
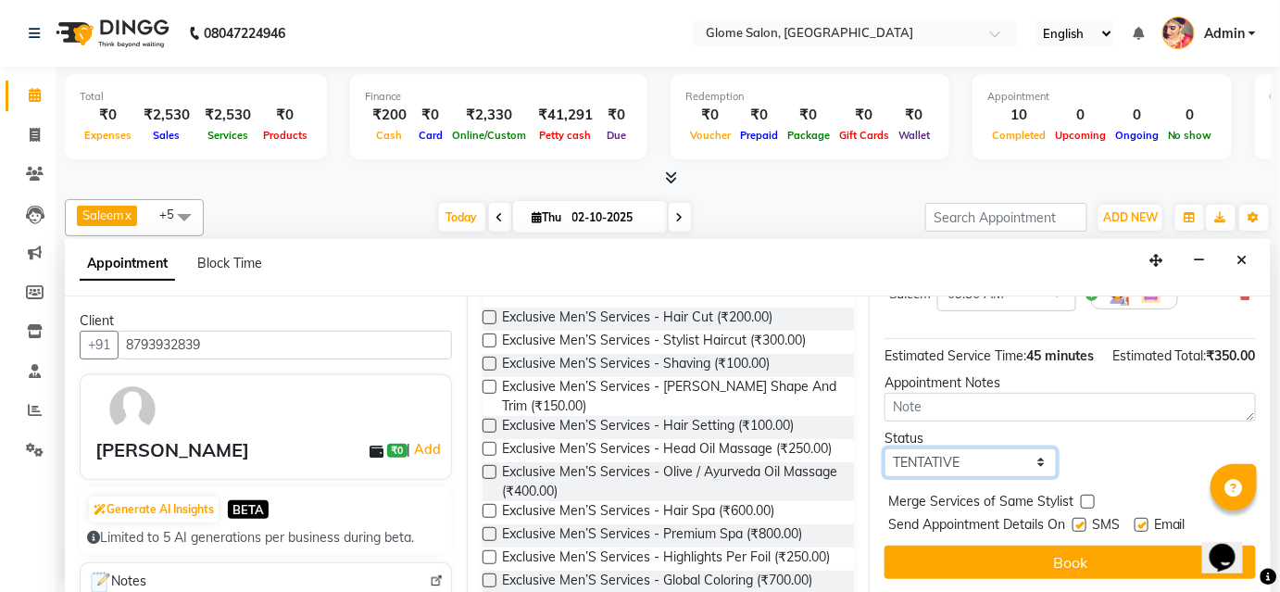
click at [952, 465] on select "Select TENTATIVE CONFIRM CHECK-IN UPCOMING" at bounding box center [970, 462] width 172 height 29
select select "confirm booking"
click at [884, 448] on select "Select TENTATIVE CONFIRM CHECK-IN UPCOMING" at bounding box center [970, 462] width 172 height 29
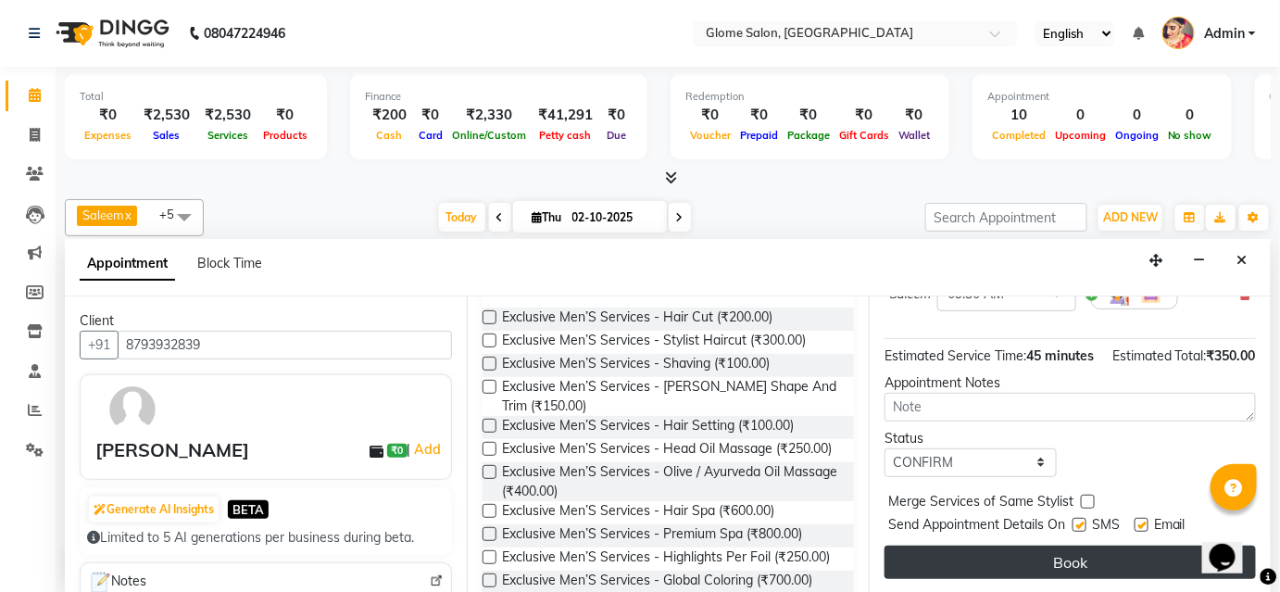
click at [934, 547] on button "Book" at bounding box center [1069, 562] width 371 height 33
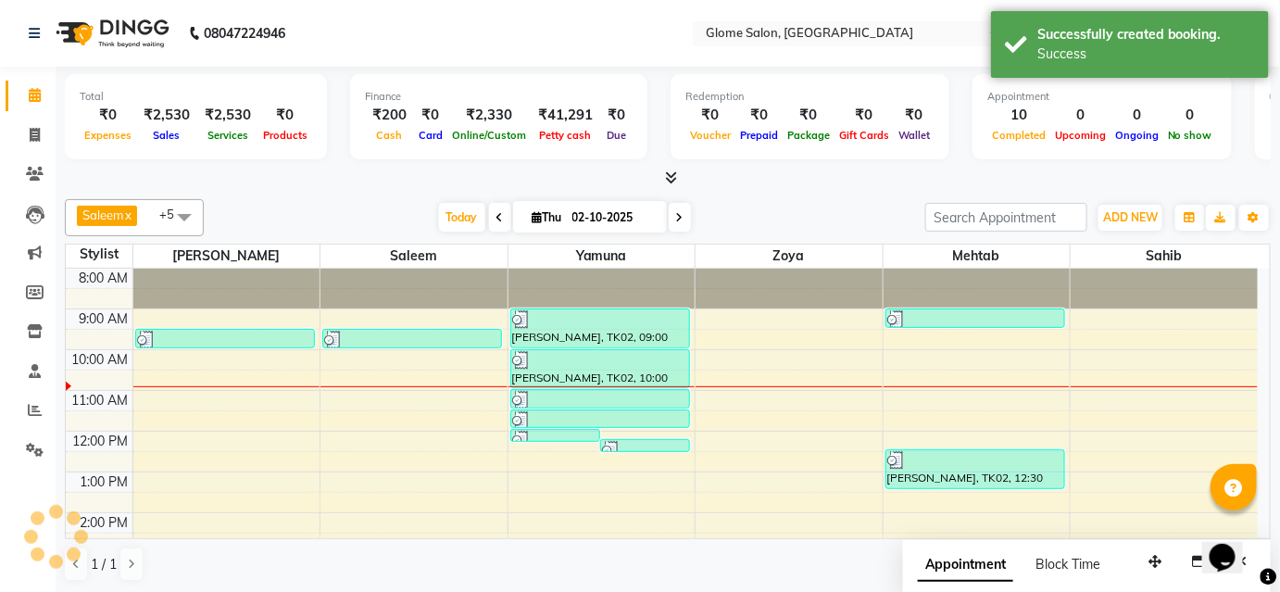
scroll to position [0, 0]
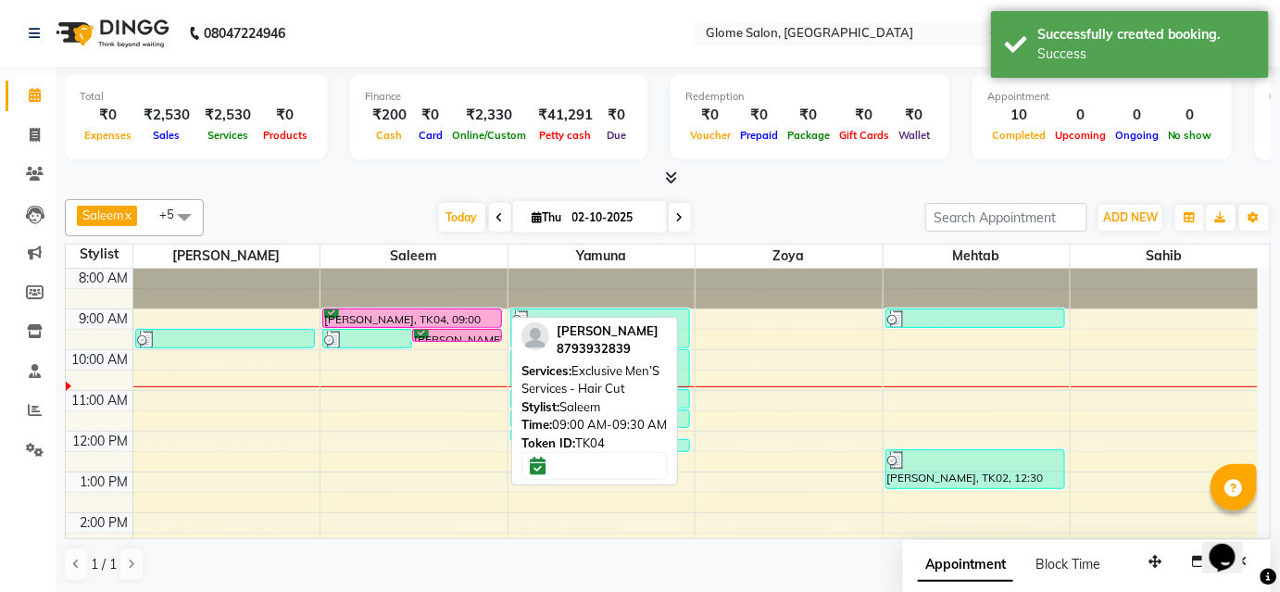
click at [433, 315] on div "[PERSON_NAME], TK04, 09:00 AM-09:30 AM, Exclusive Men’S Services - Hair Cut" at bounding box center [412, 318] width 178 height 18
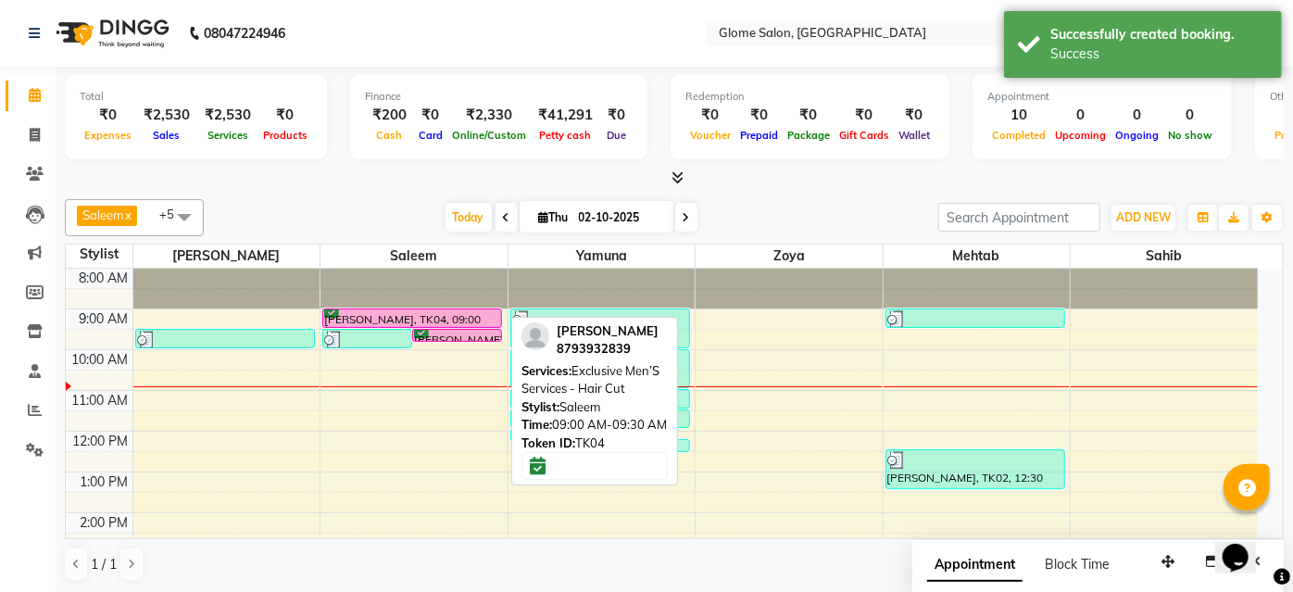
select select "6"
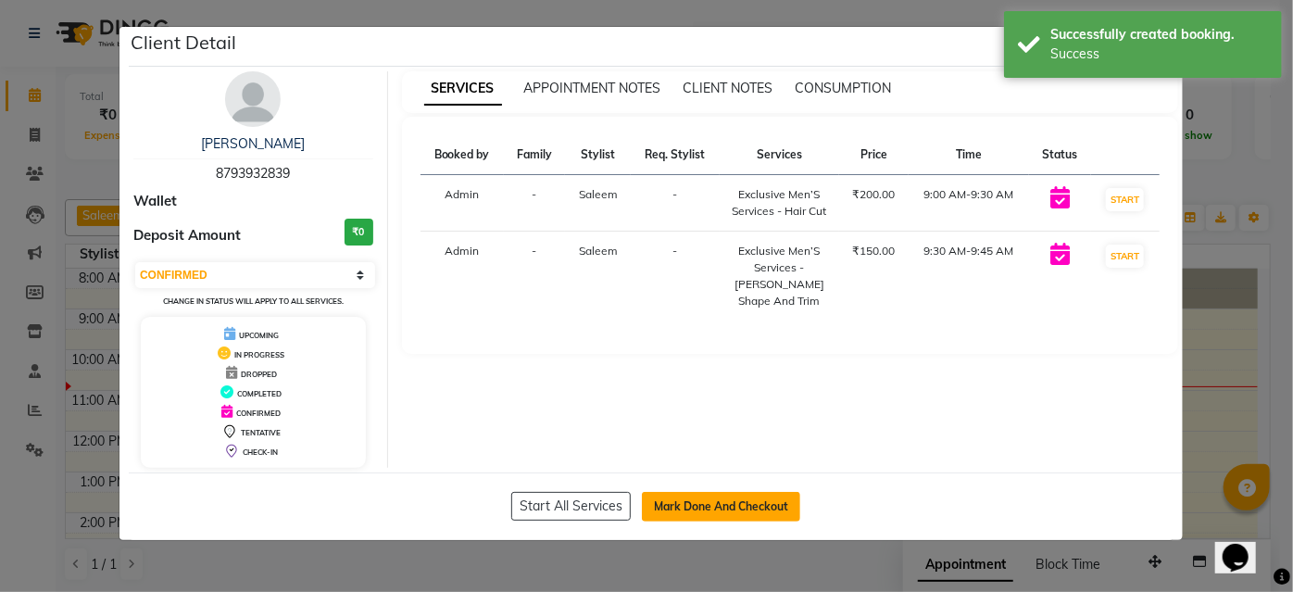
click at [709, 498] on button "Mark Done And Checkout" at bounding box center [721, 507] width 158 height 30
select select "service"
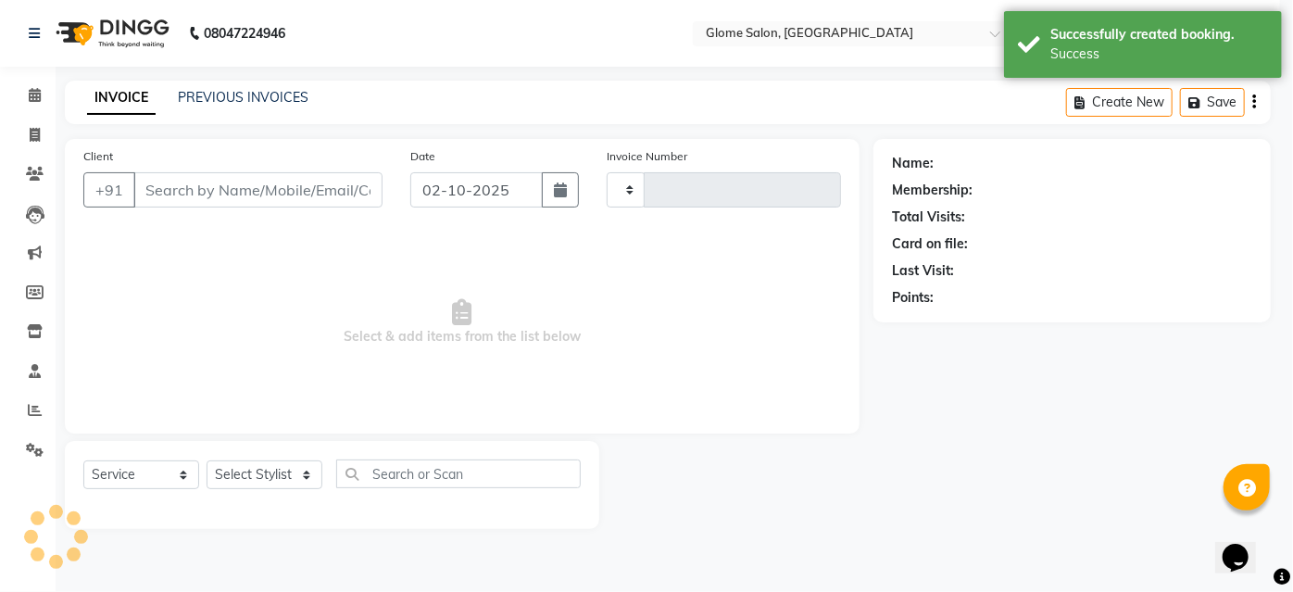
type input "2556"
select select "5199"
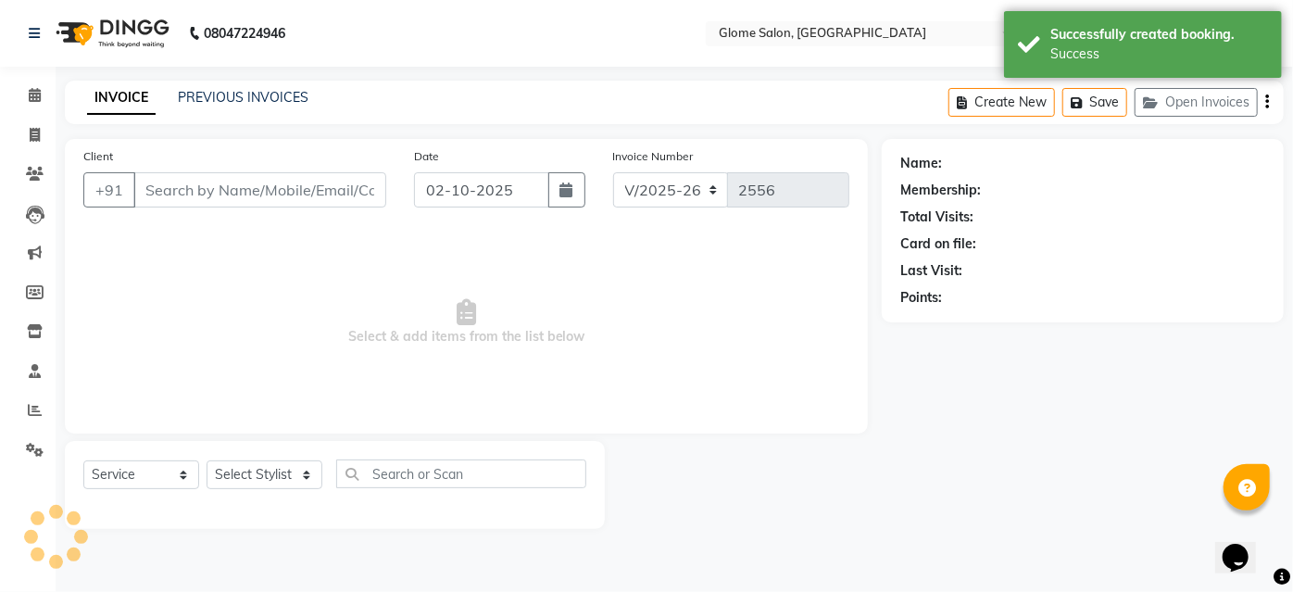
type input "8793932839"
select select "40075"
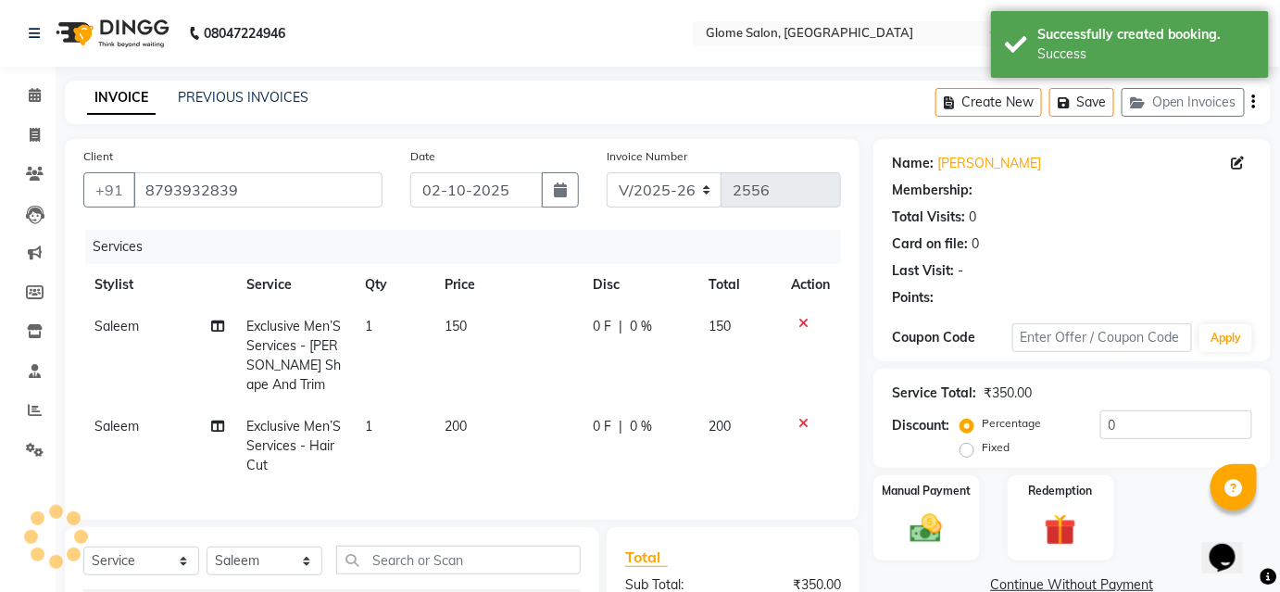
select select "1: Object"
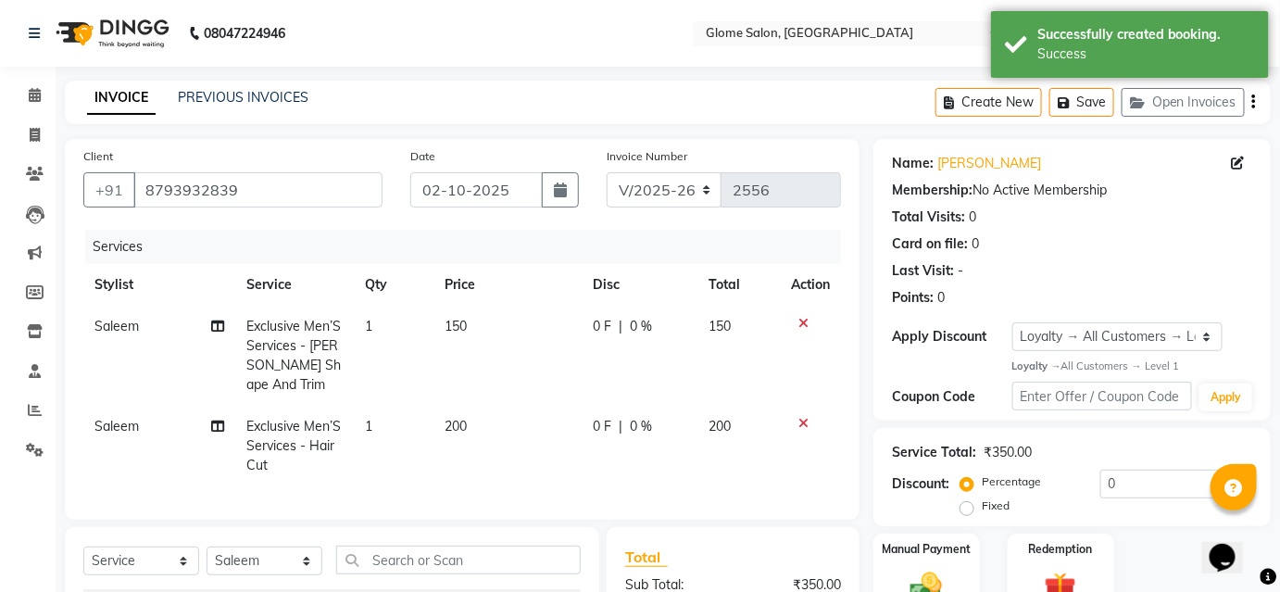
scroll to position [168, 0]
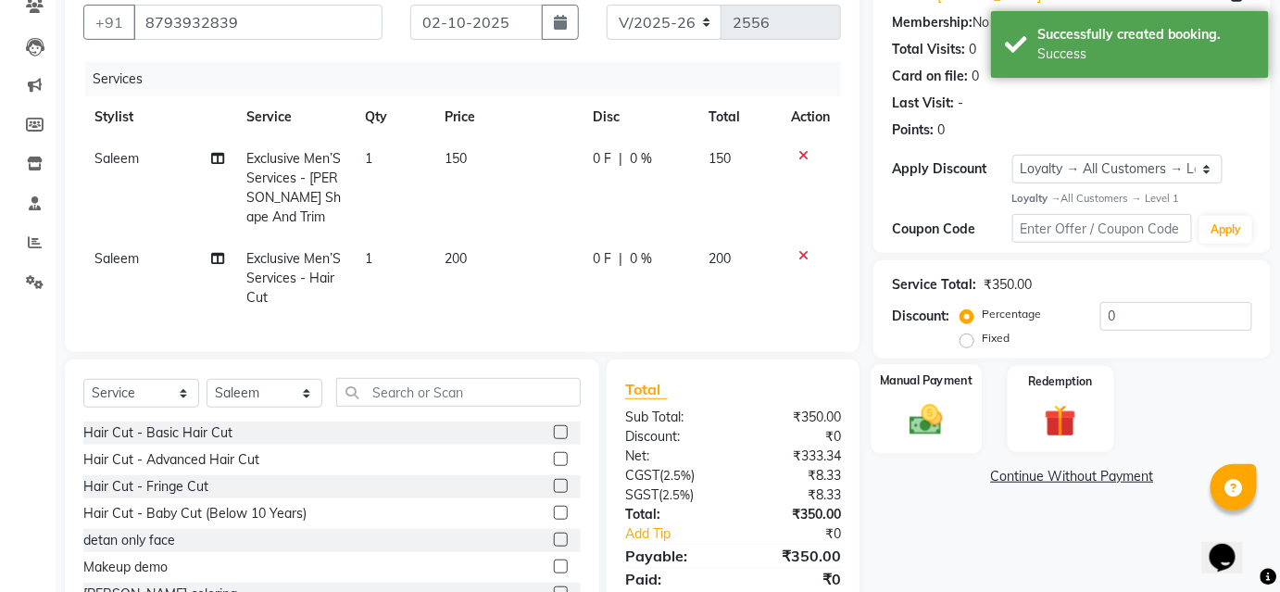
click at [928, 420] on img at bounding box center [926, 420] width 54 height 38
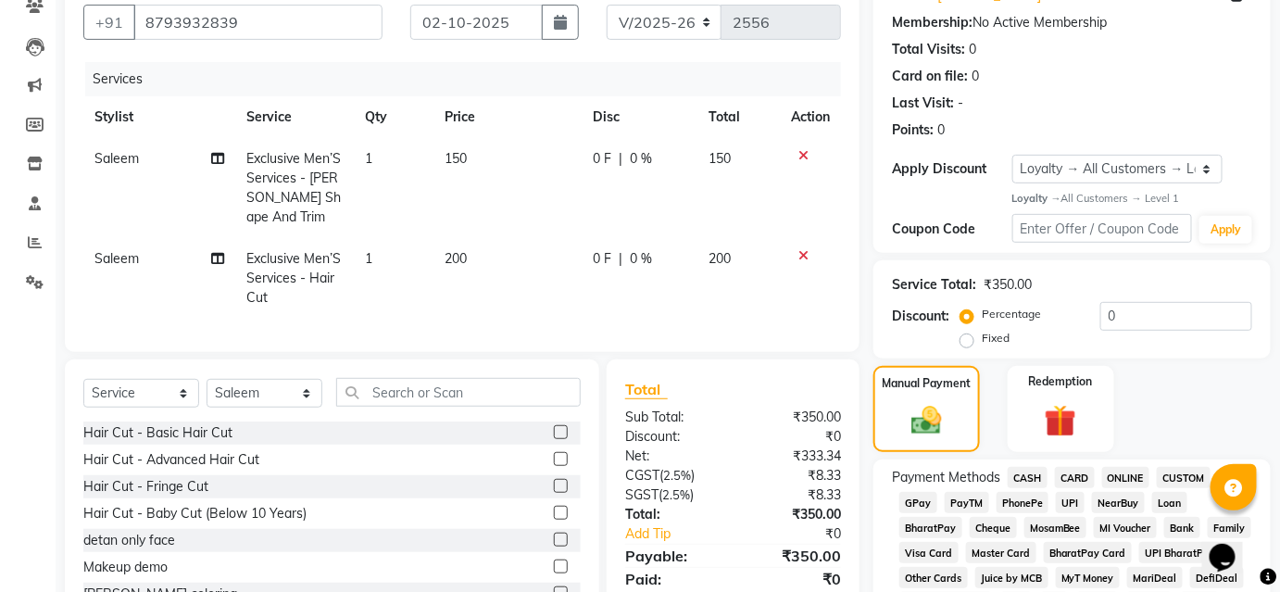
click at [1070, 497] on span "UPI" at bounding box center [1070, 502] width 29 height 21
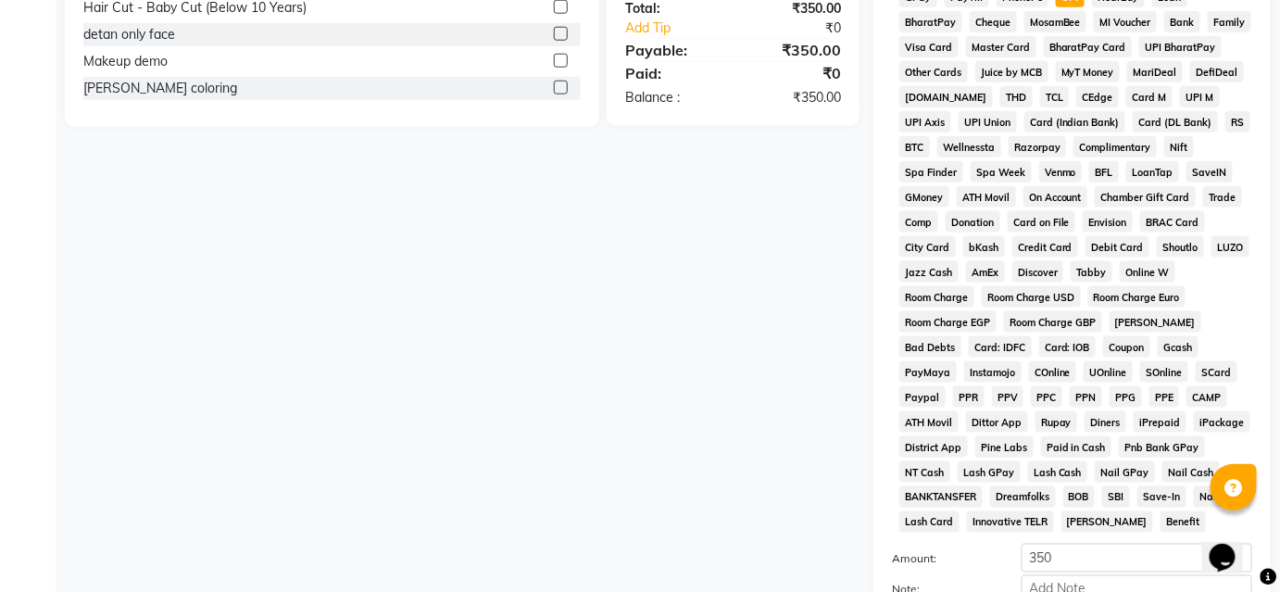
scroll to position [861, 0]
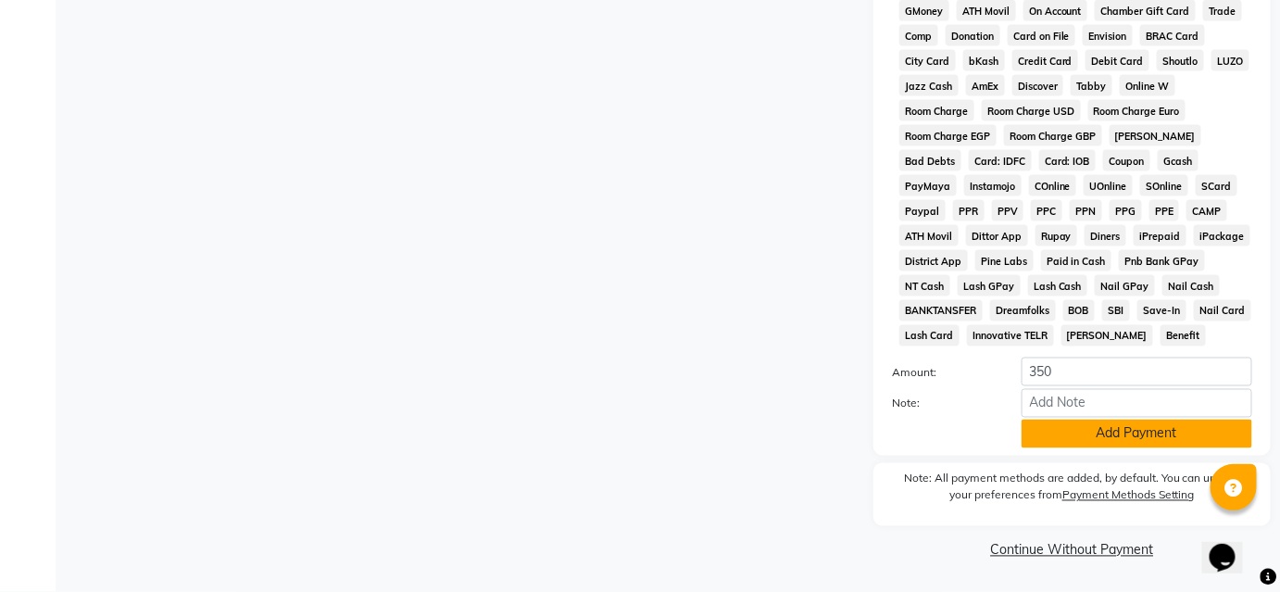
click at [1065, 431] on button "Add Payment" at bounding box center [1137, 434] width 231 height 29
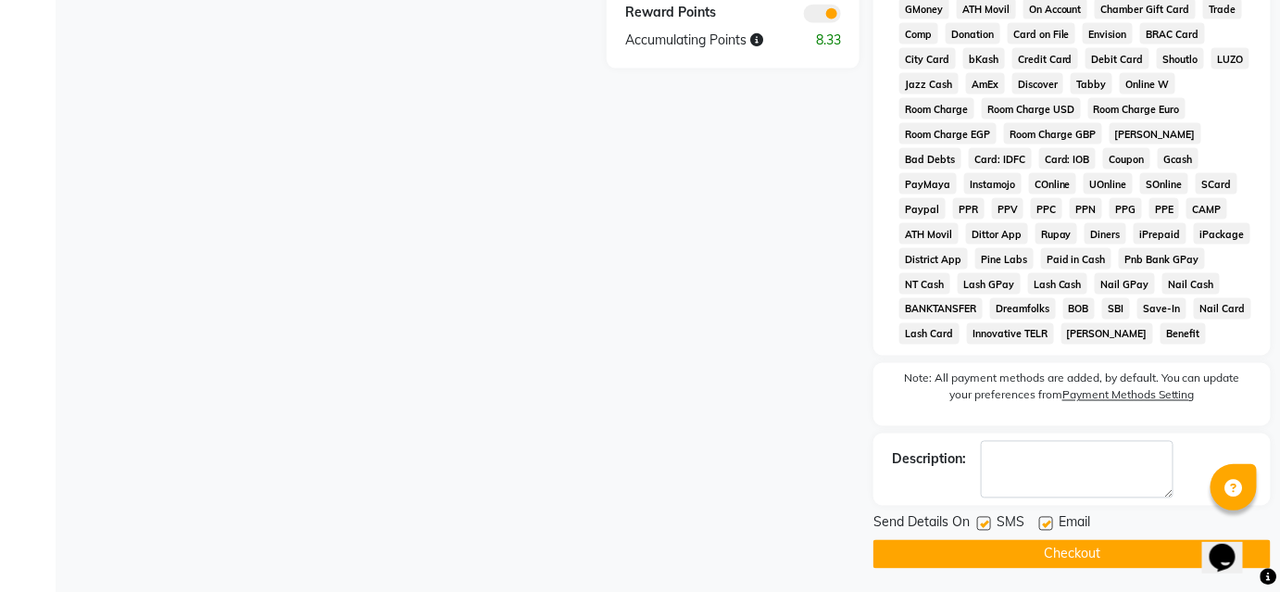
click at [1008, 560] on button "Checkout" at bounding box center [1071, 554] width 397 height 29
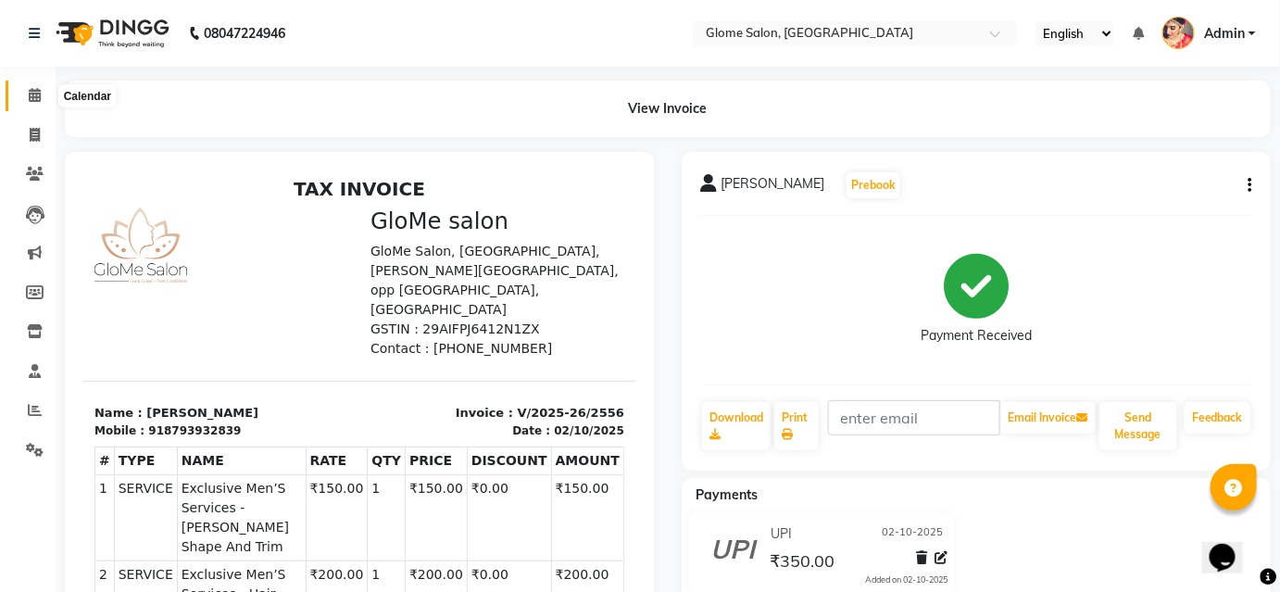
click at [37, 105] on span at bounding box center [35, 95] width 32 height 21
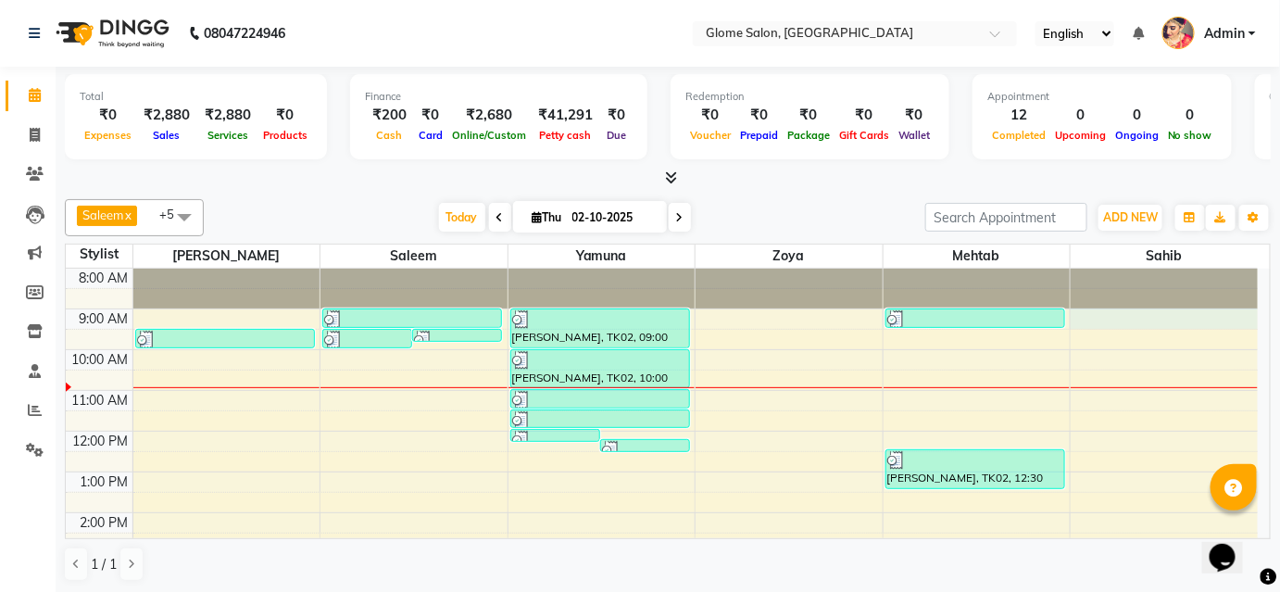
click at [1146, 313] on div "8:00 AM 9:00 AM 10:00 AM 11:00 AM 12:00 PM 1:00 PM 2:00 PM 3:00 PM 4:00 PM 5:00…" at bounding box center [662, 533] width 1192 height 529
select select "92820"
select select "540"
select select "tentative"
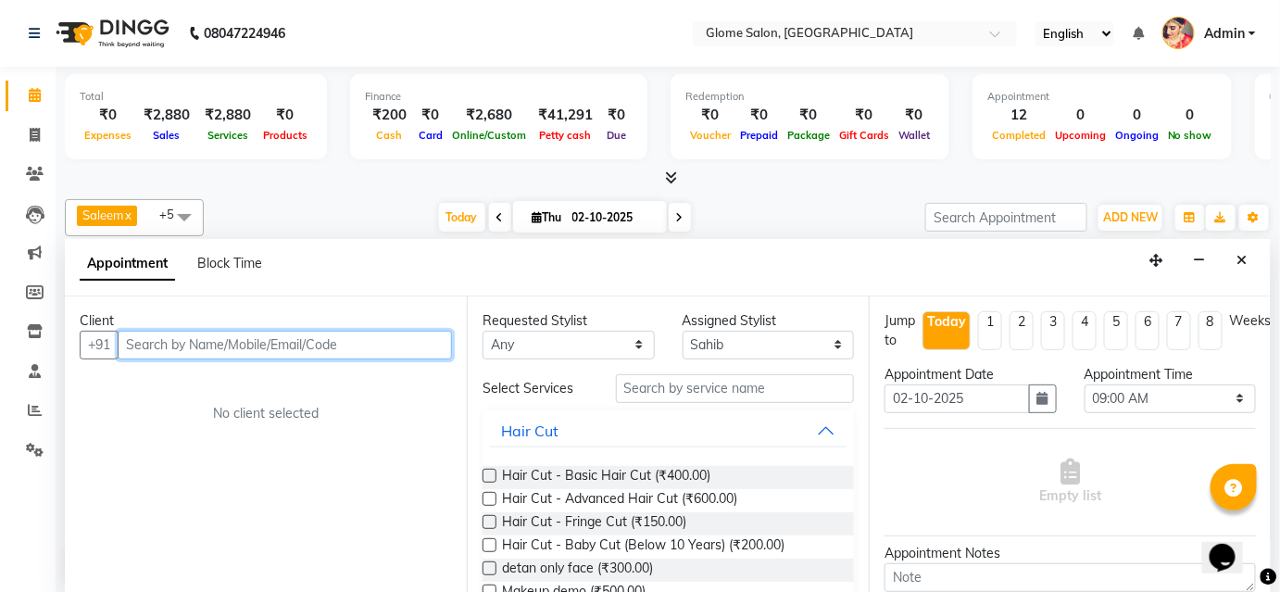
click at [153, 343] on input "text" at bounding box center [285, 345] width 334 height 29
type input "9590757595"
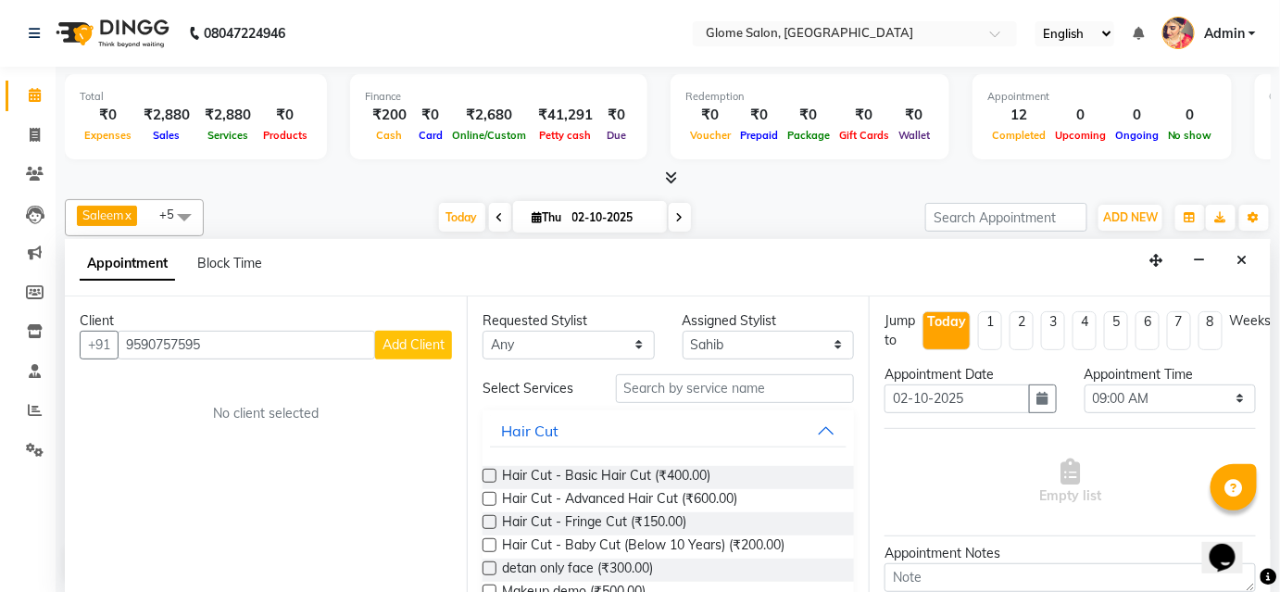
click at [399, 338] on span "Add Client" at bounding box center [414, 344] width 62 height 17
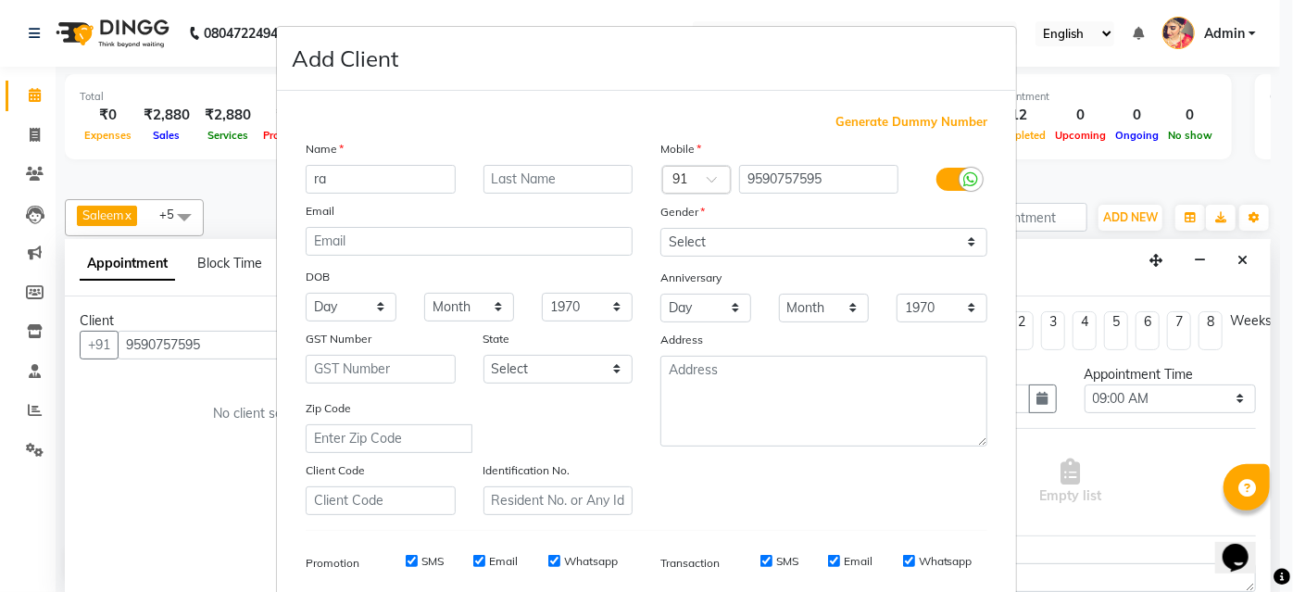
type input "r"
type input "[PERSON_NAME]"
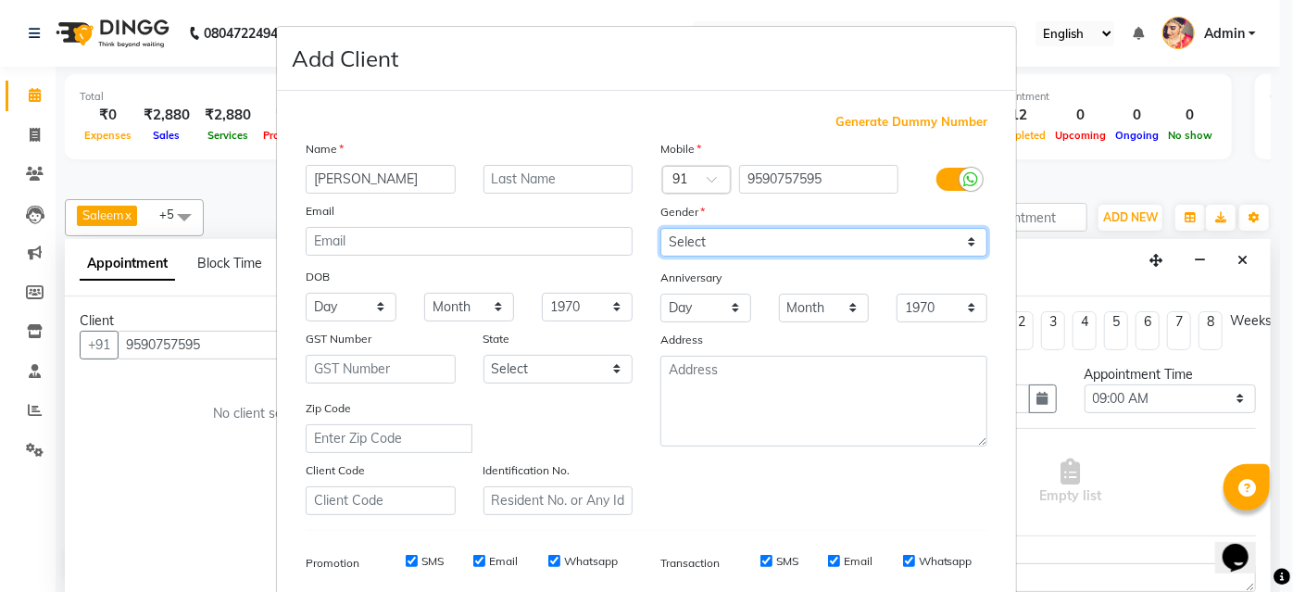
click at [687, 250] on select "Select Male Female Other Prefer Not To Say" at bounding box center [823, 242] width 327 height 29
select select "male"
click at [660, 228] on select "Select Male Female Other Prefer Not To Say" at bounding box center [823, 242] width 327 height 29
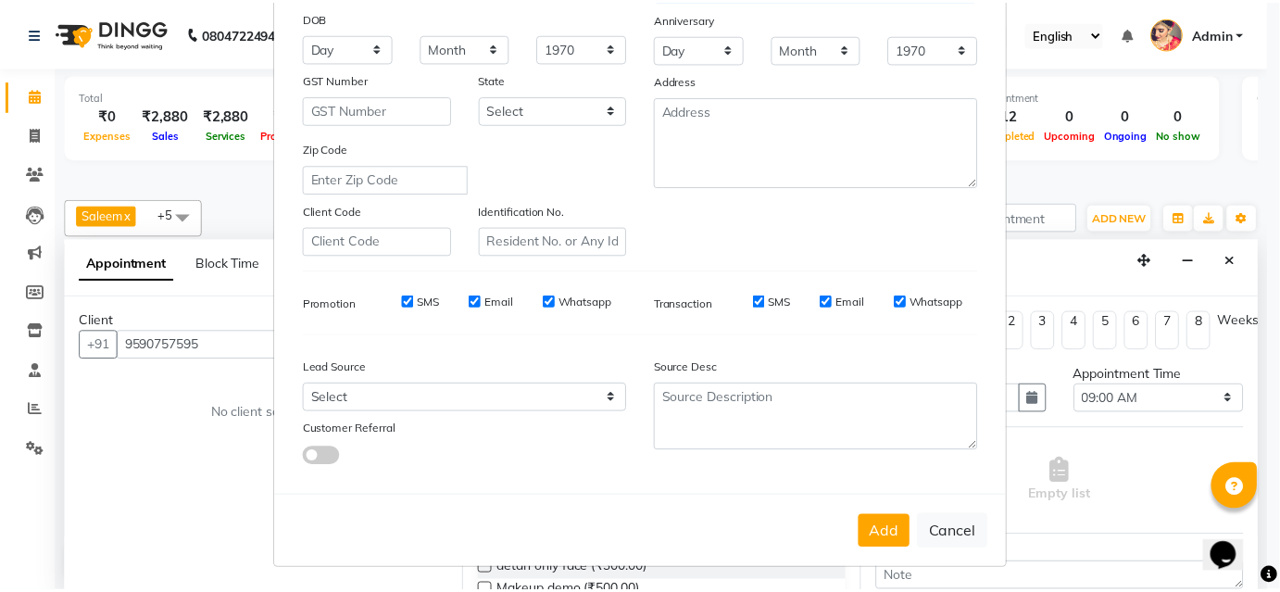
scroll to position [261, 0]
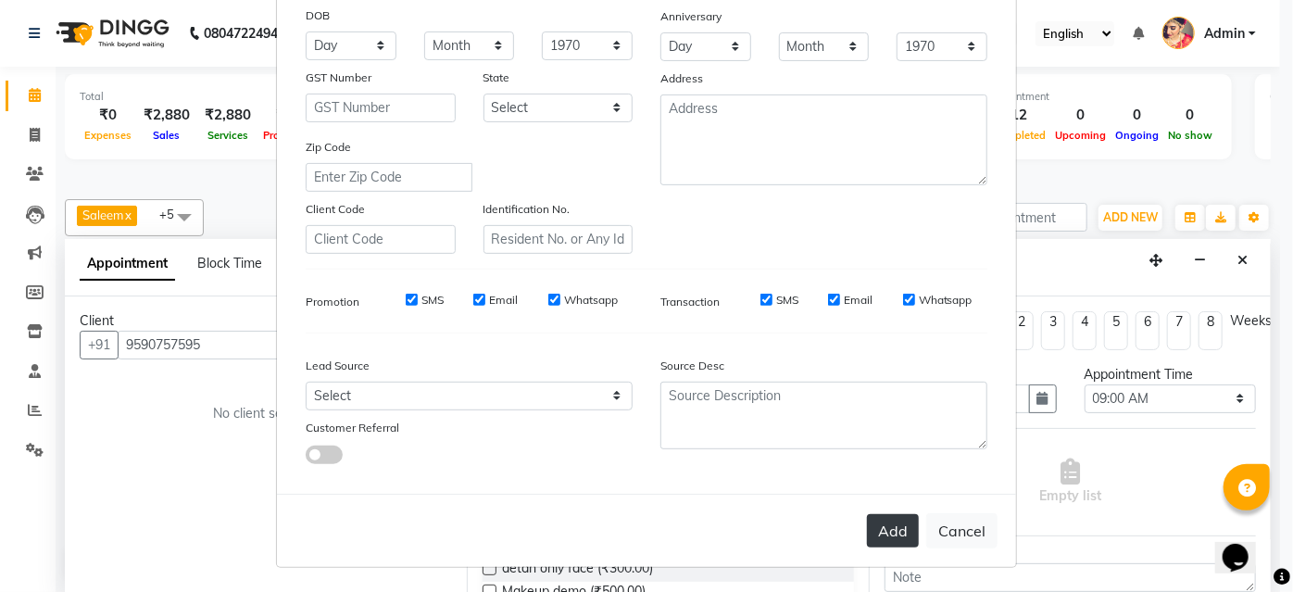
click at [894, 517] on button "Add" at bounding box center [893, 530] width 52 height 33
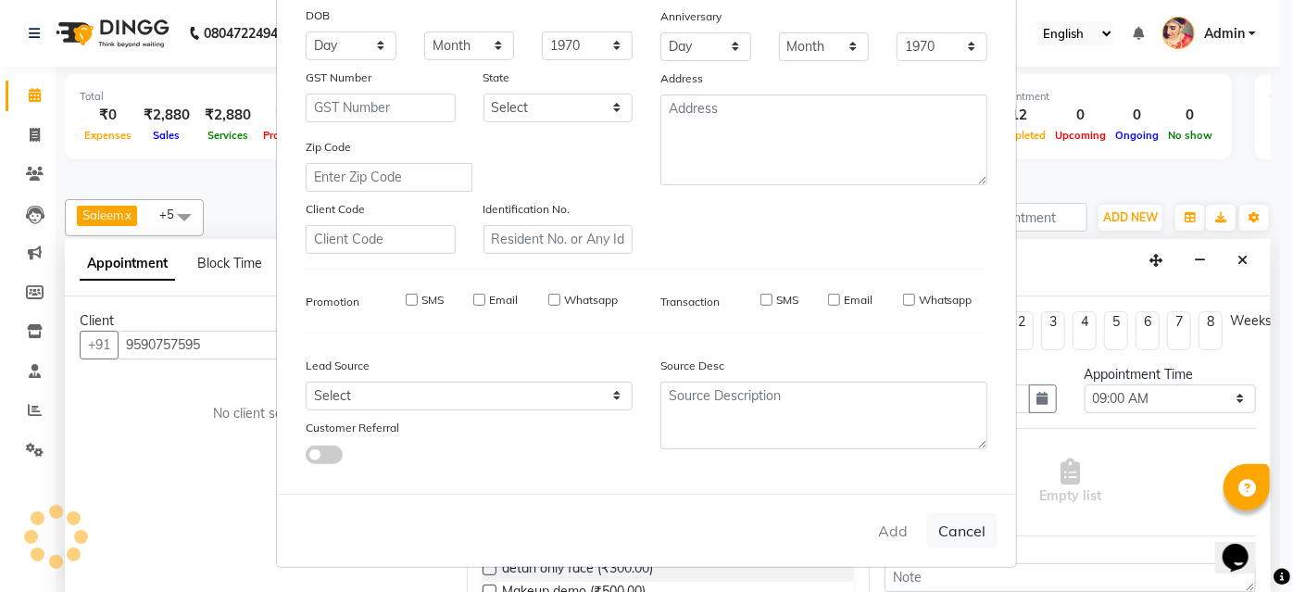
select select
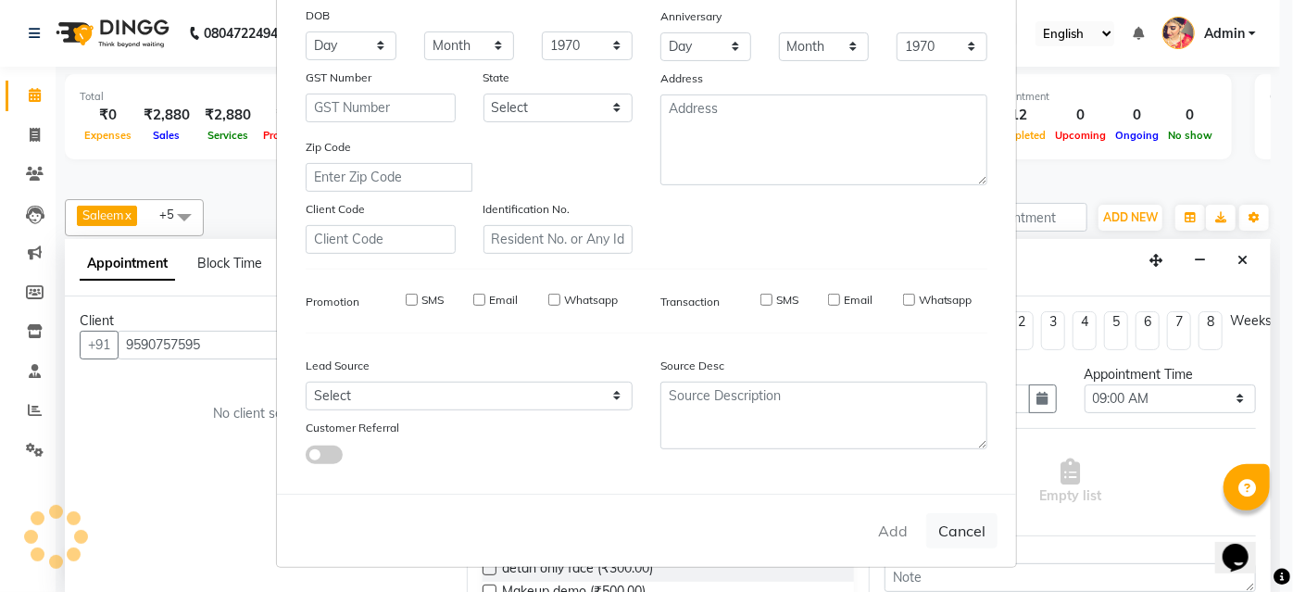
select select
checkbox input "false"
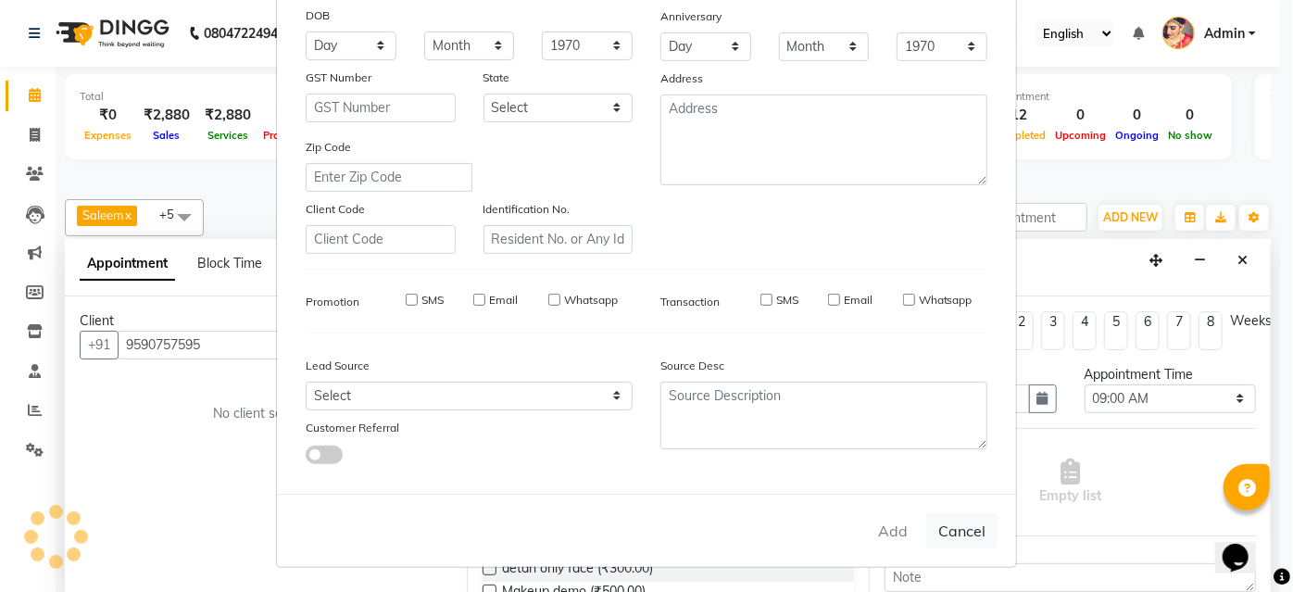
checkbox input "false"
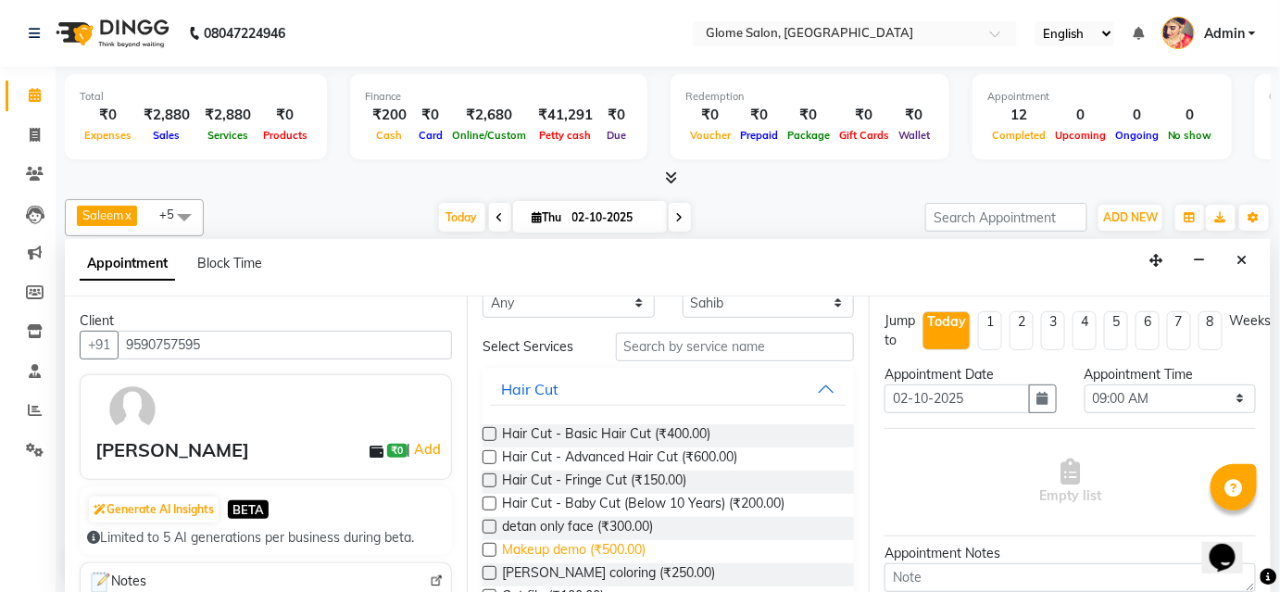
scroll to position [0, 0]
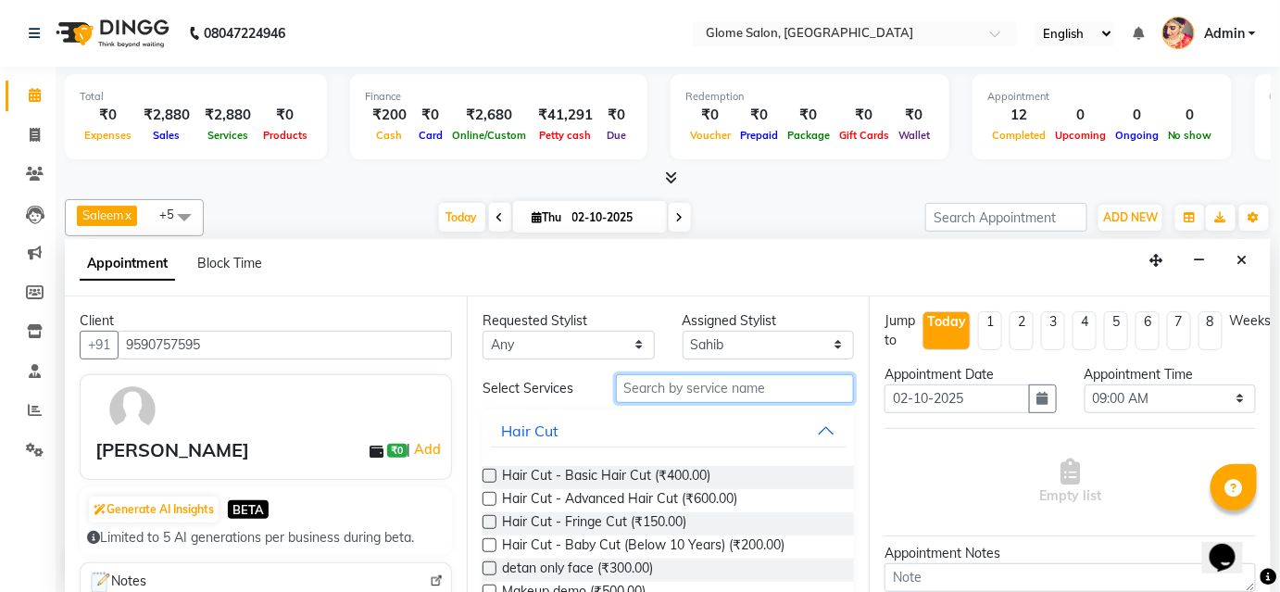
click at [625, 385] on input "text" at bounding box center [735, 388] width 238 height 29
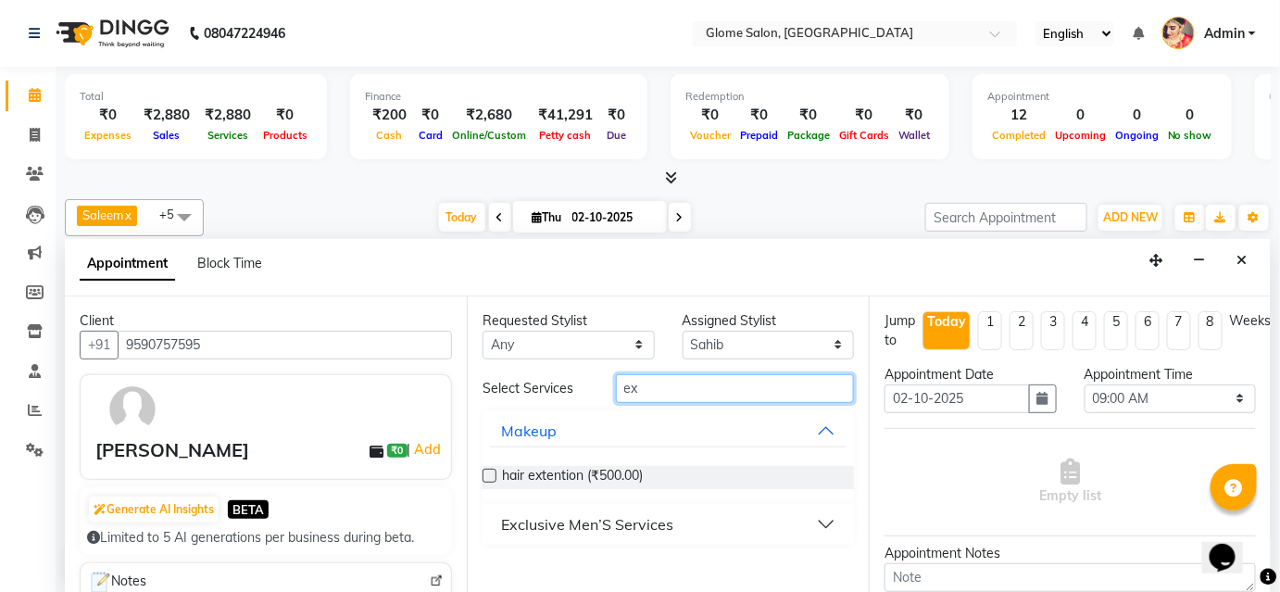
type input "ex"
click at [601, 520] on div "Exclusive Men’S Services" at bounding box center [587, 524] width 172 height 22
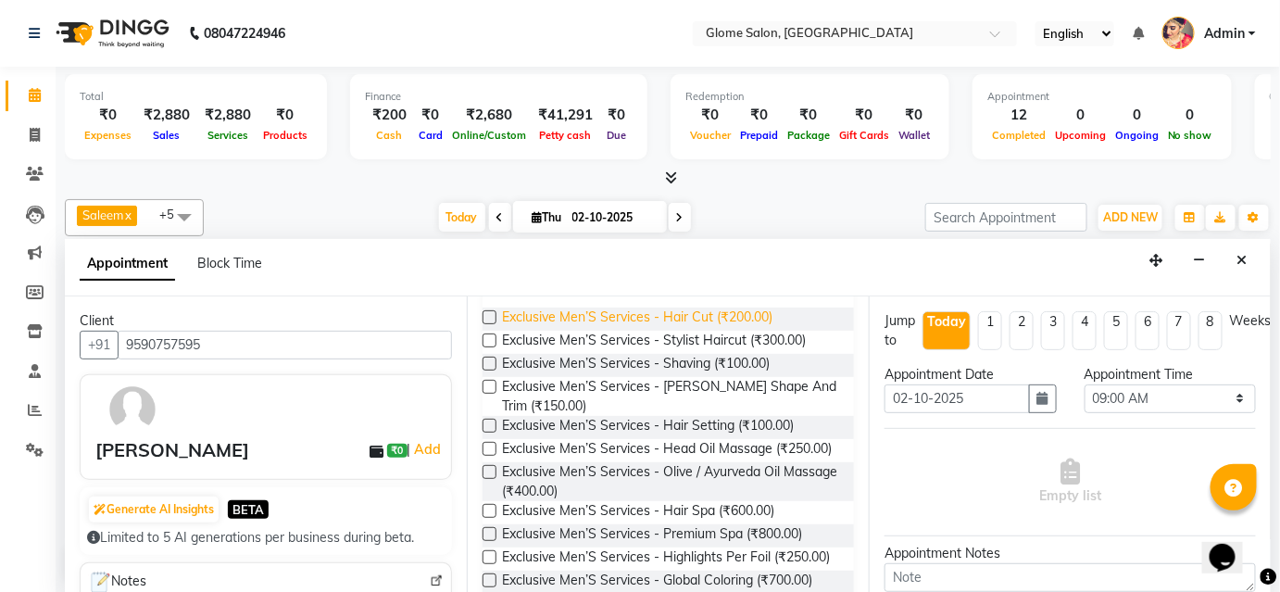
scroll to position [168, 0]
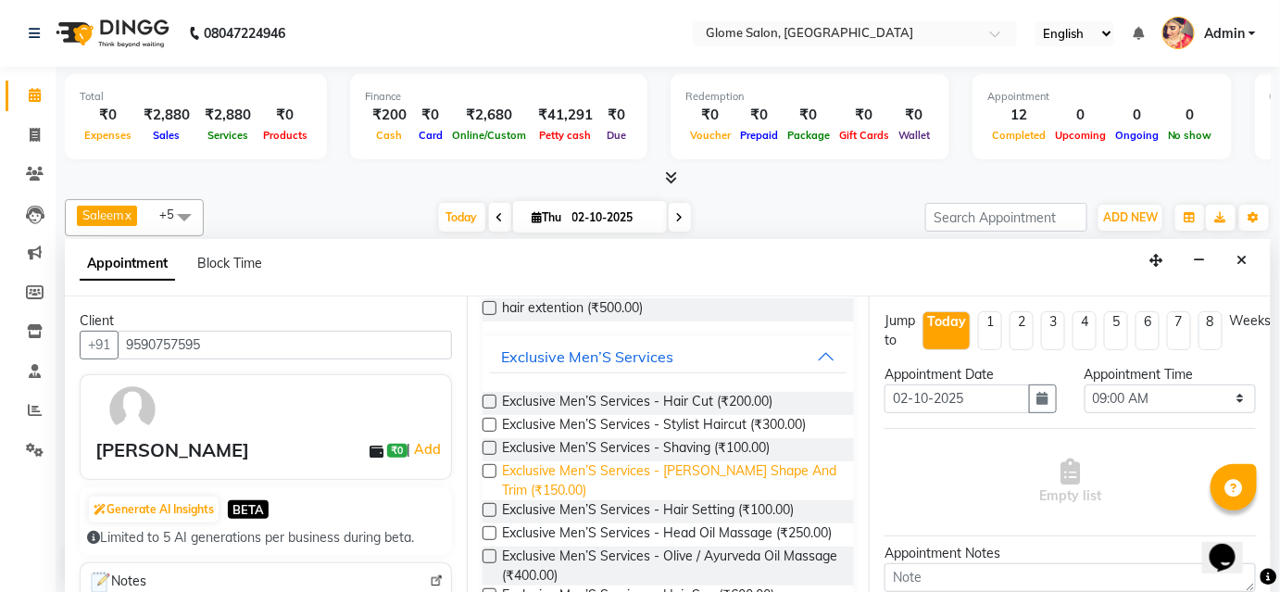
click at [600, 479] on span "Exclusive Men’S Services - [PERSON_NAME] Shape And Trim (₹150.00)" at bounding box center [670, 480] width 337 height 39
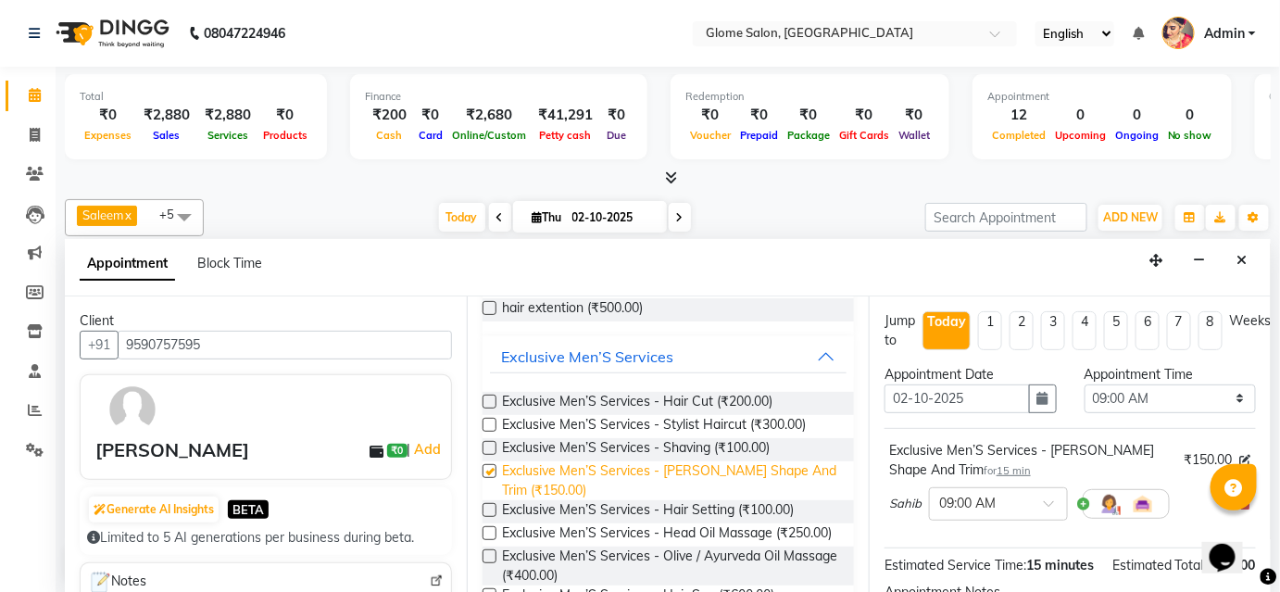
checkbox input "false"
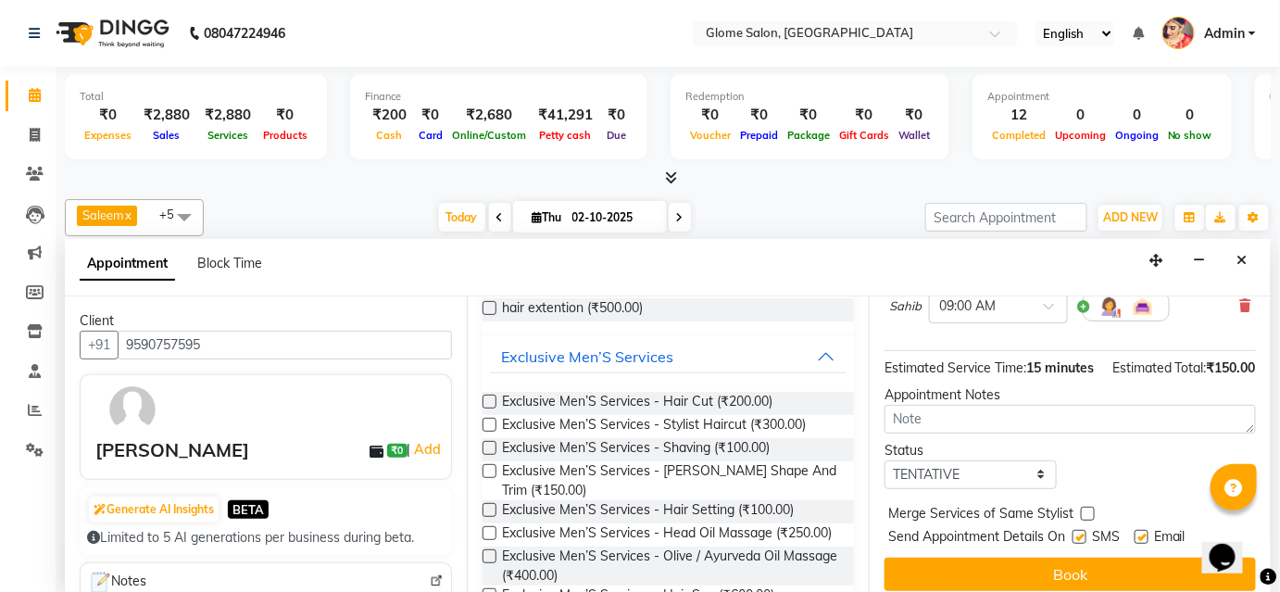
scroll to position [227, 0]
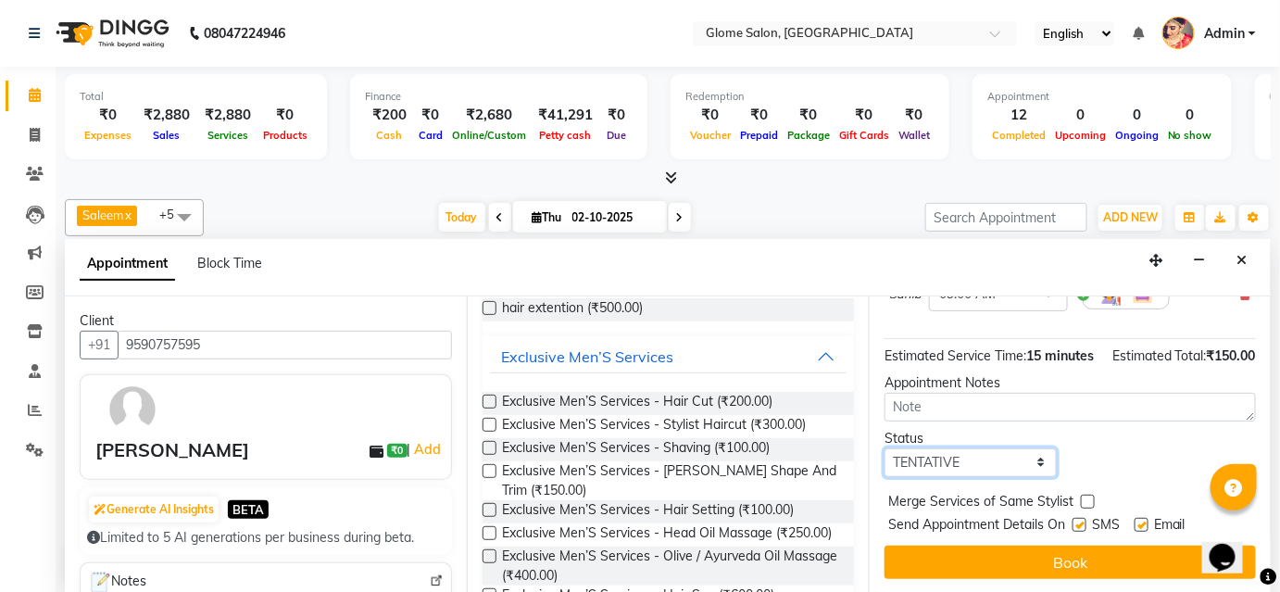
click at [936, 461] on select "Select TENTATIVE CONFIRM CHECK-IN UPCOMING" at bounding box center [970, 462] width 172 height 29
select select "confirm booking"
click at [884, 448] on select "Select TENTATIVE CONFIRM CHECK-IN UPCOMING" at bounding box center [970, 462] width 172 height 29
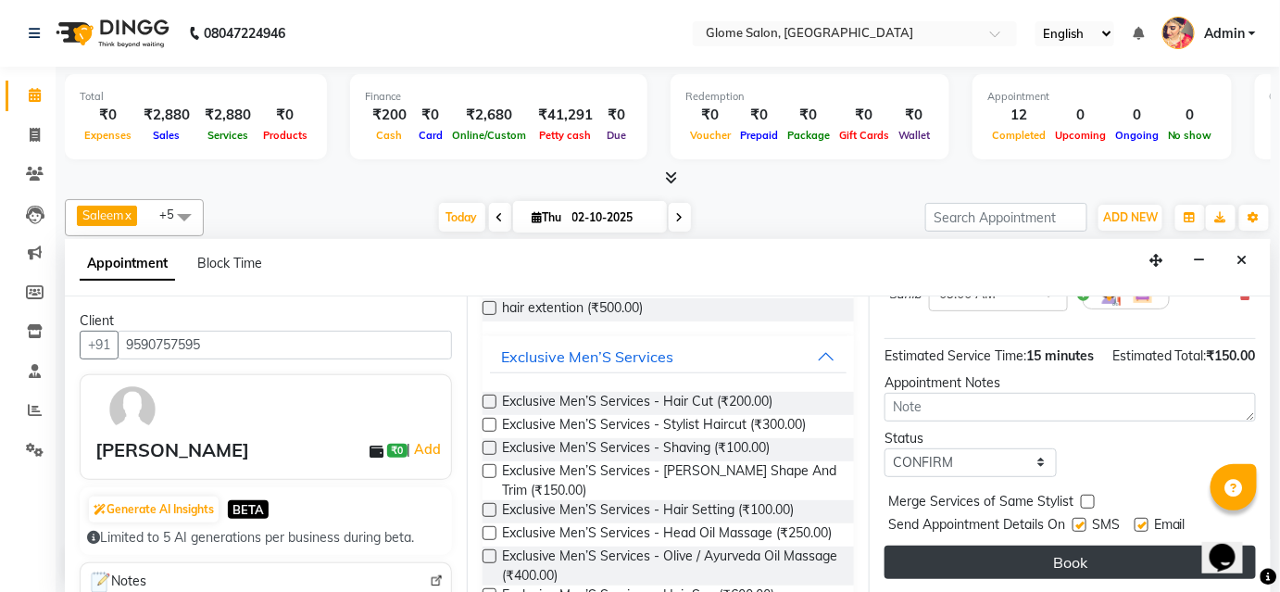
click at [943, 547] on button "Book" at bounding box center [1069, 562] width 371 height 33
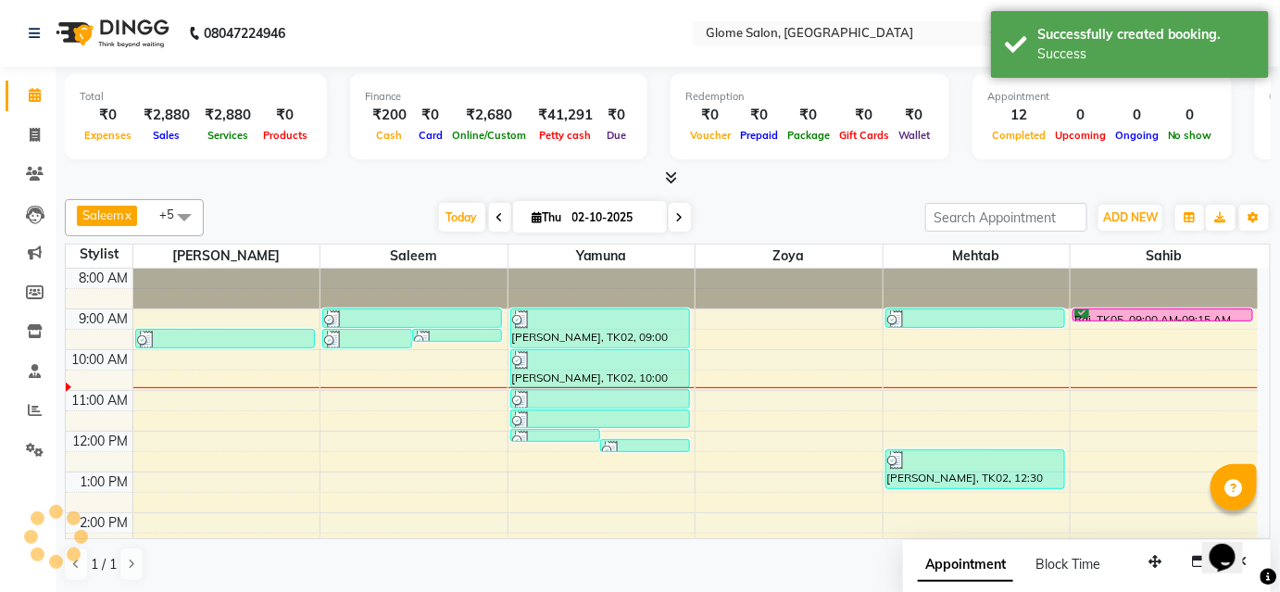
scroll to position [0, 0]
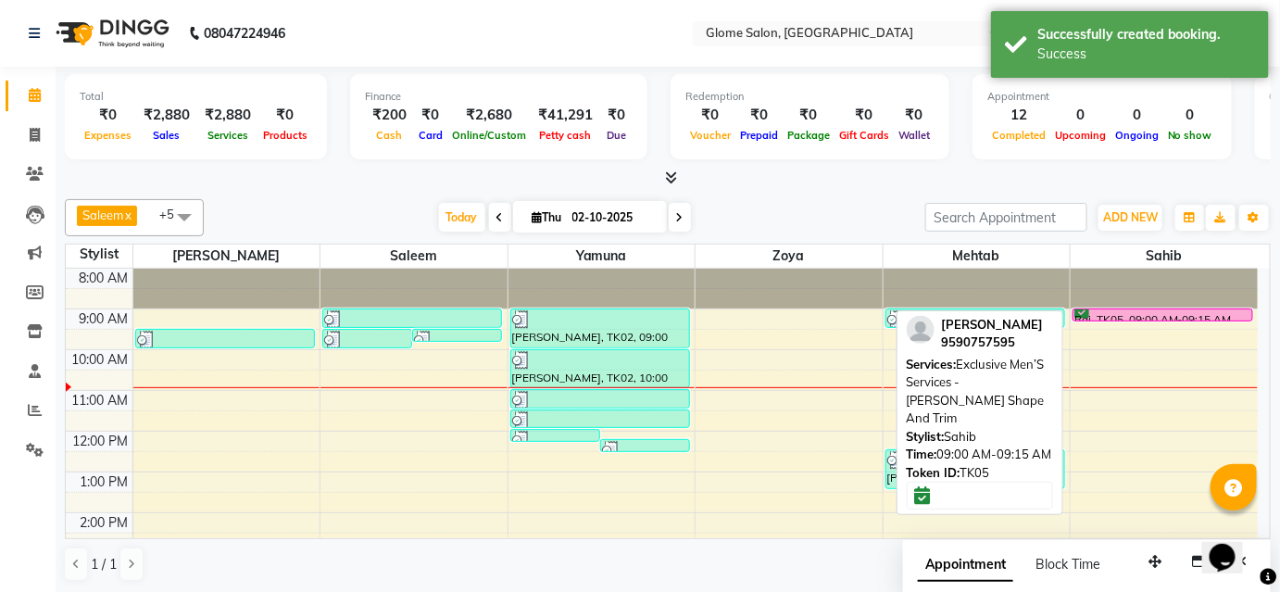
click at [1222, 311] on div "Raj, TK05, 09:00 AM-09:15 AM, Exclusive Men’S Services - [PERSON_NAME] Shape An…" at bounding box center [1162, 314] width 179 height 11
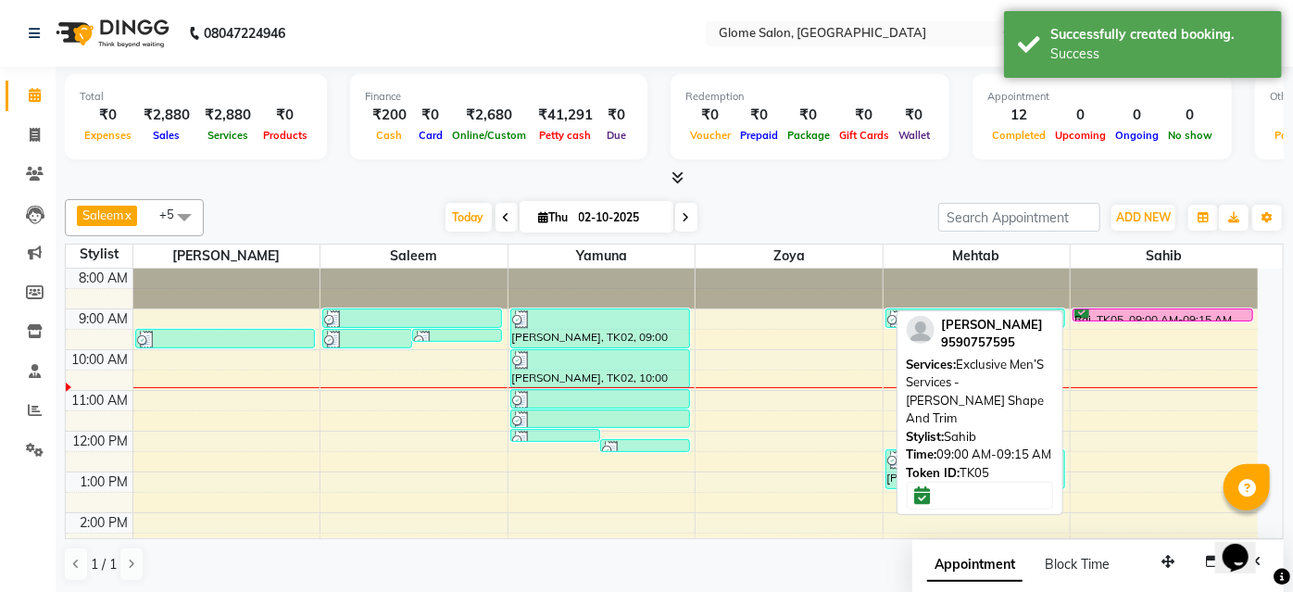
select select "6"
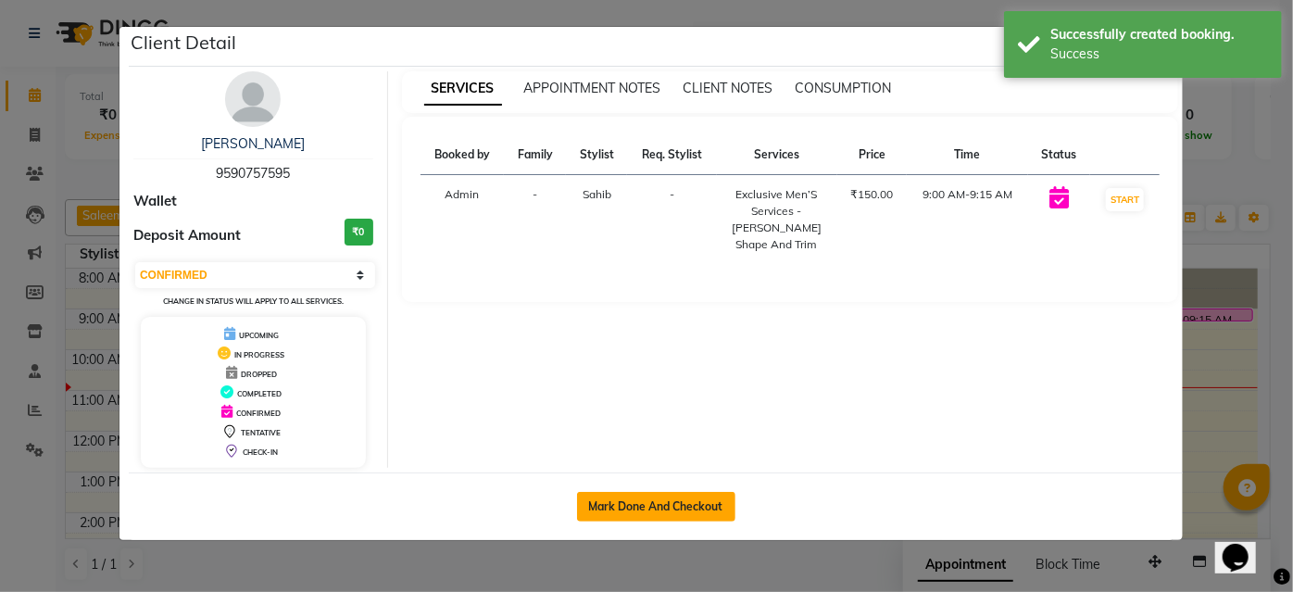
click at [648, 496] on button "Mark Done And Checkout" at bounding box center [656, 507] width 158 height 30
select select "service"
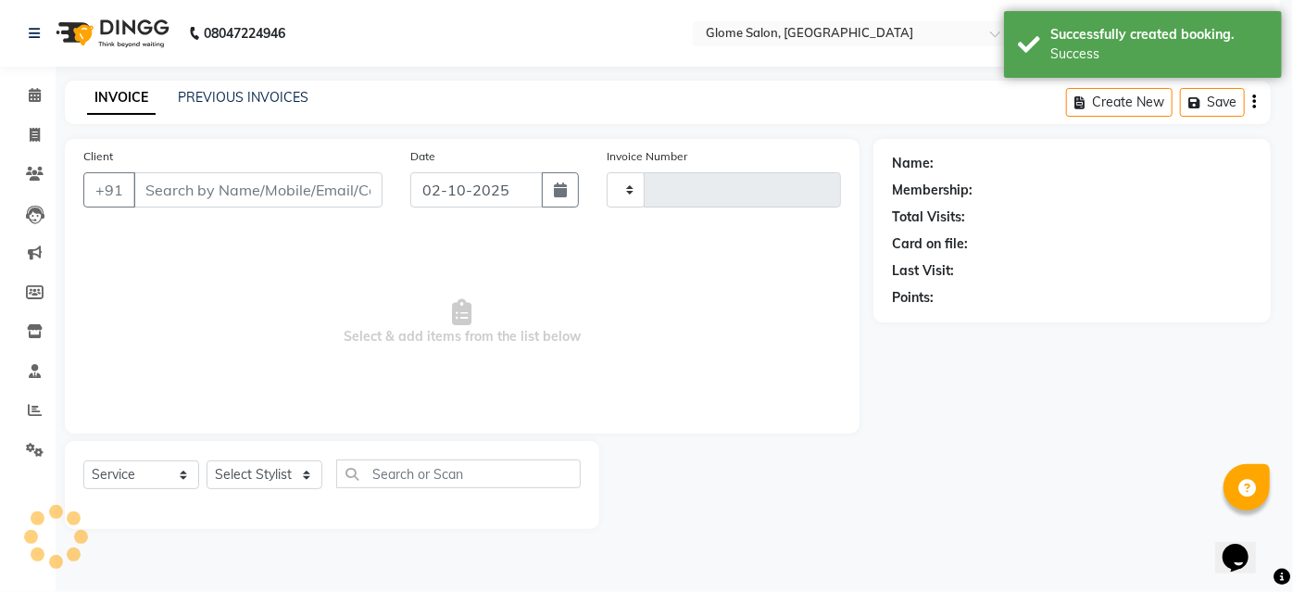
type input "2557"
select select "3"
select select "5199"
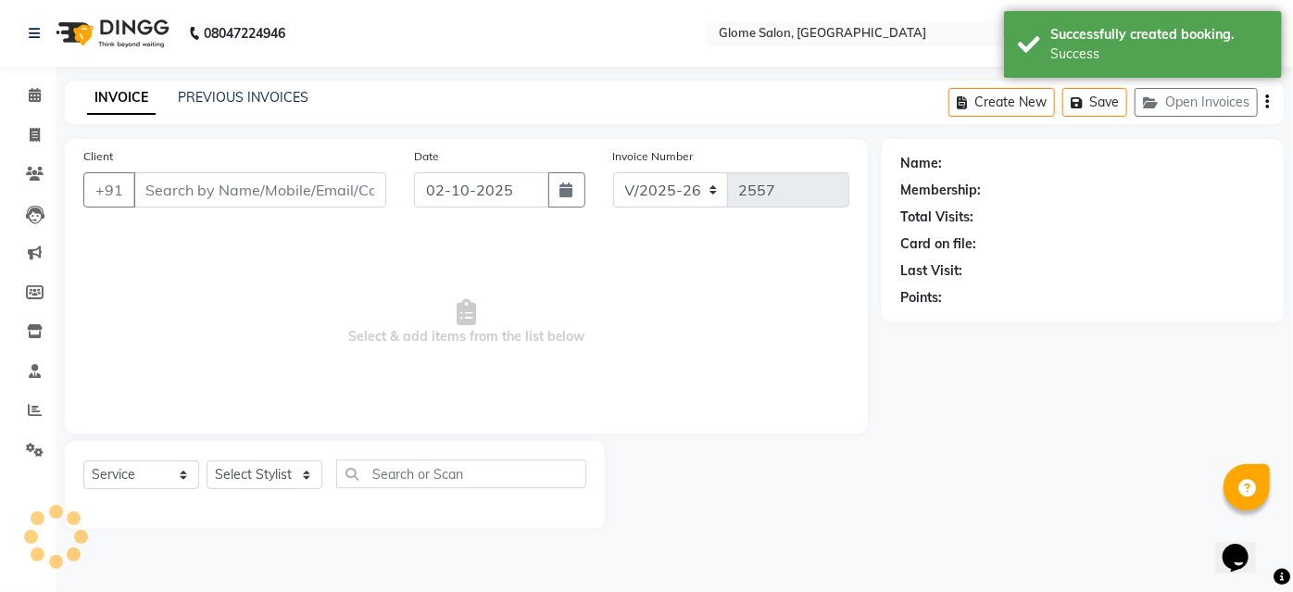
type input "9590757595"
select select "92820"
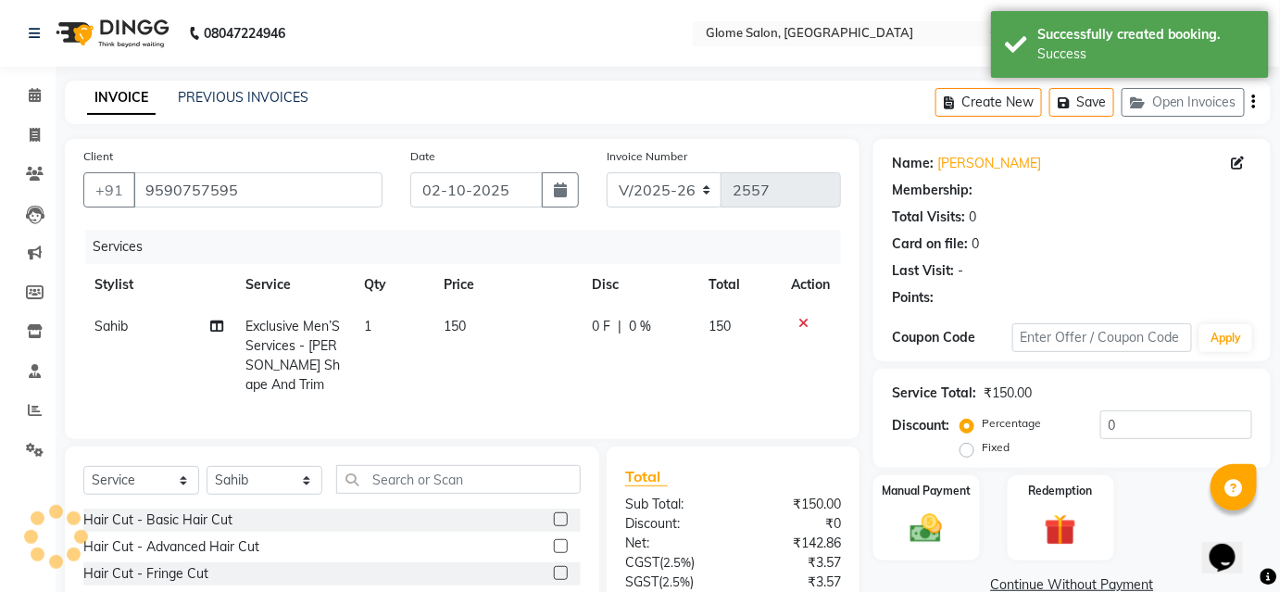
select select "1: Object"
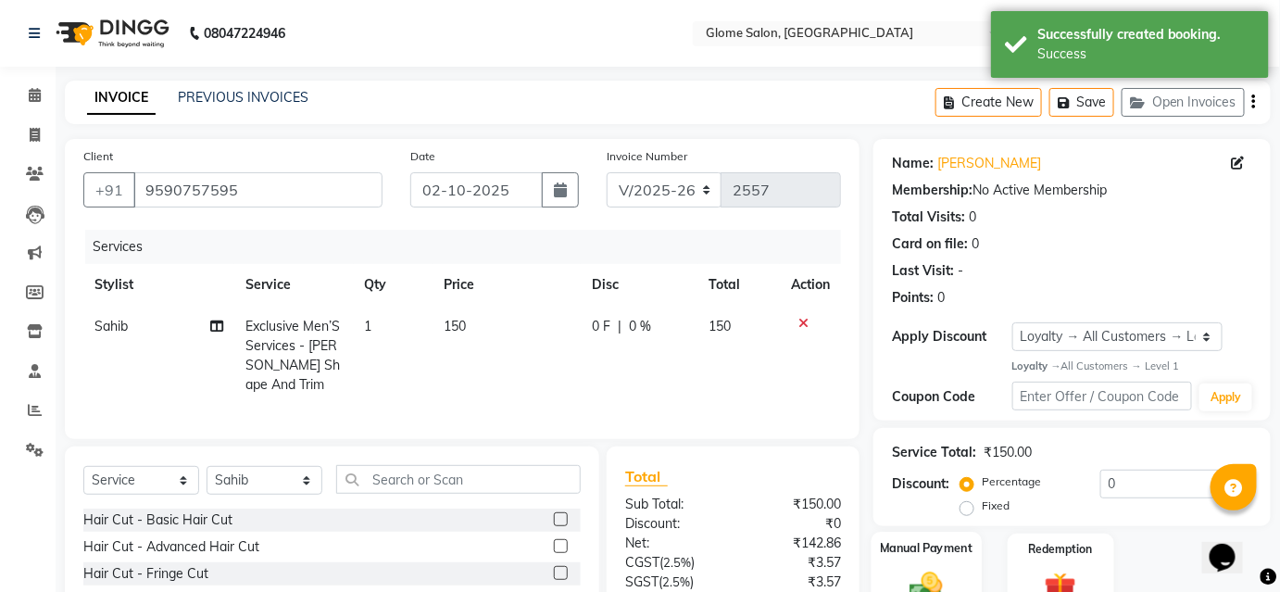
scroll to position [168, 0]
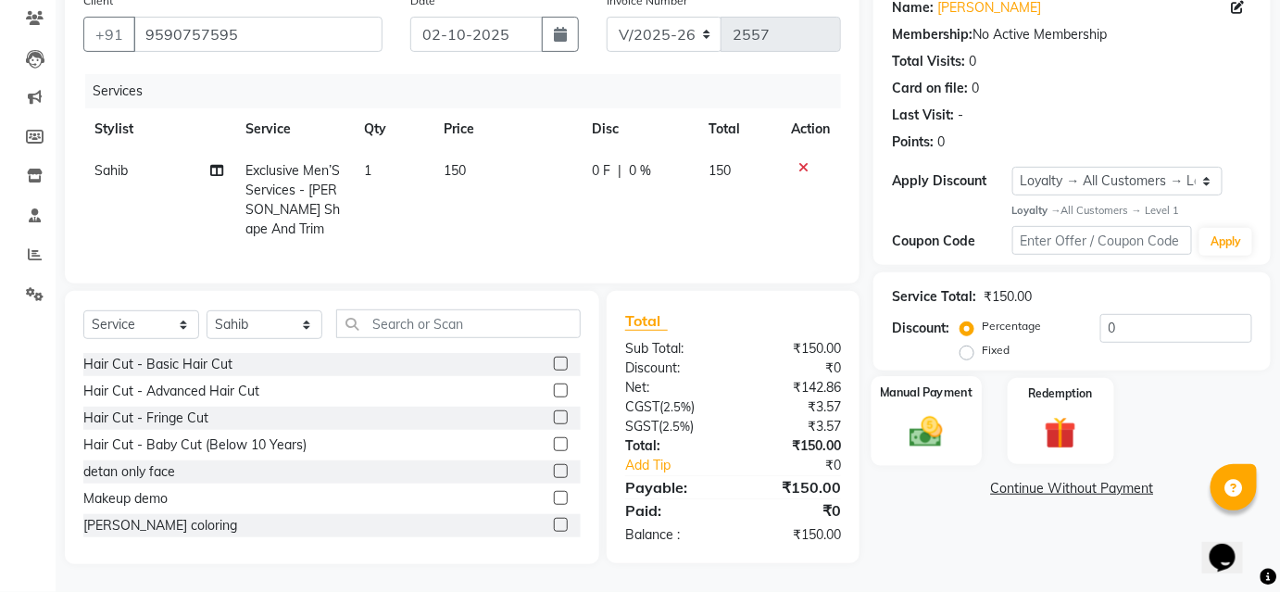
click at [926, 425] on img at bounding box center [926, 432] width 54 height 38
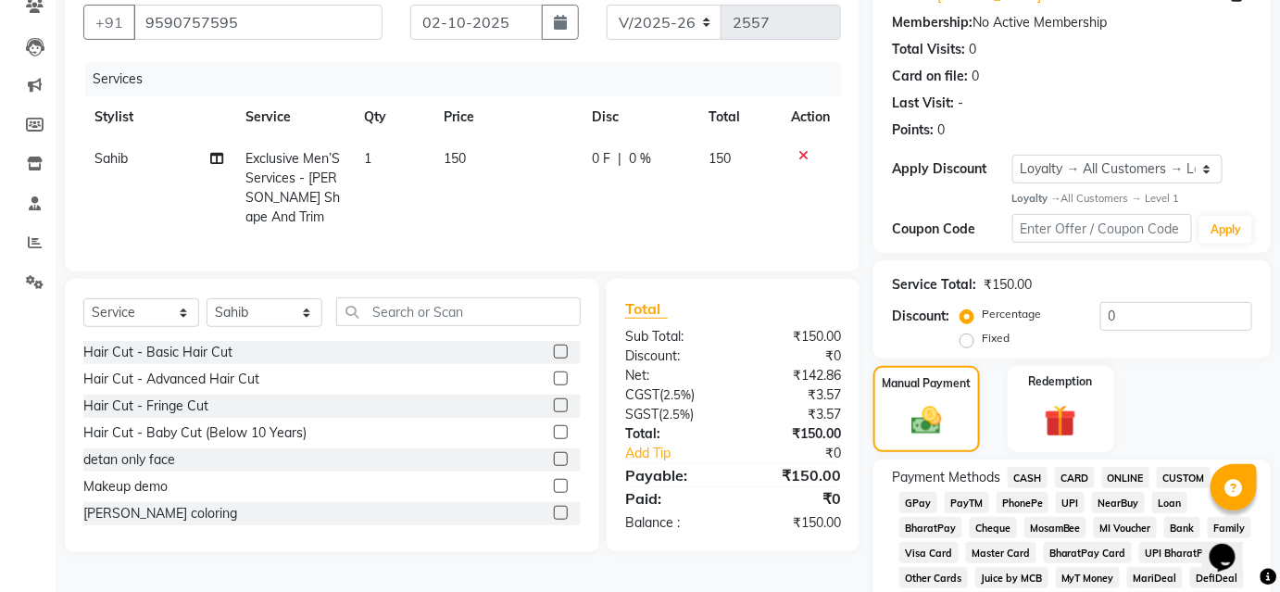
click at [1018, 474] on span "CASH" at bounding box center [1028, 477] width 40 height 21
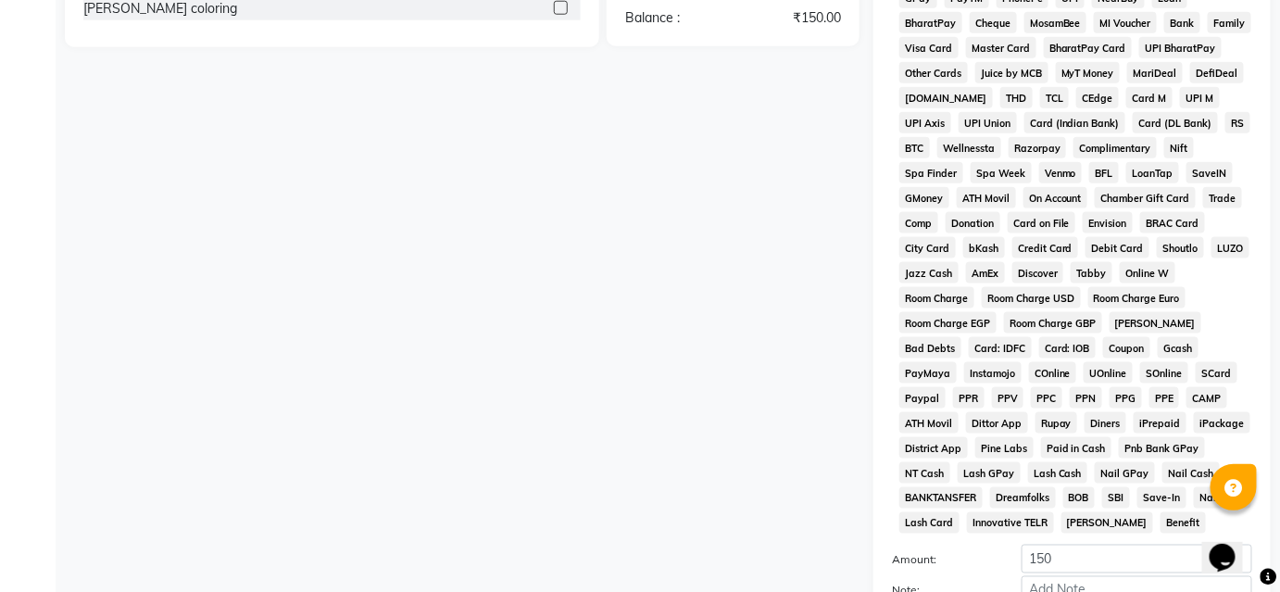
scroll to position [861, 0]
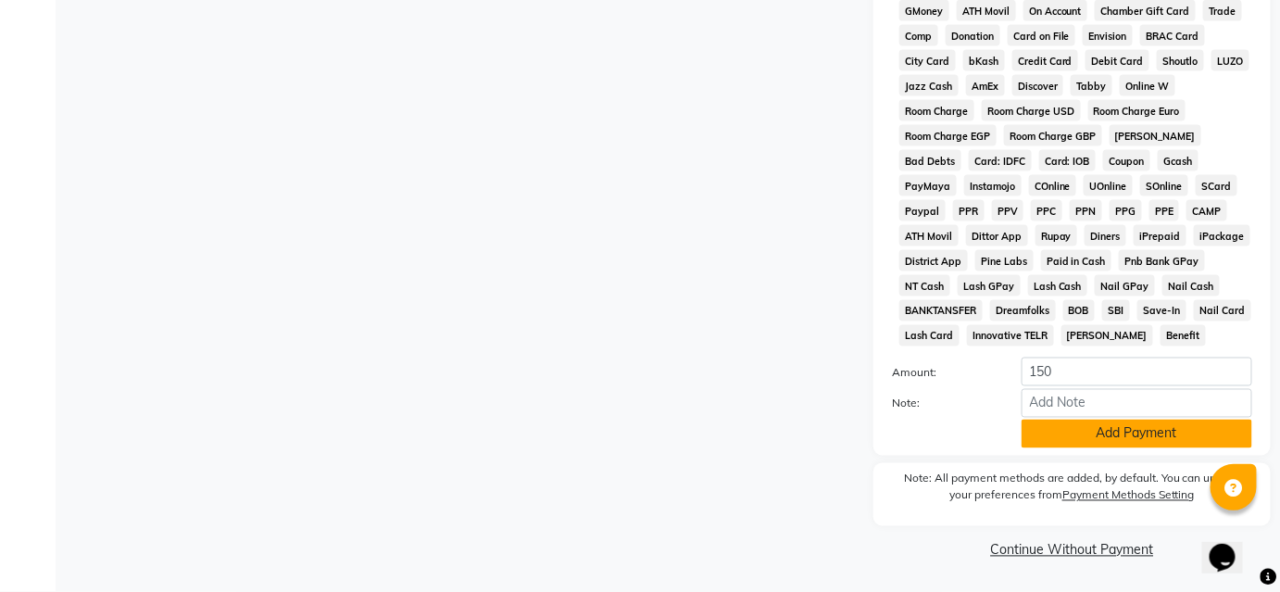
click at [1066, 432] on button "Add Payment" at bounding box center [1137, 434] width 231 height 29
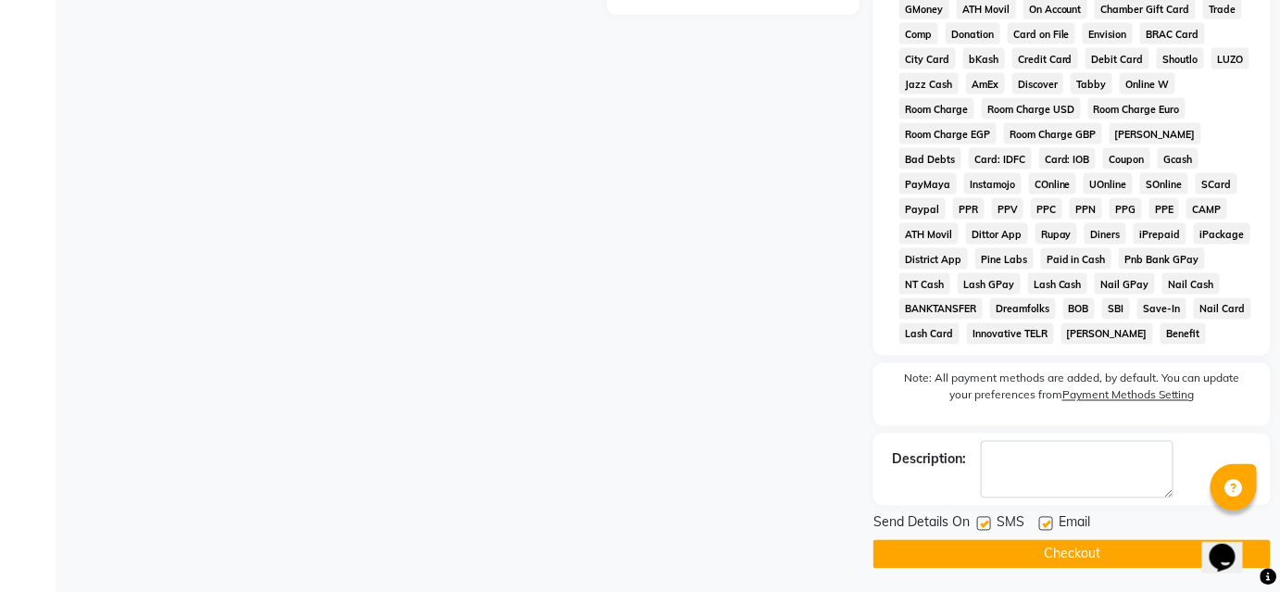
click at [1067, 560] on button "Checkout" at bounding box center [1071, 554] width 397 height 29
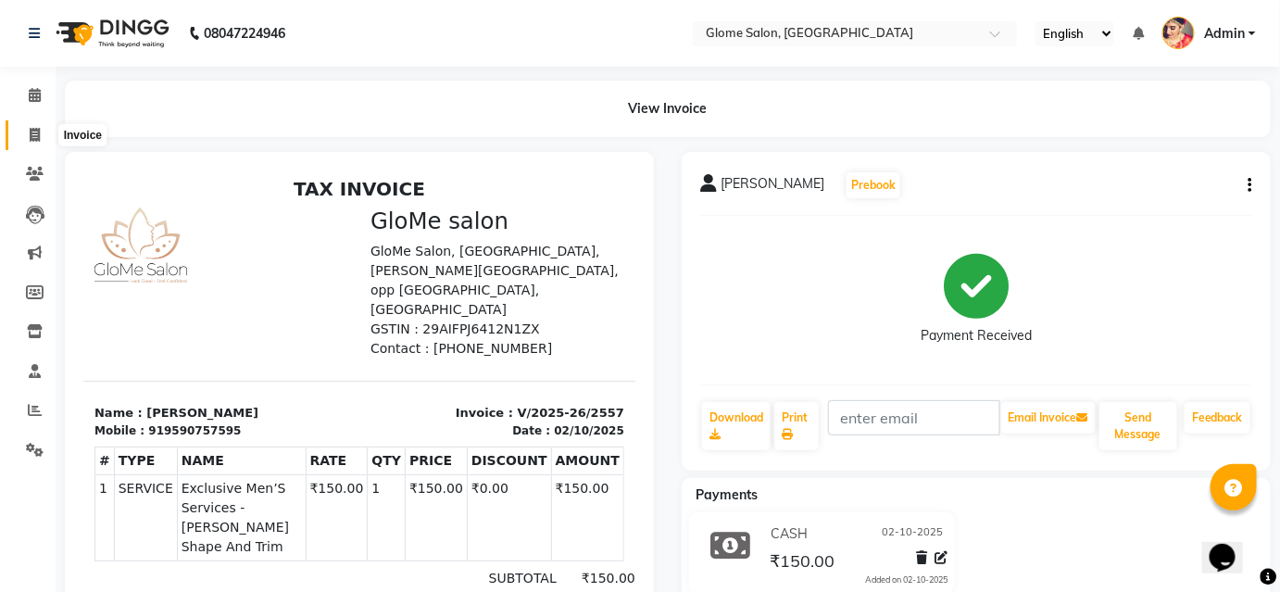
click at [30, 134] on icon at bounding box center [35, 135] width 10 height 14
select select "service"
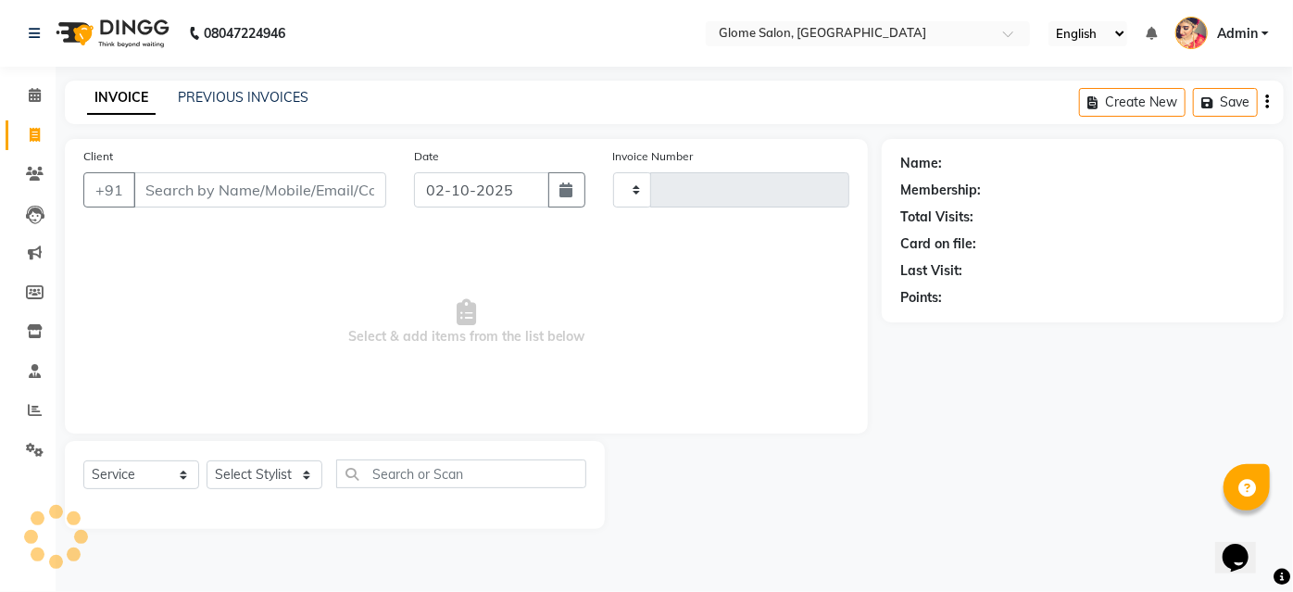
type input "2558"
select select "5199"
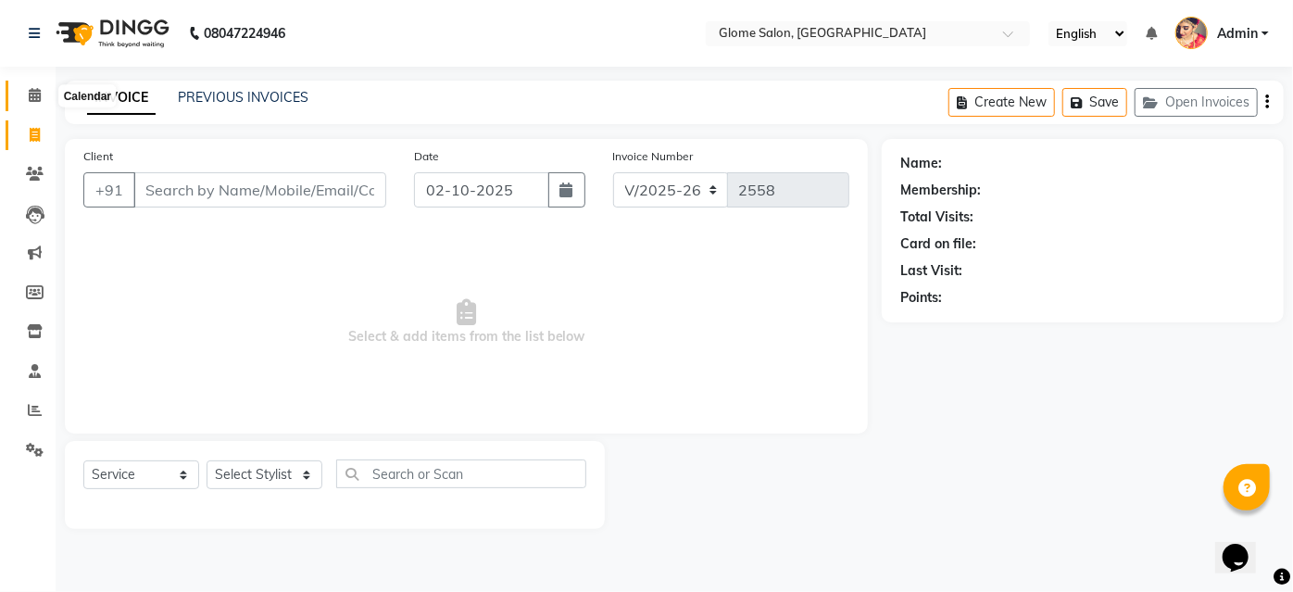
click at [39, 98] on icon at bounding box center [35, 95] width 12 height 14
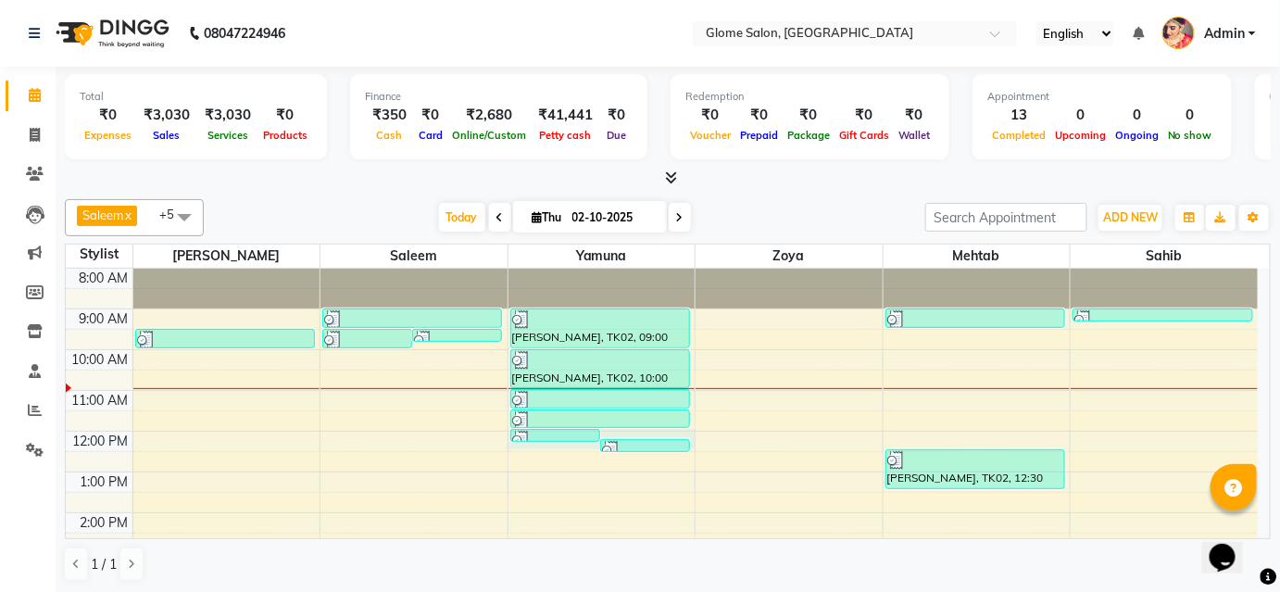
click at [663, 430] on div "8:00 AM 9:00 AM 10:00 AM 11:00 AM 12:00 PM 1:00 PM 2:00 PM 3:00 PM 4:00 PM 5:00…" at bounding box center [662, 533] width 1192 height 529
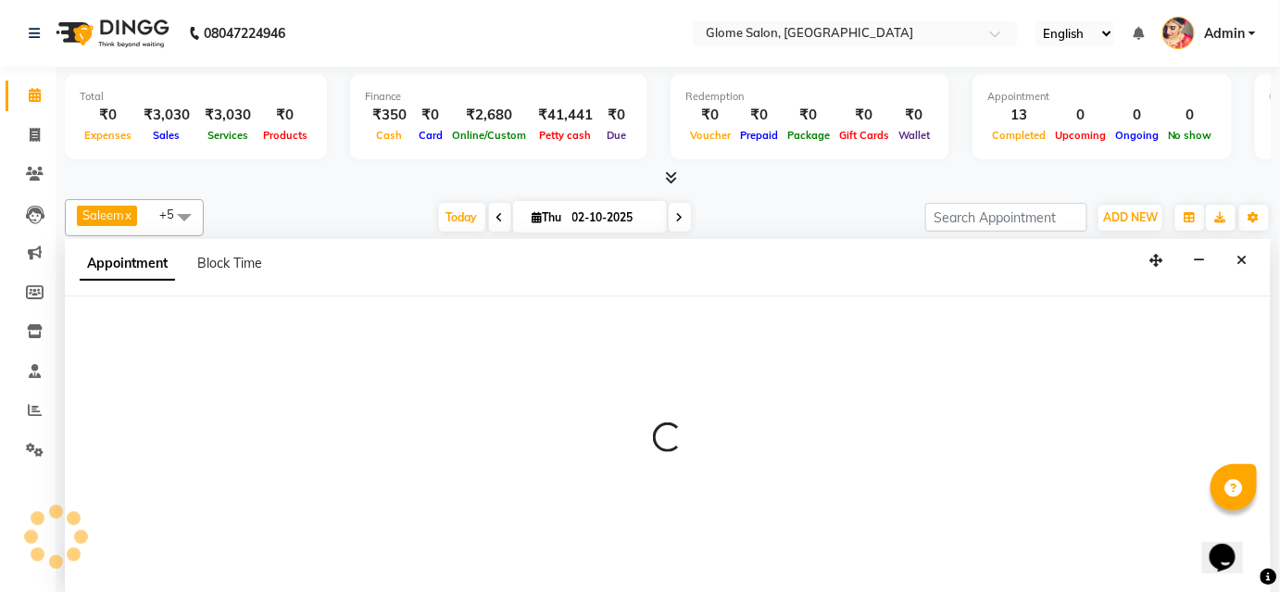
select select "34178"
select select "720"
select select "tentative"
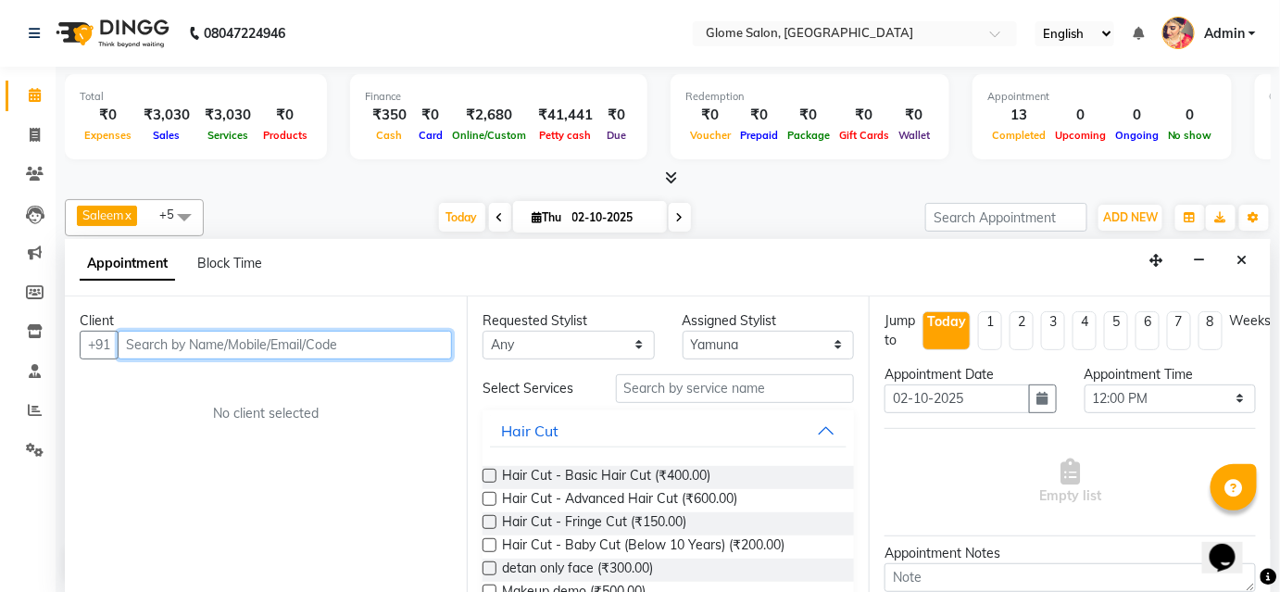
click at [343, 347] on input "text" at bounding box center [285, 345] width 334 height 29
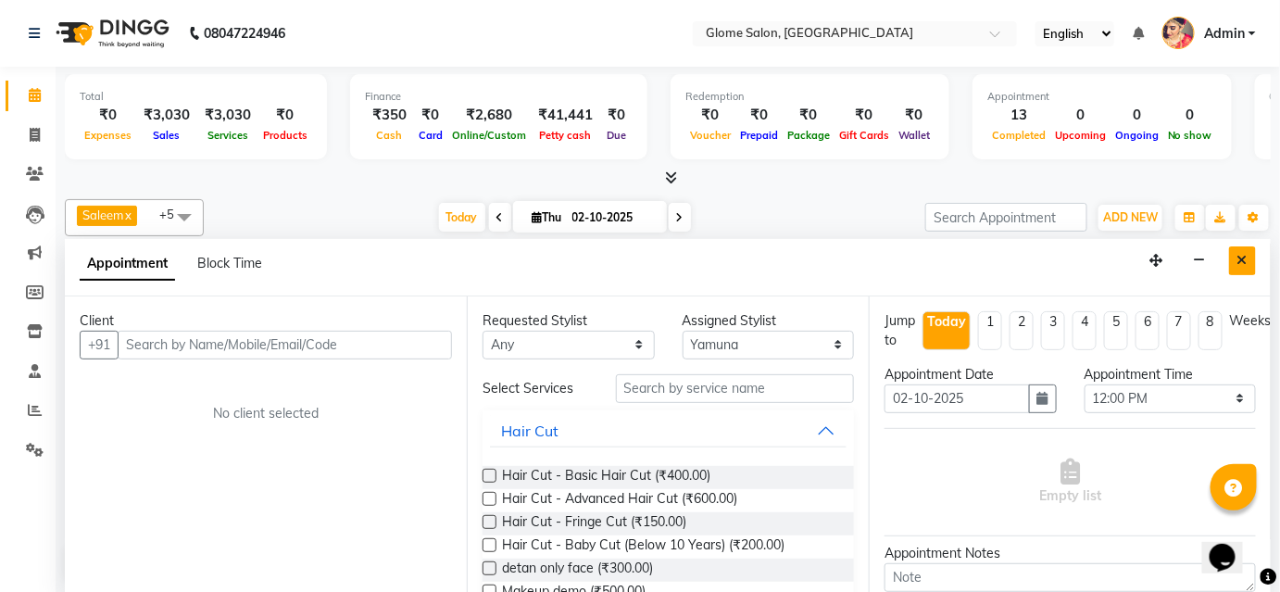
drag, startPoint x: 1253, startPoint y: 258, endPoint x: 1242, endPoint y: 256, distance: 11.5
click at [1248, 257] on button "Close" at bounding box center [1242, 260] width 27 height 29
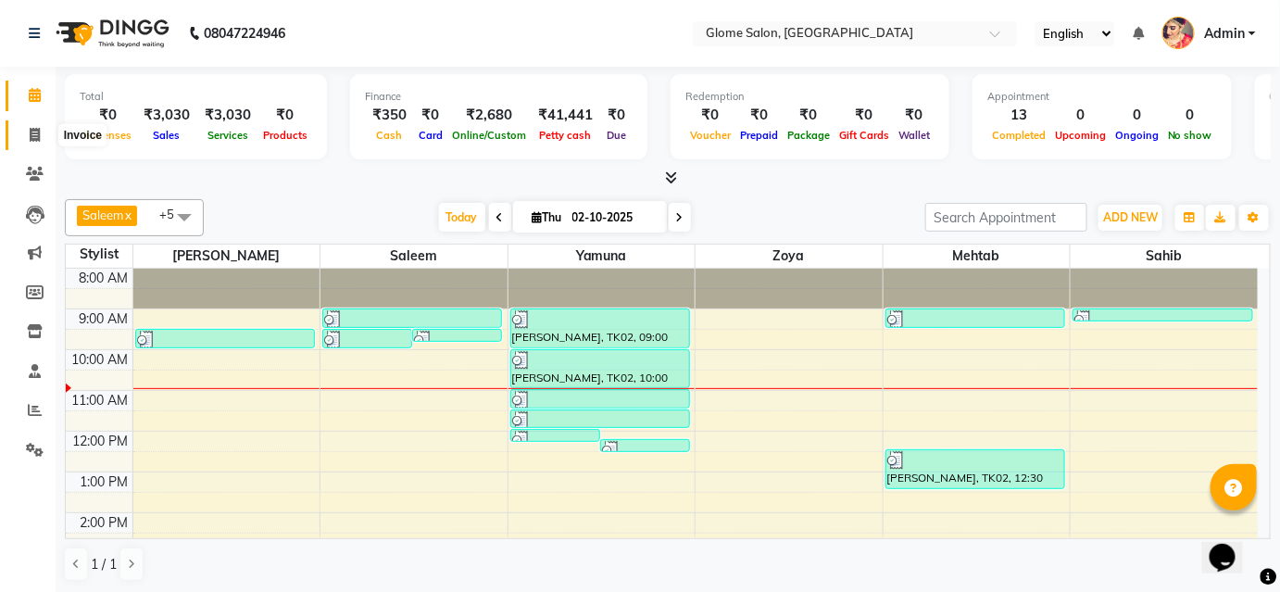
click at [33, 130] on icon at bounding box center [35, 135] width 10 height 14
select select "service"
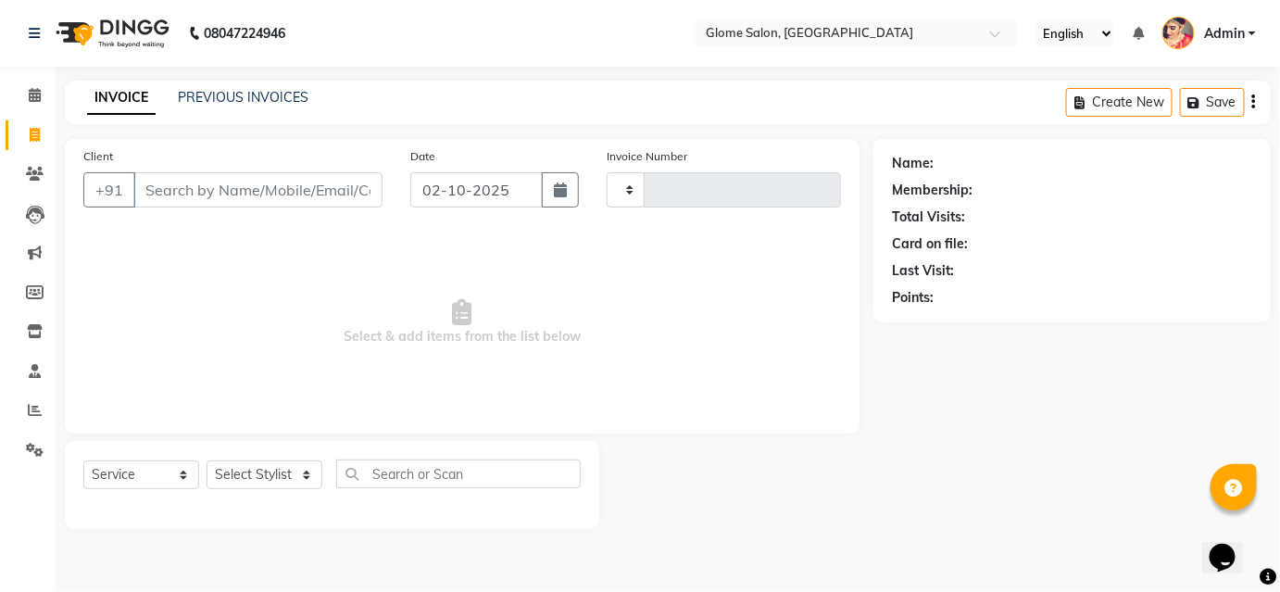
type input "2558"
select select "5199"
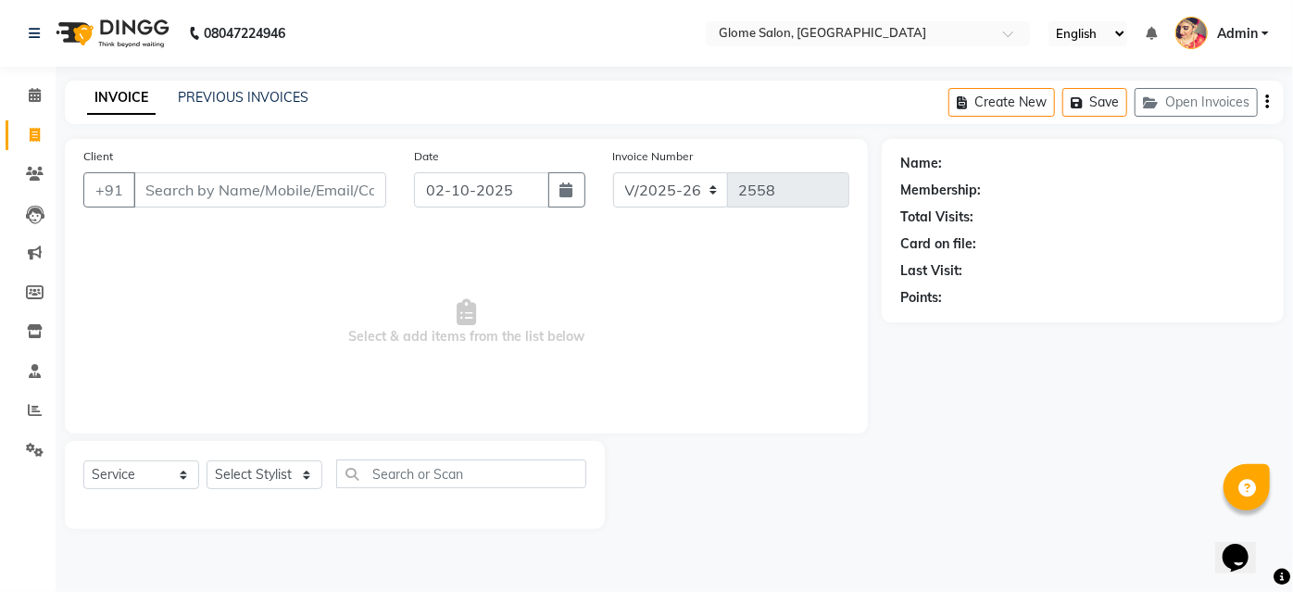
click at [209, 194] on input "Client" at bounding box center [259, 189] width 253 height 35
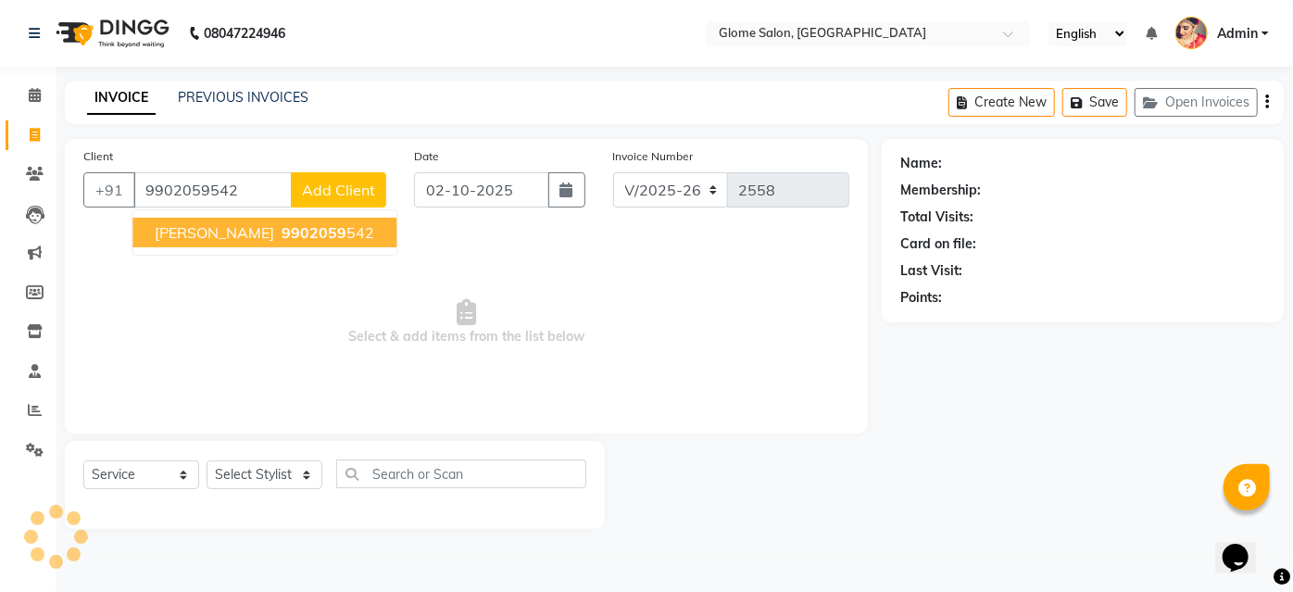
type input "9902059542"
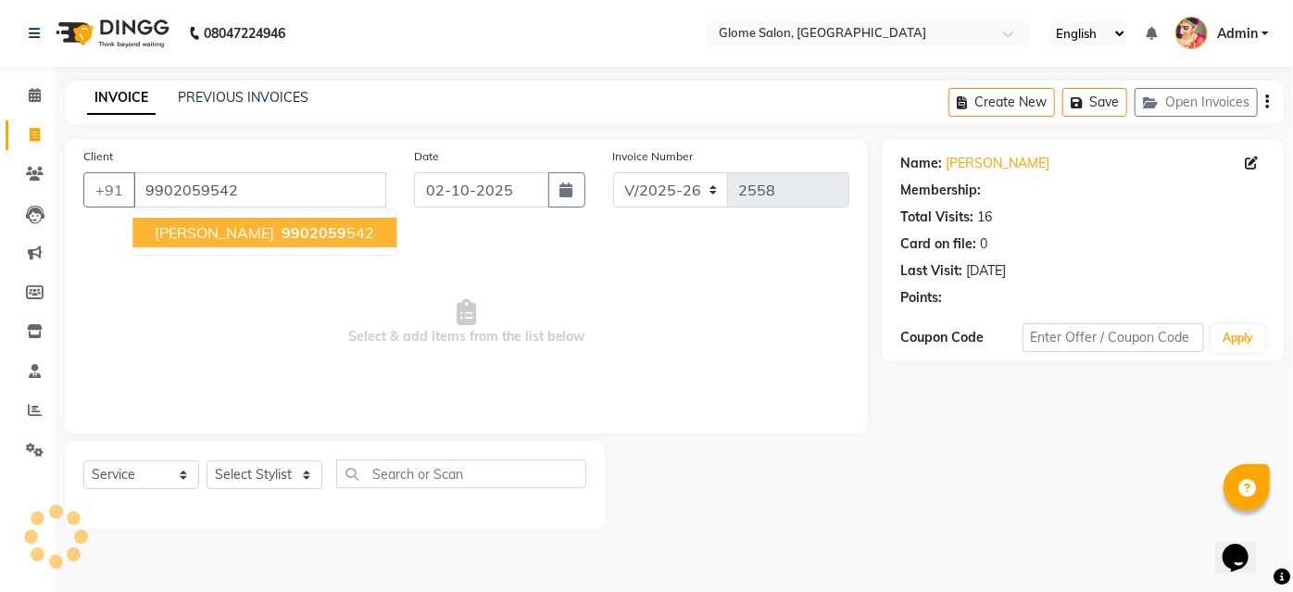
select select "1: Object"
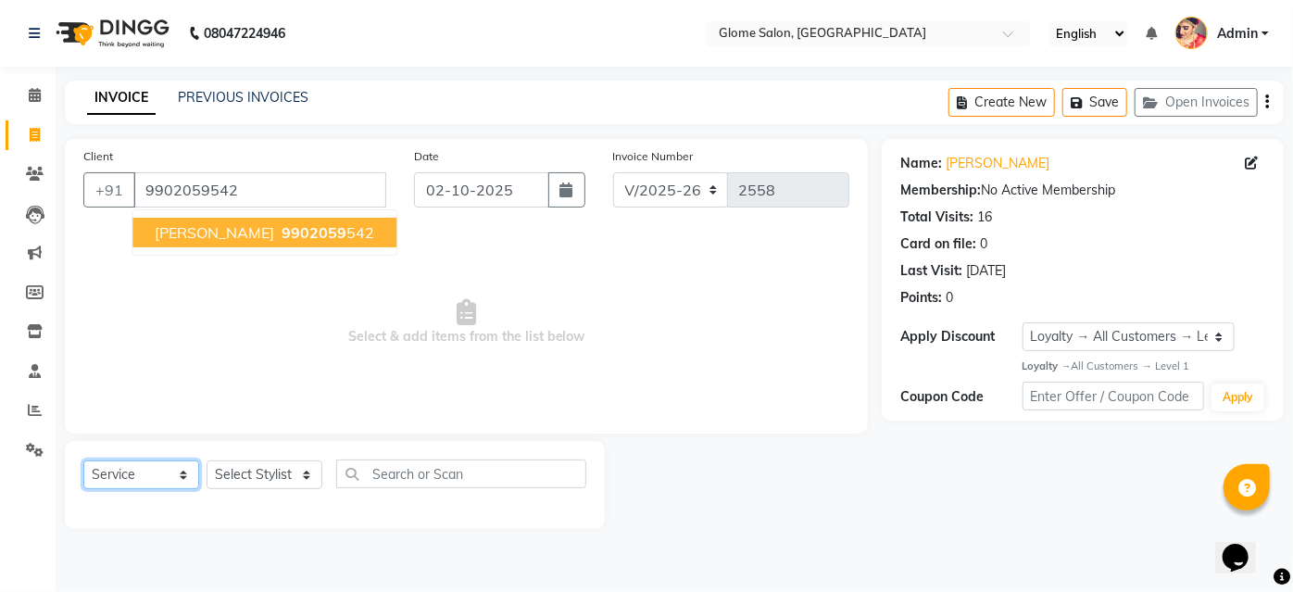
click at [185, 471] on select "Select Service Product Membership Package Voucher Prepaid Gift Card" at bounding box center [141, 474] width 116 height 29
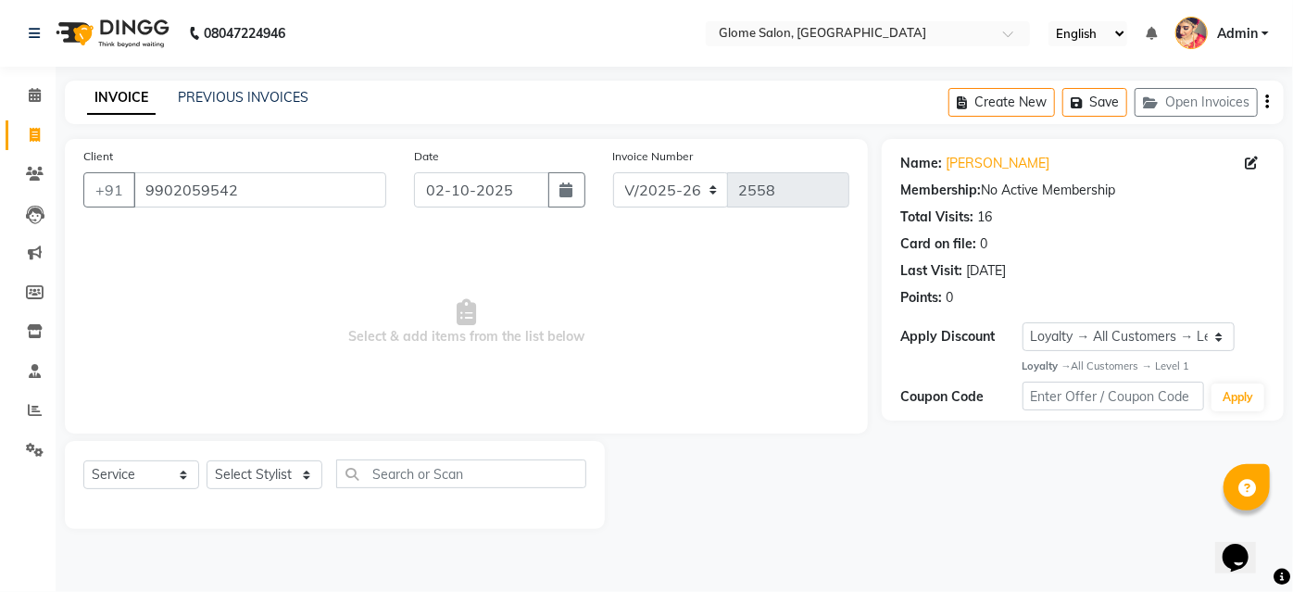
click at [328, 365] on span "Select & add items from the list below" at bounding box center [466, 322] width 766 height 185
click at [182, 471] on select "Select Service Product Membership Package Voucher Prepaid Gift Card" at bounding box center [141, 474] width 116 height 29
drag, startPoint x: 361, startPoint y: 353, endPoint x: 333, endPoint y: 316, distance: 46.3
click at [341, 323] on span "Select & add items from the list below" at bounding box center [466, 322] width 766 height 185
click at [257, 188] on input "9902059542" at bounding box center [259, 189] width 253 height 35
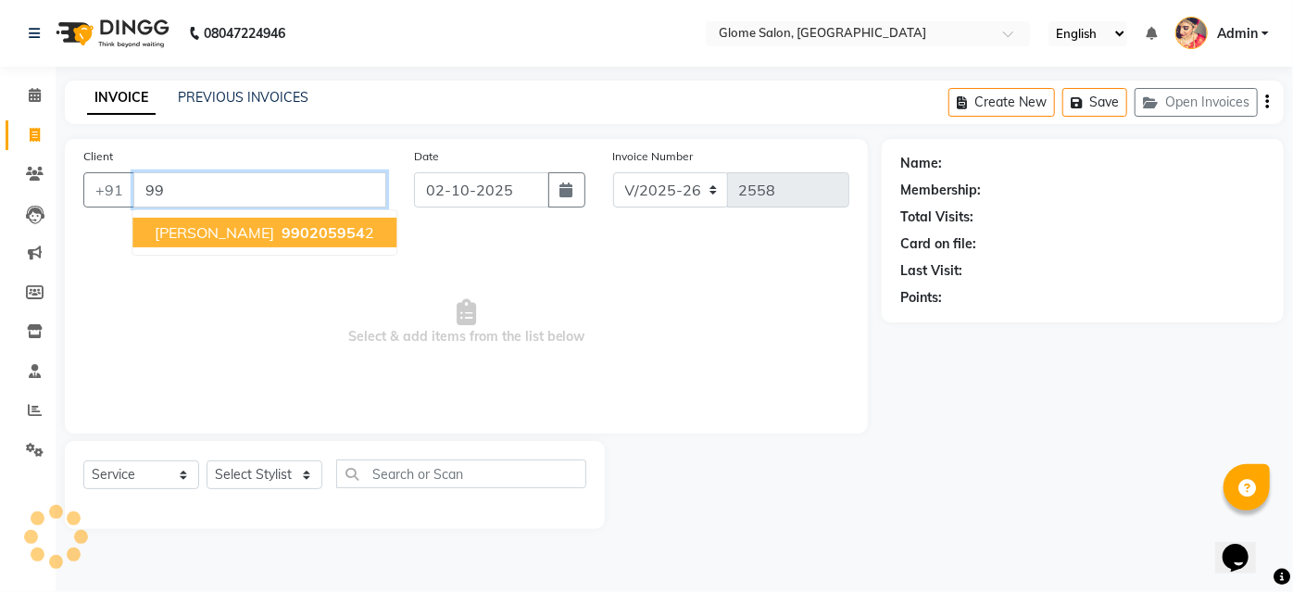
type input "9"
type input "9902059542"
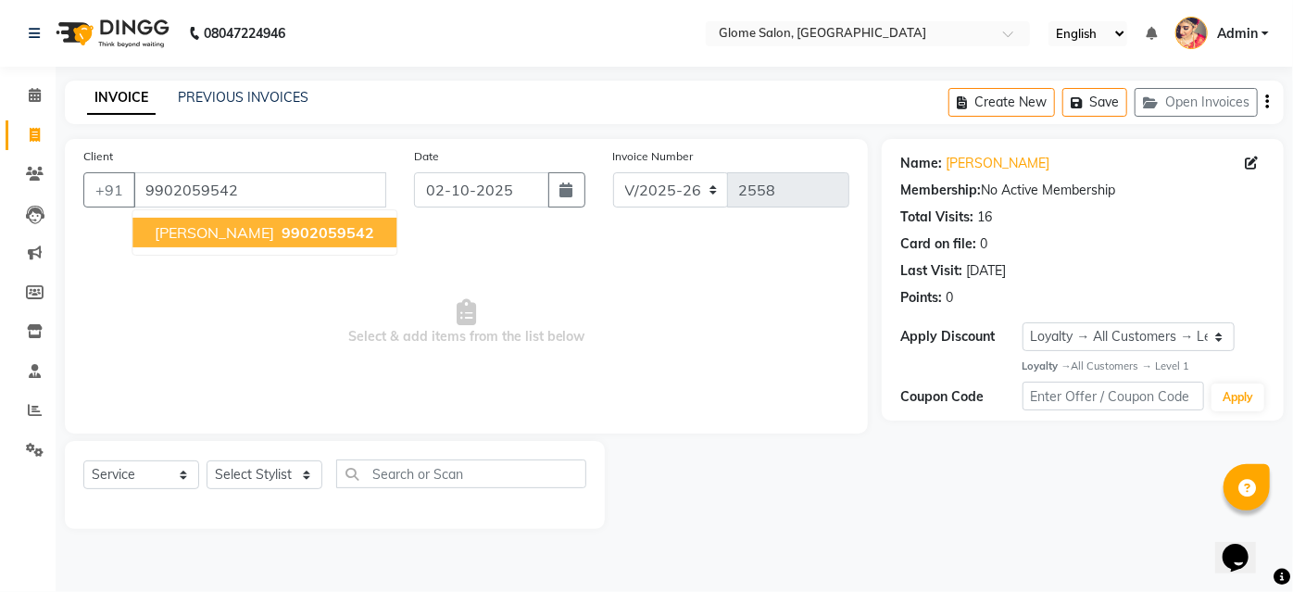
click at [169, 239] on span "[PERSON_NAME]" at bounding box center [214, 232] width 119 height 19
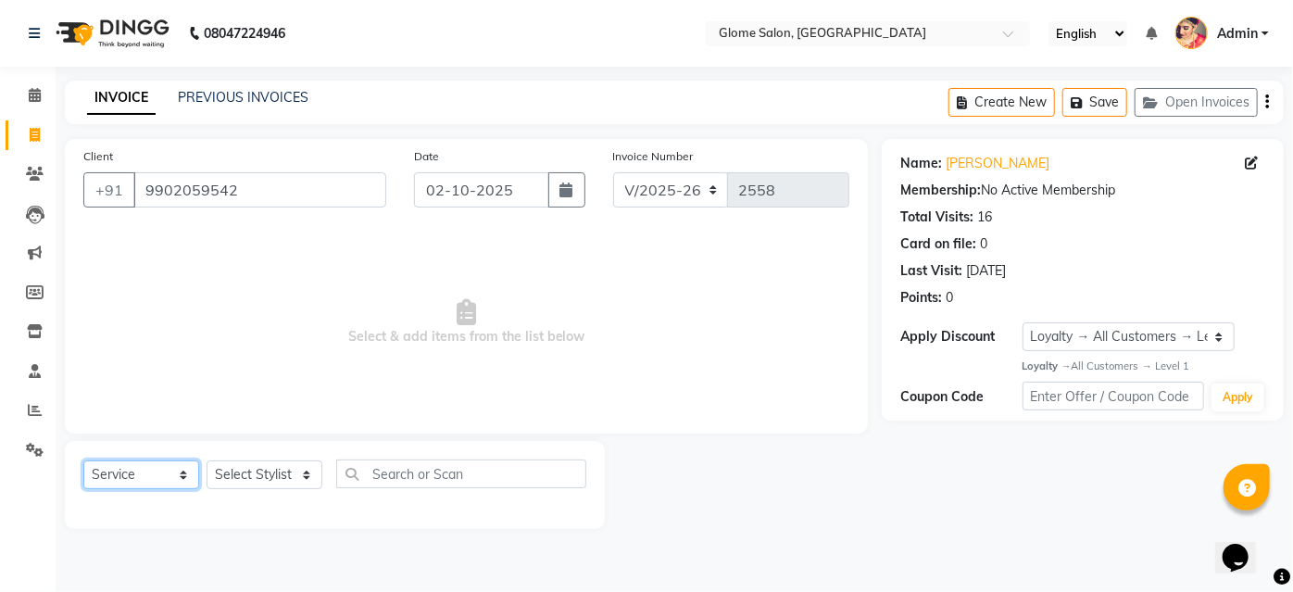
click at [157, 480] on select "Select Service Product Membership Package Voucher Prepaid Gift Card" at bounding box center [141, 474] width 116 height 29
click at [83, 460] on select "Select Service Product Membership Package Voucher Prepaid Gift Card" at bounding box center [141, 474] width 116 height 29
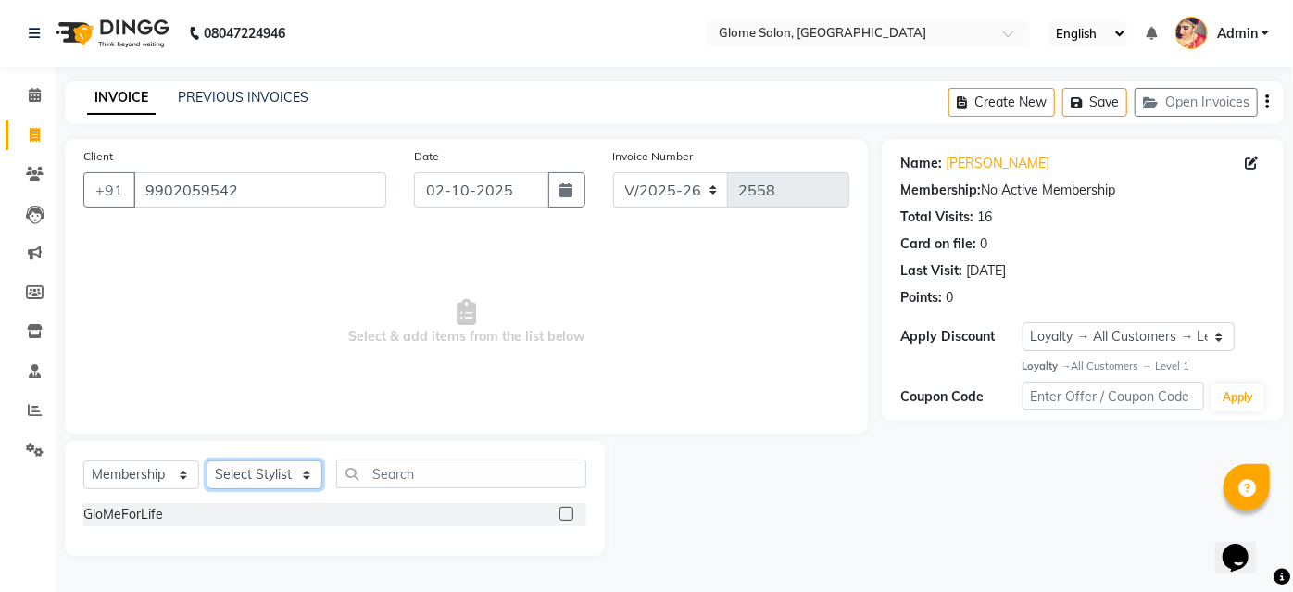
click at [232, 478] on select "Select Stylist [PERSON_NAME] [PERSON_NAME] Sahib [PERSON_NAME] [PERSON_NAME]" at bounding box center [265, 474] width 116 height 29
click at [207, 460] on select "Select Stylist [PERSON_NAME] [PERSON_NAME] Sahib [PERSON_NAME] [PERSON_NAME]" at bounding box center [265, 474] width 116 height 29
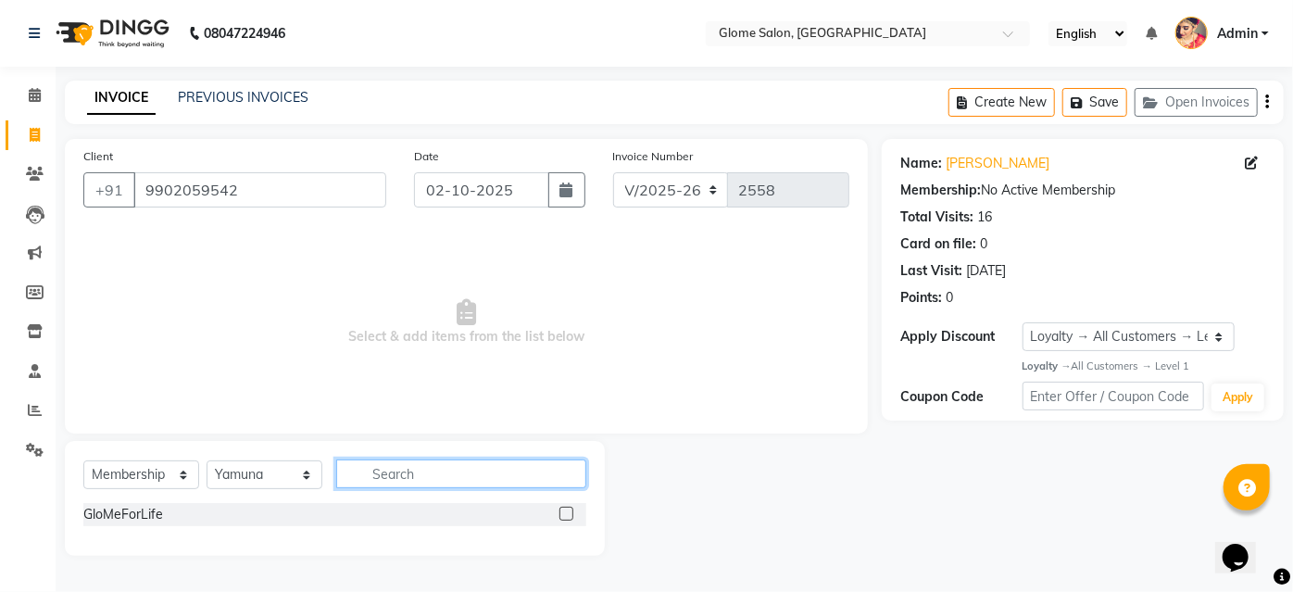
click at [411, 478] on input "text" at bounding box center [461, 473] width 250 height 29
click at [419, 379] on span "Select & add items from the list below" at bounding box center [466, 322] width 766 height 185
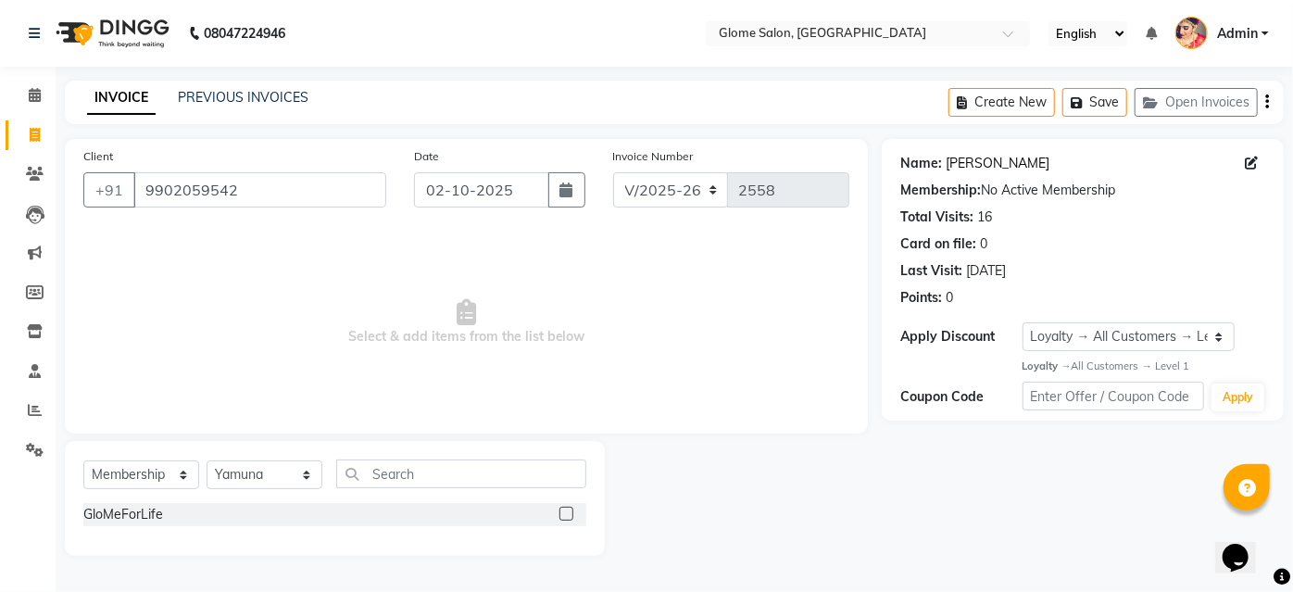
click at [947, 160] on link "[PERSON_NAME]" at bounding box center [998, 163] width 104 height 19
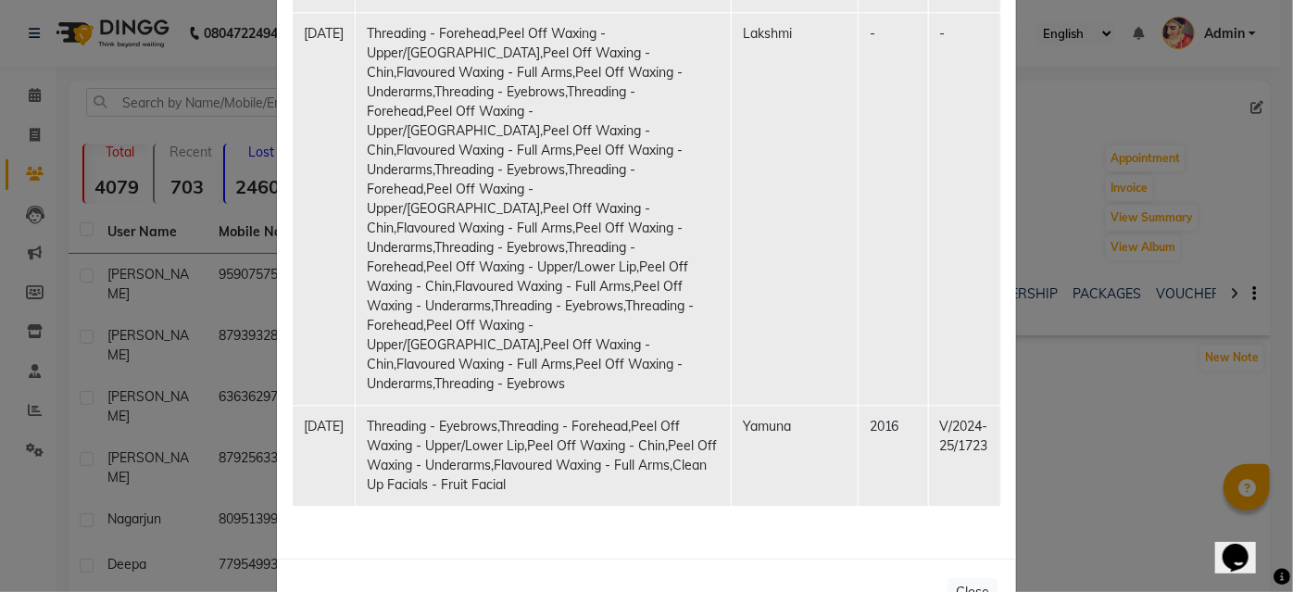
scroll to position [2189, 0]
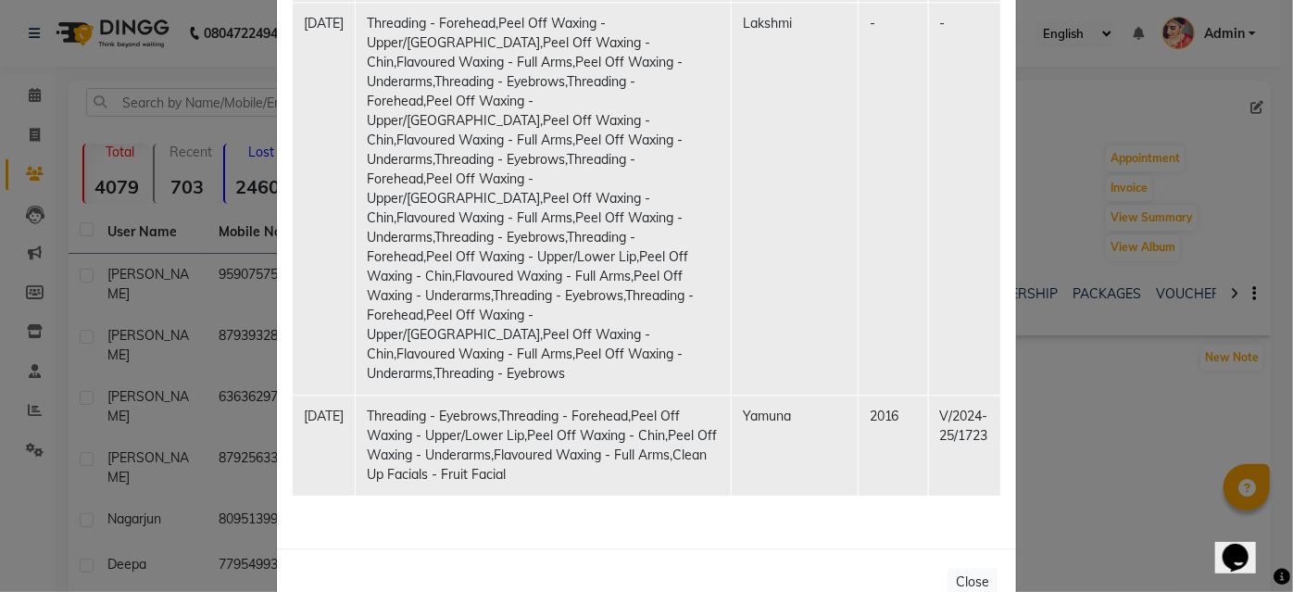
drag, startPoint x: 1147, startPoint y: 433, endPoint x: 1133, endPoint y: 425, distance: 16.2
click at [1141, 432] on ngb-modal-window "Client Summary Print [PERSON_NAME] 9902059542 [DATE] Membership Services Date S…" at bounding box center [646, 296] width 1293 height 592
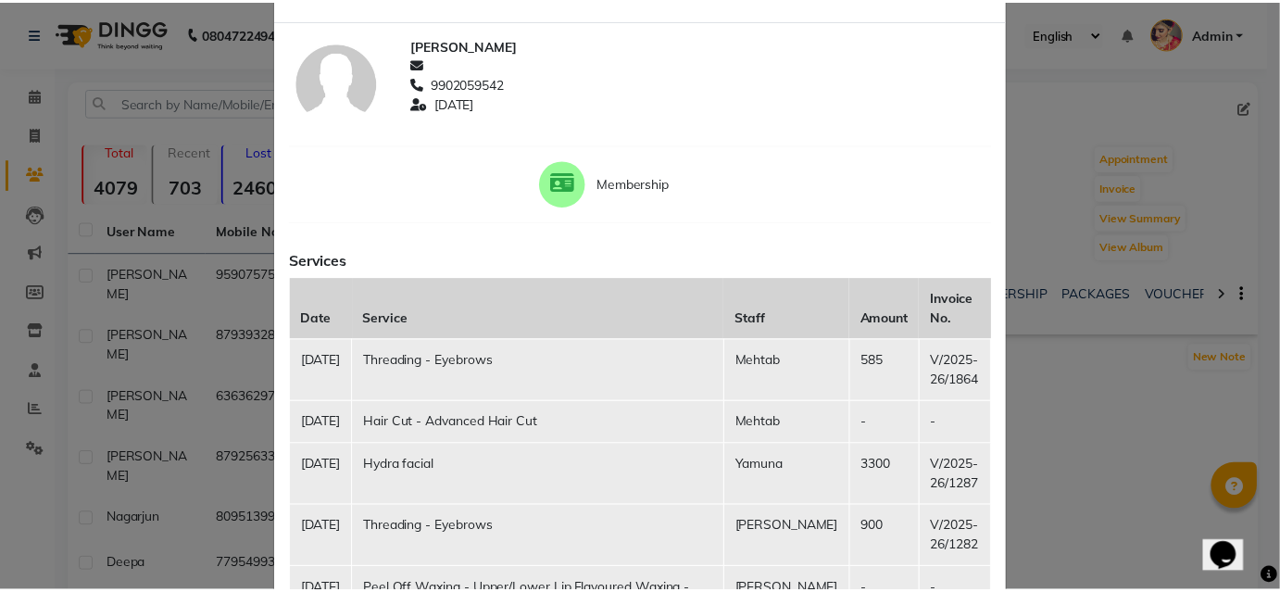
scroll to position [0, 0]
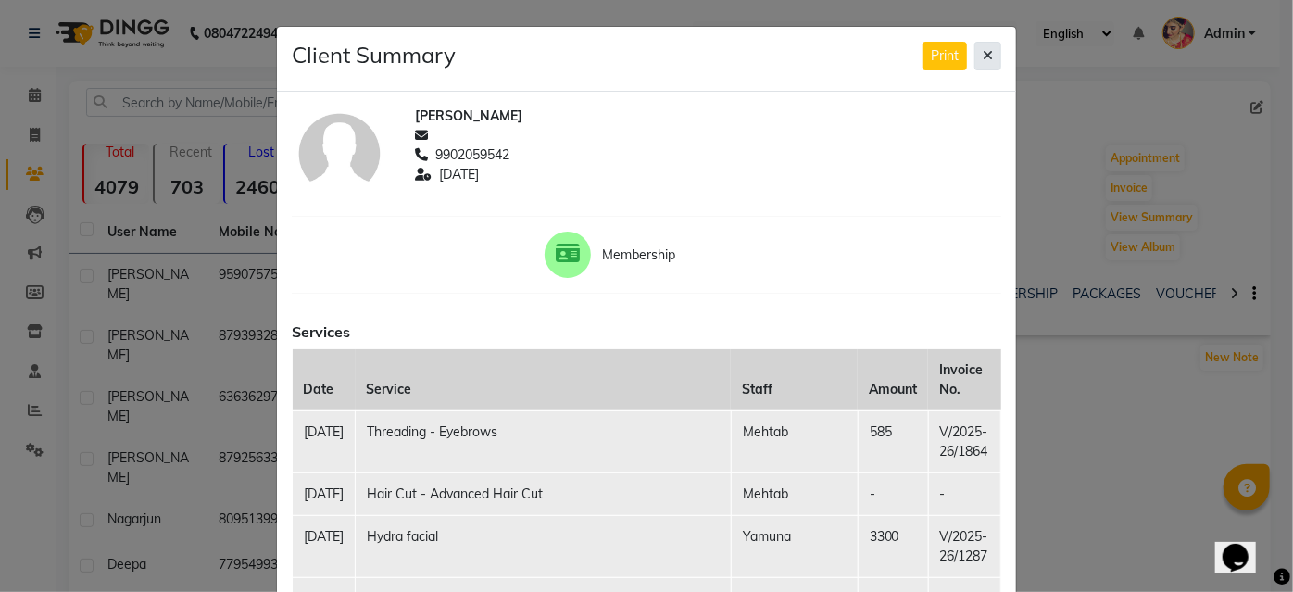
click at [984, 55] on icon at bounding box center [988, 55] width 10 height 13
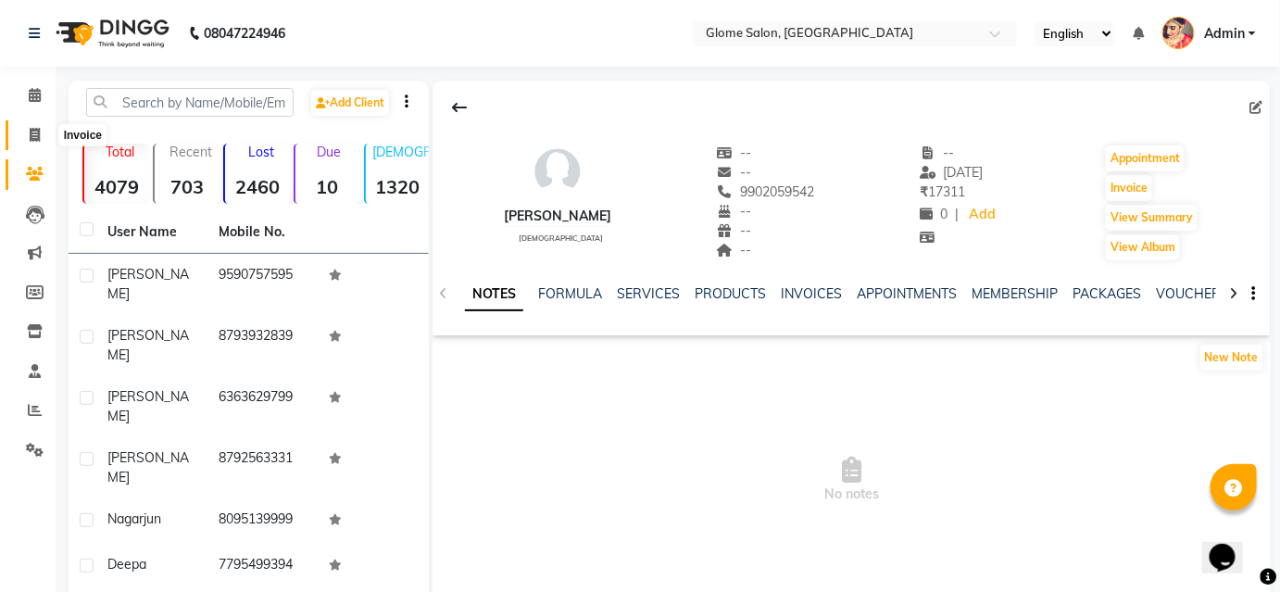
click at [34, 132] on icon at bounding box center [35, 135] width 10 height 14
select select "5199"
select select "service"
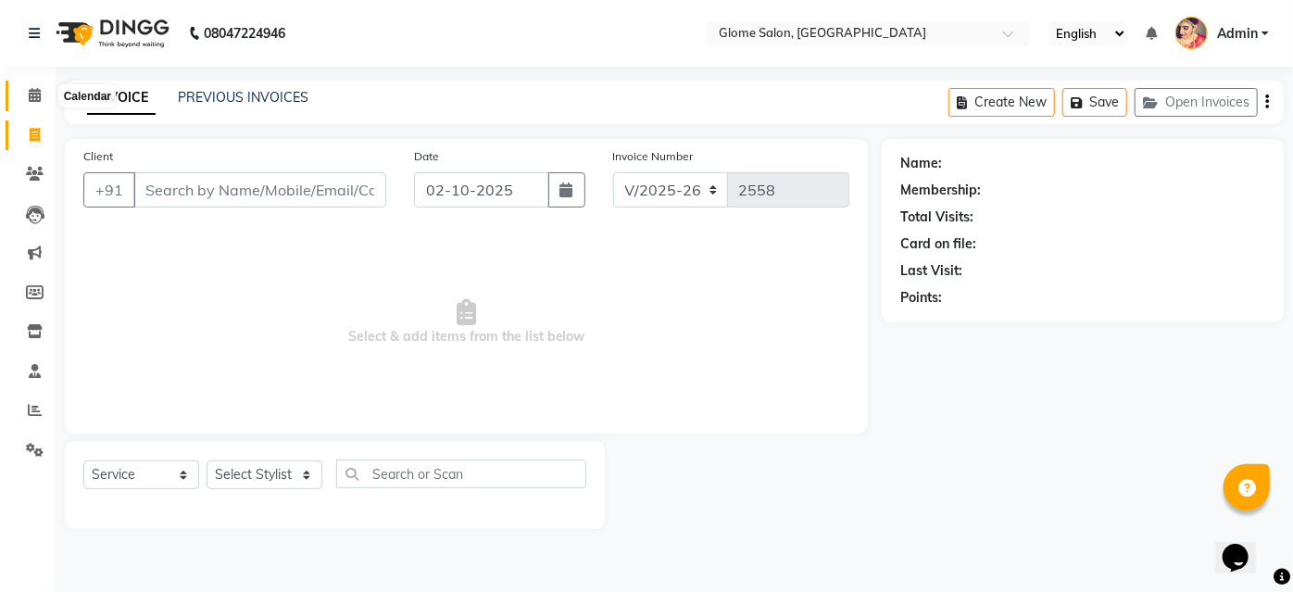
click at [36, 95] on icon at bounding box center [35, 95] width 12 height 14
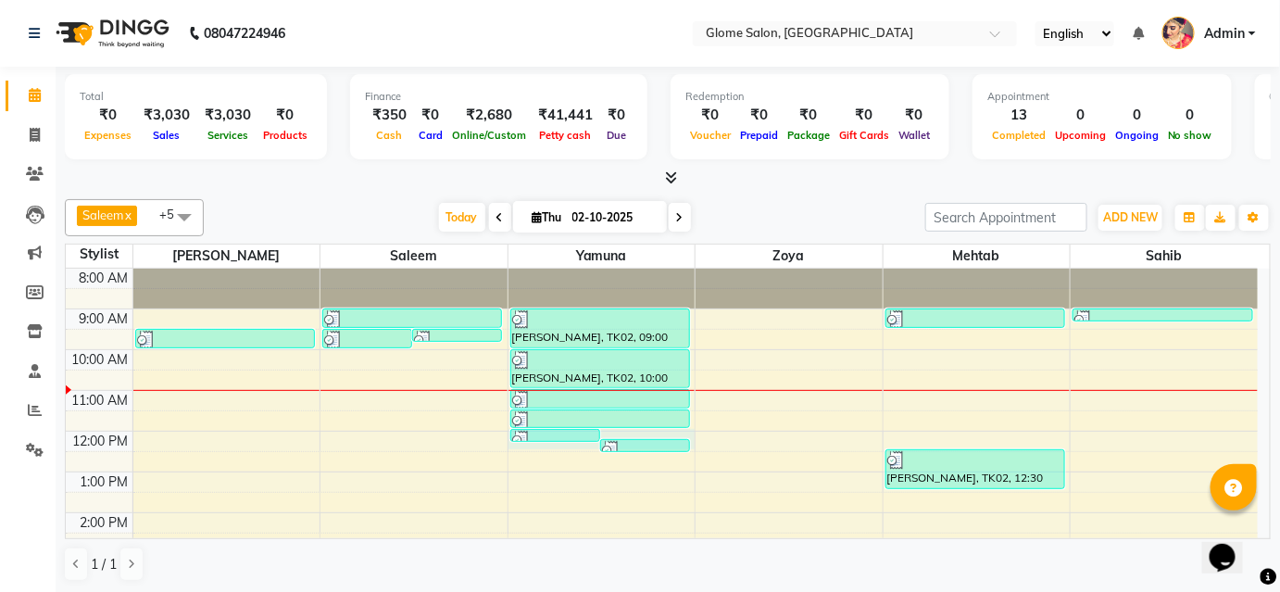
click at [617, 428] on div "8:00 AM 9:00 AM 10:00 AM 11:00 AM 12:00 PM 1:00 PM 2:00 PM 3:00 PM 4:00 PM 5:00…" at bounding box center [662, 533] width 1192 height 529
select select "34178"
select select "720"
select select "tentative"
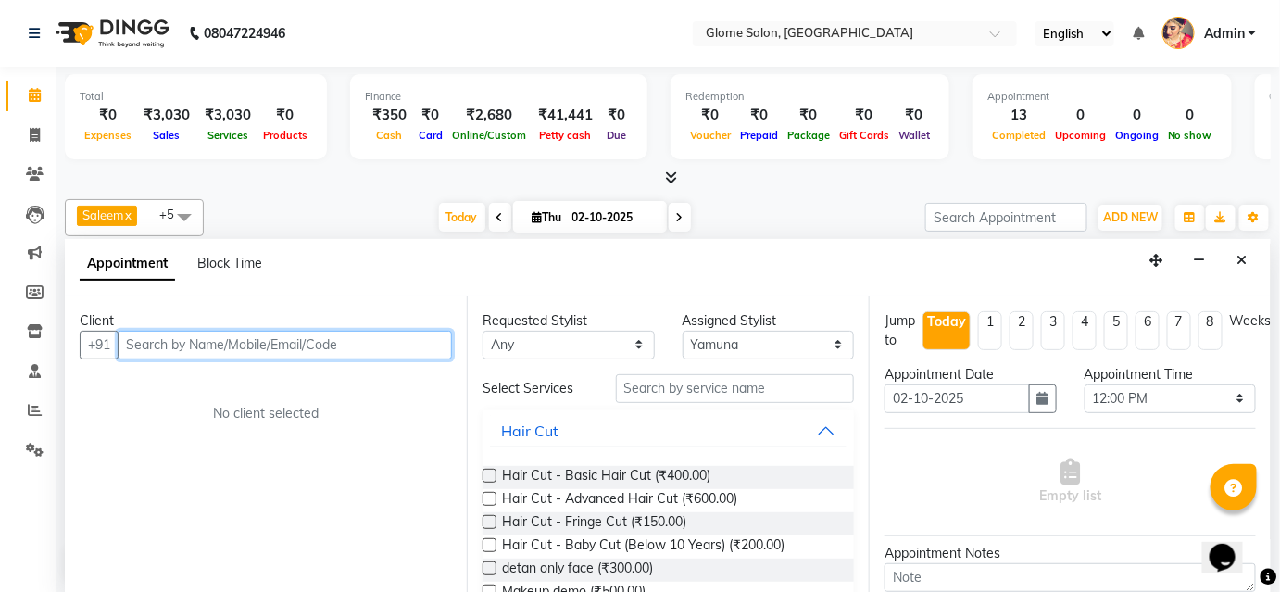
click at [234, 335] on input "text" at bounding box center [285, 345] width 334 height 29
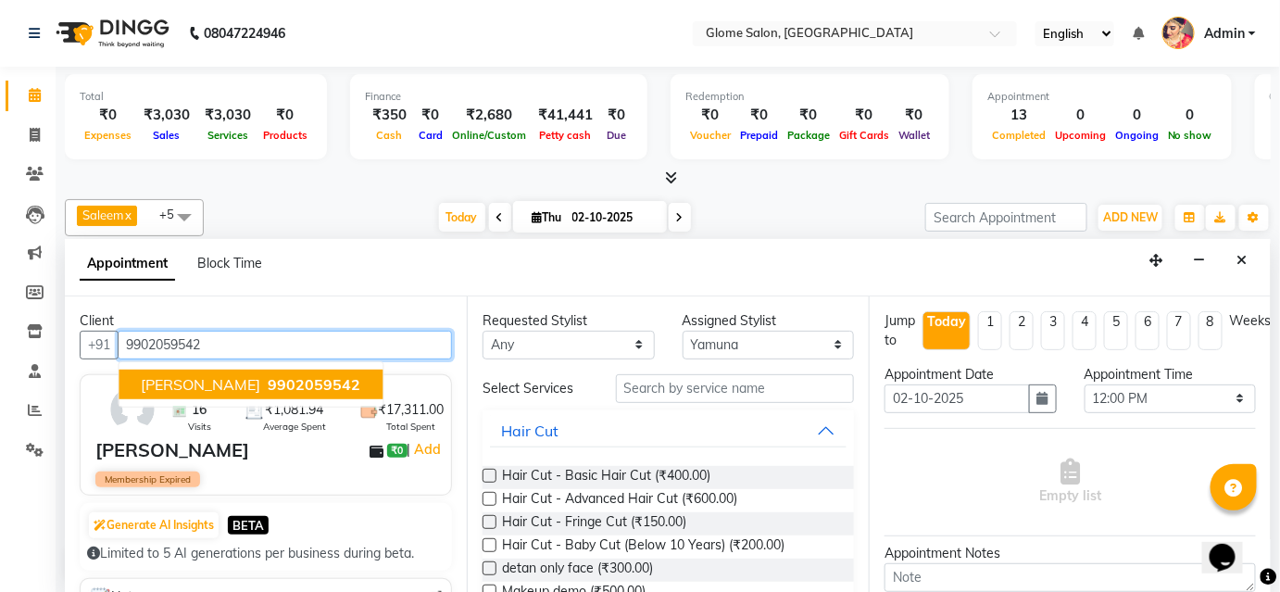
click at [184, 384] on span "[PERSON_NAME]" at bounding box center [200, 384] width 119 height 19
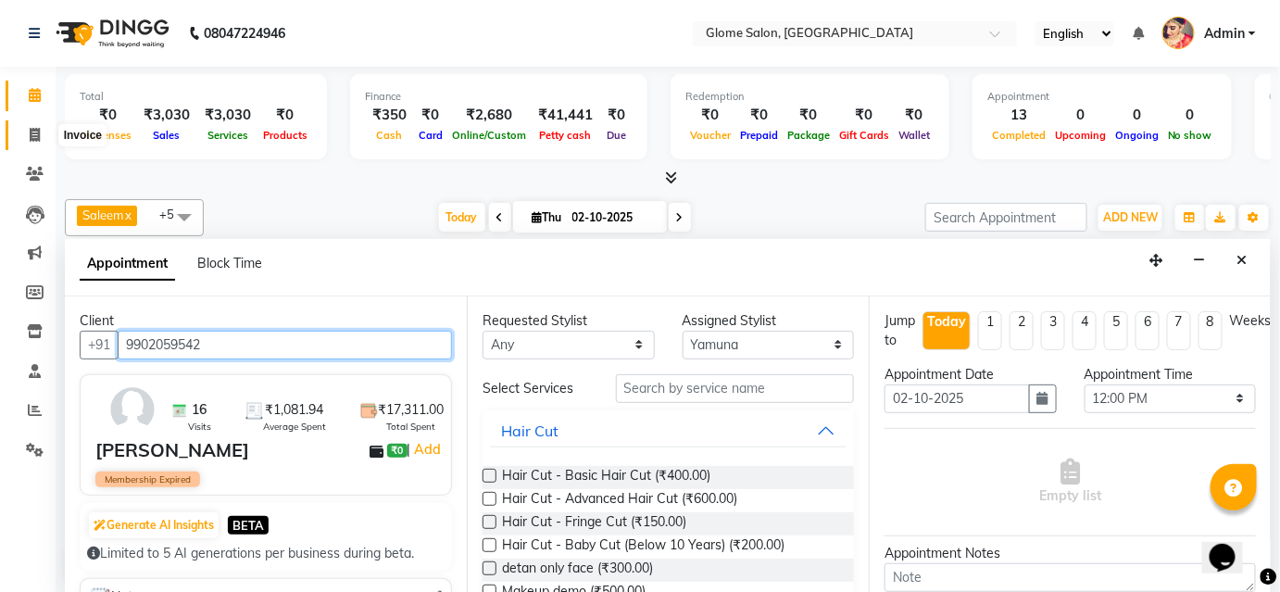
type input "9902059542"
click at [30, 132] on icon at bounding box center [35, 135] width 10 height 14
select select "service"
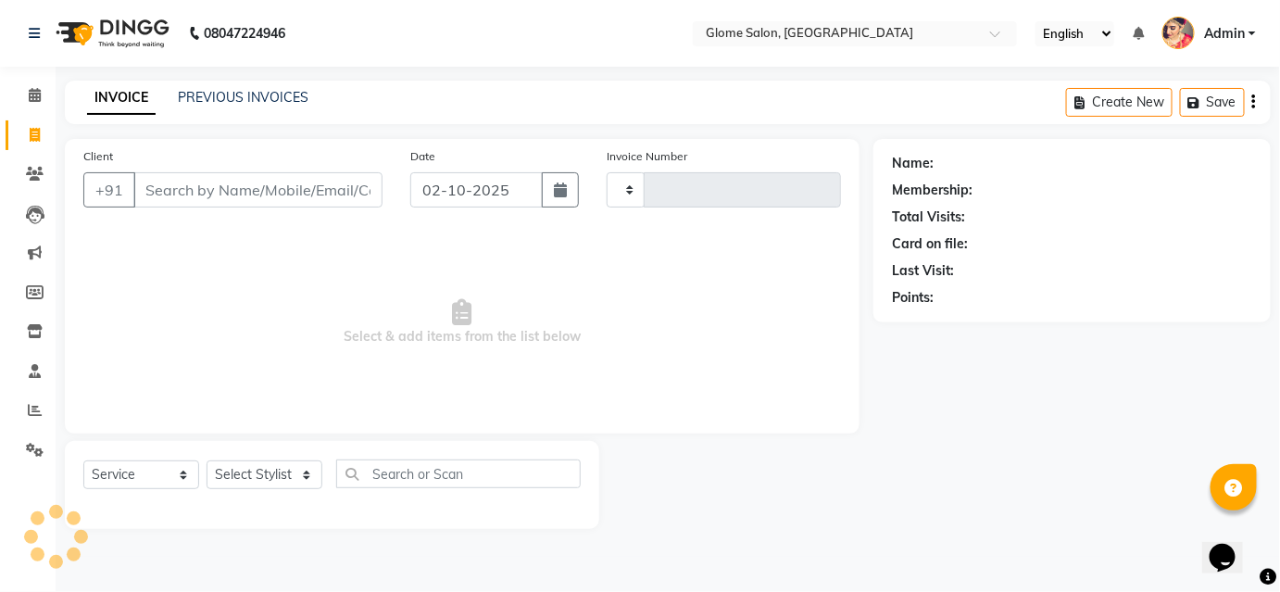
type input "2558"
select select "5199"
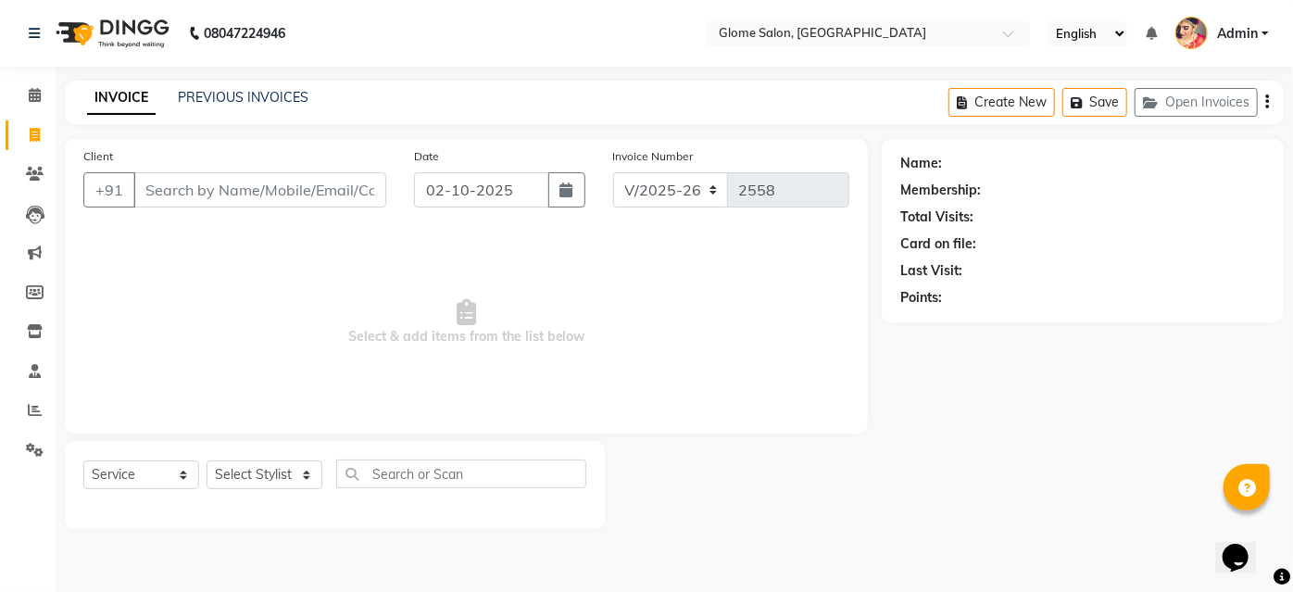
click at [219, 190] on input "Client" at bounding box center [259, 189] width 253 height 35
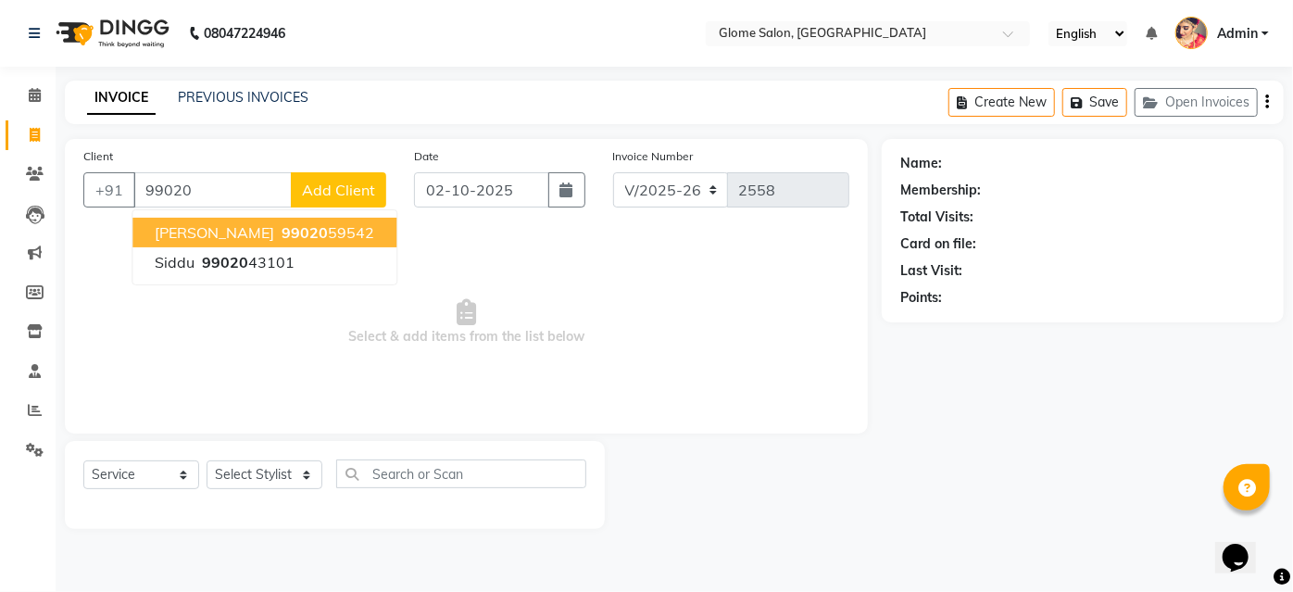
click at [212, 241] on button "[PERSON_NAME] 99020 59542" at bounding box center [264, 233] width 264 height 30
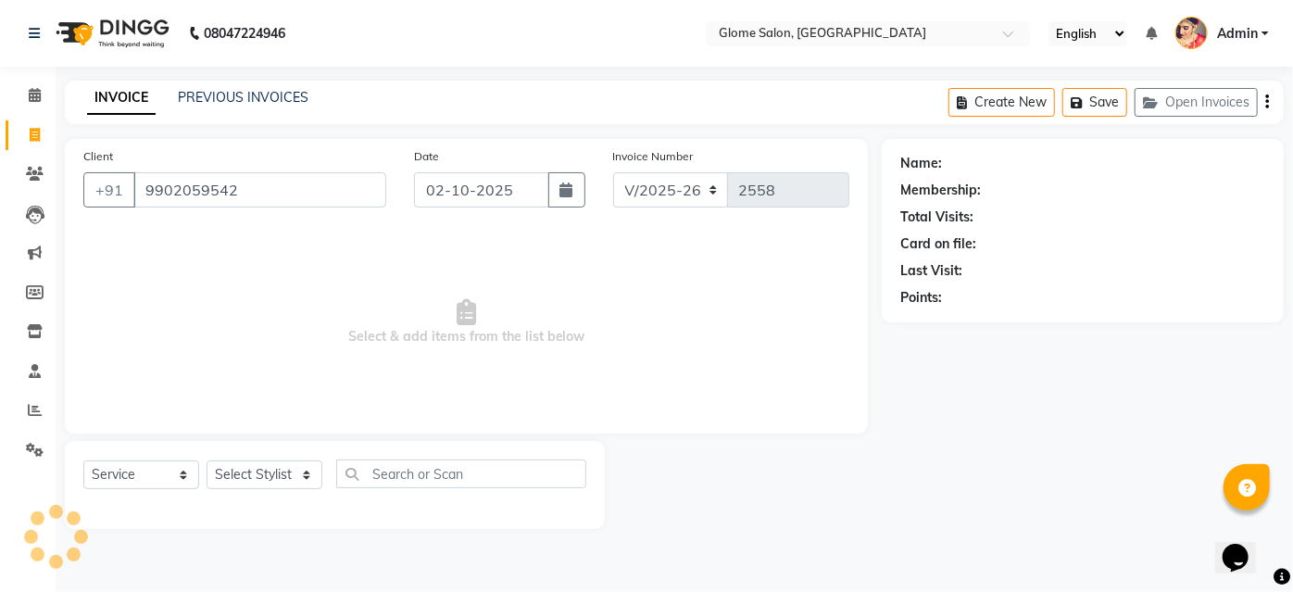
type input "9902059542"
select select "1: Object"
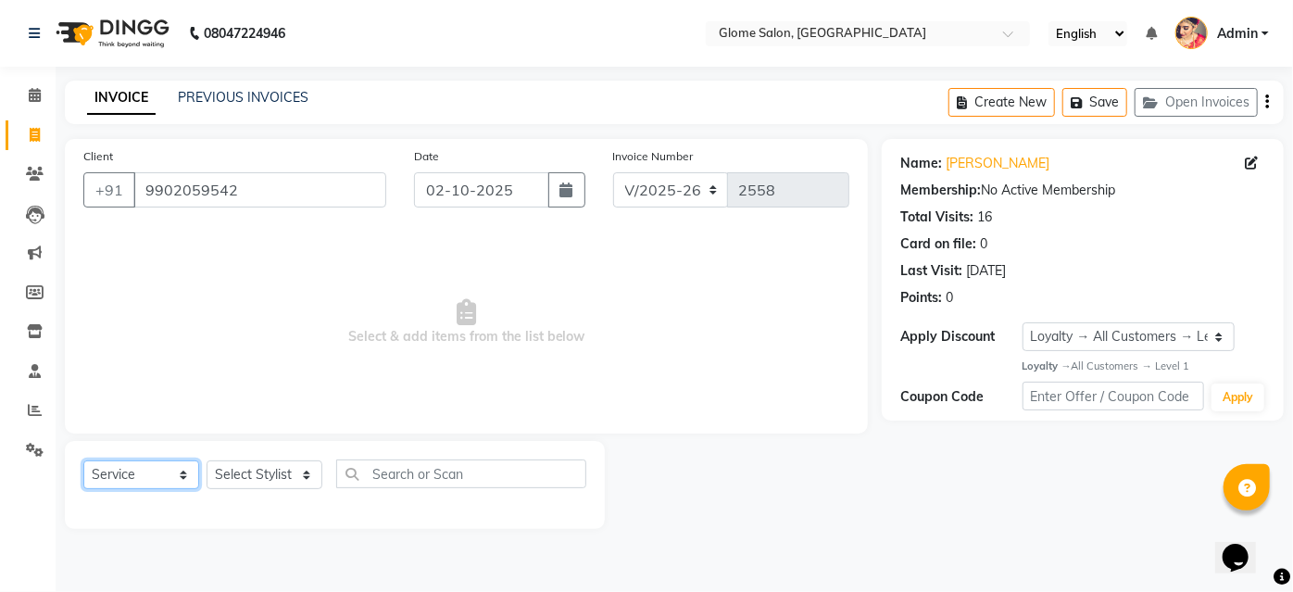
click at [180, 481] on select "Select Service Product Membership Package Voucher Prepaid Gift Card" at bounding box center [141, 474] width 116 height 29
select select "membership"
click at [83, 460] on select "Select Service Product Membership Package Voucher Prepaid Gift Card" at bounding box center [141, 474] width 116 height 29
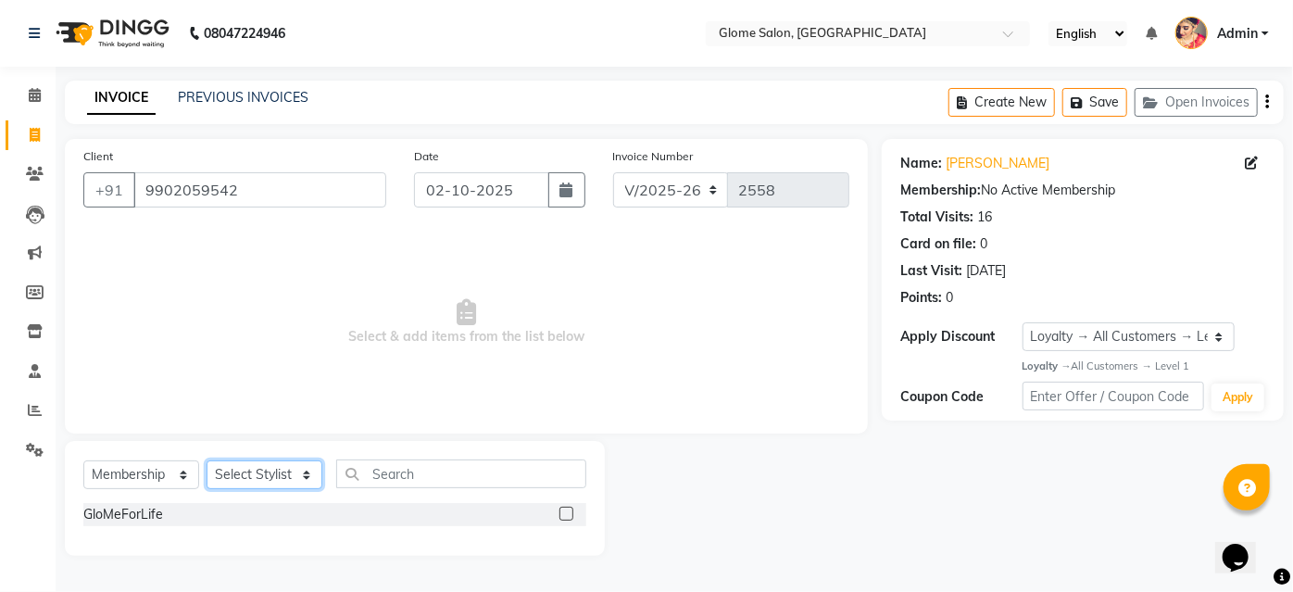
click at [291, 478] on select "Select Stylist [PERSON_NAME] [PERSON_NAME] Sahib [PERSON_NAME] [PERSON_NAME]" at bounding box center [265, 474] width 116 height 29
select select "34178"
click at [207, 460] on select "Select Stylist [PERSON_NAME] [PERSON_NAME] Sahib [PERSON_NAME] [PERSON_NAME]" at bounding box center [265, 474] width 116 height 29
click at [561, 516] on label at bounding box center [566, 514] width 14 height 14
click at [561, 516] on input "checkbox" at bounding box center [565, 514] width 12 height 12
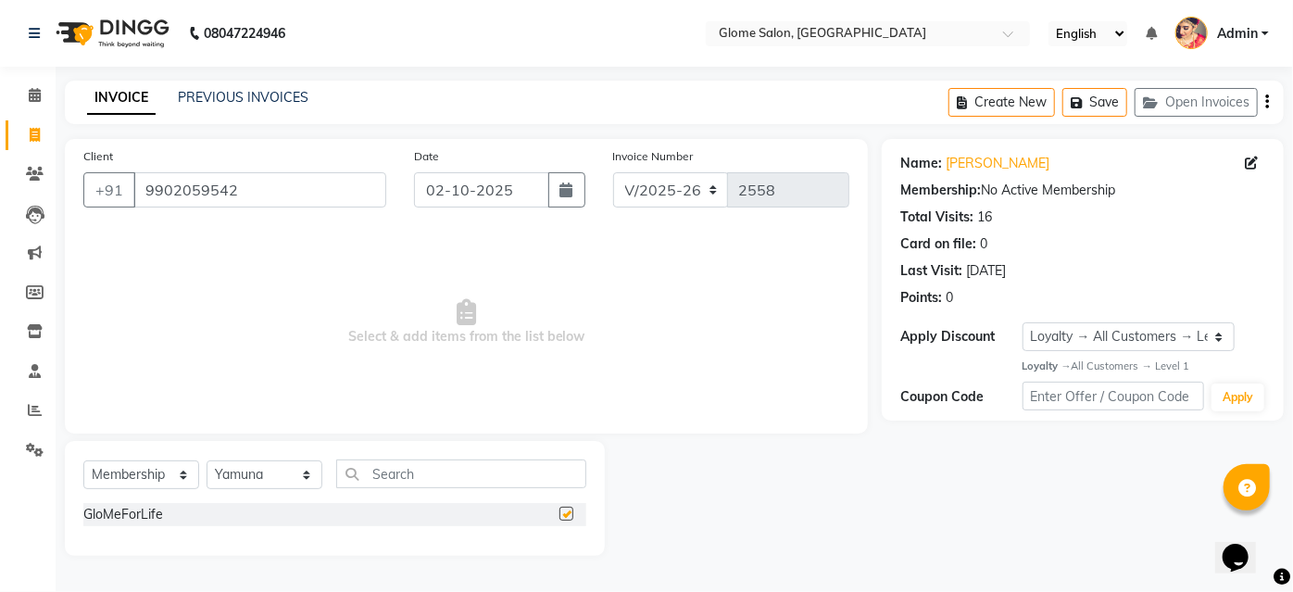
select select "select"
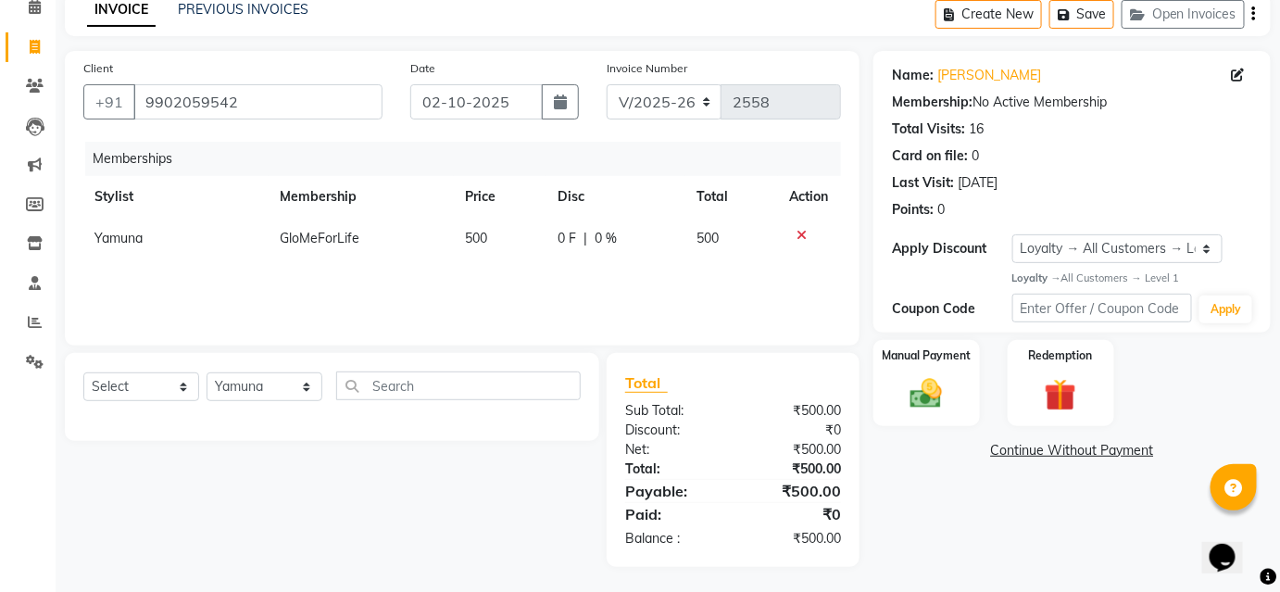
scroll to position [89, 0]
click at [933, 396] on img at bounding box center [926, 392] width 54 height 38
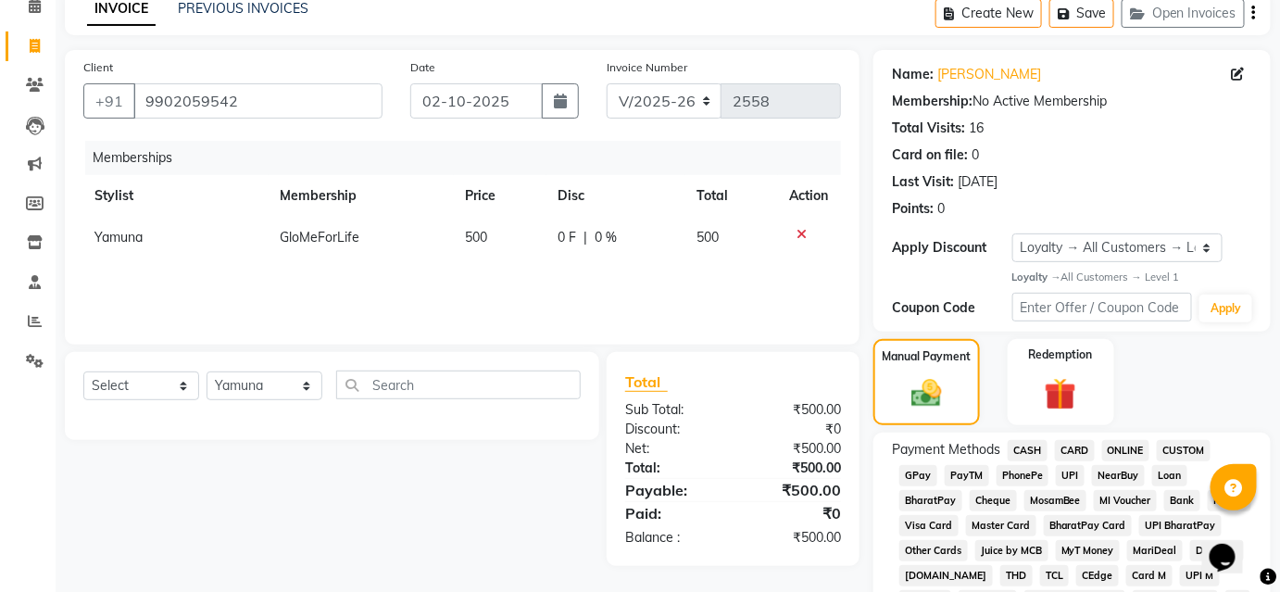
click at [1037, 454] on span "CASH" at bounding box center [1028, 450] width 40 height 21
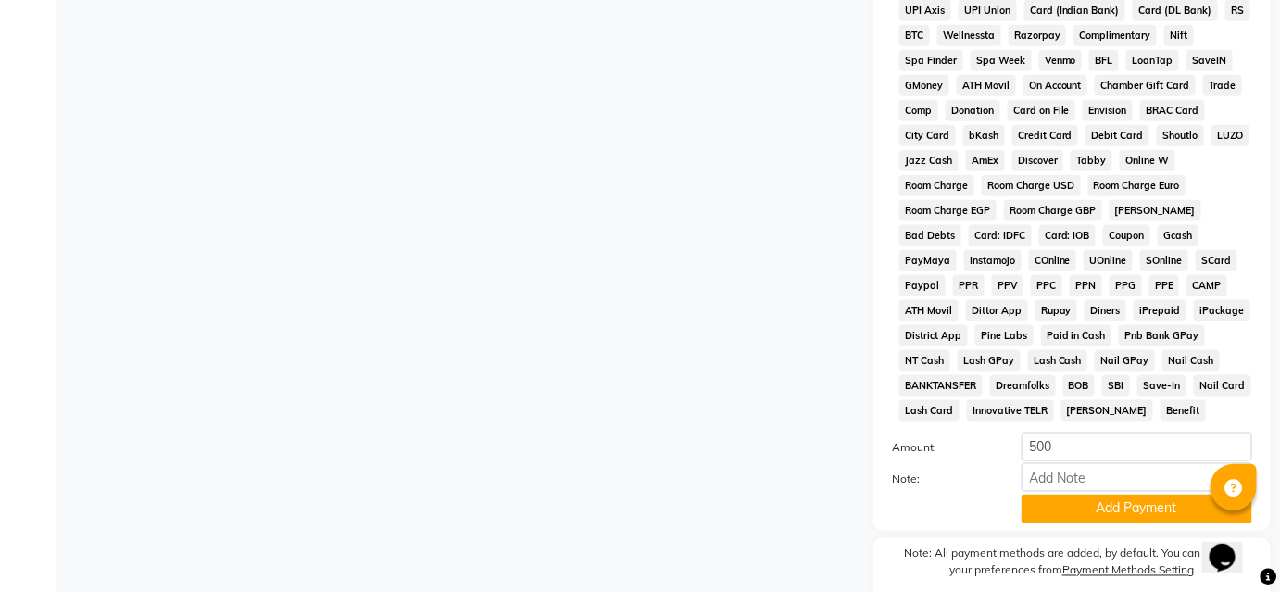
scroll to position [756, 0]
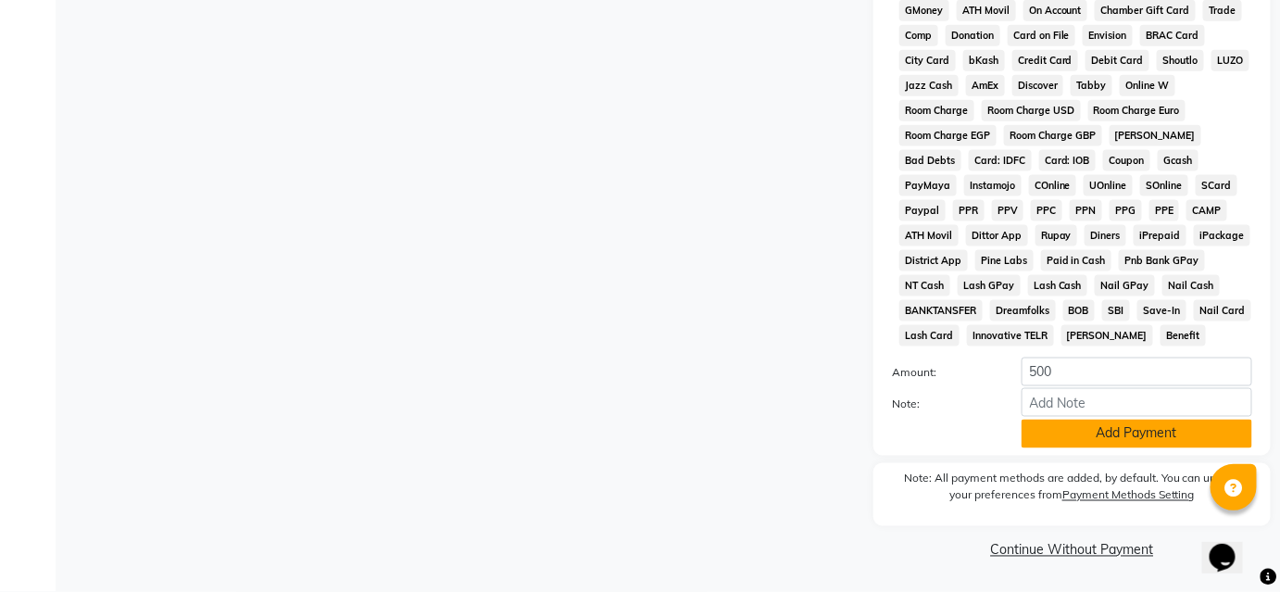
click at [1060, 432] on button "Add Payment" at bounding box center [1137, 434] width 231 height 29
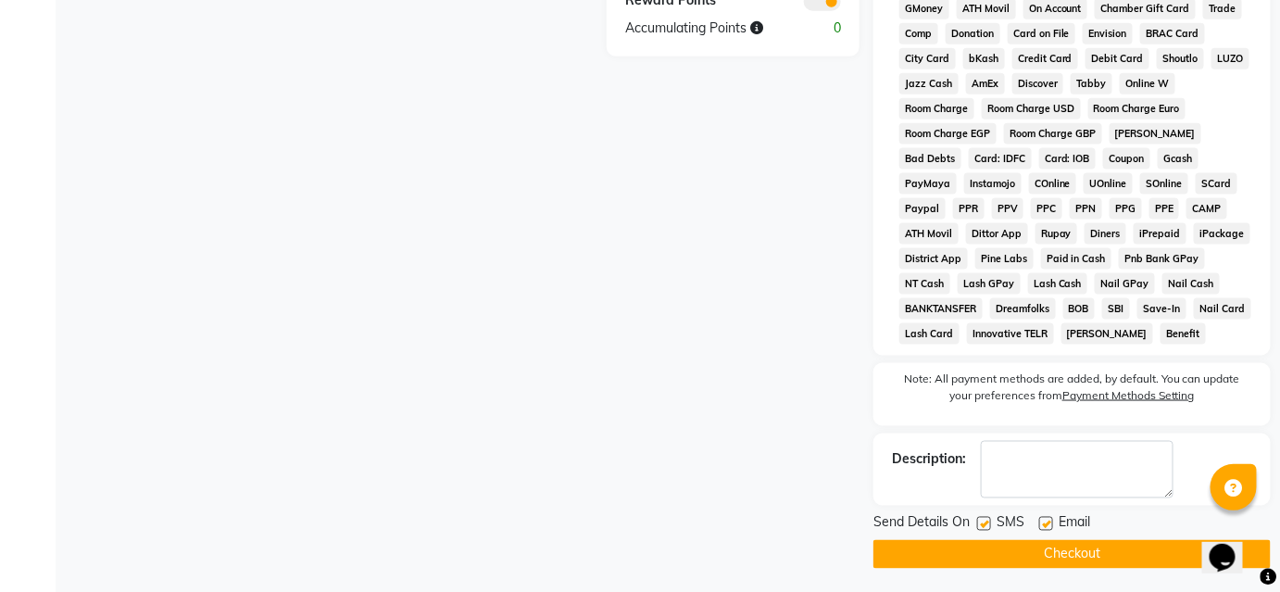
click at [1019, 559] on button "Checkout" at bounding box center [1071, 554] width 397 height 29
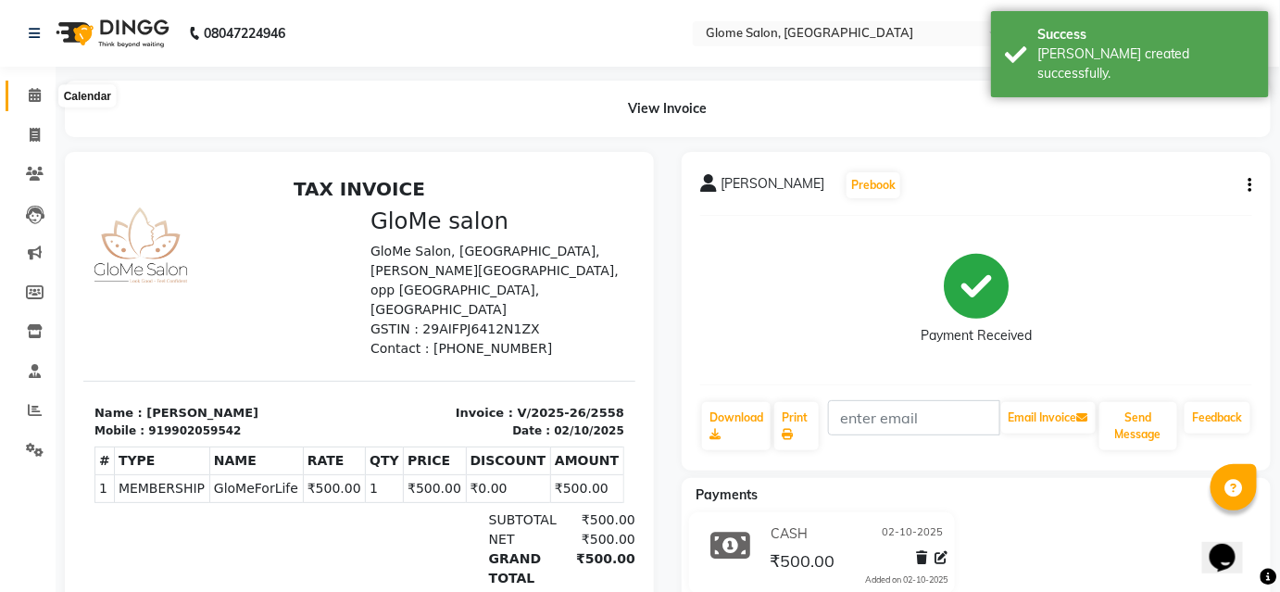
click at [36, 94] on icon at bounding box center [35, 95] width 12 height 14
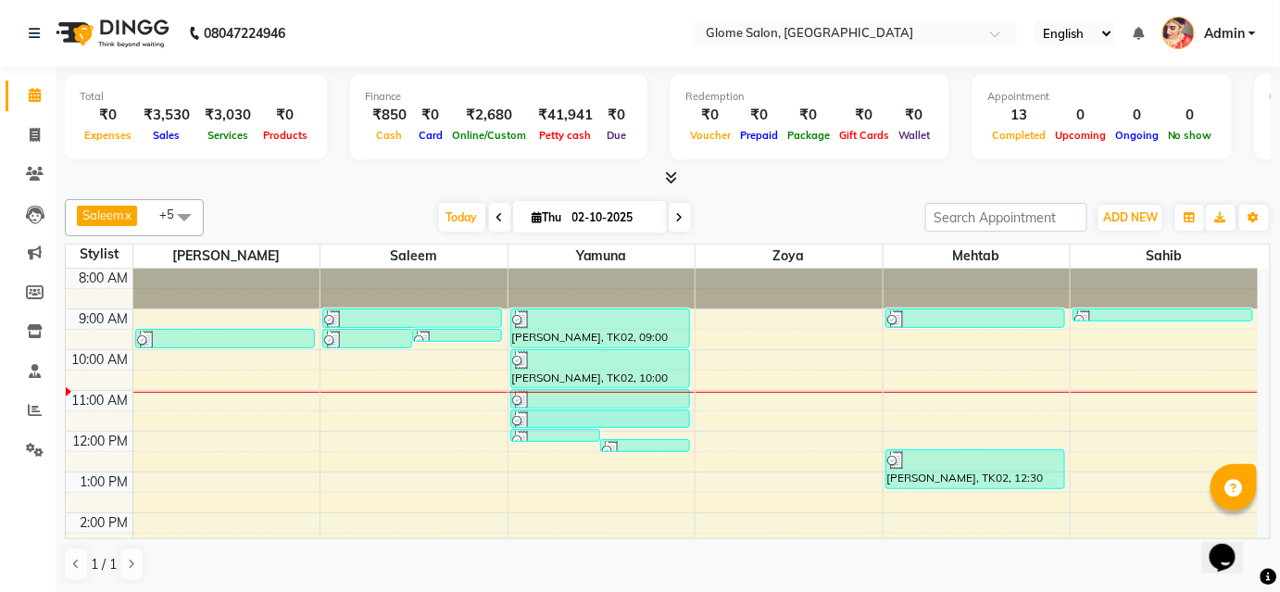
click at [675, 427] on div "8:00 AM 9:00 AM 10:00 AM 11:00 AM 12:00 PM 1:00 PM 2:00 PM 3:00 PM 4:00 PM 5:00…" at bounding box center [662, 533] width 1192 height 529
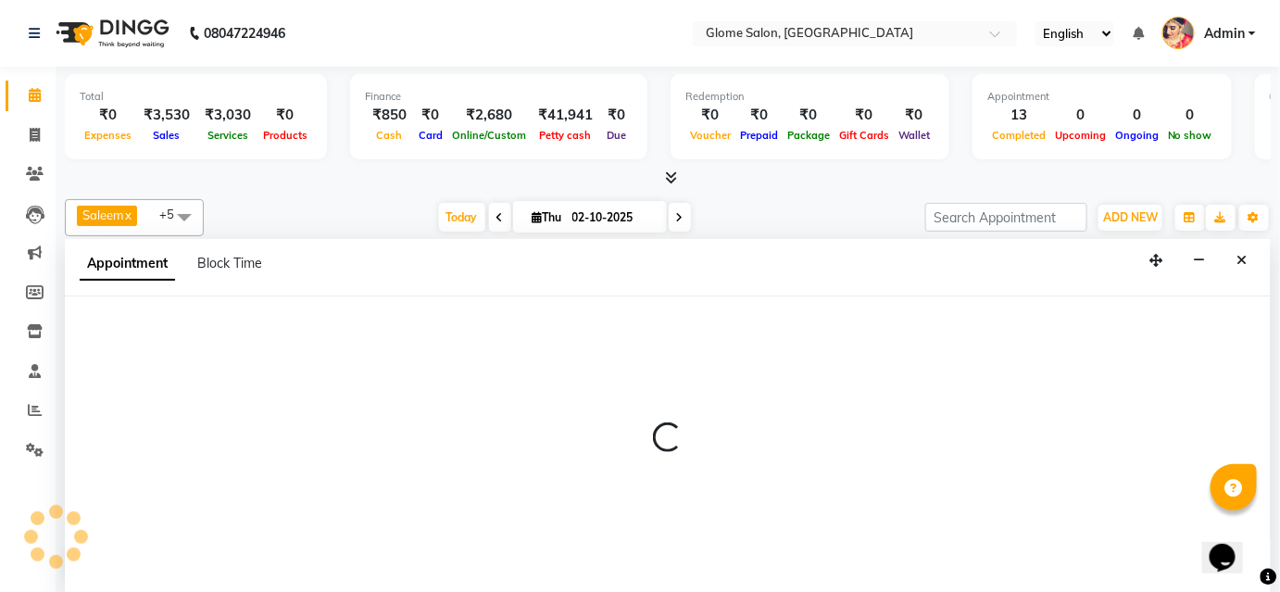
select select "34178"
select select "690"
select select "tentative"
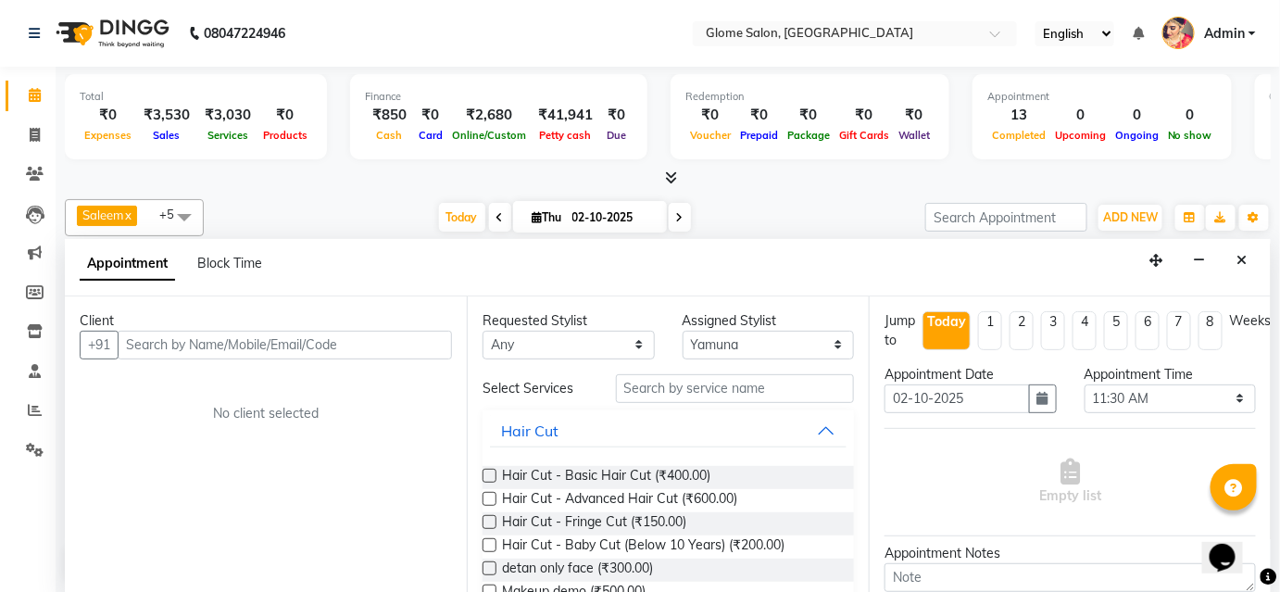
click at [141, 345] on input "text" at bounding box center [285, 345] width 334 height 29
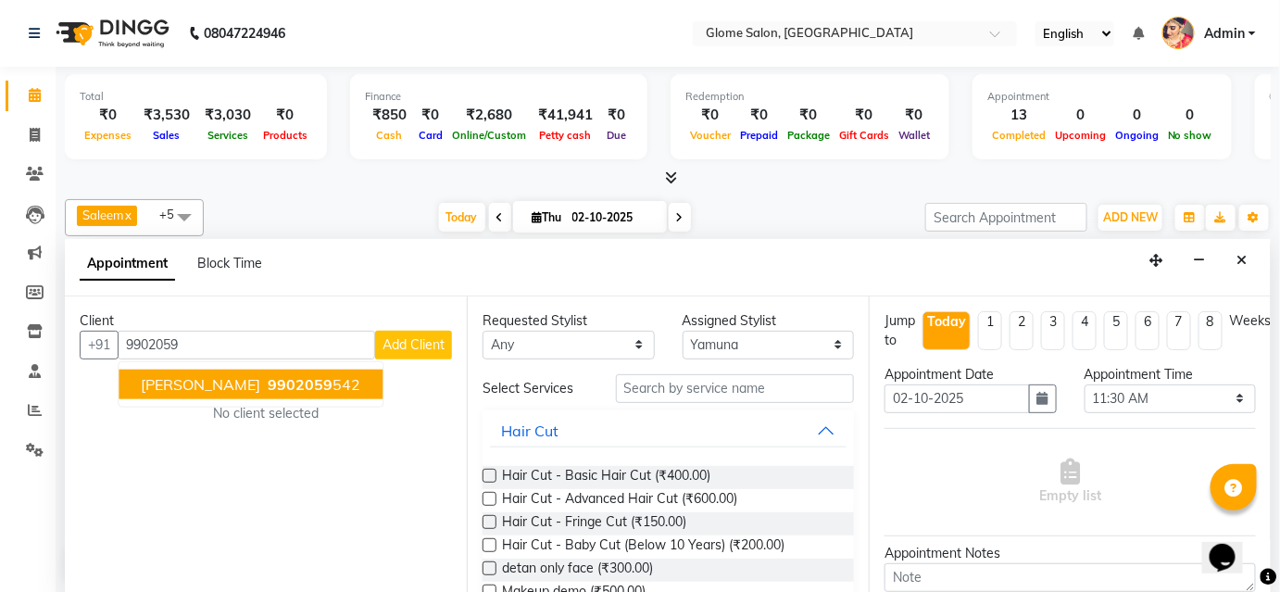
click at [137, 382] on button "[PERSON_NAME] 9902059 542" at bounding box center [251, 385] width 264 height 30
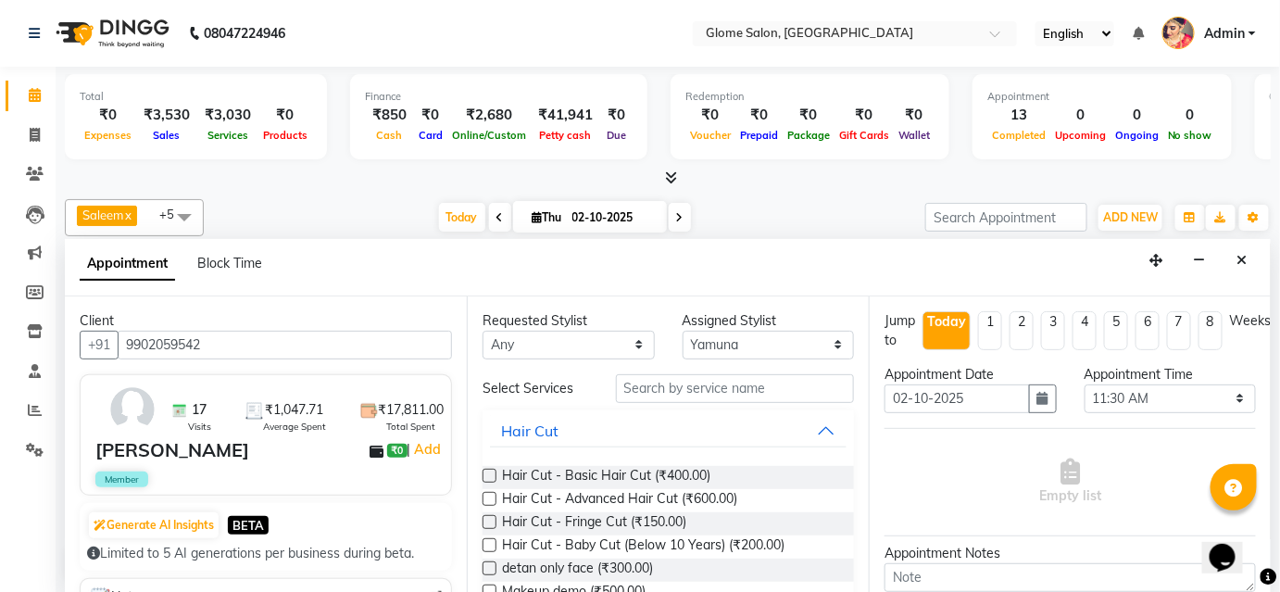
type input "9902059542"
click at [649, 387] on input "text" at bounding box center [735, 388] width 238 height 29
click at [637, 391] on input "text" at bounding box center [735, 388] width 238 height 29
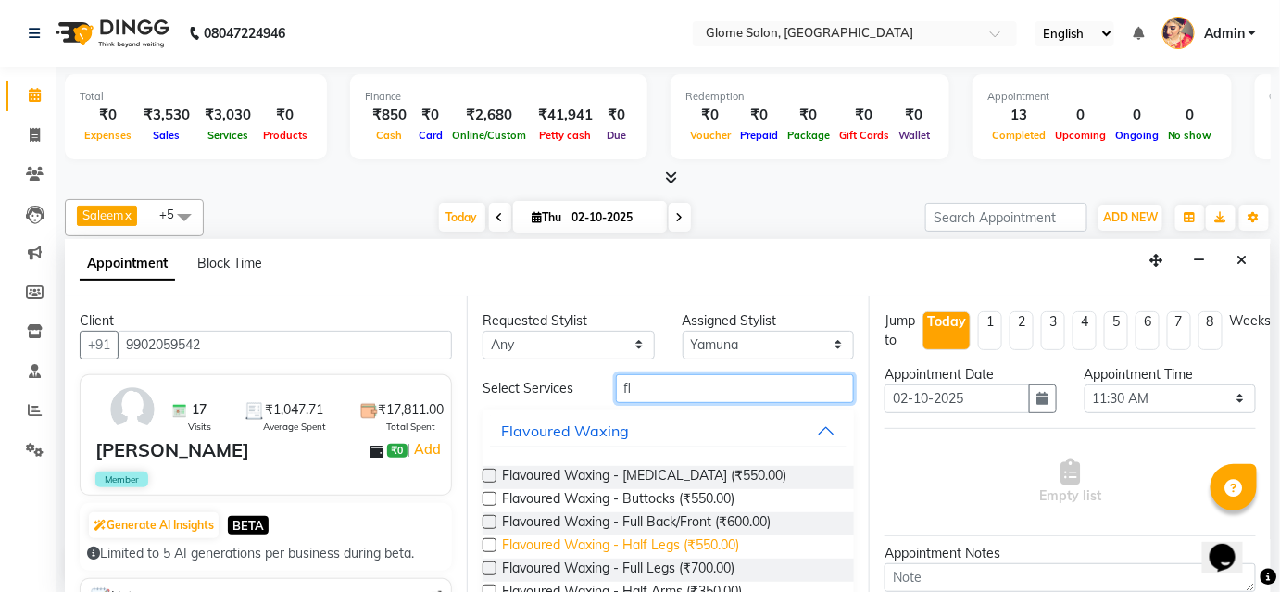
scroll to position [83, 0]
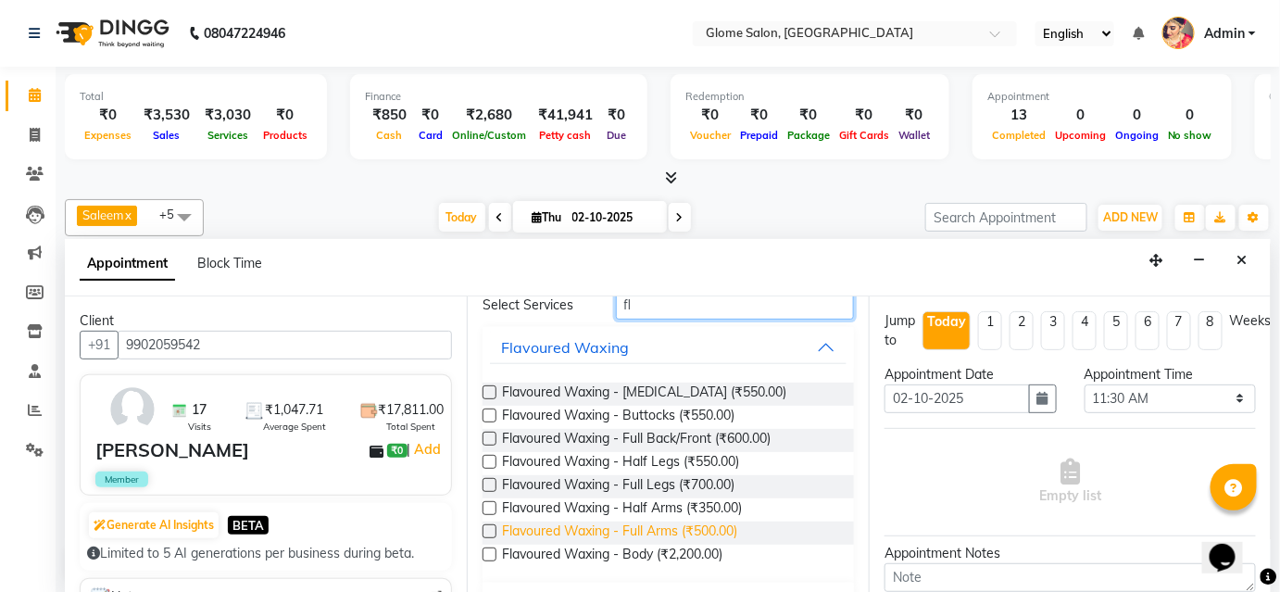
type input "fl"
click at [657, 523] on span "Flavoured Waxing - Full Arms (₹500.00)" at bounding box center [619, 532] width 235 height 23
checkbox input "false"
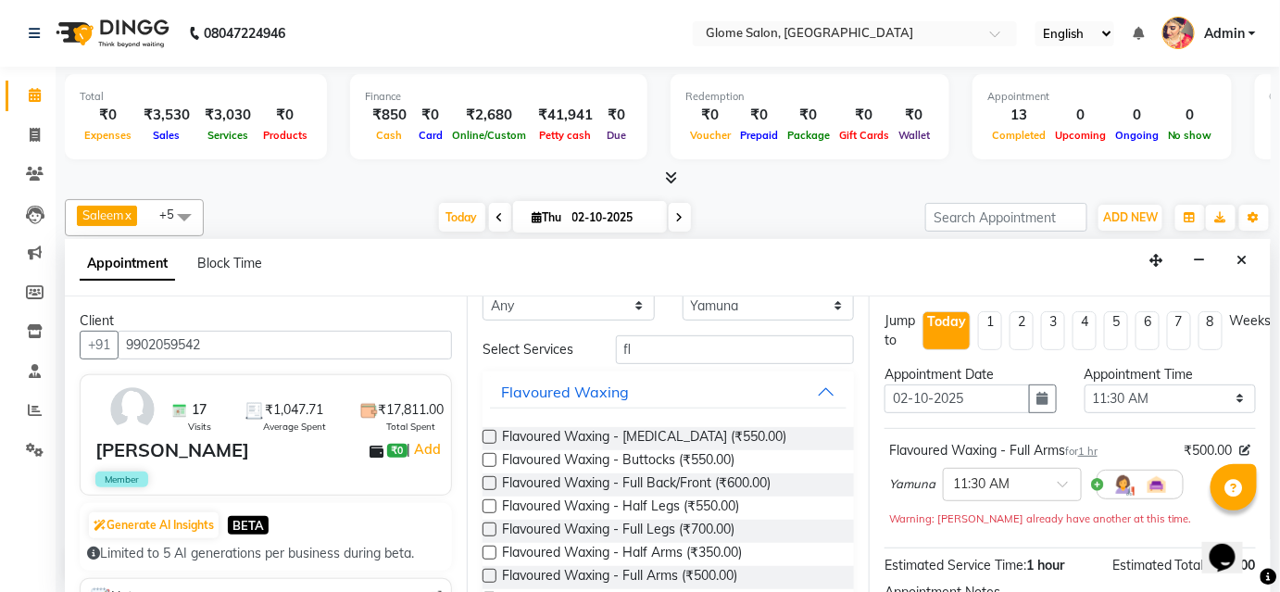
scroll to position [0, 0]
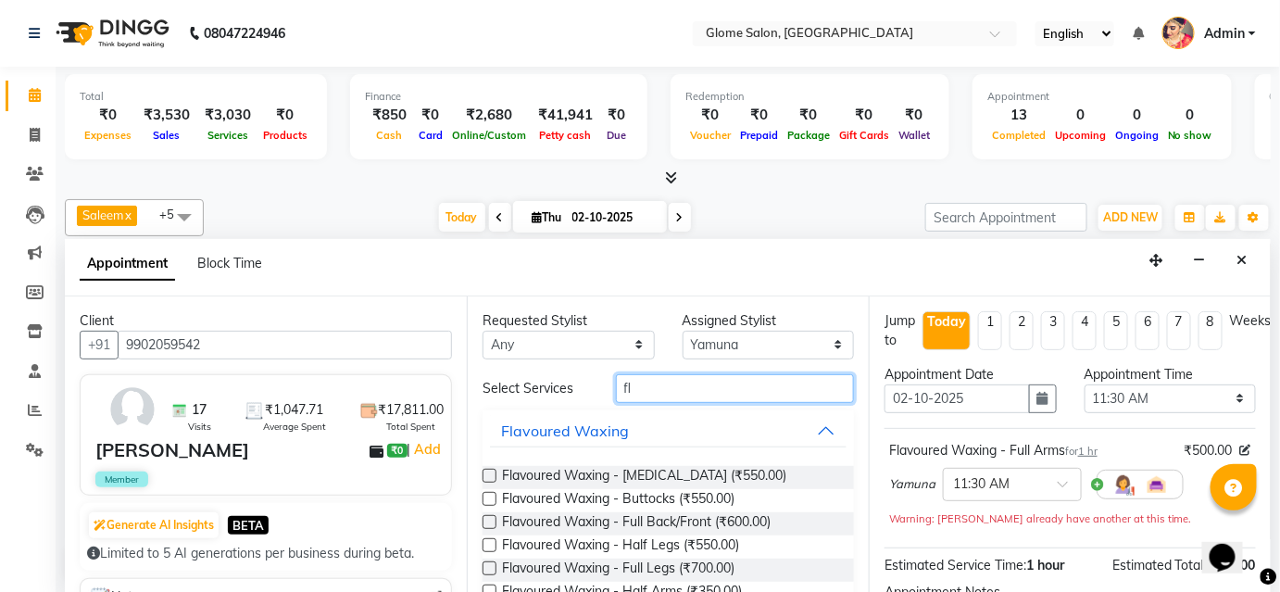
drag, startPoint x: 646, startPoint y: 389, endPoint x: 627, endPoint y: 396, distance: 20.8
click at [646, 390] on input "fl" at bounding box center [735, 388] width 238 height 29
type input "f"
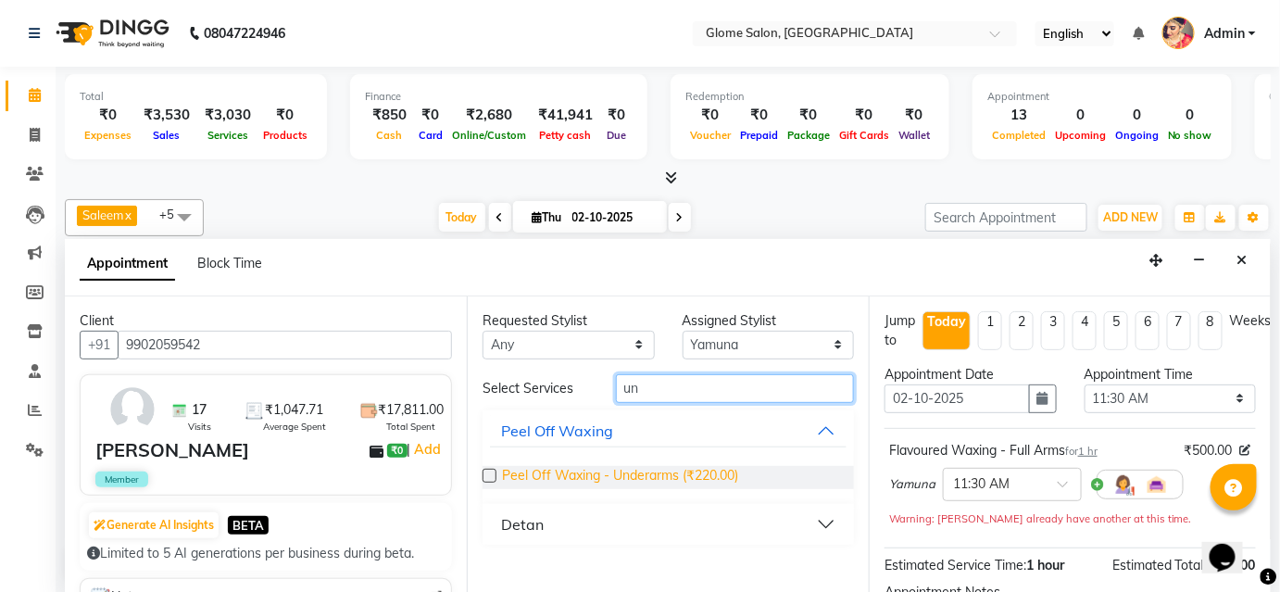
type input "un"
click at [615, 470] on span "Peel Off Waxing - Underarms (₹220.00)" at bounding box center [620, 477] width 236 height 23
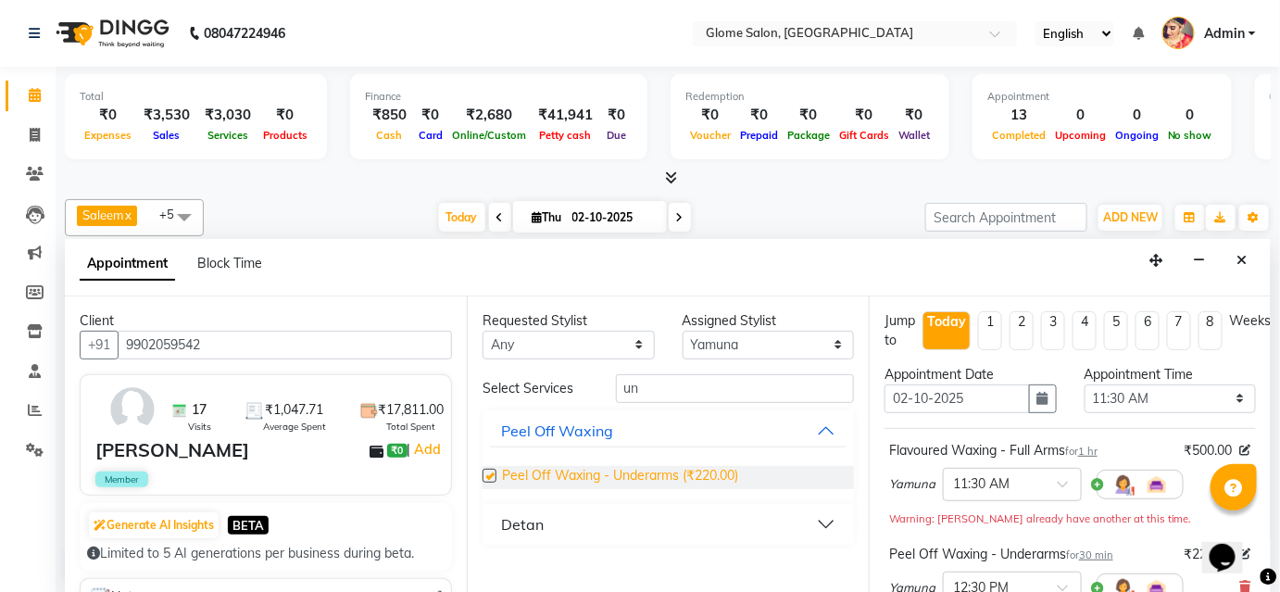
checkbox input "false"
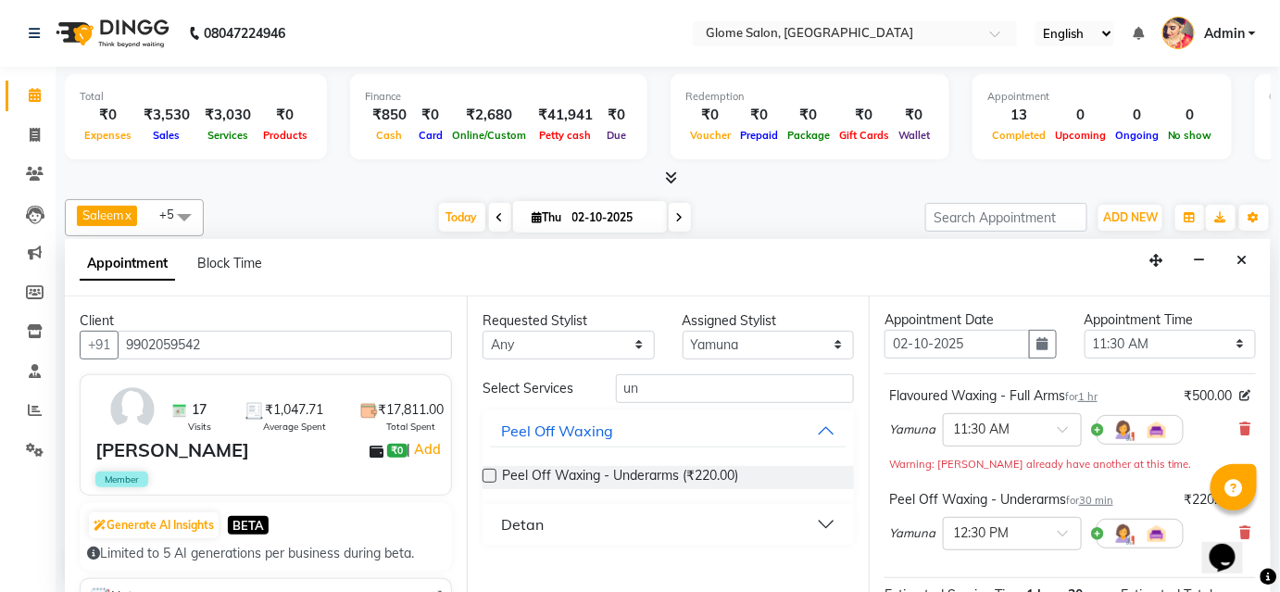
scroll to position [83, 0]
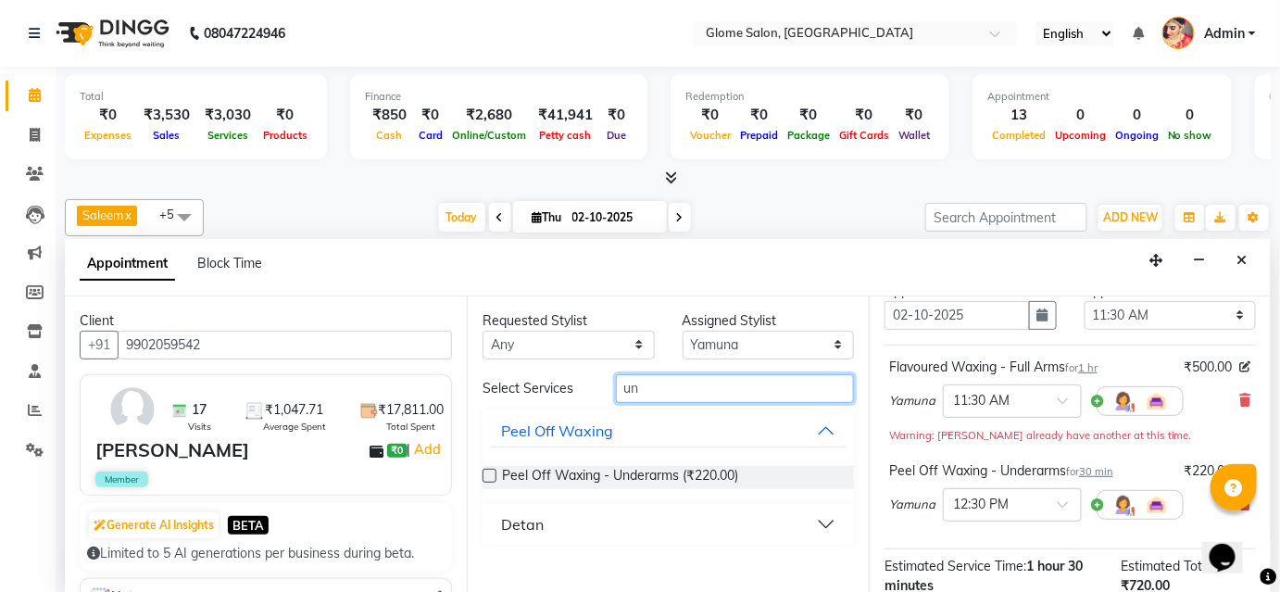
click at [660, 386] on input "un" at bounding box center [735, 388] width 238 height 29
type input "u"
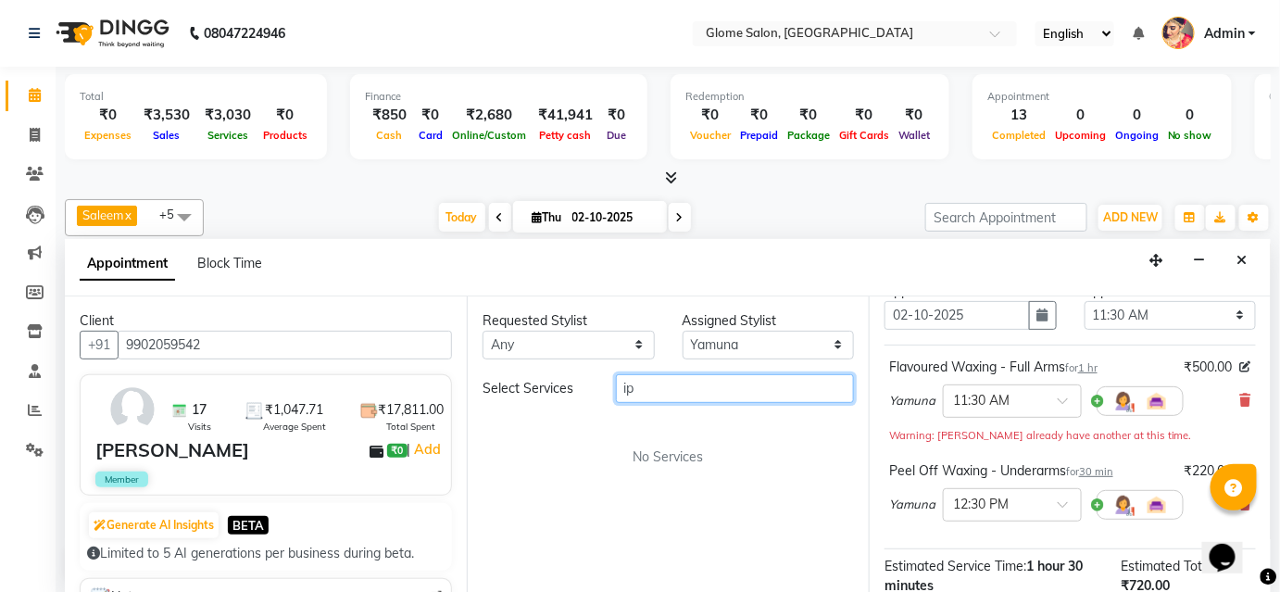
type input "i"
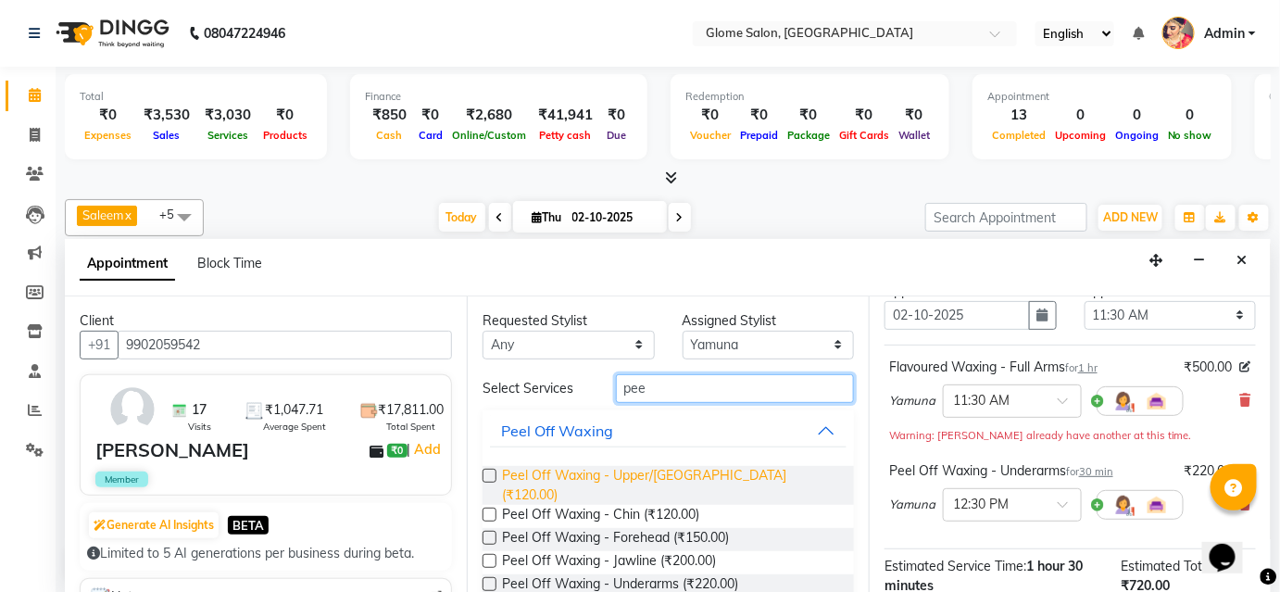
type input "pee"
click at [590, 473] on span "Peel Off Waxing - Upper/[GEOGRAPHIC_DATA] (₹120.00)" at bounding box center [670, 485] width 337 height 39
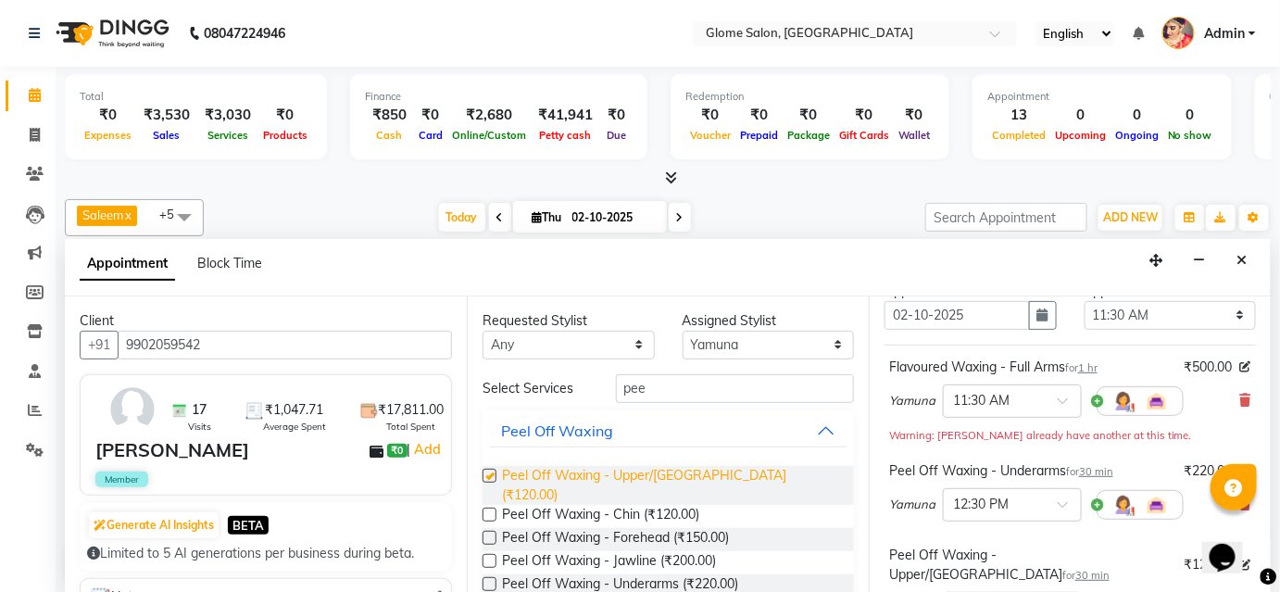
checkbox input "false"
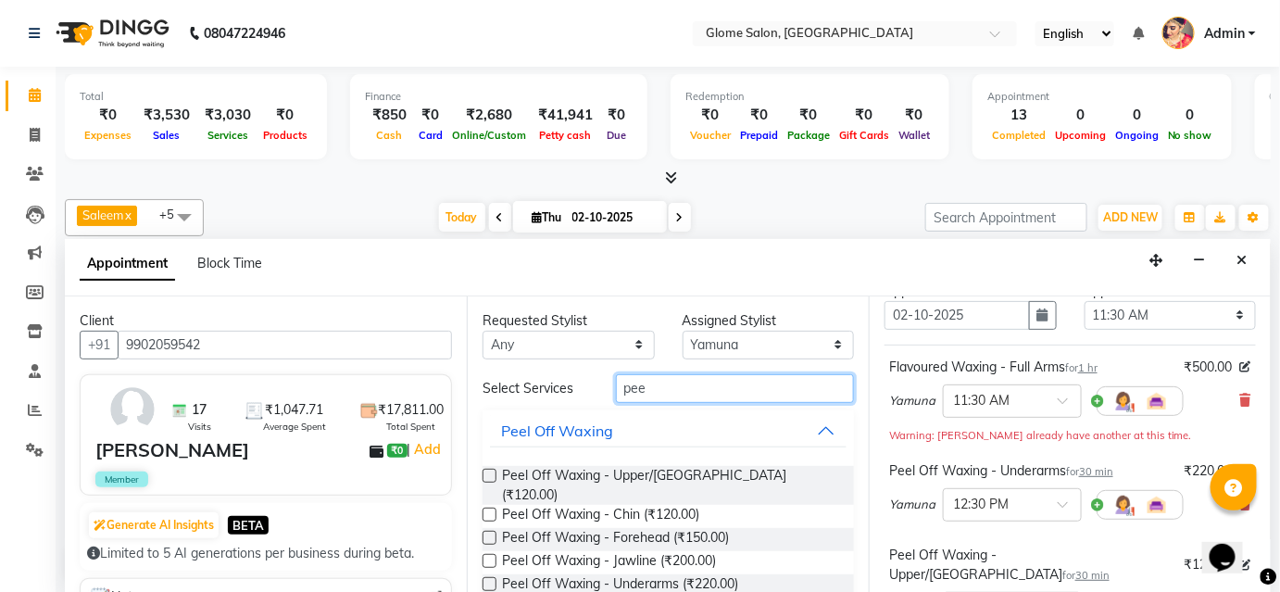
click at [663, 389] on input "pee" at bounding box center [735, 388] width 238 height 29
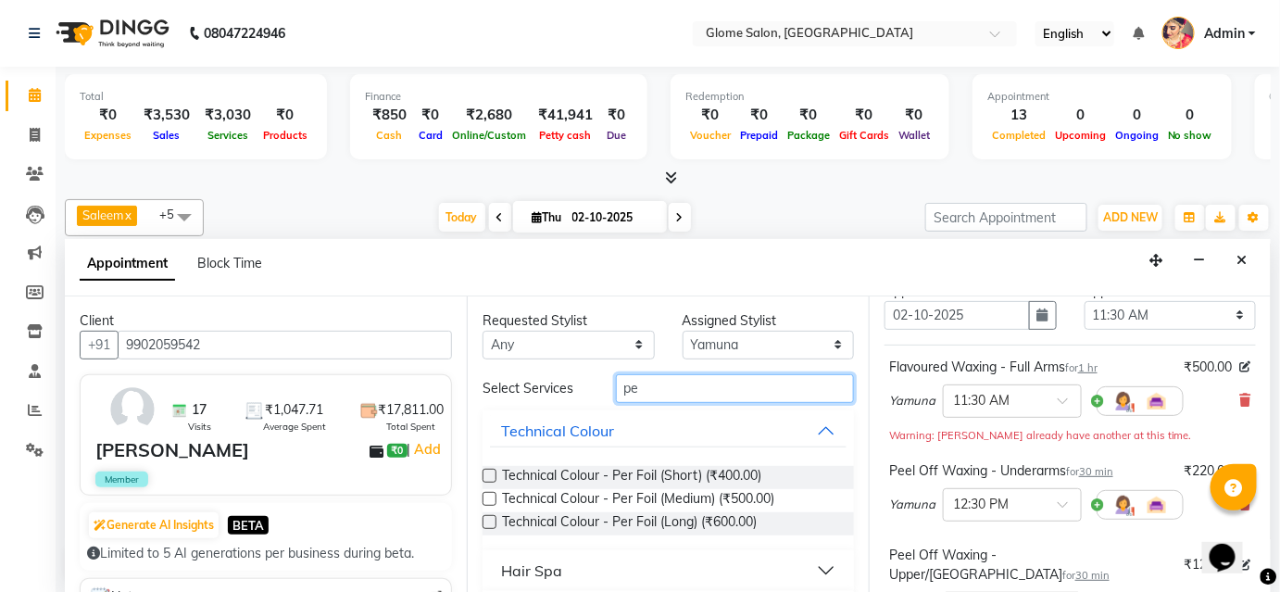
type input "p"
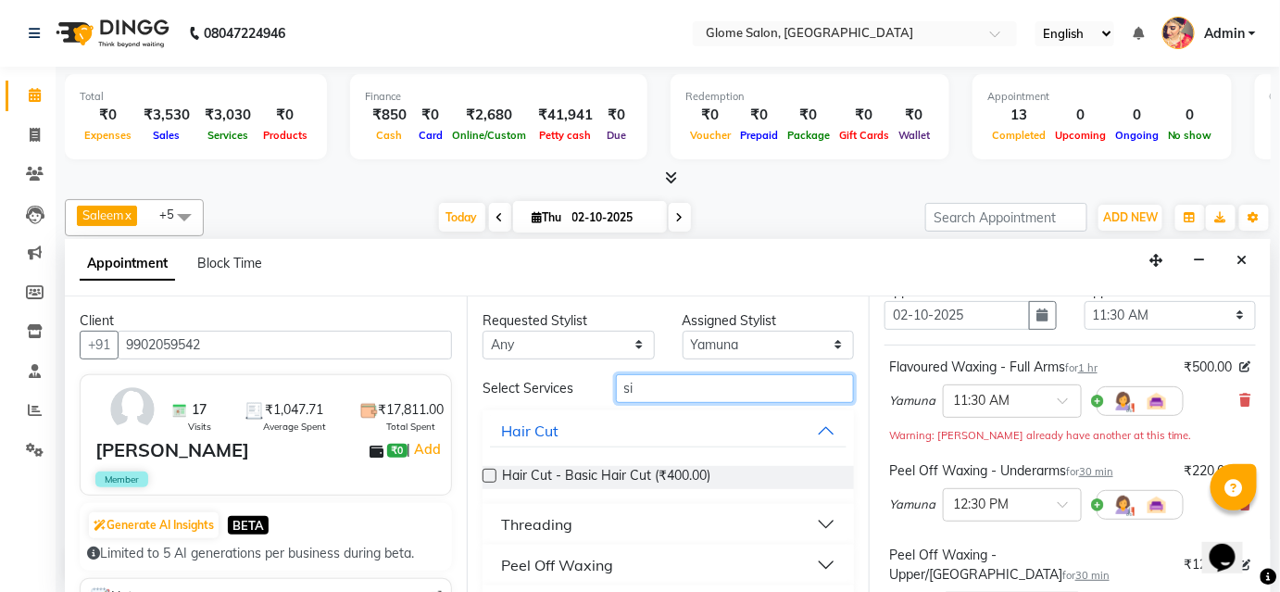
type input "s"
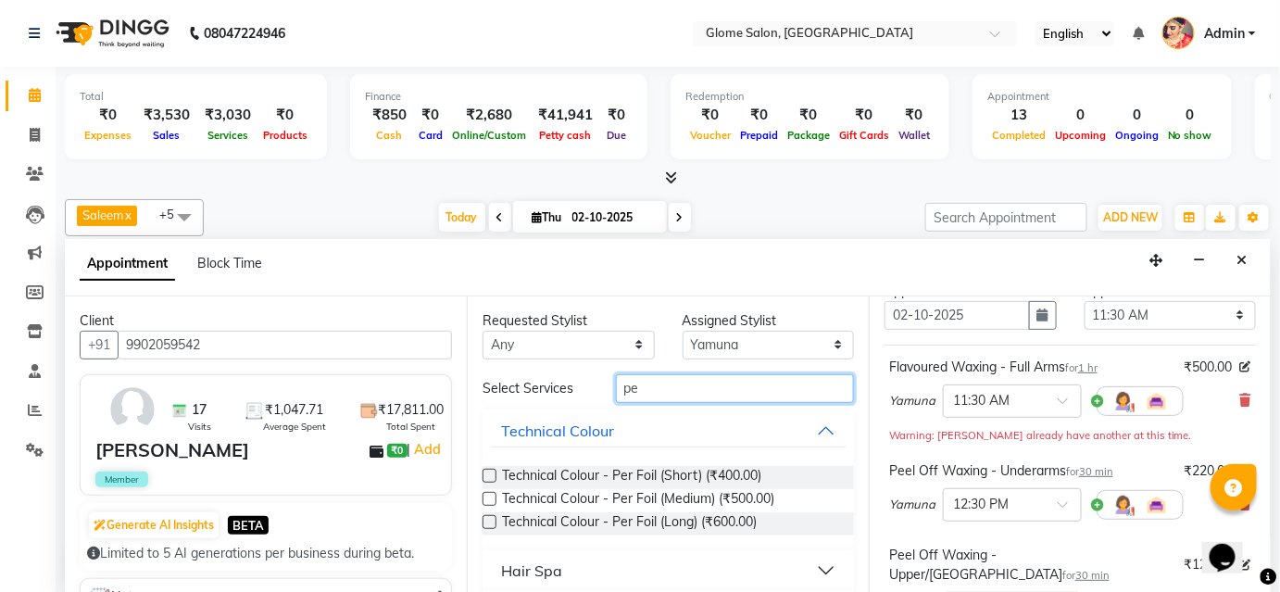
type input "pee"
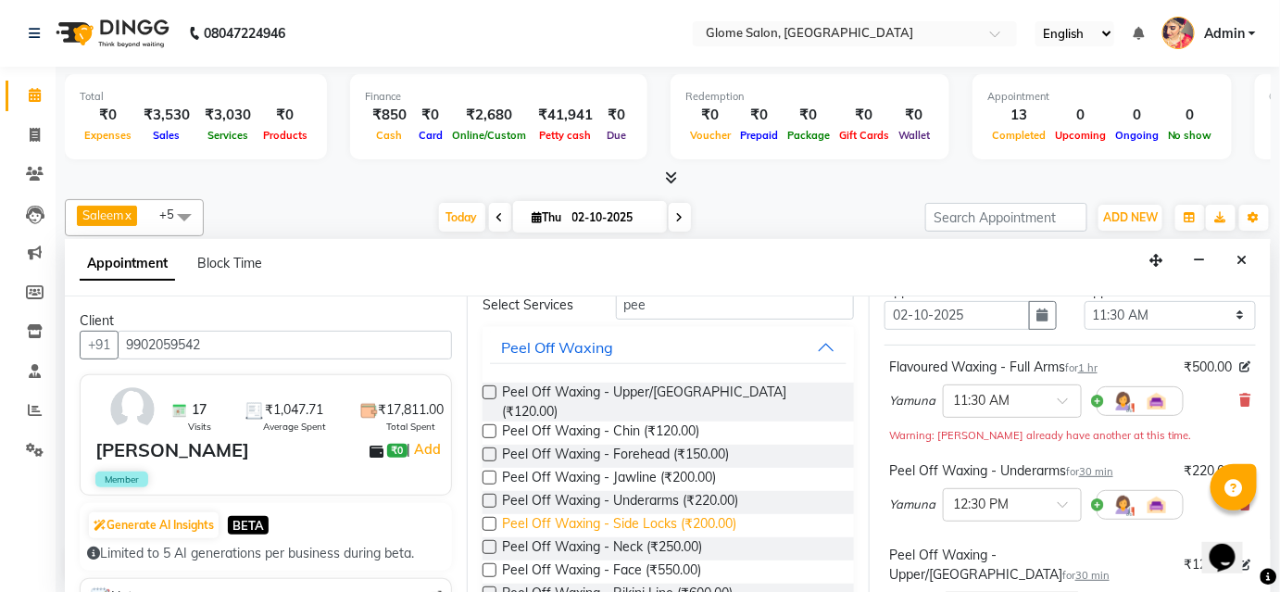
click at [611, 514] on span "Peel Off Waxing - Side Locks (₹200.00)" at bounding box center [619, 525] width 234 height 23
checkbox input "false"
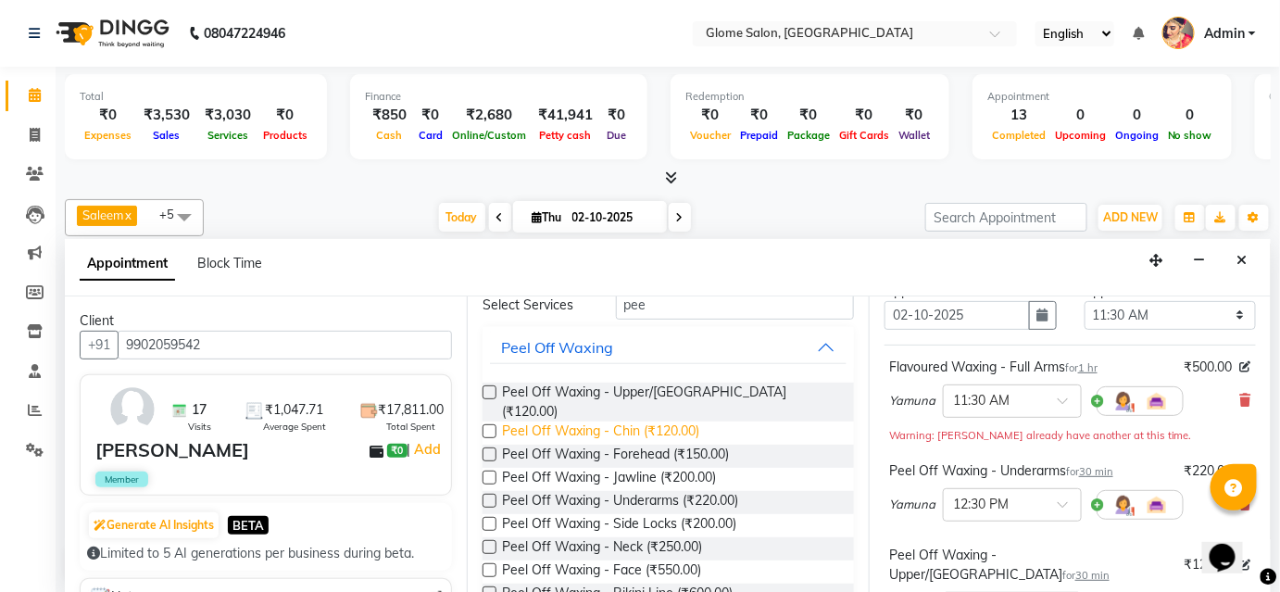
scroll to position [0, 0]
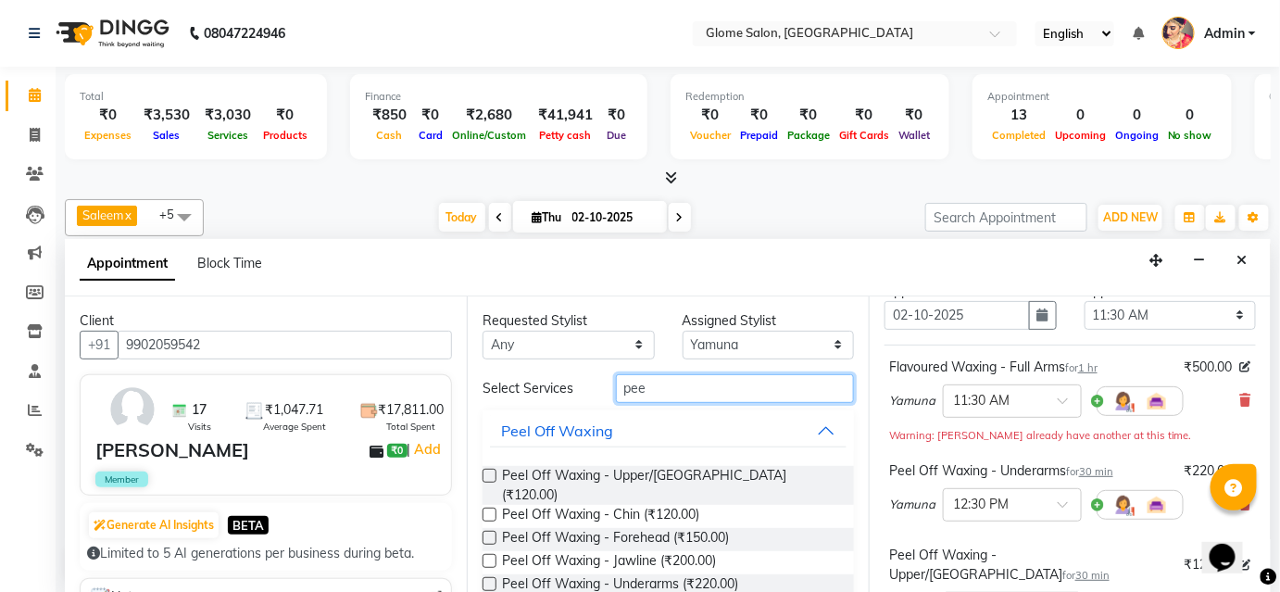
click at [654, 387] on input "pee" at bounding box center [735, 388] width 238 height 29
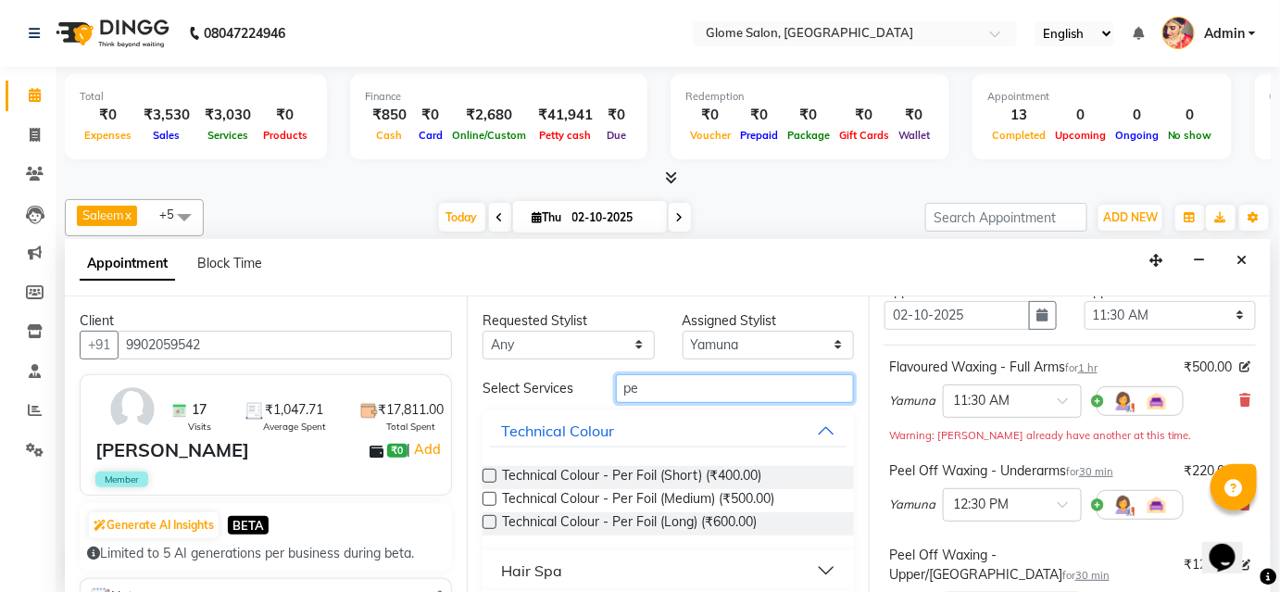
type input "p"
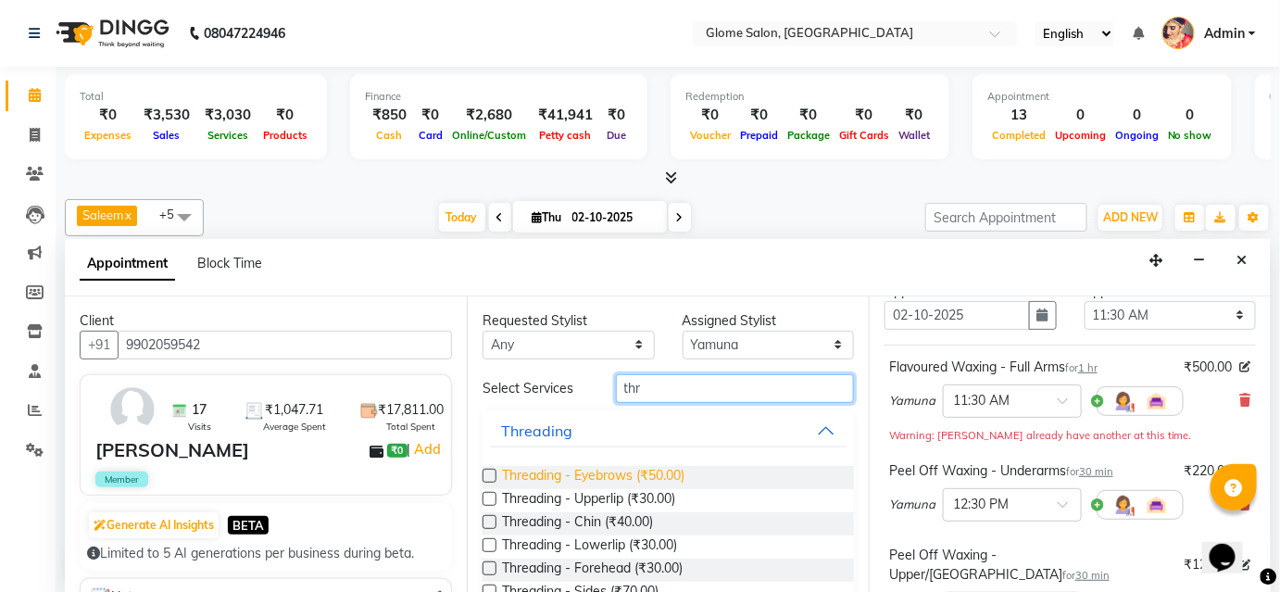
type input "thr"
click at [571, 473] on span "Threading - Eyebrows (₹50.00)" at bounding box center [593, 477] width 182 height 23
checkbox input "false"
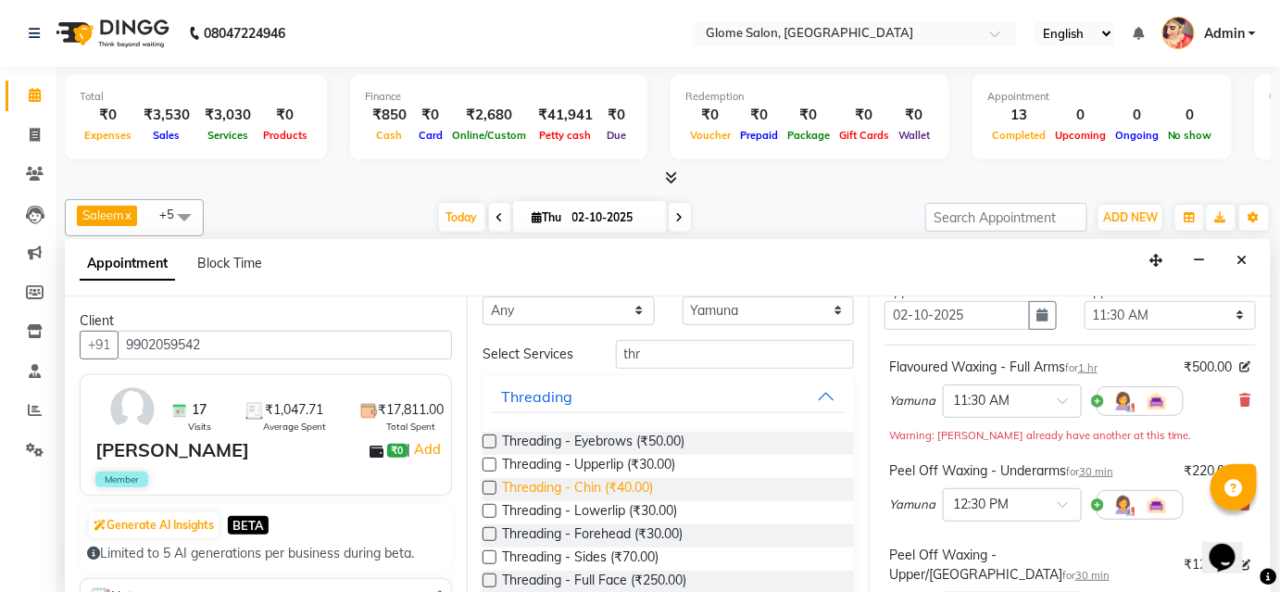
scroll to position [62, 0]
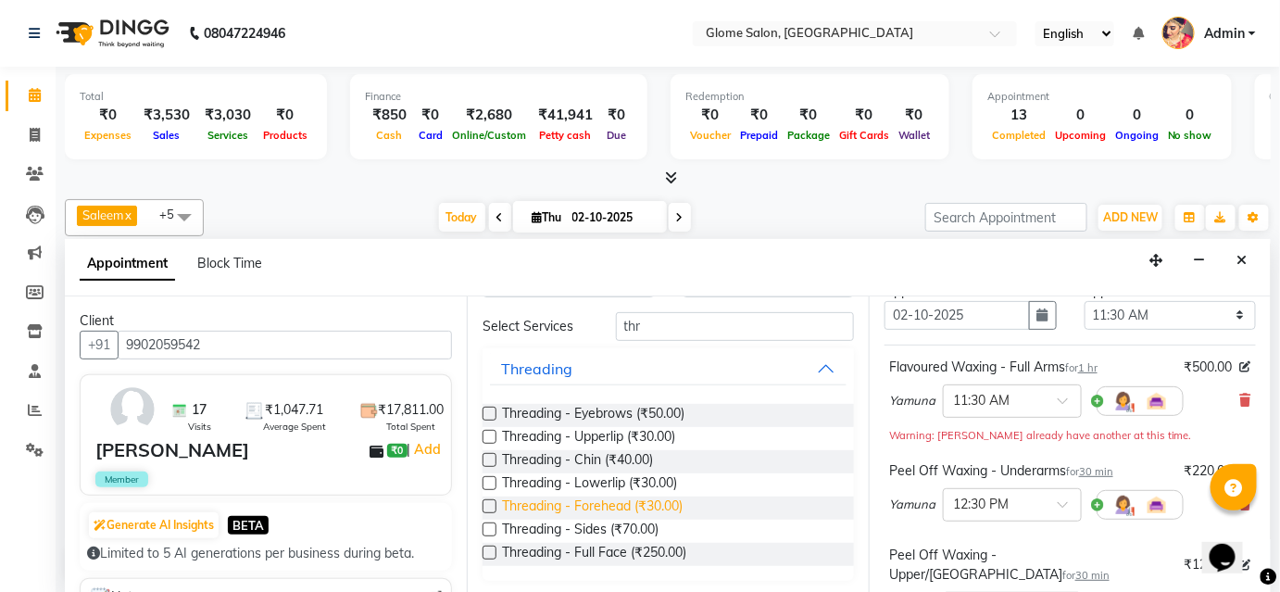
click at [568, 500] on span "Threading - Forehead (₹30.00)" at bounding box center [592, 507] width 181 height 23
checkbox input "false"
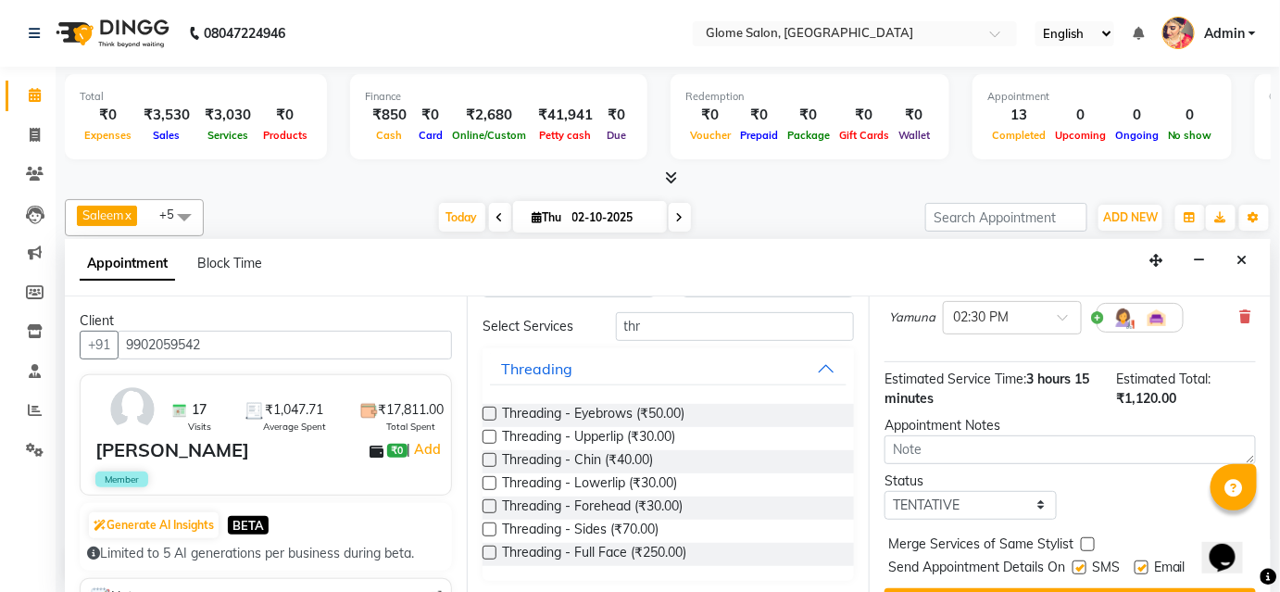
scroll to position [648, 0]
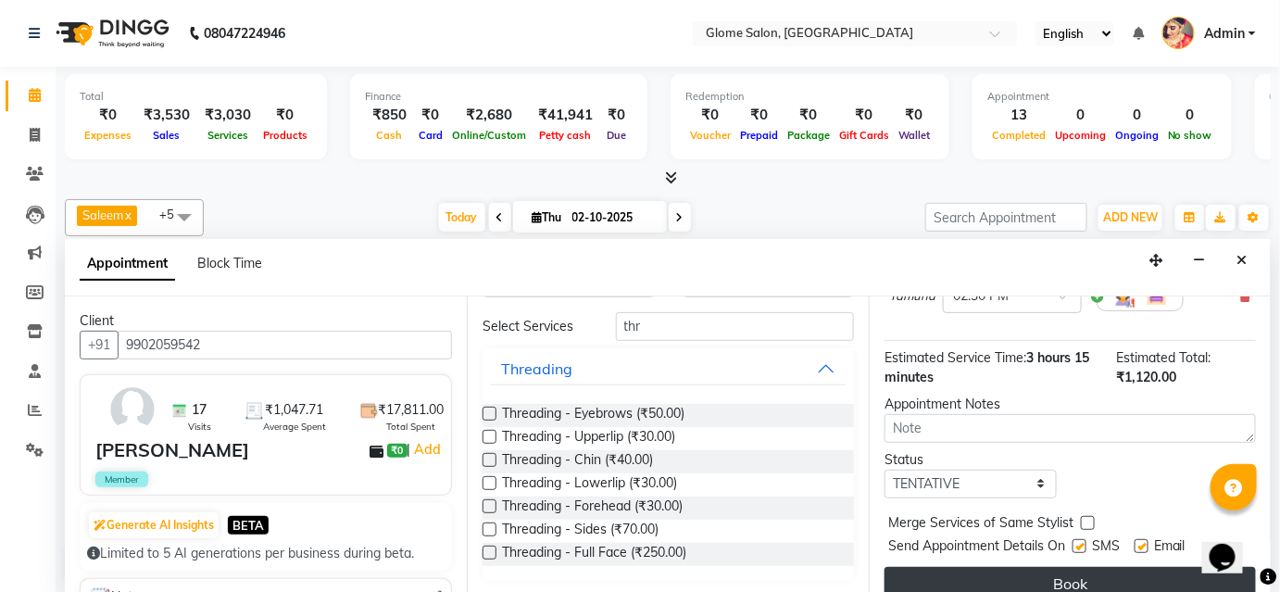
click at [982, 567] on button "Book" at bounding box center [1069, 583] width 371 height 33
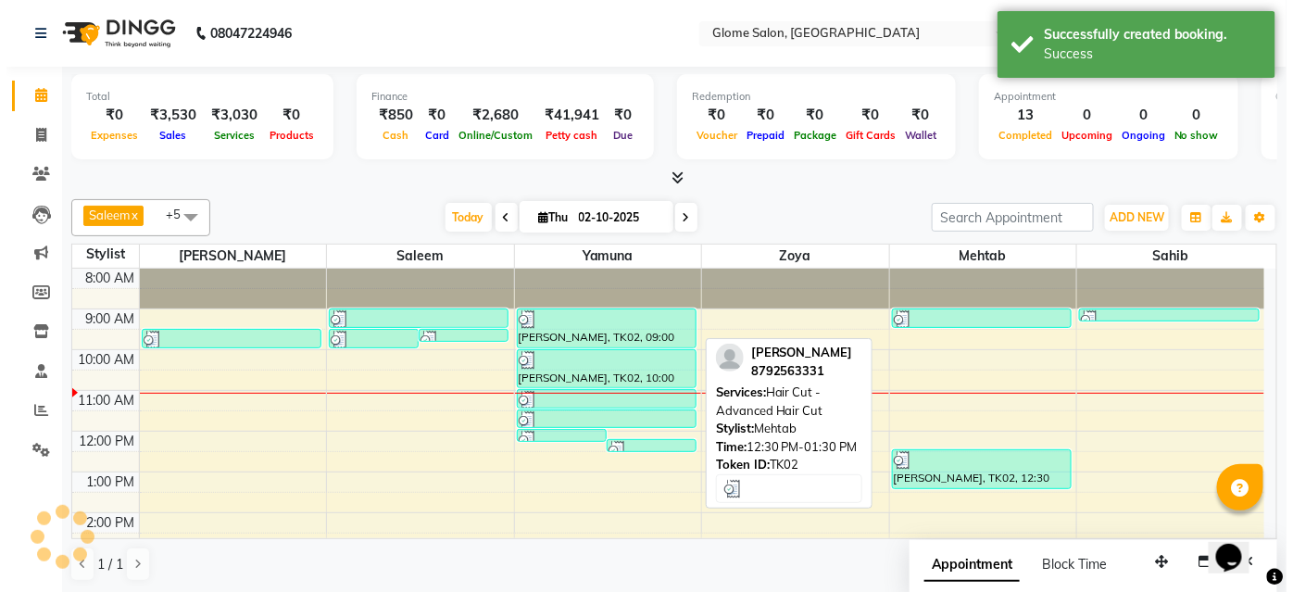
scroll to position [0, 0]
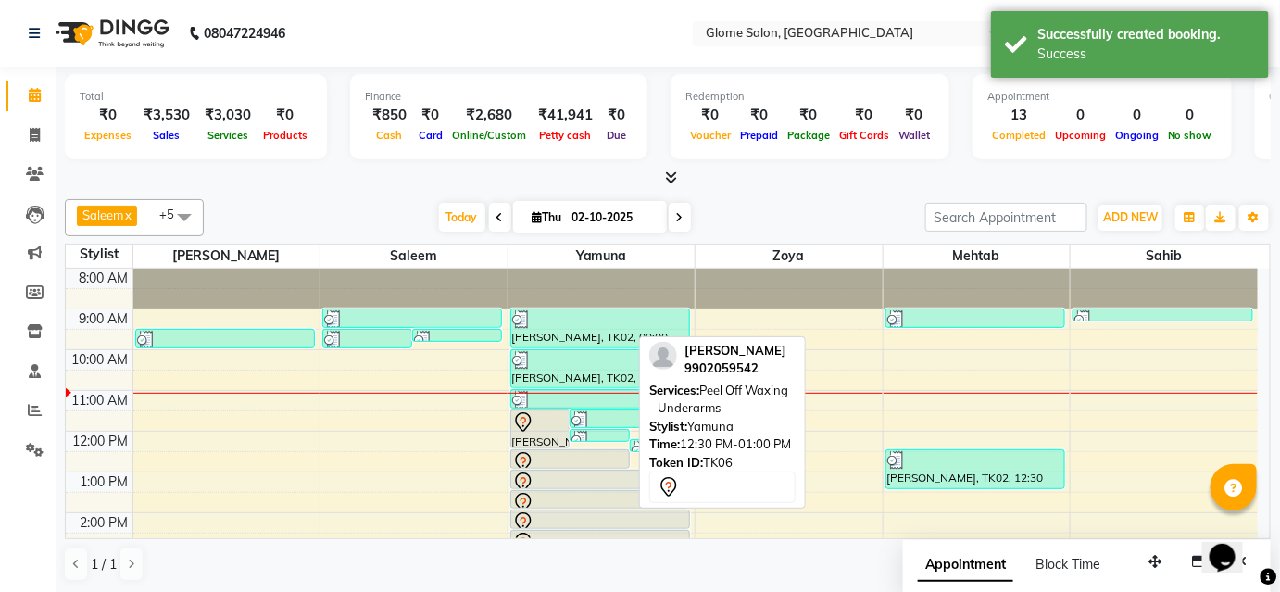
click at [597, 457] on div at bounding box center [570, 462] width 117 height 22
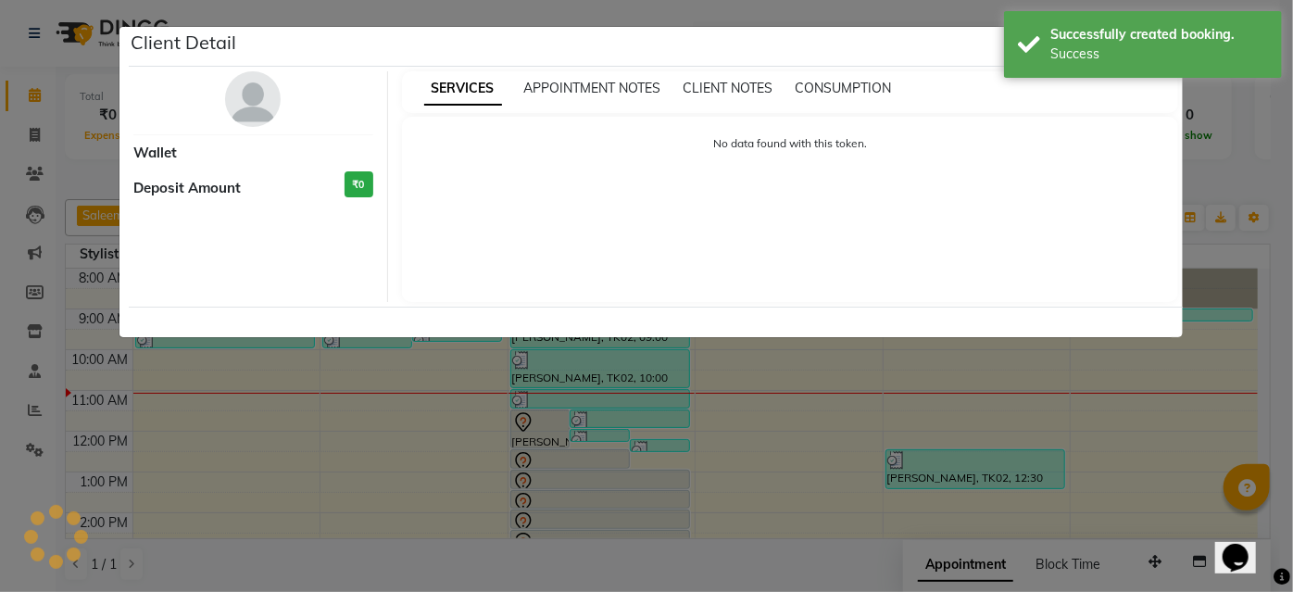
select select "7"
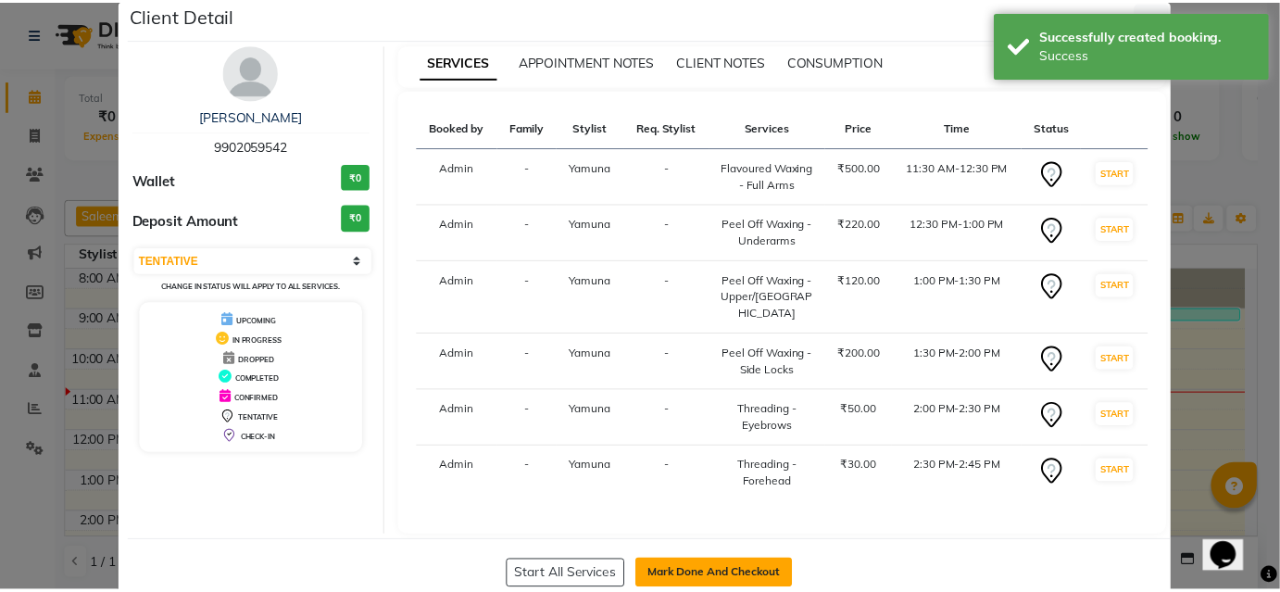
scroll to position [49, 0]
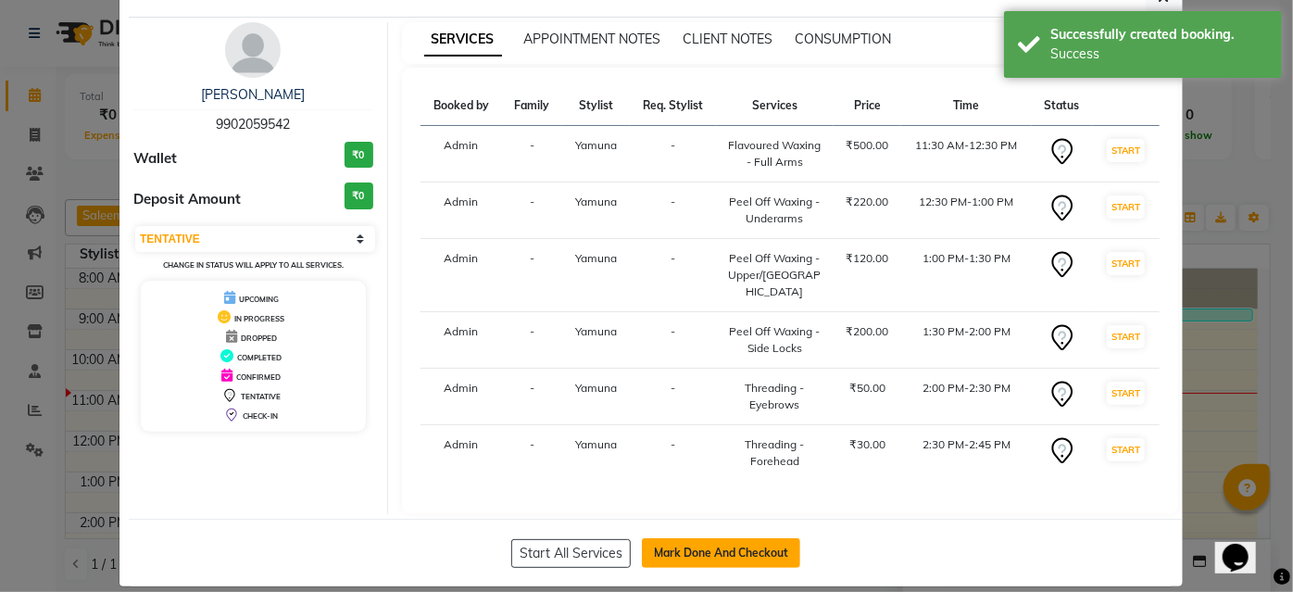
click at [735, 538] on button "Mark Done And Checkout" at bounding box center [721, 553] width 158 height 30
select select "5199"
select select "service"
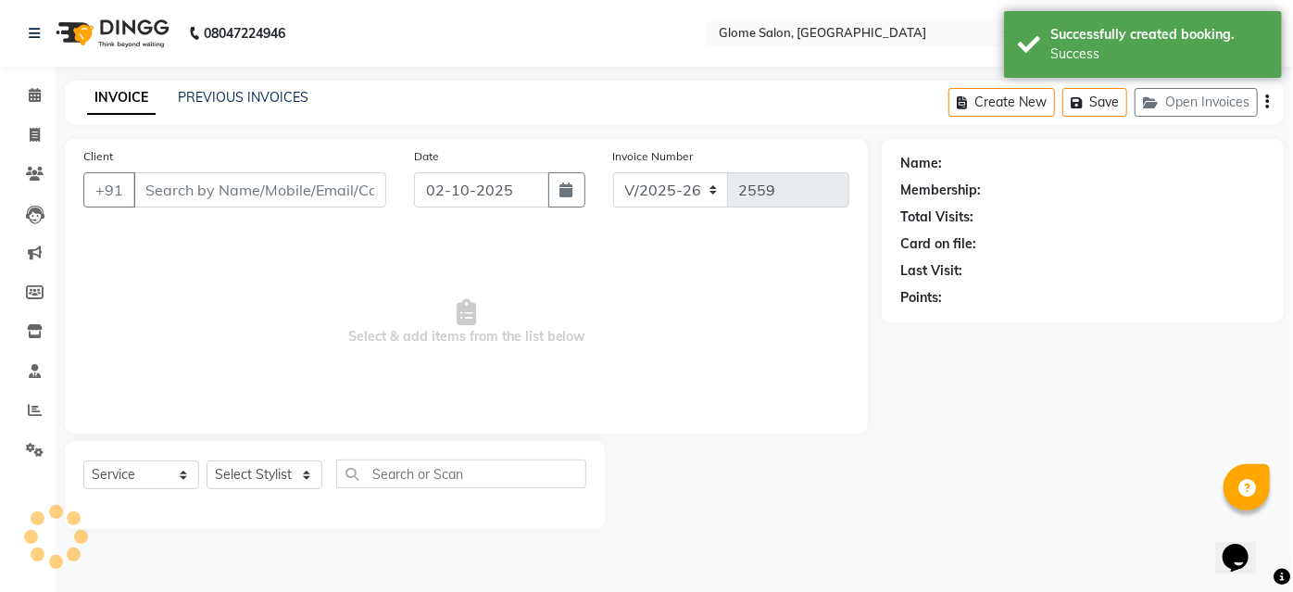
type input "9902059542"
select select "34178"
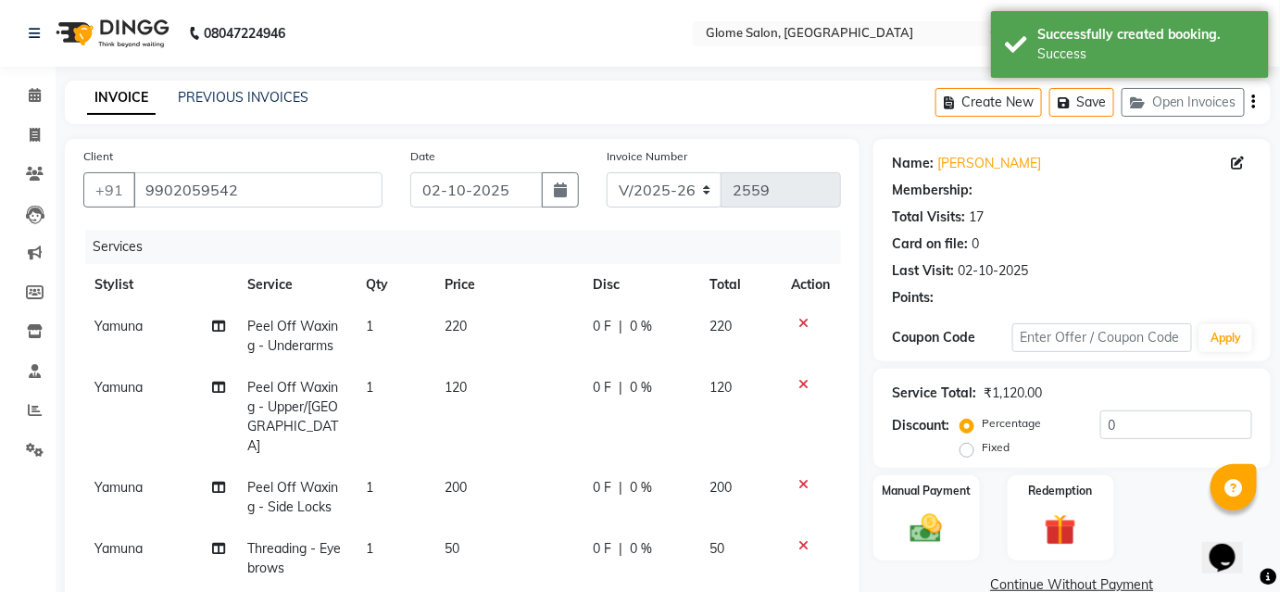
select select "2: Object"
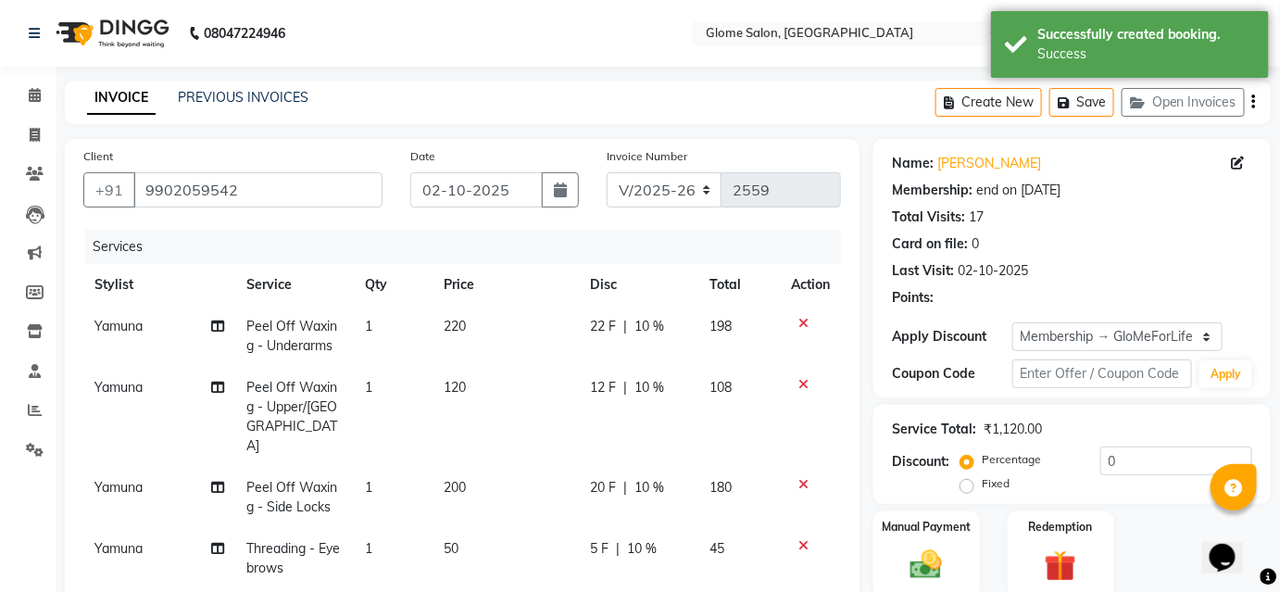
type input "10"
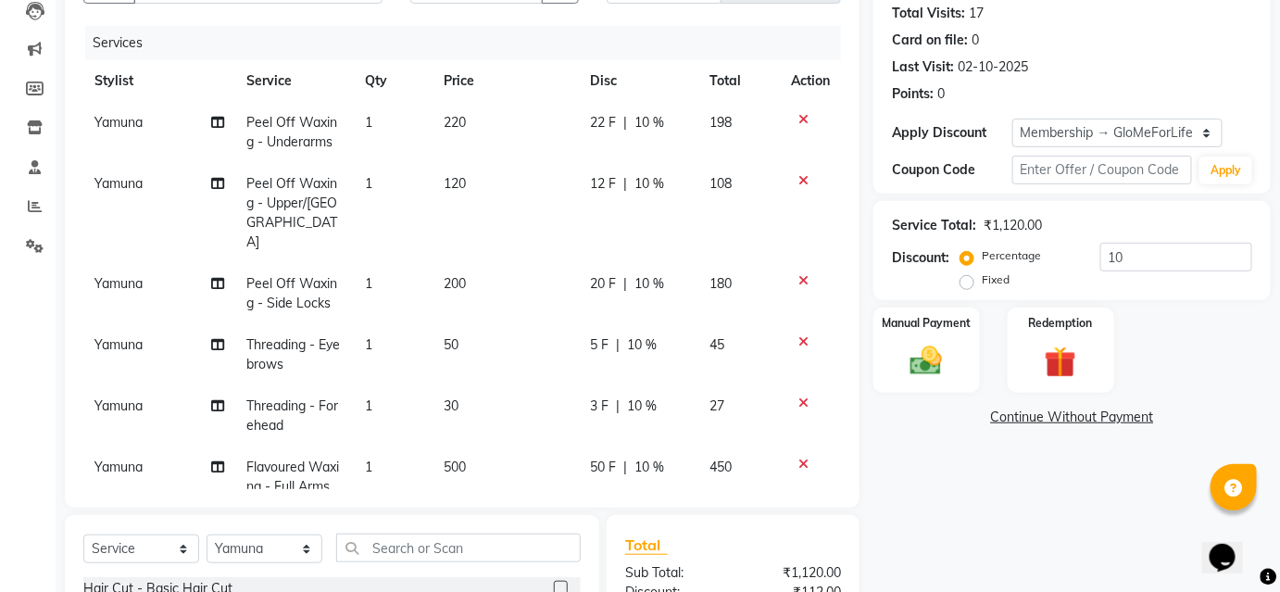
scroll to position [174, 0]
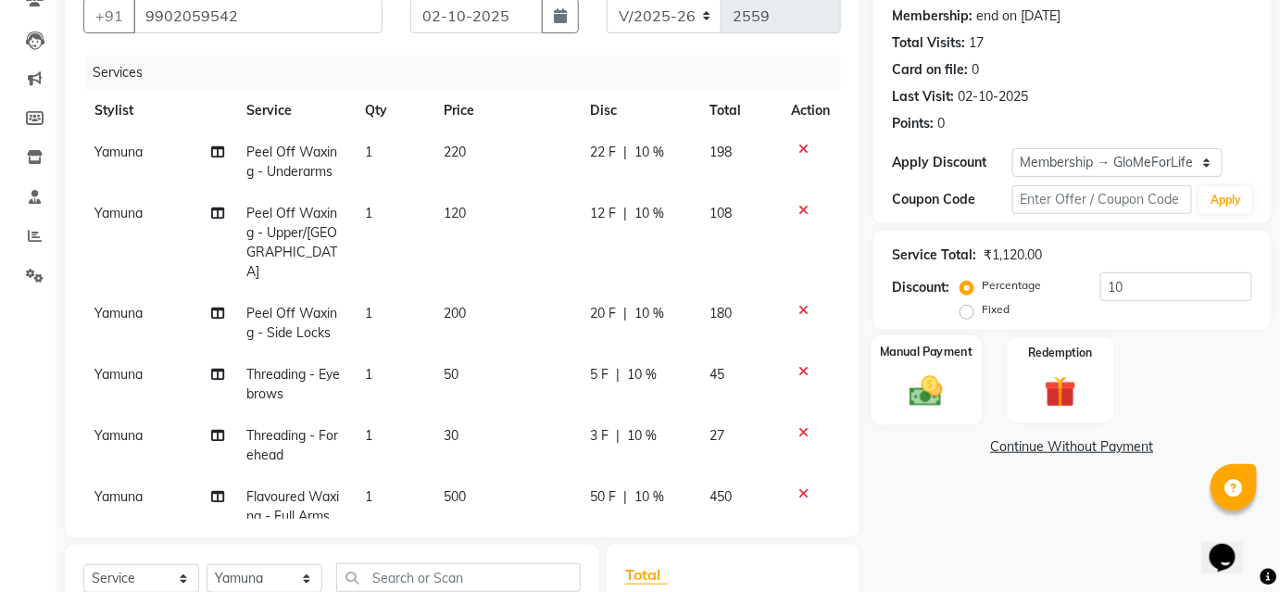
click at [918, 396] on img at bounding box center [926, 390] width 54 height 38
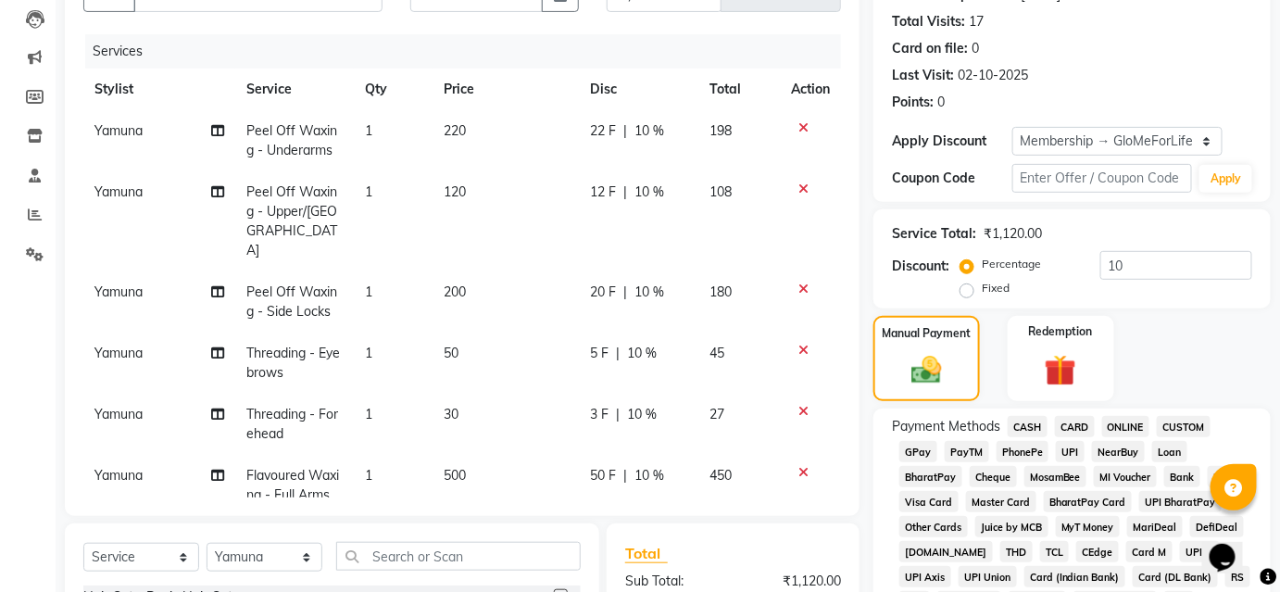
scroll to position [258, 0]
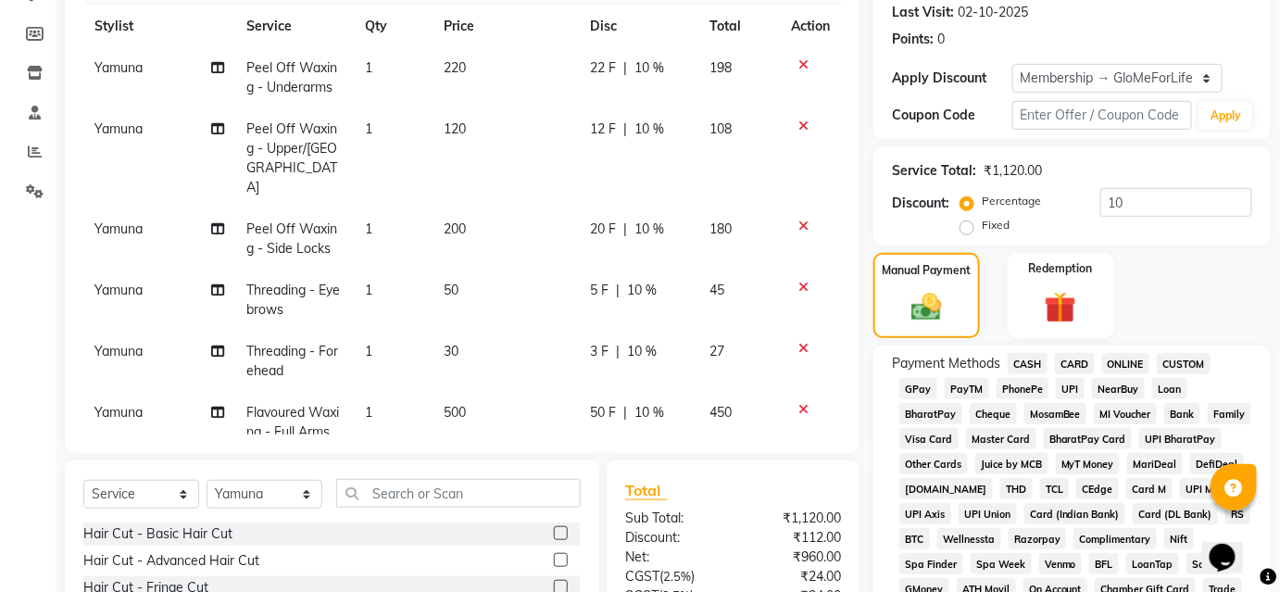
click at [1032, 362] on span "CASH" at bounding box center [1028, 363] width 40 height 21
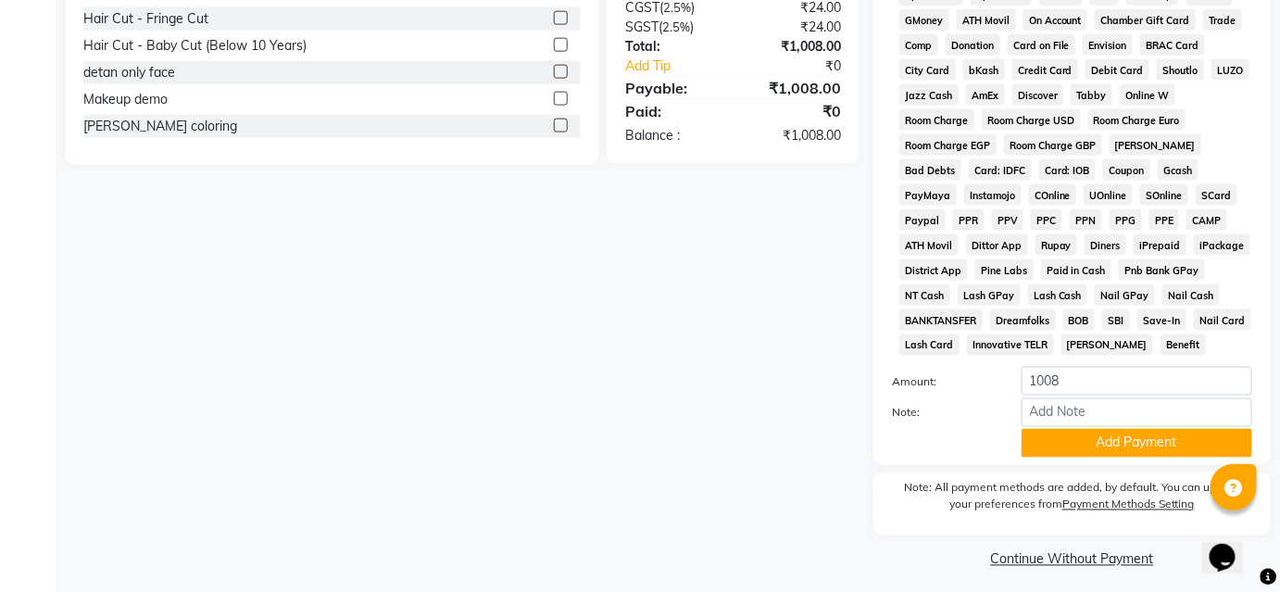
scroll to position [838, 0]
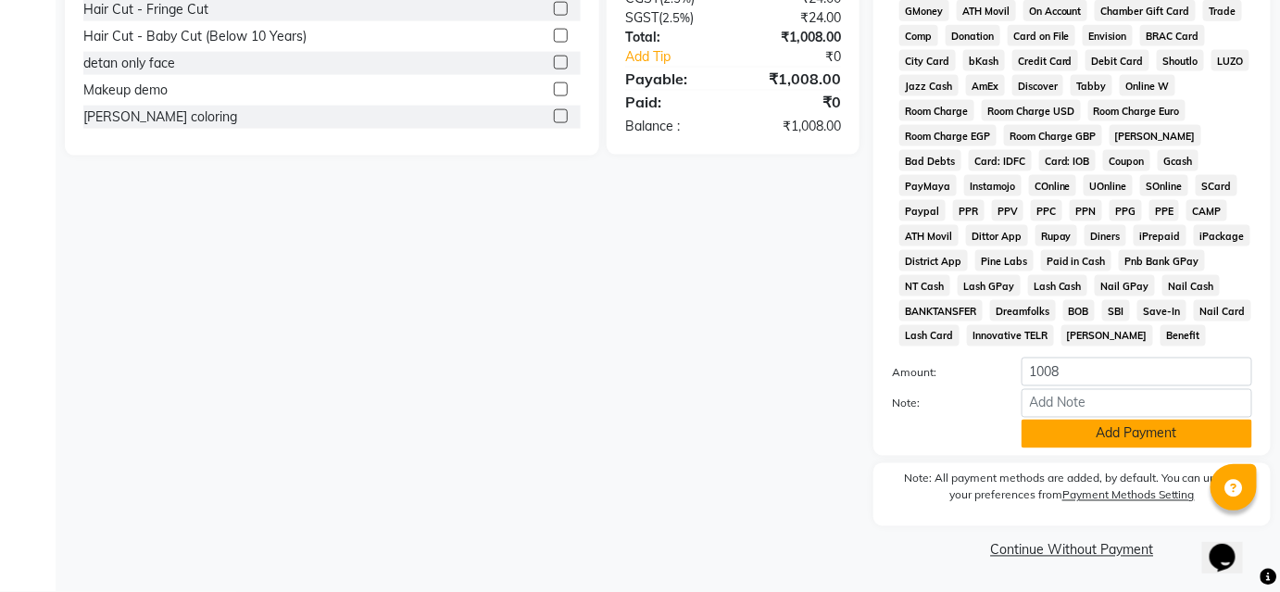
click at [1110, 436] on button "Add Payment" at bounding box center [1137, 434] width 231 height 29
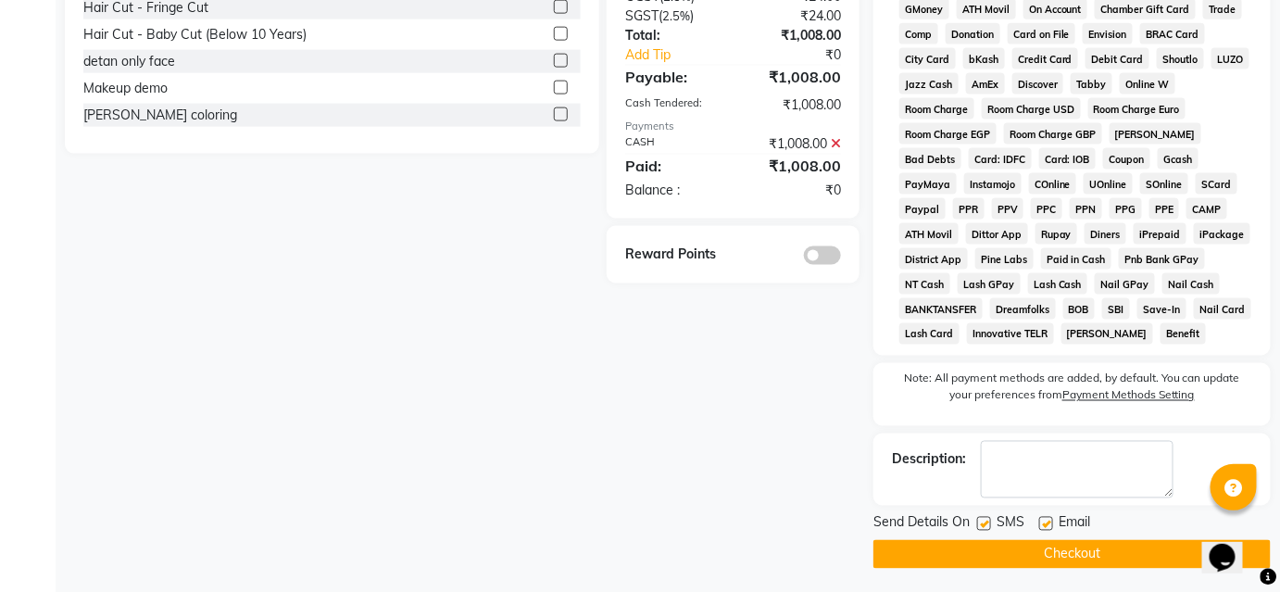
click at [1036, 552] on button "Checkout" at bounding box center [1071, 554] width 397 height 29
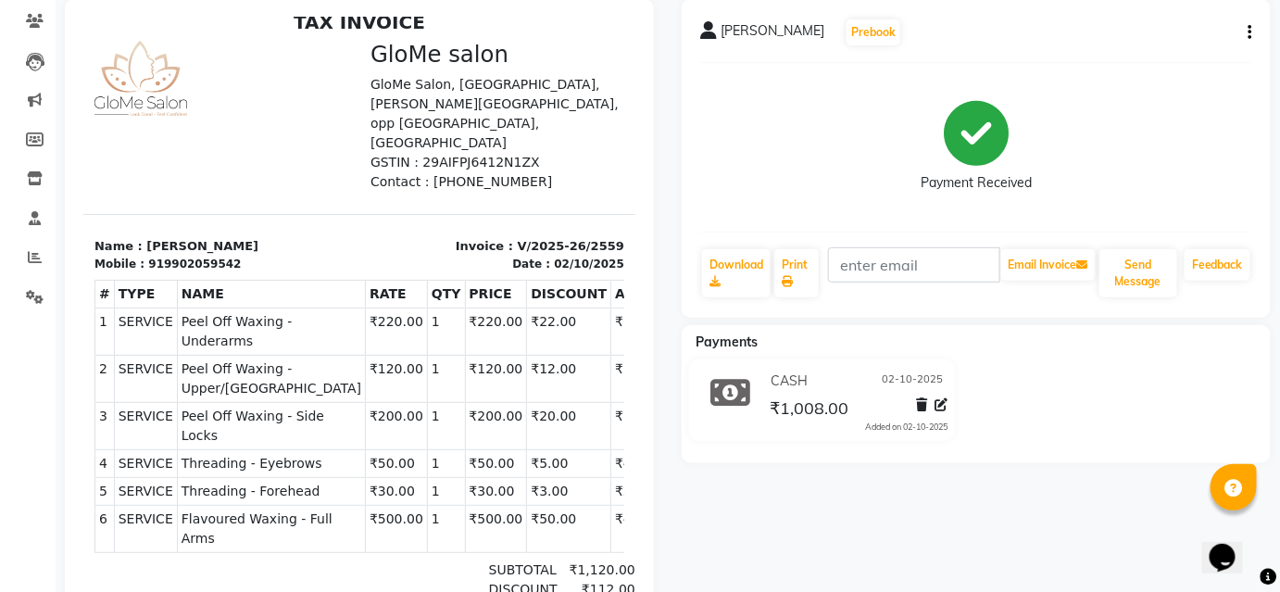
scroll to position [182, 0]
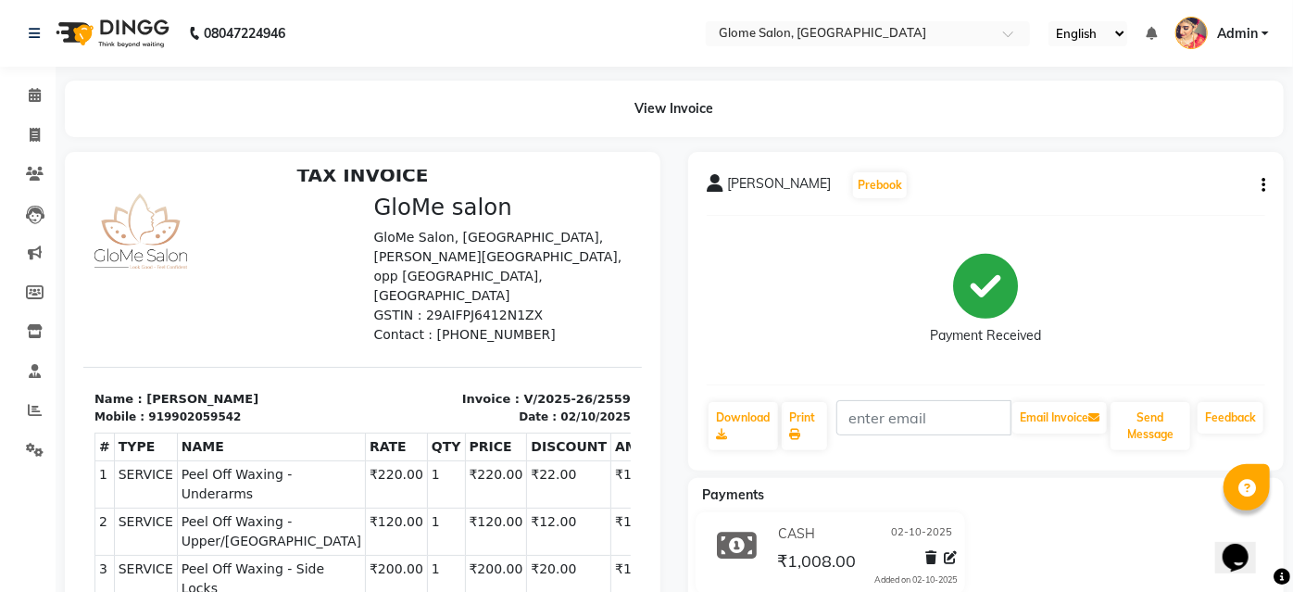
select select "5199"
select select "service"
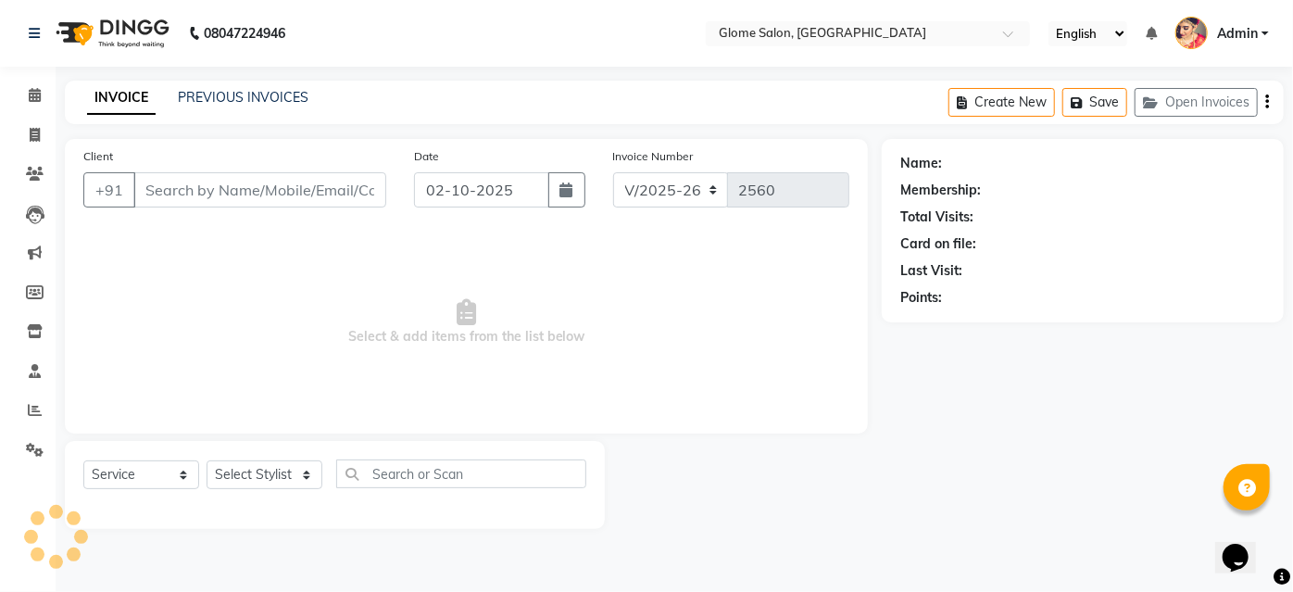
type input "9902059542"
select select "34178"
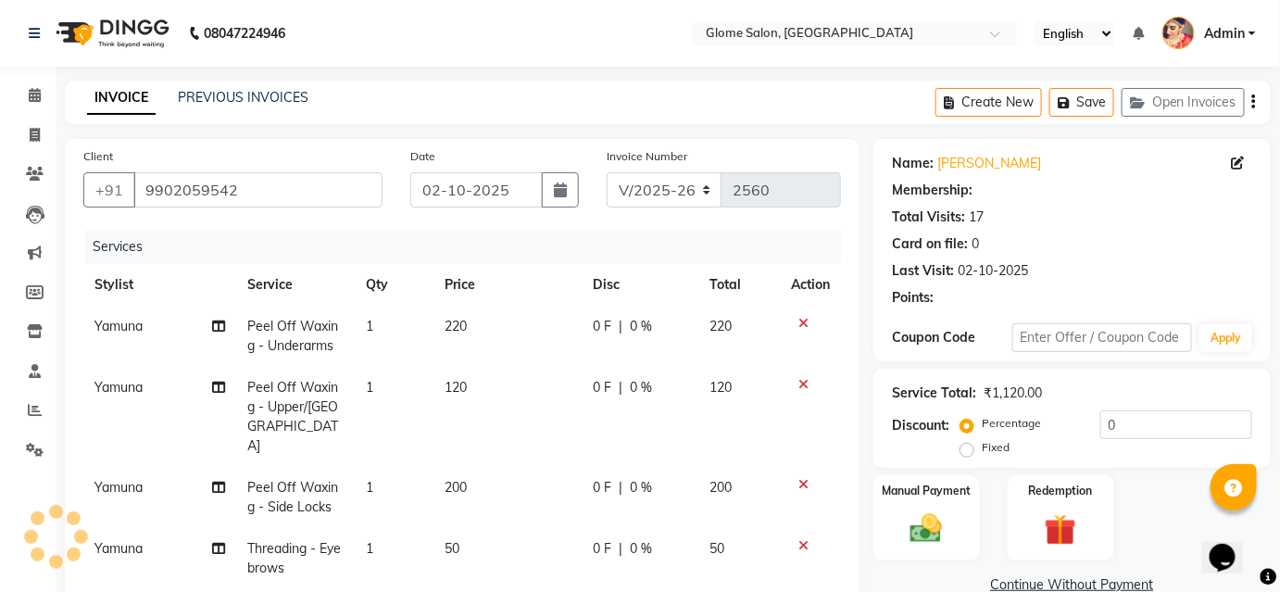
select select "2: Object"
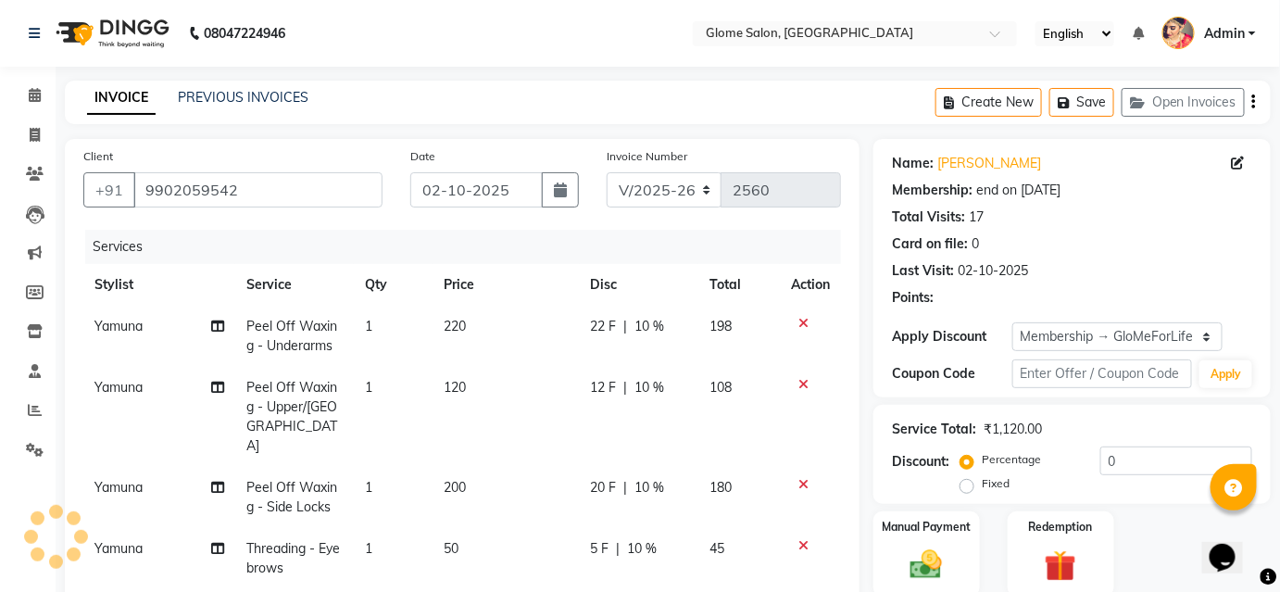
type input "10"
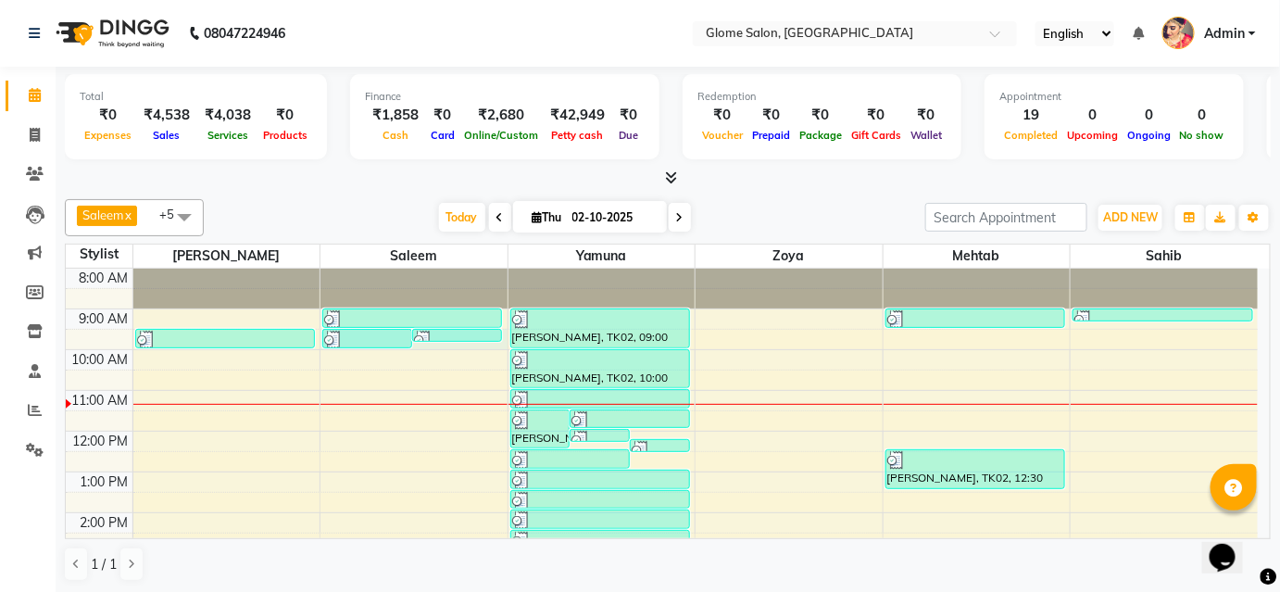
click at [474, 344] on div "8:00 AM 9:00 AM 10:00 AM 11:00 AM 12:00 PM 1:00 PM 2:00 PM 3:00 PM 4:00 PM 5:00…" at bounding box center [662, 533] width 1192 height 529
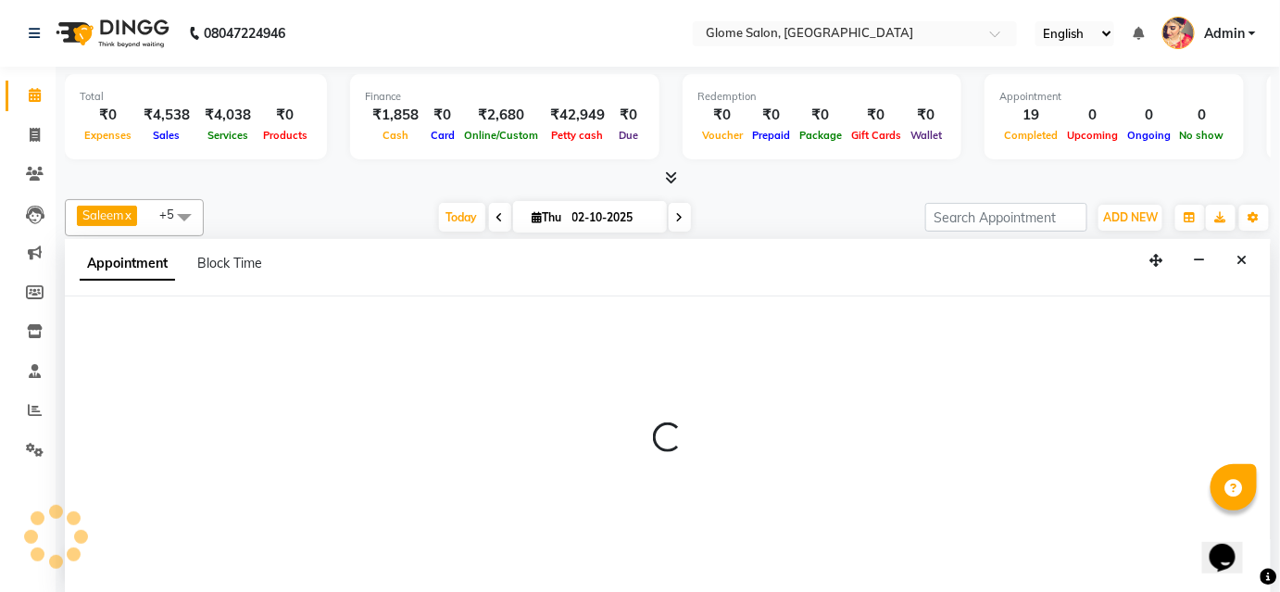
select select "40075"
select select "570"
select select "tentative"
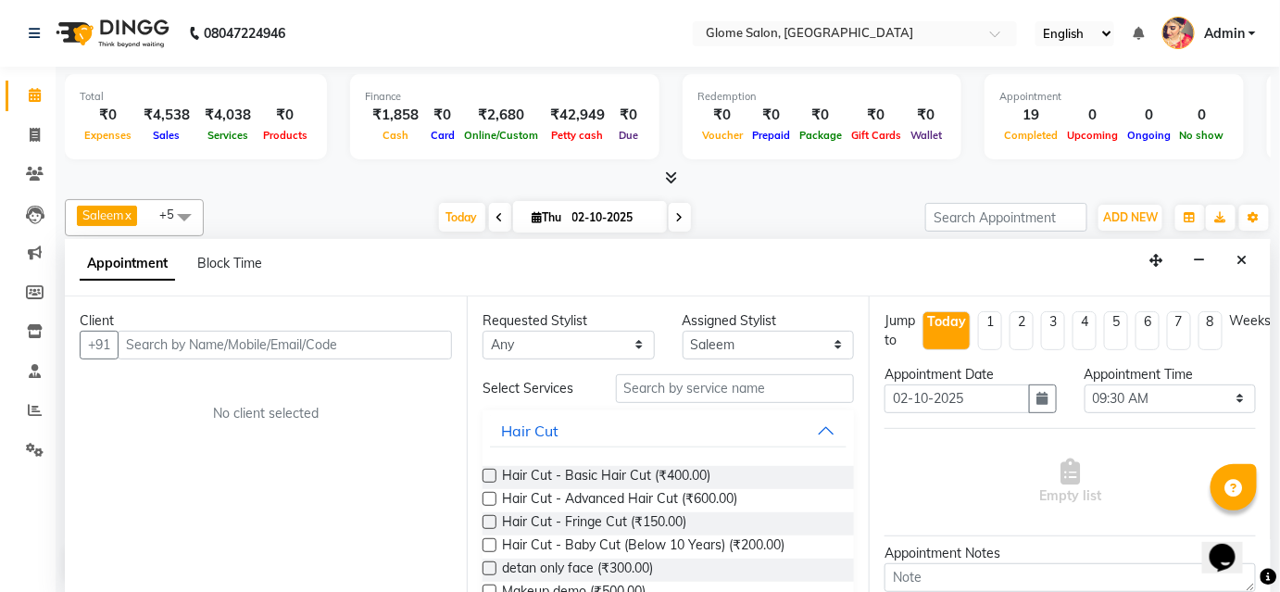
click at [387, 346] on input "text" at bounding box center [285, 345] width 334 height 29
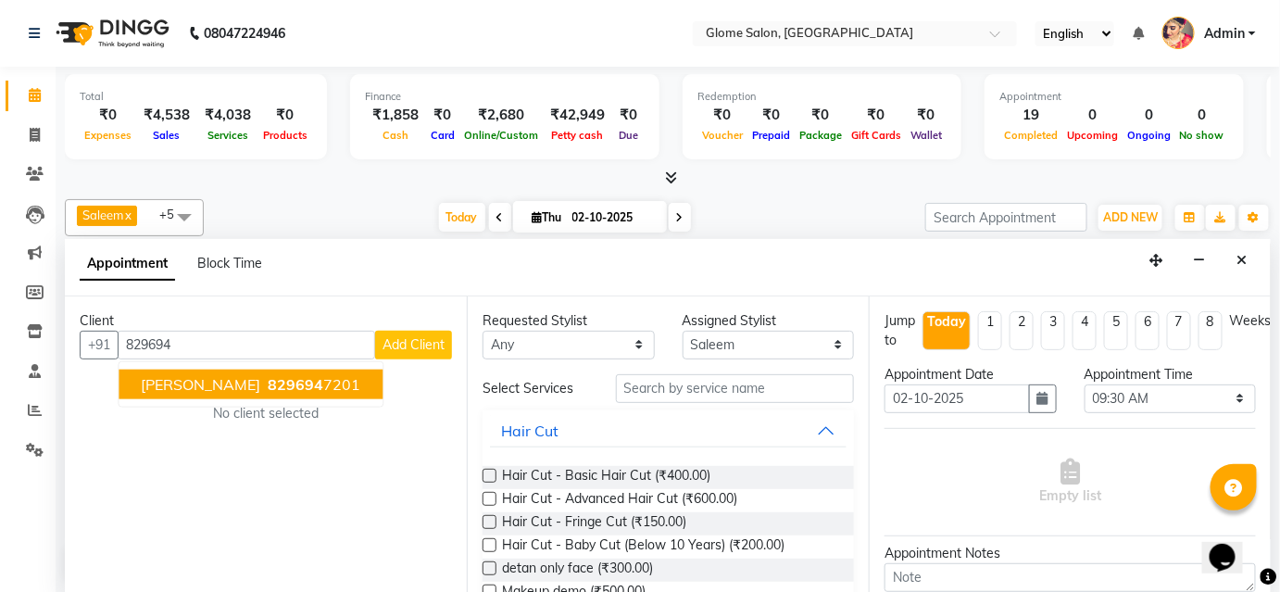
click at [268, 383] on span "829694" at bounding box center [296, 384] width 56 height 19
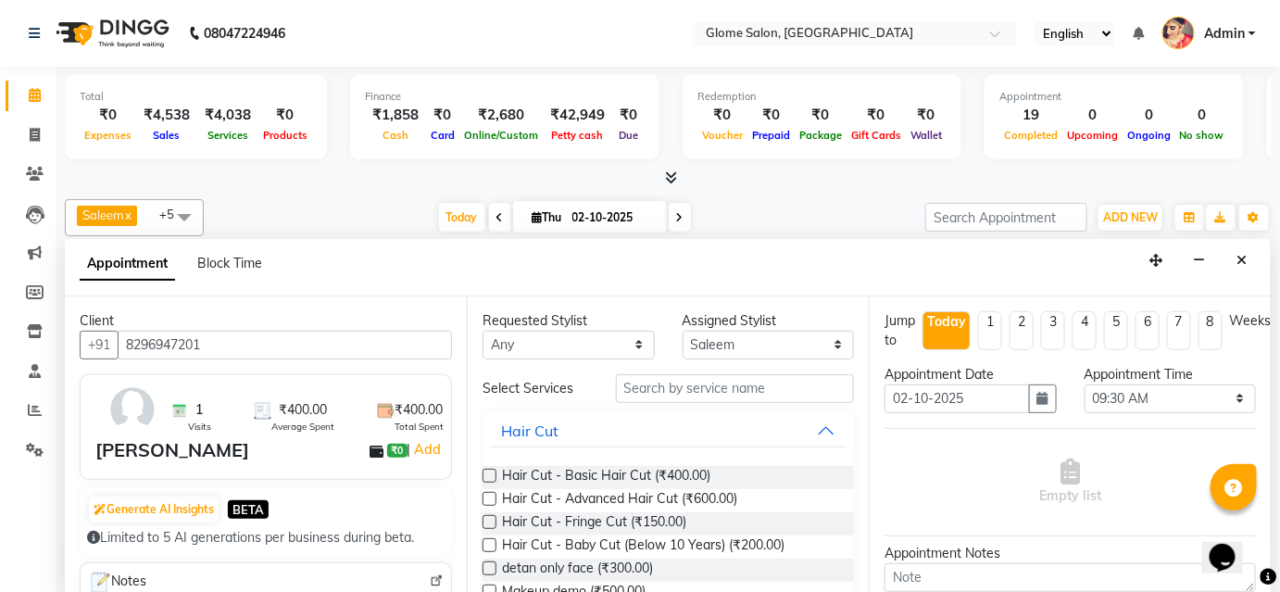
type input "8296947201"
click at [649, 385] on input "text" at bounding box center [735, 388] width 238 height 29
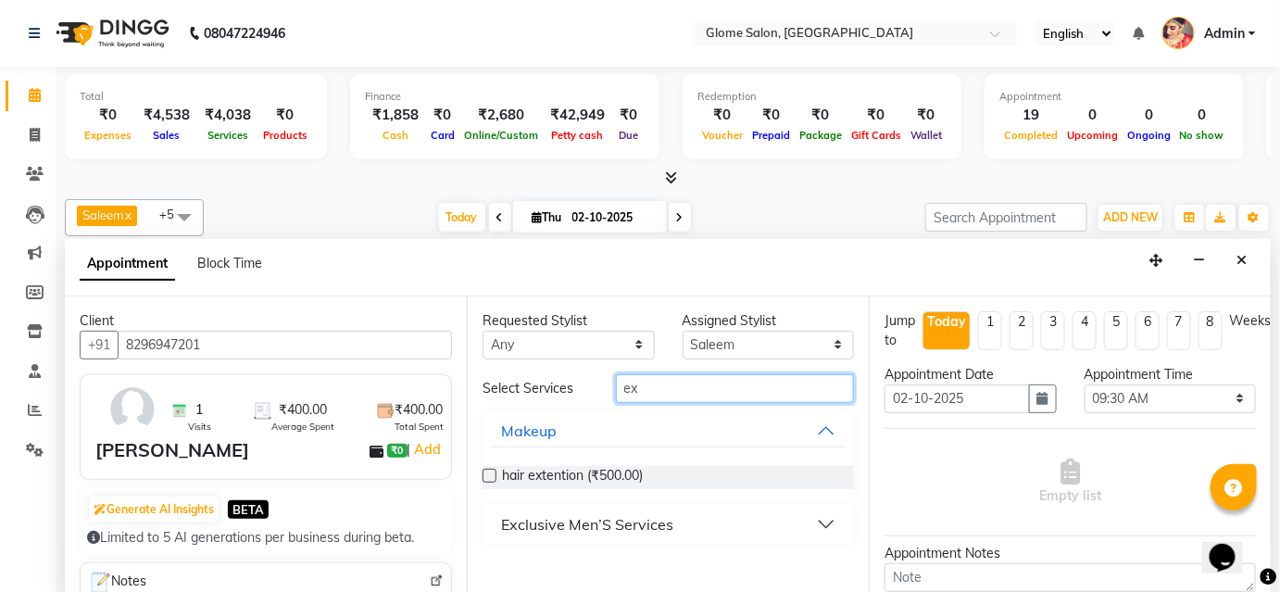
type input "ex"
click at [608, 521] on div "Exclusive Men’S Services" at bounding box center [587, 524] width 172 height 22
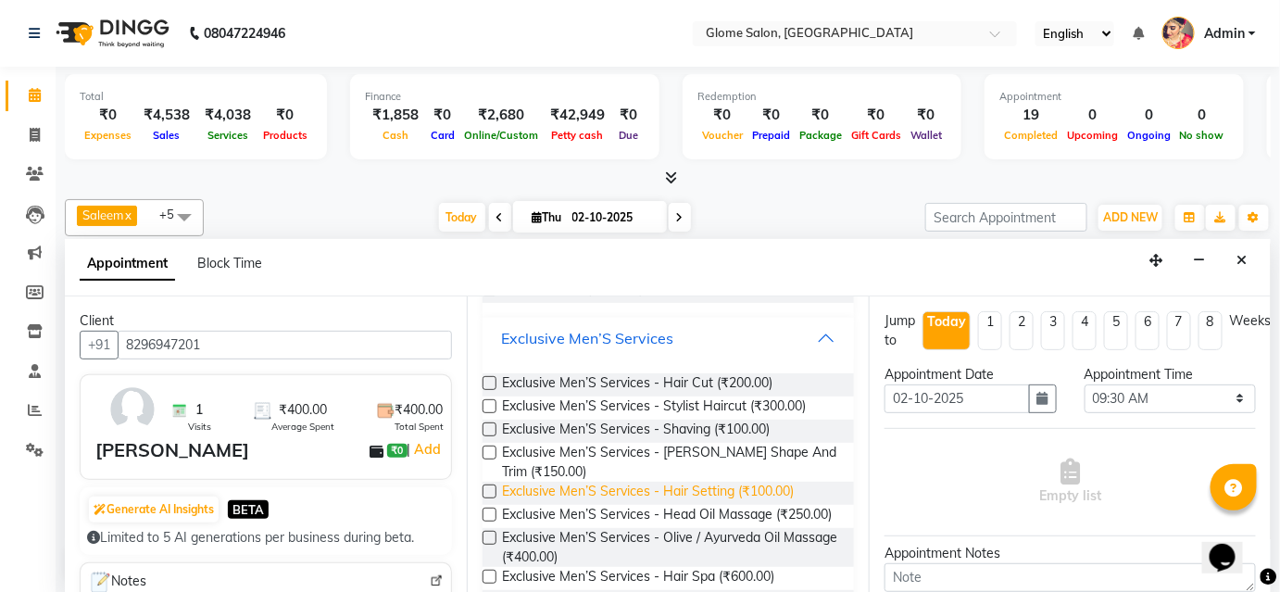
scroll to position [168, 0]
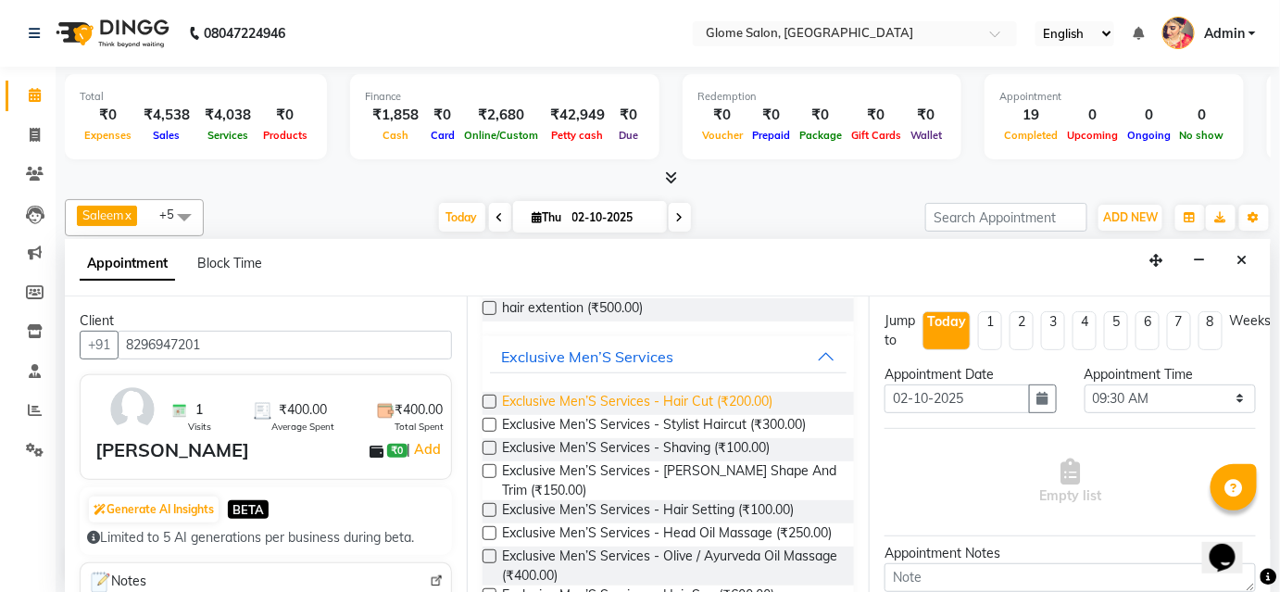
click at [646, 396] on span "Exclusive Men’S Services - Hair Cut (₹200.00)" at bounding box center [637, 403] width 270 height 23
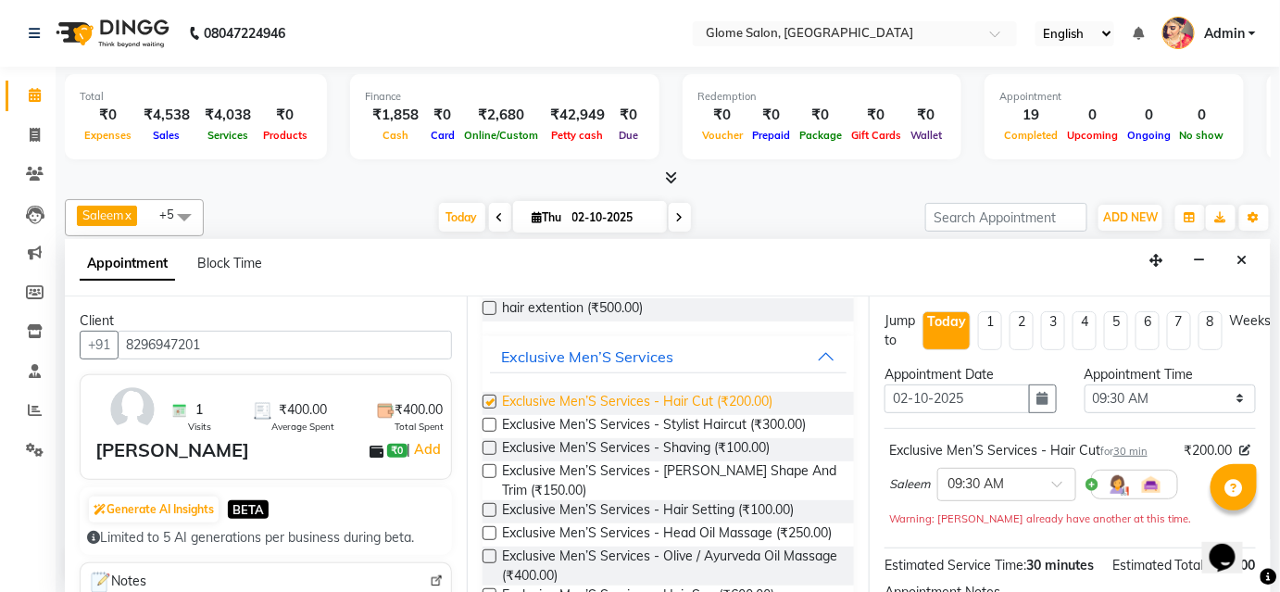
checkbox input "false"
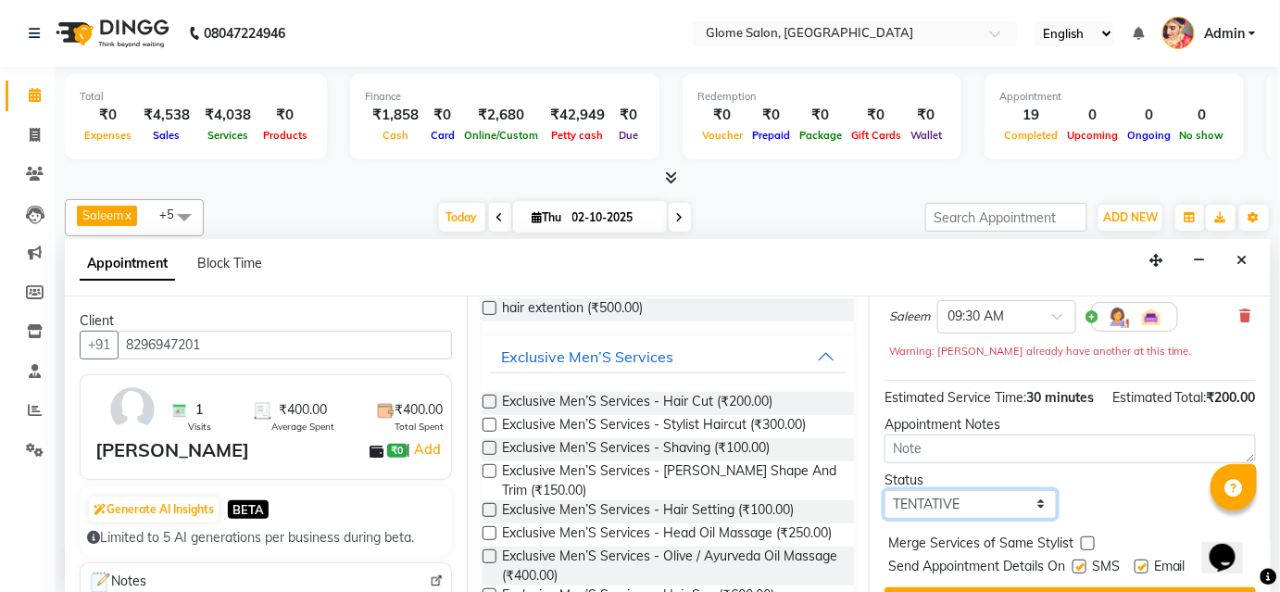
click at [953, 518] on select "Select TENTATIVE CONFIRM CHECK-IN UPCOMING" at bounding box center [970, 504] width 172 height 29
select select "confirm booking"
click at [884, 506] on select "Select TENTATIVE CONFIRM CHECK-IN UPCOMING" at bounding box center [970, 504] width 172 height 29
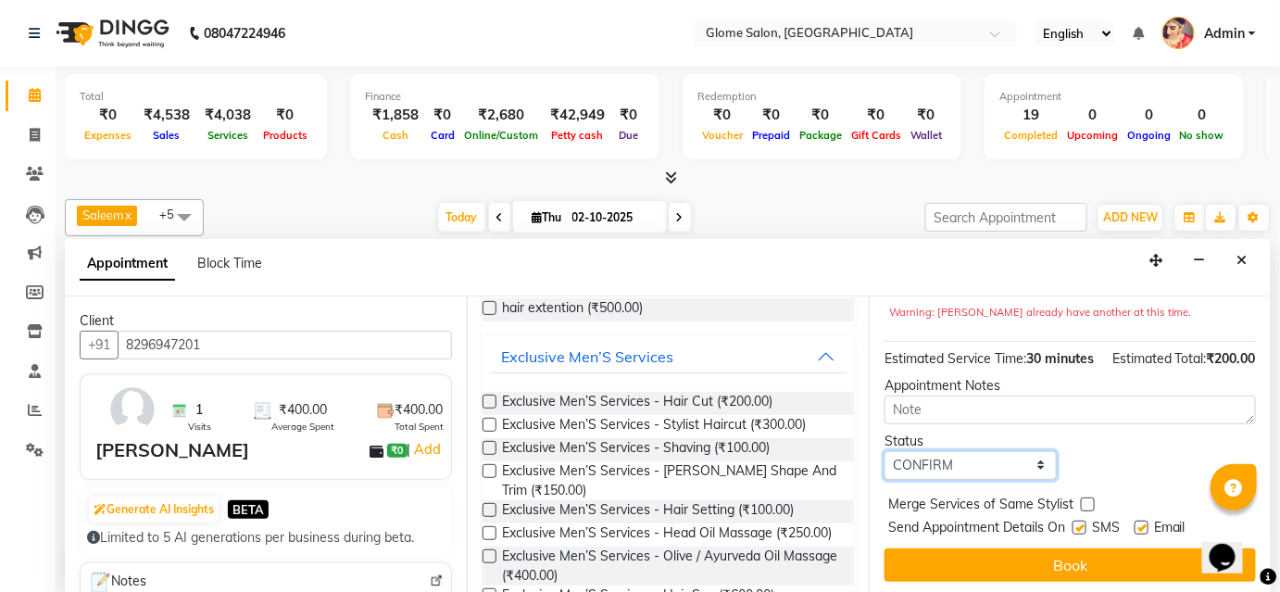
scroll to position [227, 0]
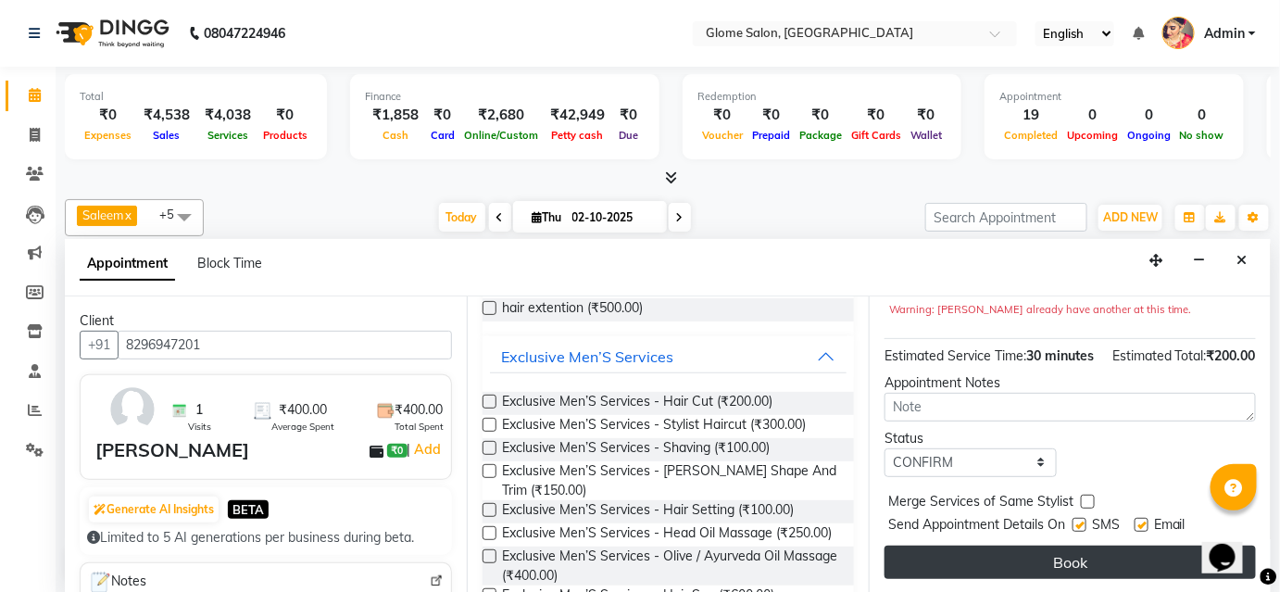
click at [947, 547] on button "Book" at bounding box center [1069, 562] width 371 height 33
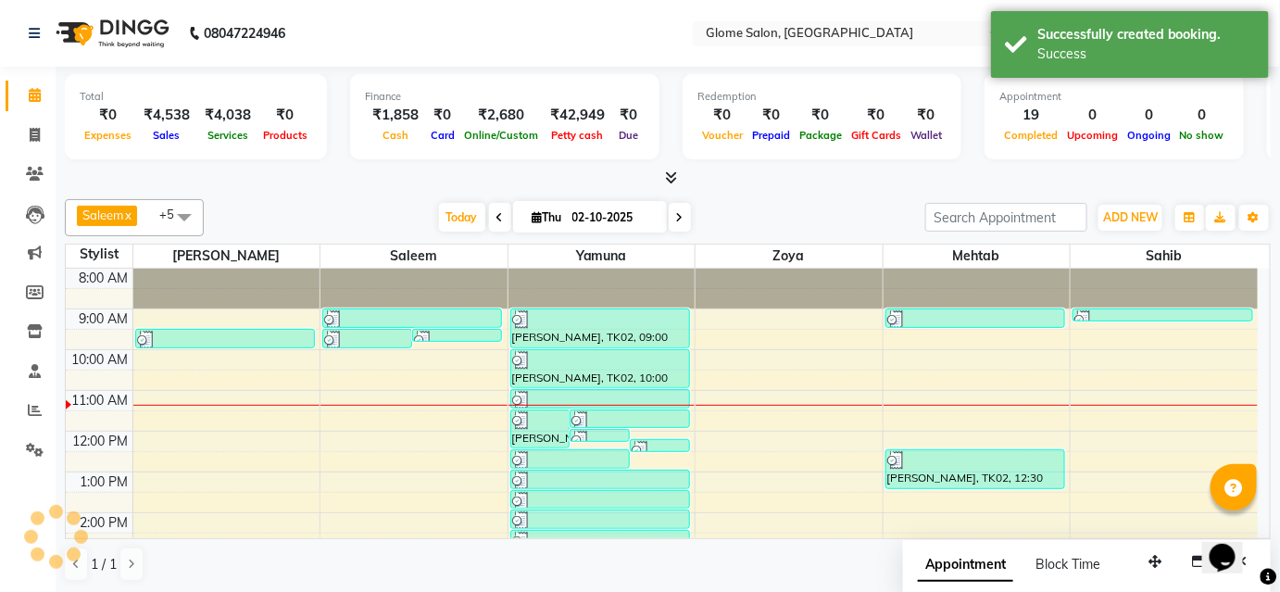
scroll to position [0, 0]
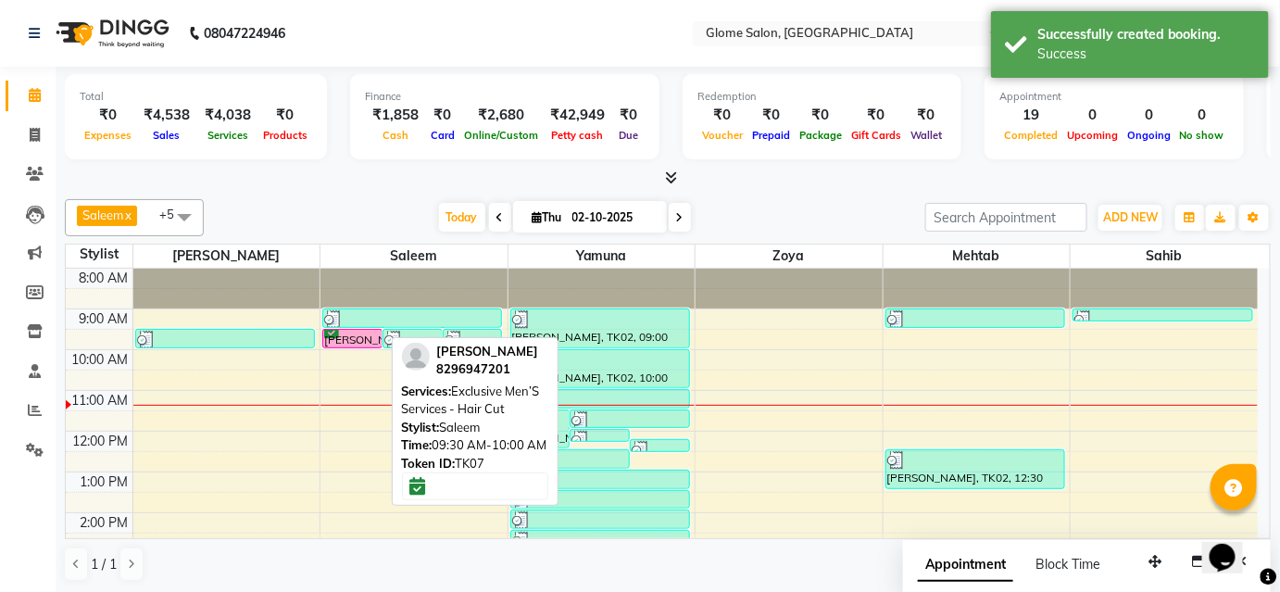
click at [375, 339] on div "[PERSON_NAME], TK07, 09:30 AM-10:00 AM, Exclusive Men’S Services - Hair Cut" at bounding box center [352, 339] width 58 height 18
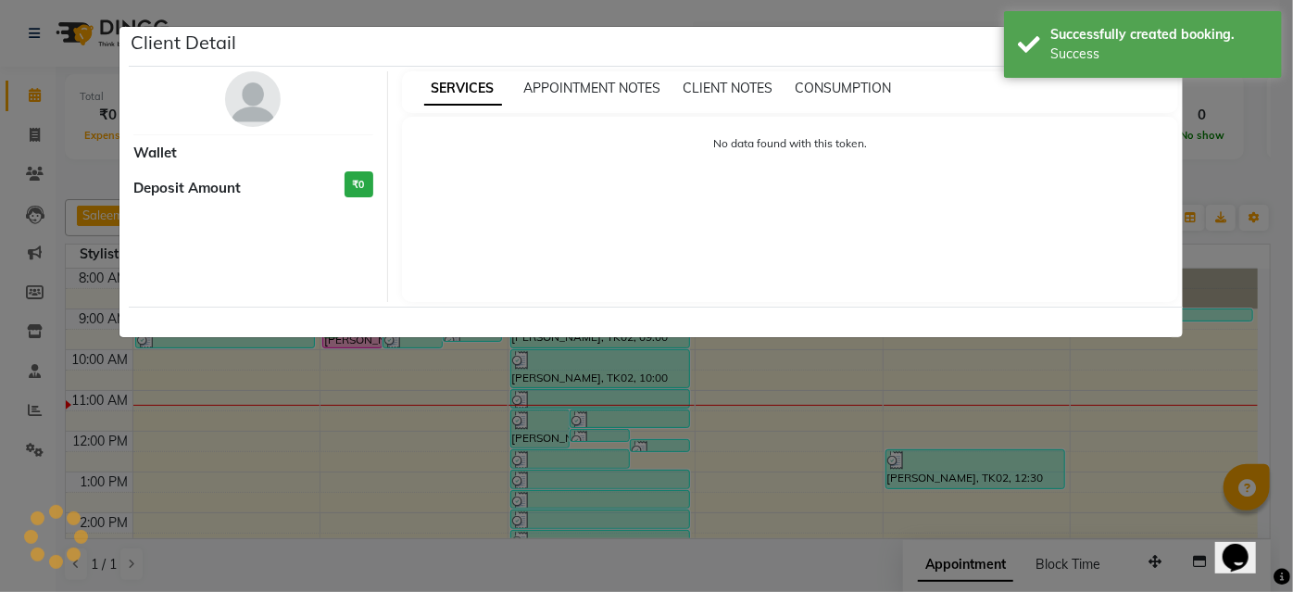
select select "6"
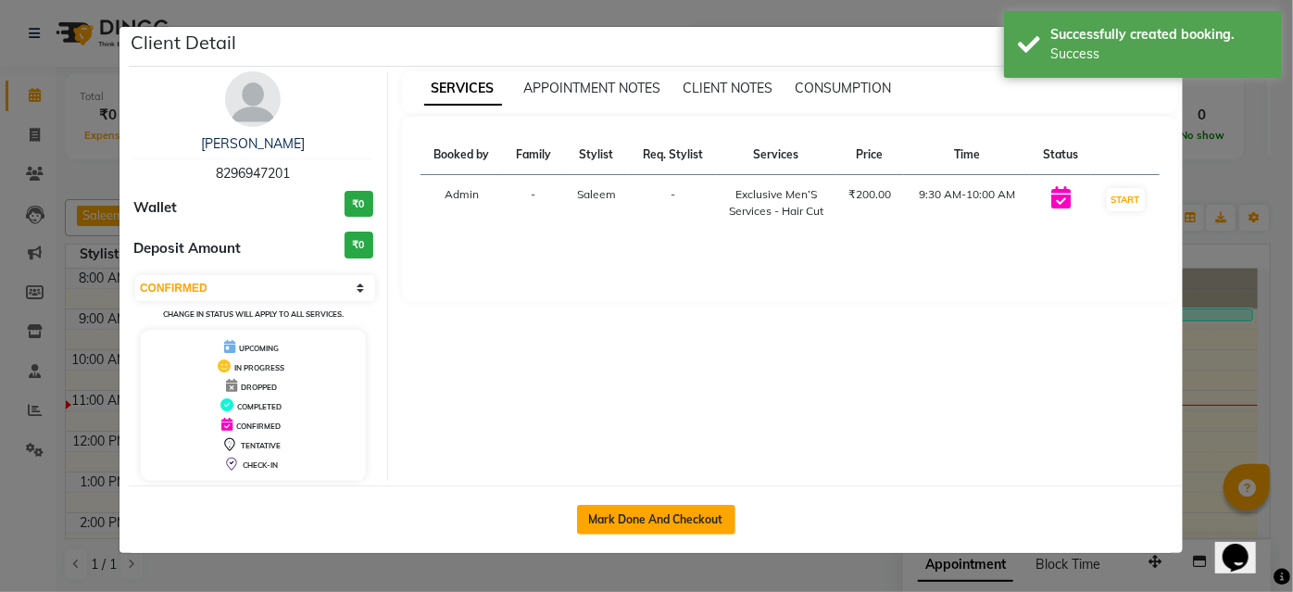
click at [684, 514] on button "Mark Done And Checkout" at bounding box center [656, 520] width 158 height 30
select select "service"
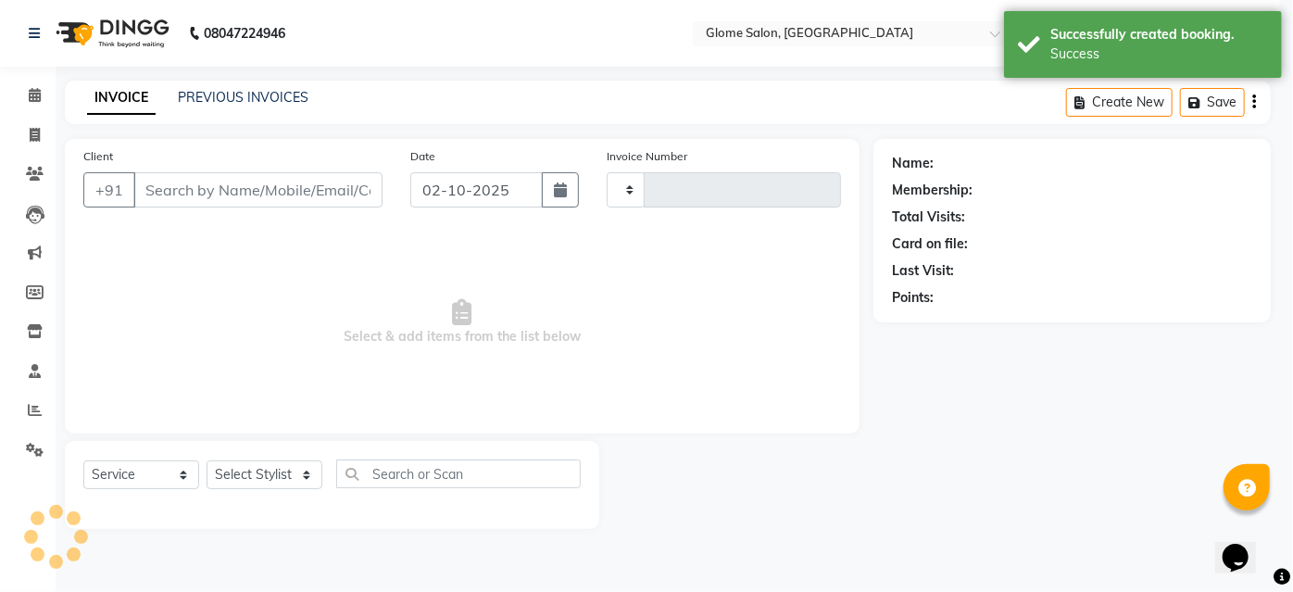
type input "2560"
select select "3"
select select "5199"
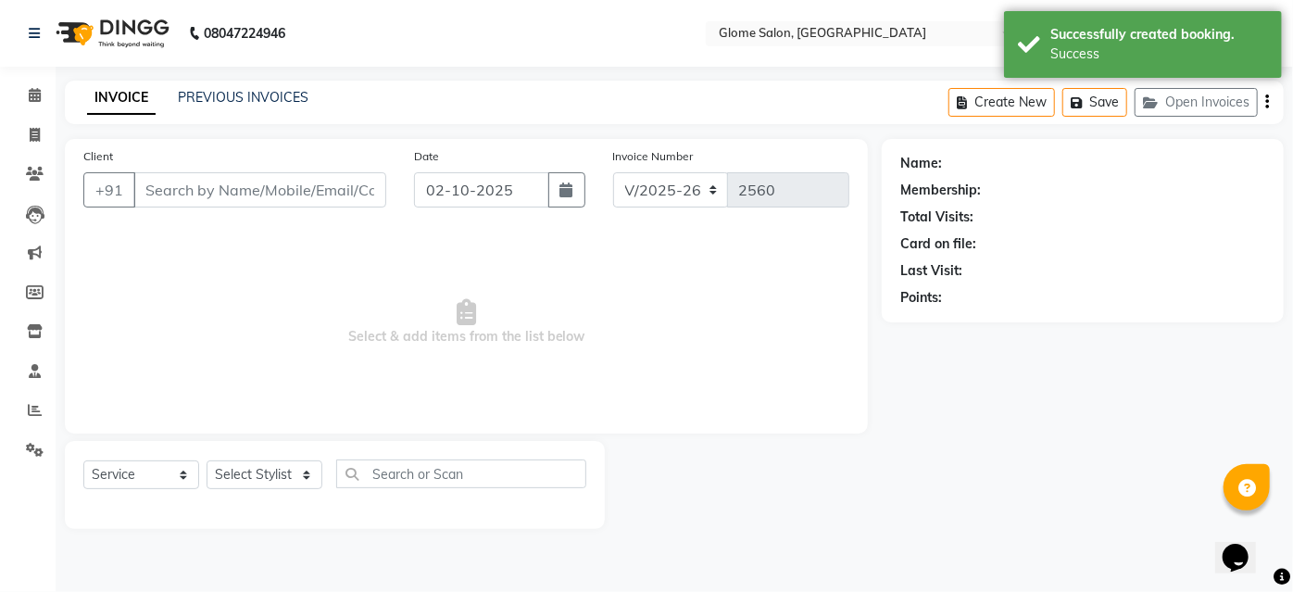
type input "8296947201"
select select "40075"
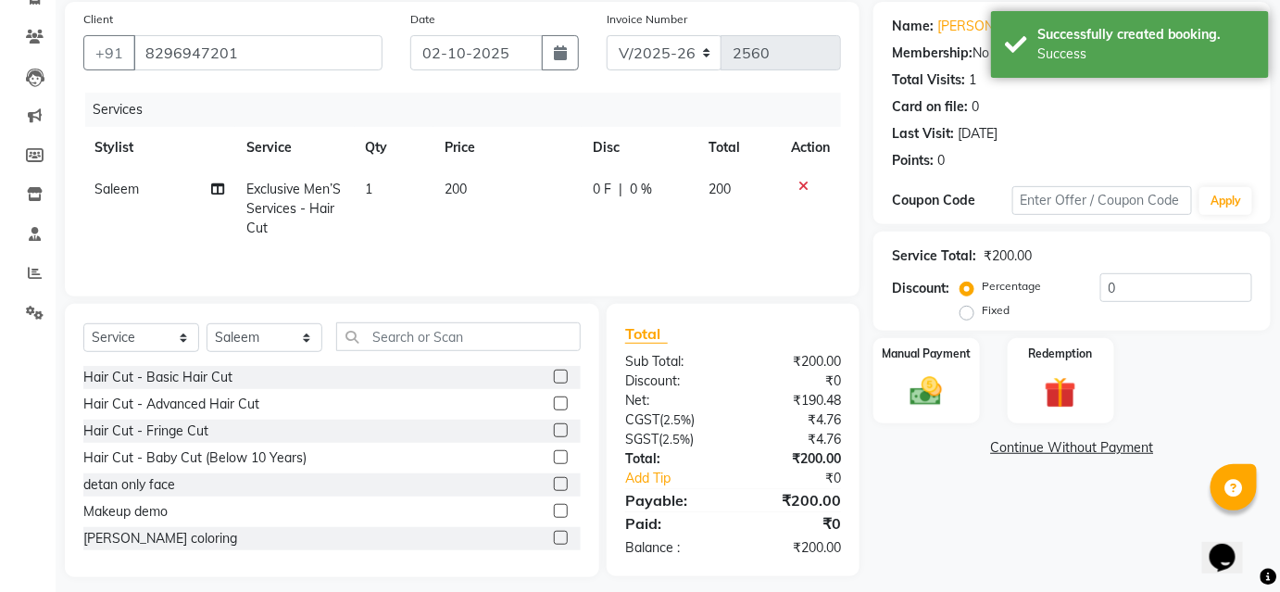
scroll to position [149, 0]
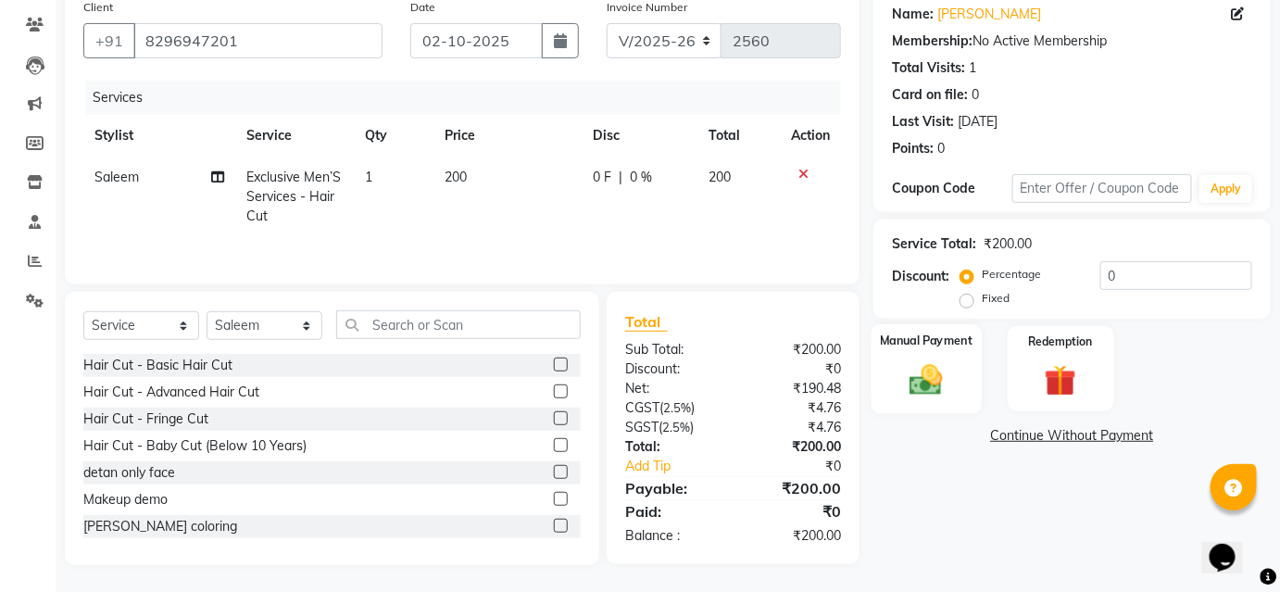
click at [913, 382] on img at bounding box center [926, 379] width 54 height 38
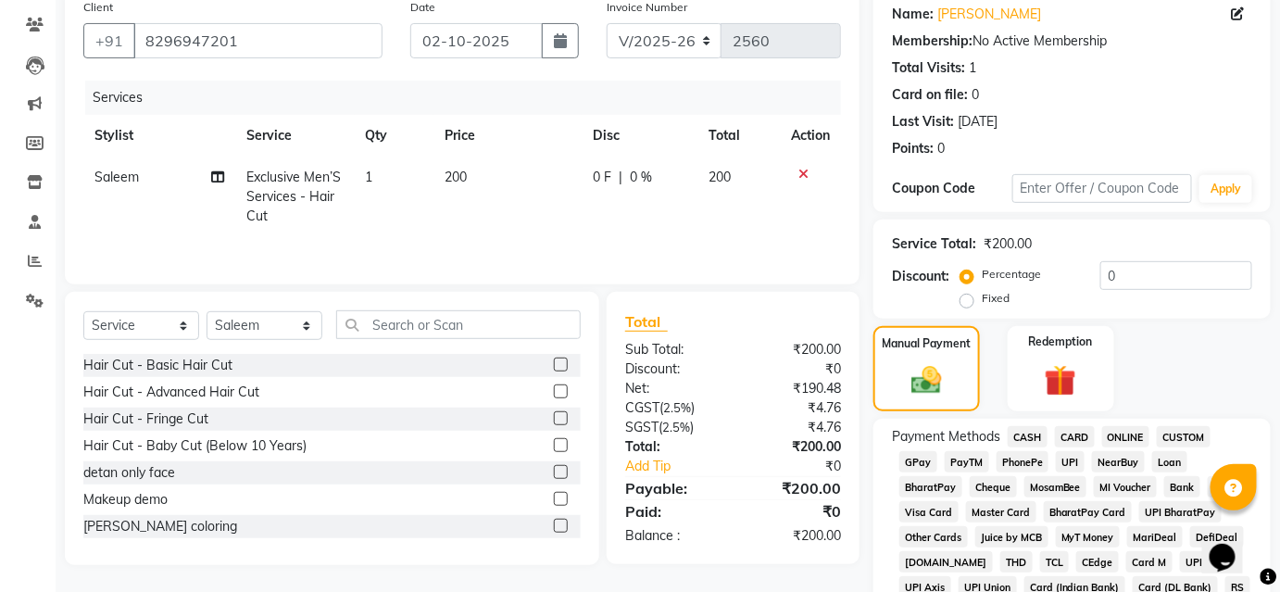
click at [1072, 458] on span "UPI" at bounding box center [1070, 461] width 29 height 21
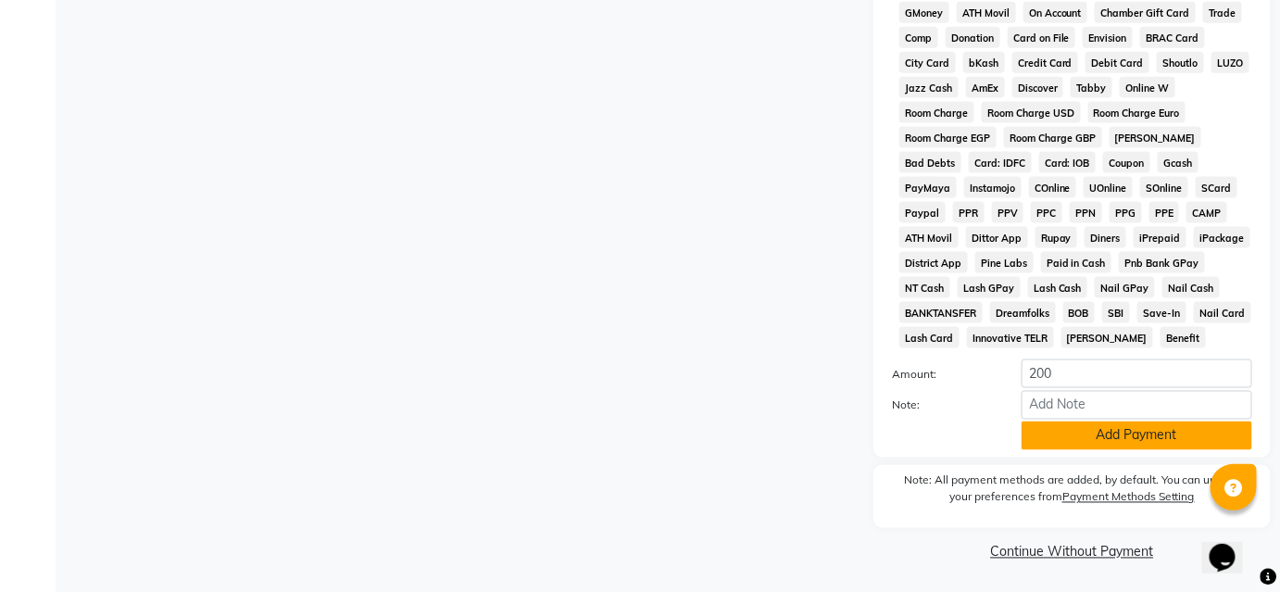
scroll to position [802, 0]
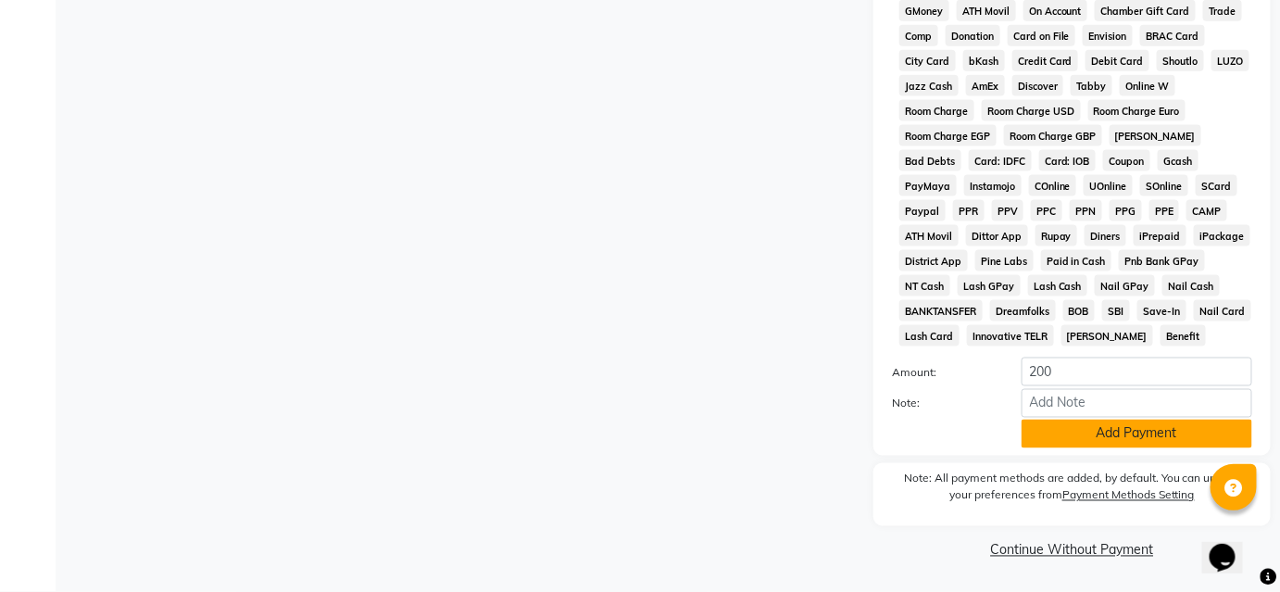
click at [1082, 432] on button "Add Payment" at bounding box center [1137, 434] width 231 height 29
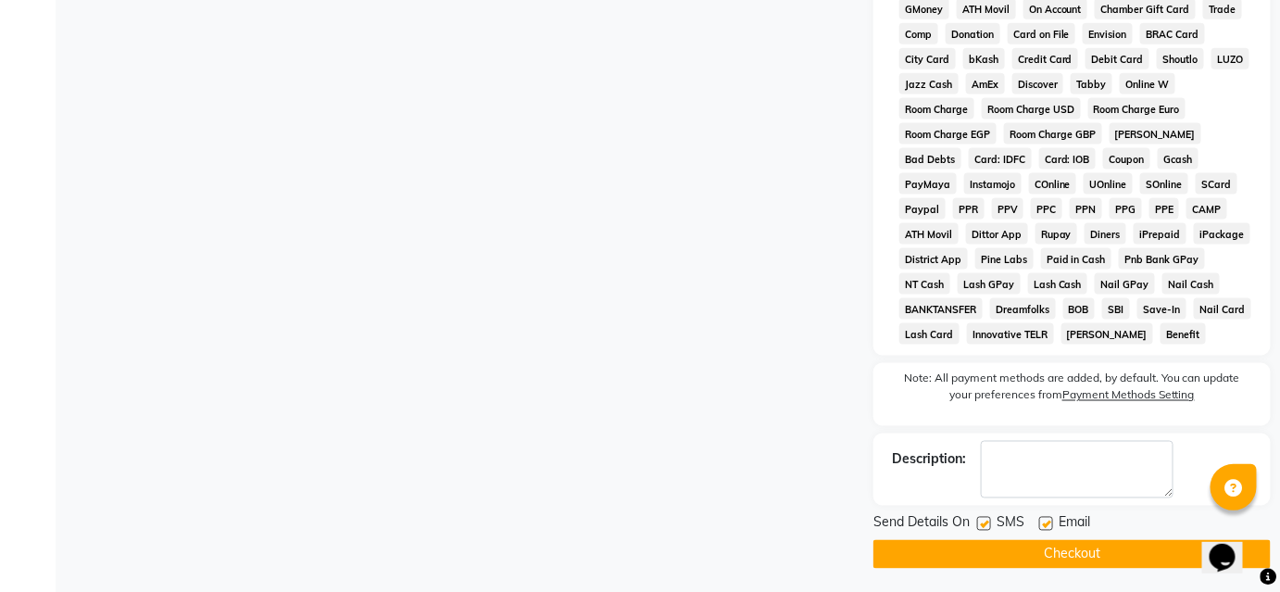
click at [982, 547] on button "Checkout" at bounding box center [1071, 554] width 397 height 29
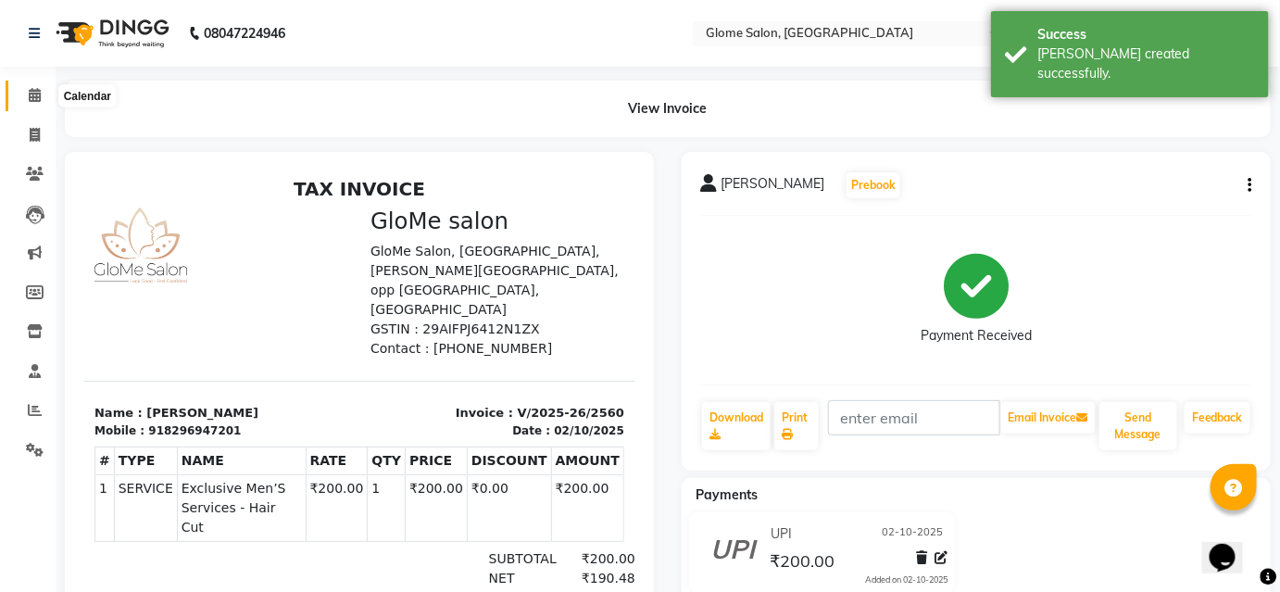
click at [24, 93] on span at bounding box center [35, 95] width 32 height 21
